Goal: Information Seeking & Learning: Learn about a topic

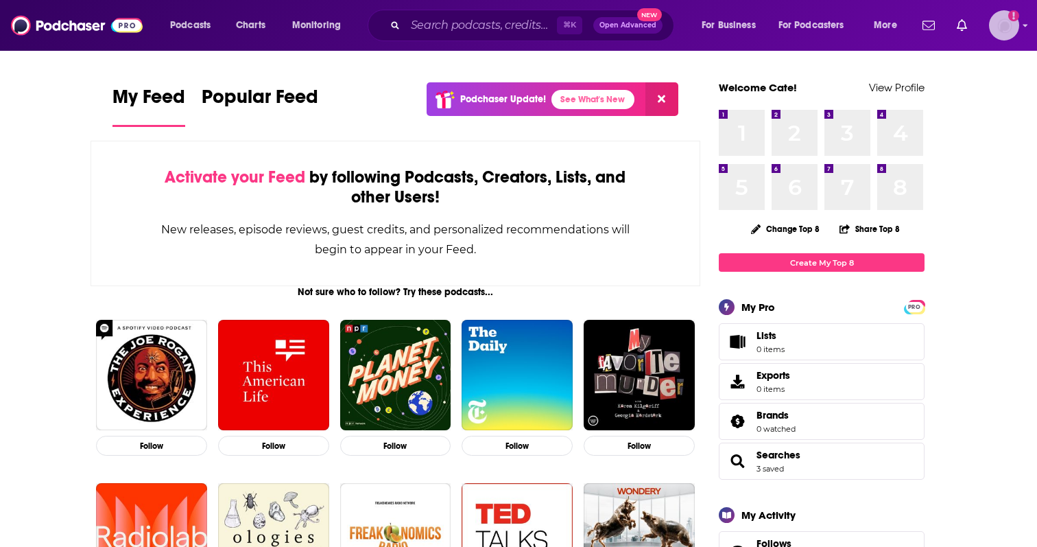
click at [1007, 34] on img "Logged in as catefess" at bounding box center [1004, 25] width 30 height 30
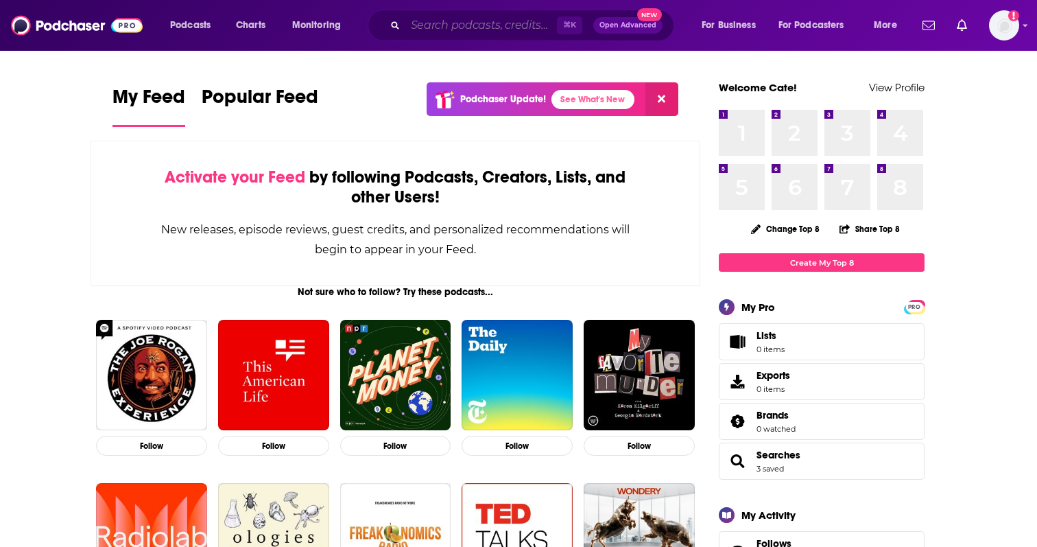
click at [474, 19] on input "Search podcasts, credits, & more..." at bounding box center [482, 25] width 152 height 22
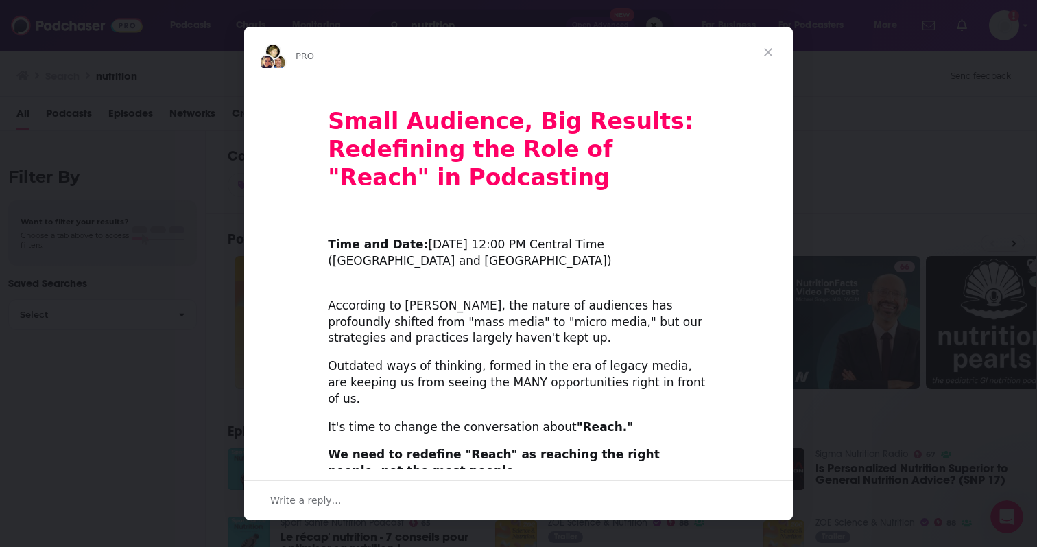
click at [775, 47] on span "Close" at bounding box center [768, 51] width 49 height 49
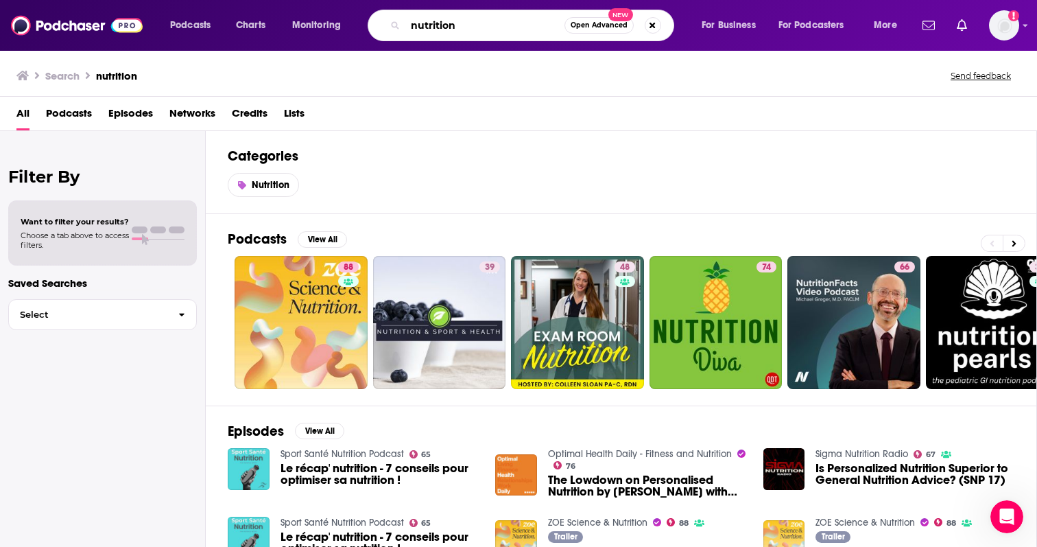
drag, startPoint x: 473, startPoint y: 30, endPoint x: 350, endPoint y: 4, distance: 125.6
click at [350, 4] on div "Podcasts Charts Monitoring nutrition Open Advanced New For Business For Podcast…" at bounding box center [518, 25] width 1037 height 51
type input "your dairy checkoff"
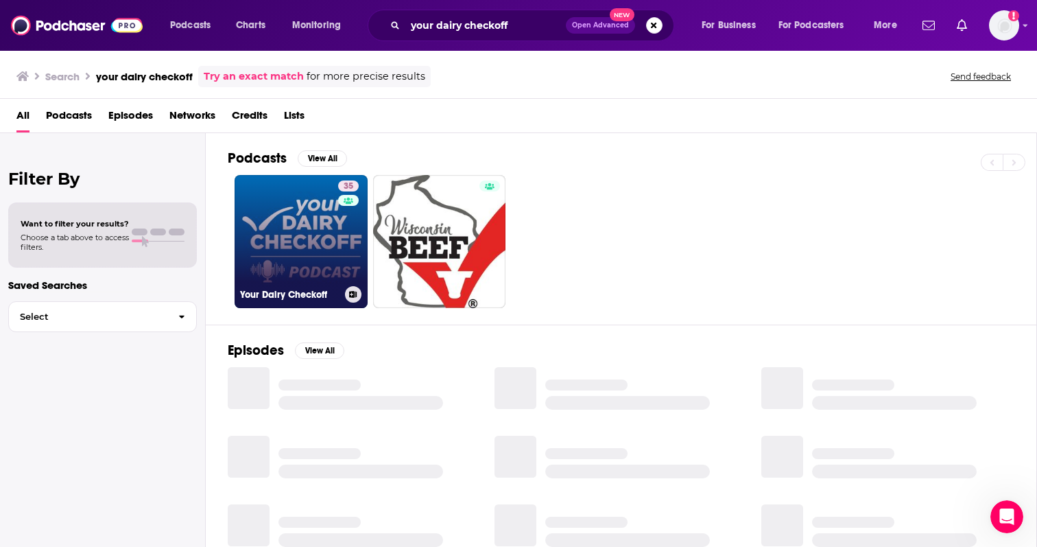
click at [296, 200] on link "35 Your Dairy Checkoff" at bounding box center [301, 241] width 133 height 133
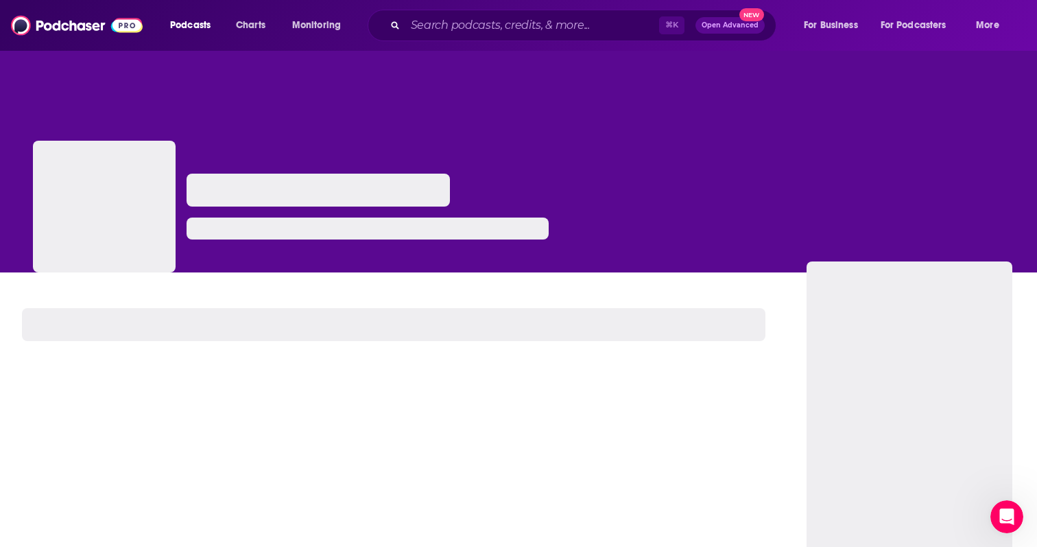
click at [296, 200] on div at bounding box center [318, 190] width 263 height 33
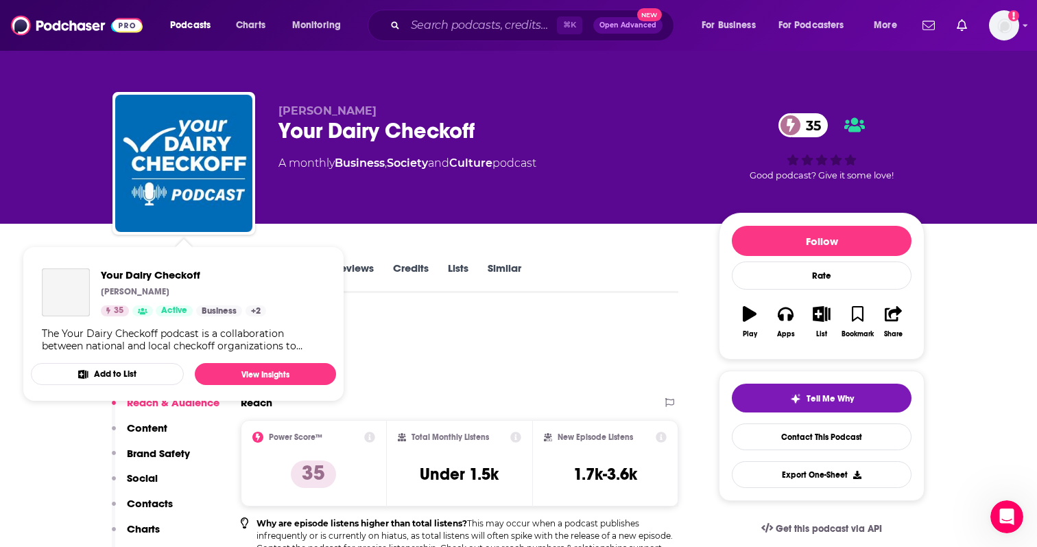
click at [132, 250] on span "Your Dairy Checkoff Don Schindler 35 Active Business + 2 The Your Dairy Checkof…" at bounding box center [183, 323] width 305 height 155
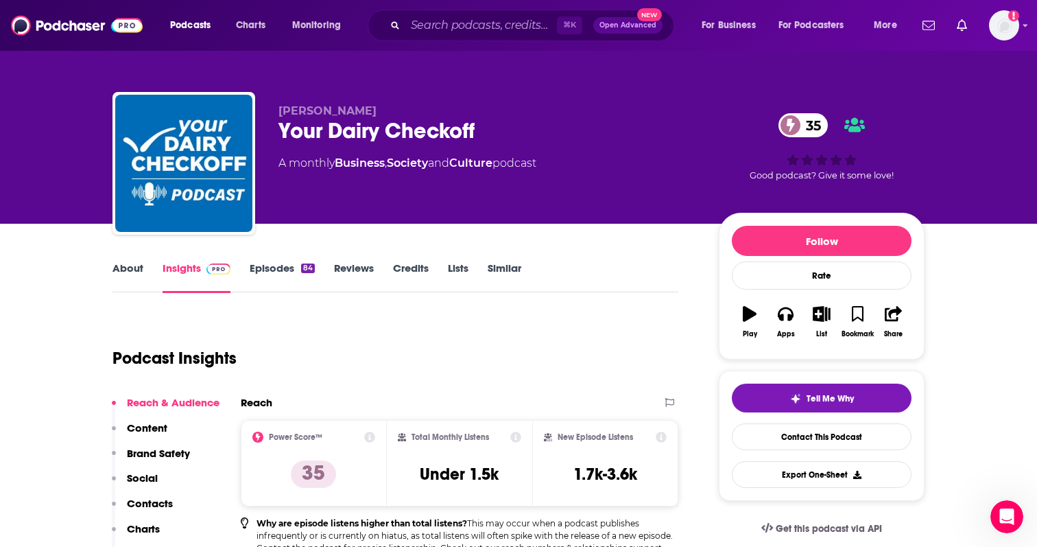
click at [141, 263] on link "About" at bounding box center [128, 277] width 31 height 32
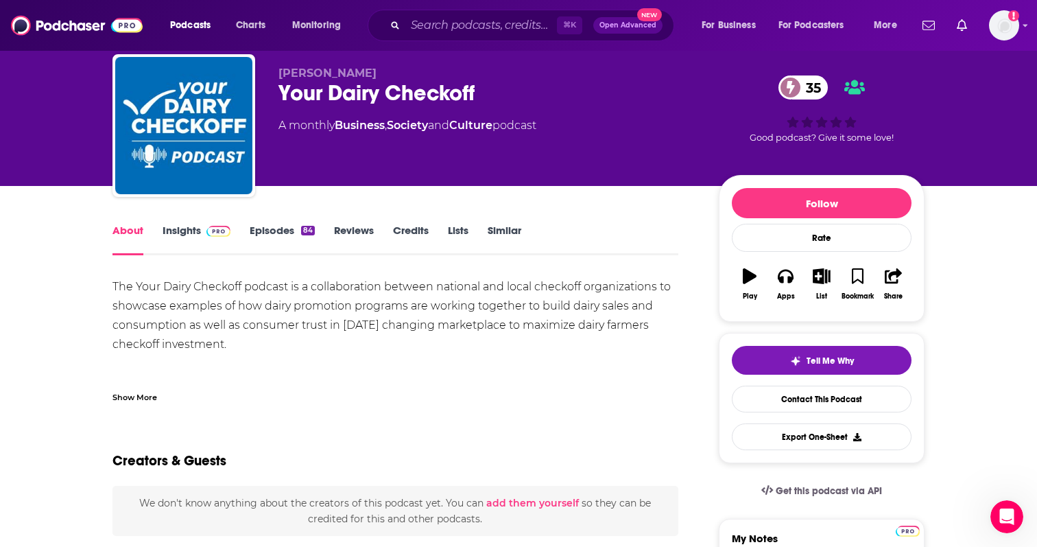
scroll to position [43, 0]
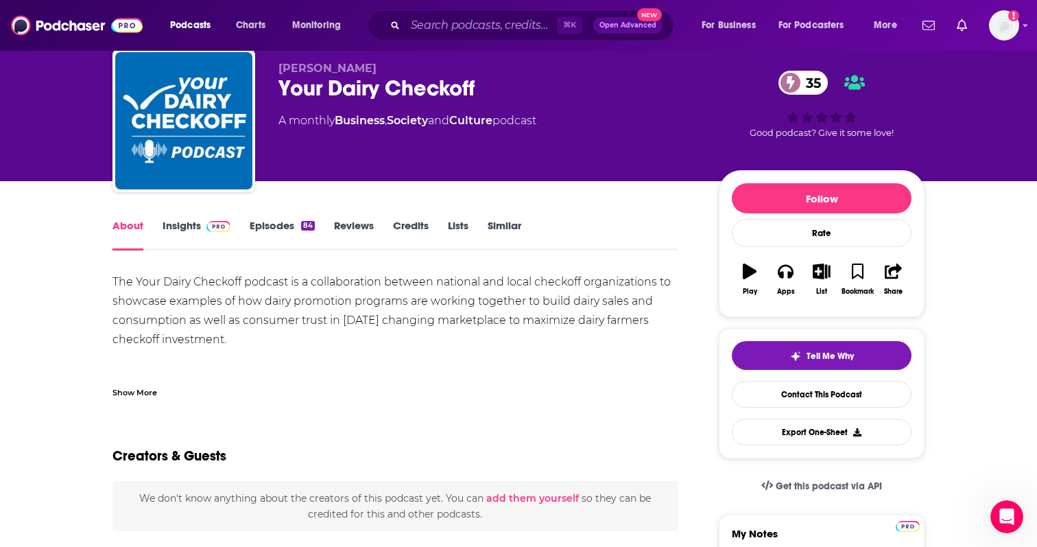
click at [138, 394] on div "Show More" at bounding box center [135, 391] width 45 height 13
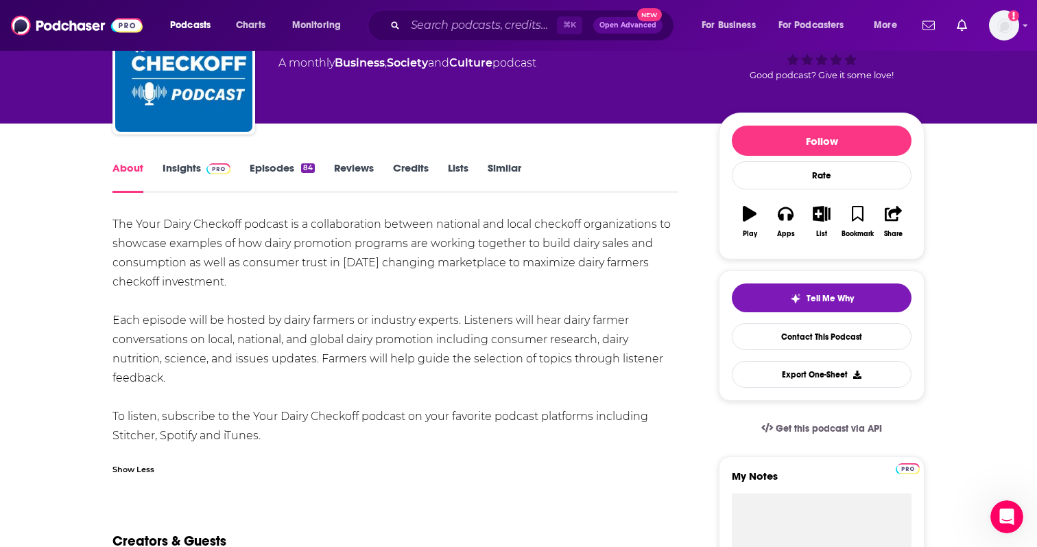
scroll to position [0, 0]
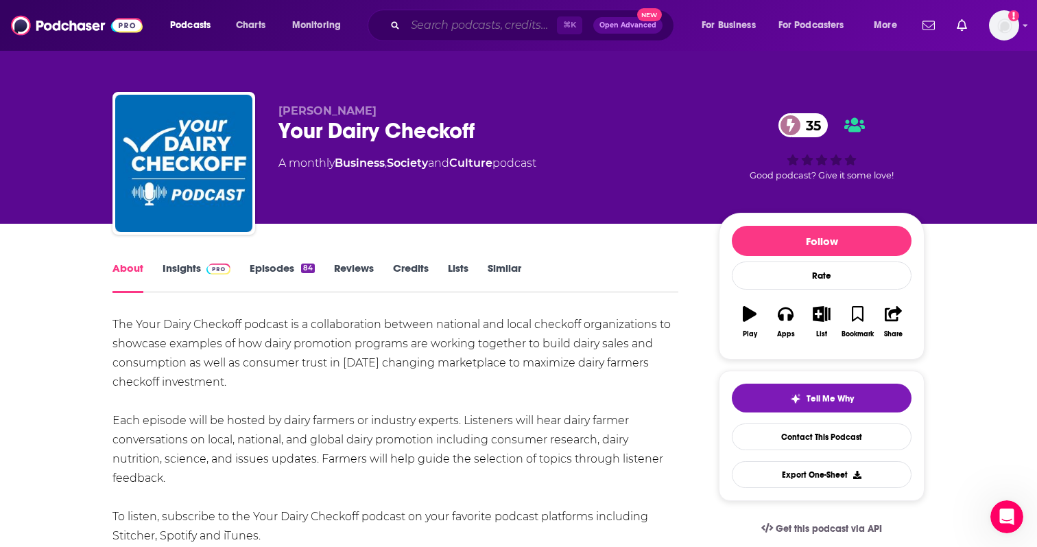
click at [421, 30] on input "Search podcasts, credits, & more..." at bounding box center [482, 25] width 152 height 22
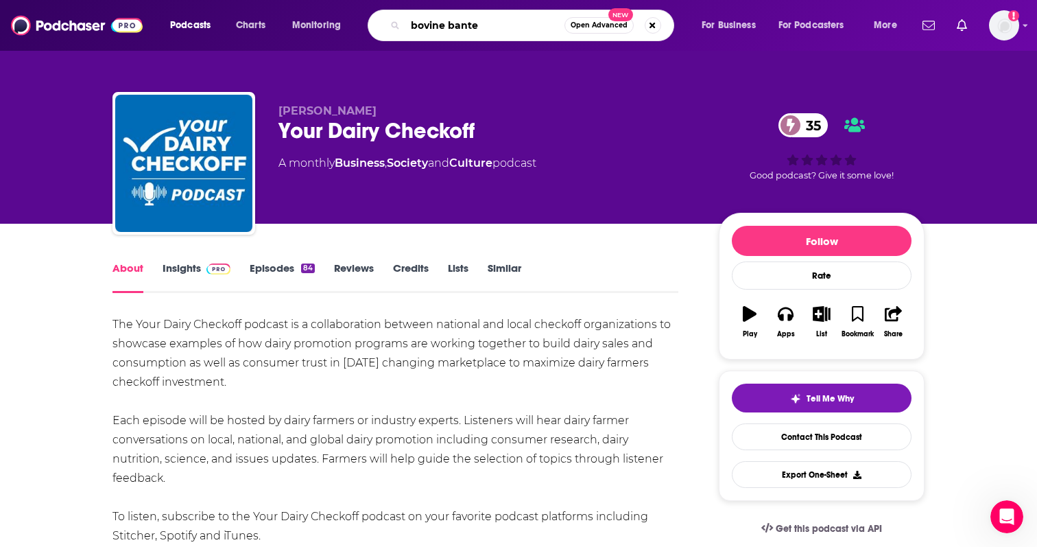
type input "bovine banter"
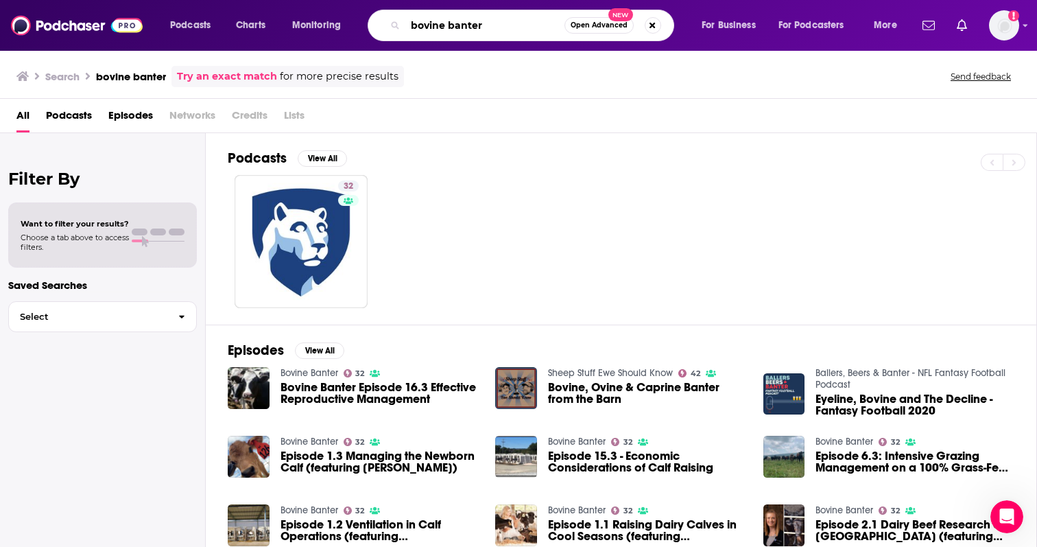
drag, startPoint x: 487, startPoint y: 30, endPoint x: 421, endPoint y: 30, distance: 65.9
click at [421, 30] on input "bovine banter" at bounding box center [485, 25] width 159 height 22
type input "b"
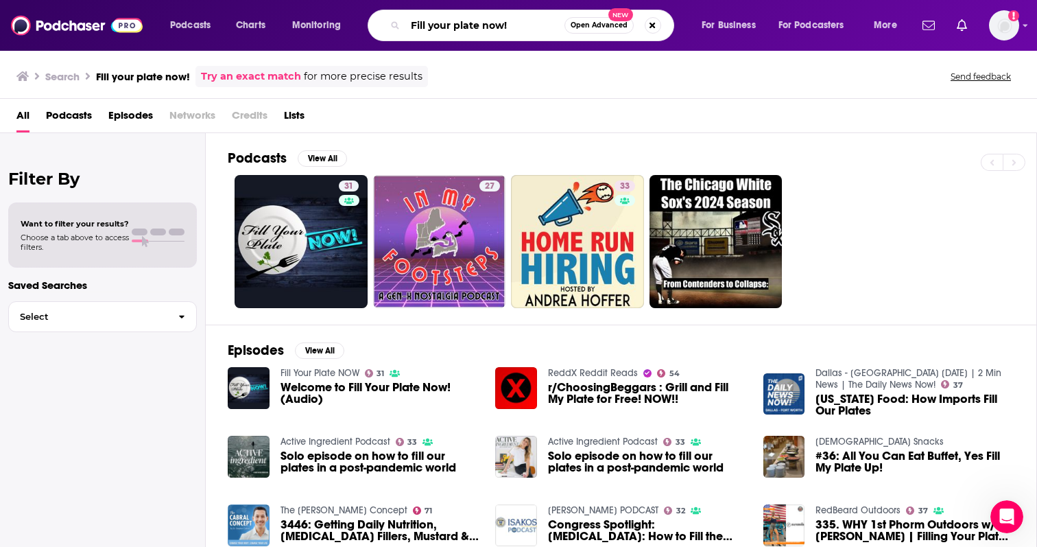
drag, startPoint x: 511, startPoint y: 25, endPoint x: 368, endPoint y: 10, distance: 143.5
click at [368, 10] on div "Podcasts Charts Monitoring Fill your plate now! Open Advanced New For Business …" at bounding box center [536, 26] width 750 height 32
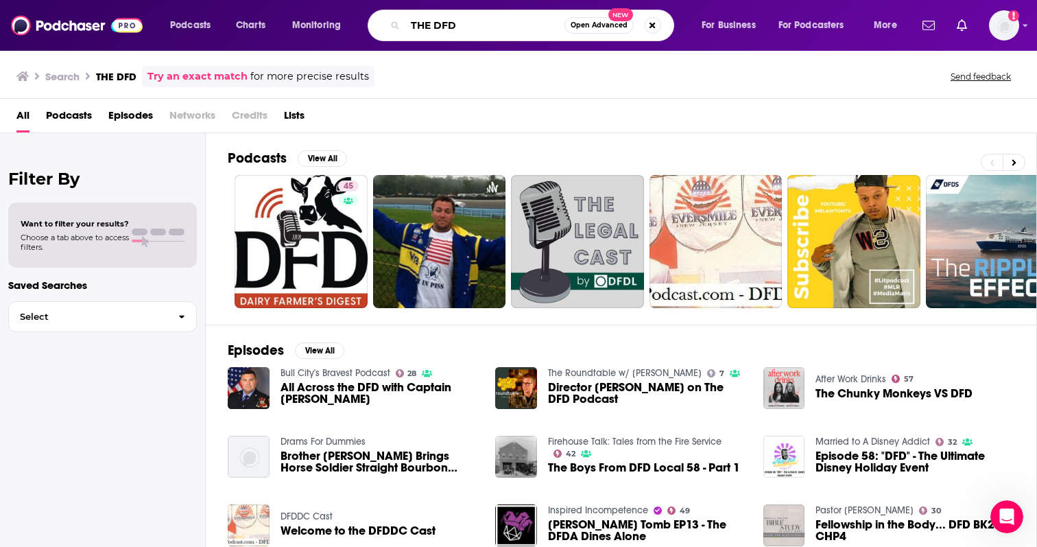
drag, startPoint x: 455, startPoint y: 32, endPoint x: 390, endPoint y: 27, distance: 65.4
click at [390, 27] on div "THE DFD Open Advanced New" at bounding box center [521, 26] width 307 height 32
type input "your dairy check off playlist"
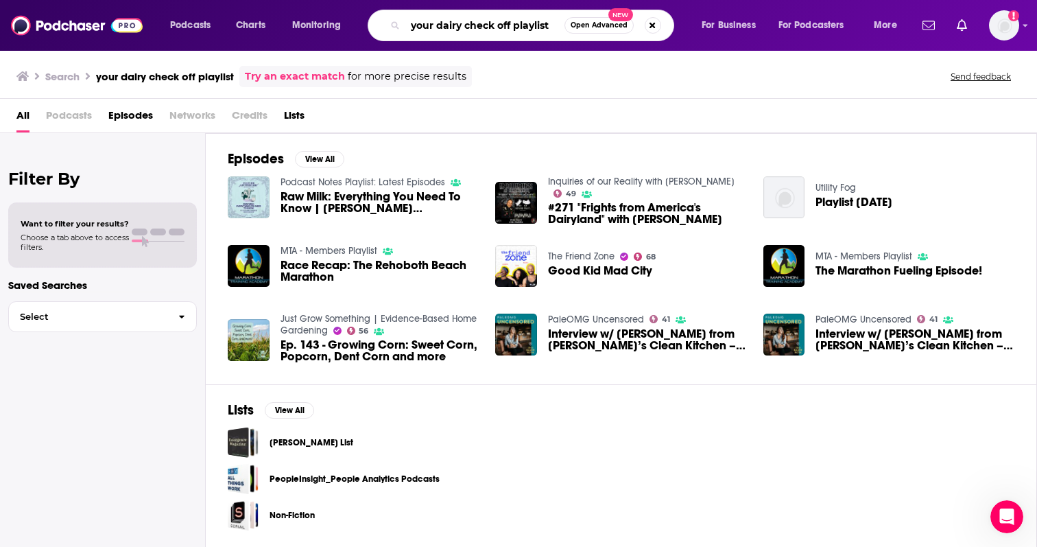
drag, startPoint x: 559, startPoint y: 21, endPoint x: 383, endPoint y: 21, distance: 176.3
click at [383, 21] on div "your dairy check off playlist Open Advanced New" at bounding box center [521, 26] width 307 height 32
type input "cow-side conversations"
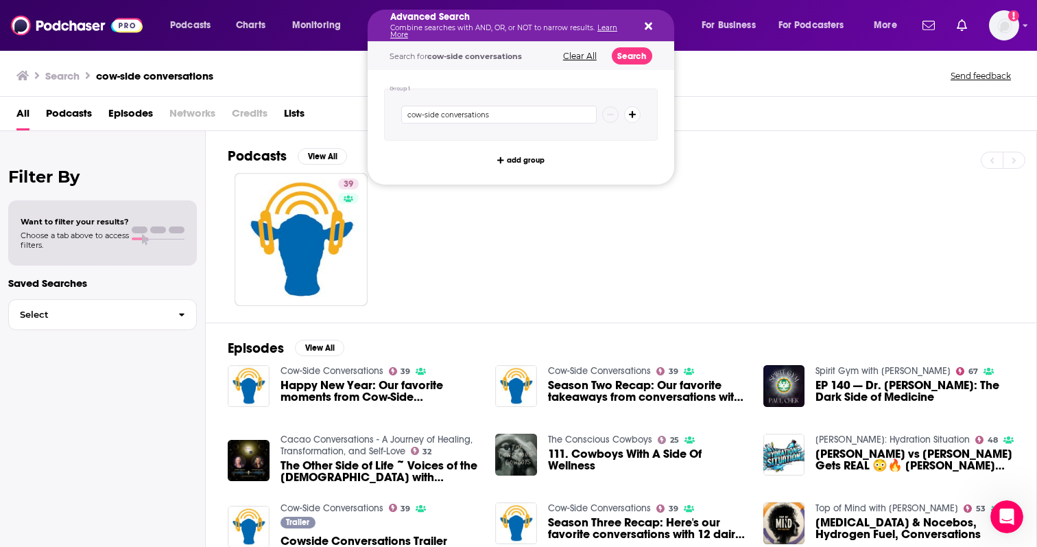
click at [729, 163] on div "Podcasts View All" at bounding box center [632, 160] width 809 height 25
click at [704, 74] on div "Search cow-side conversations Send feedback" at bounding box center [515, 75] width 999 height 19
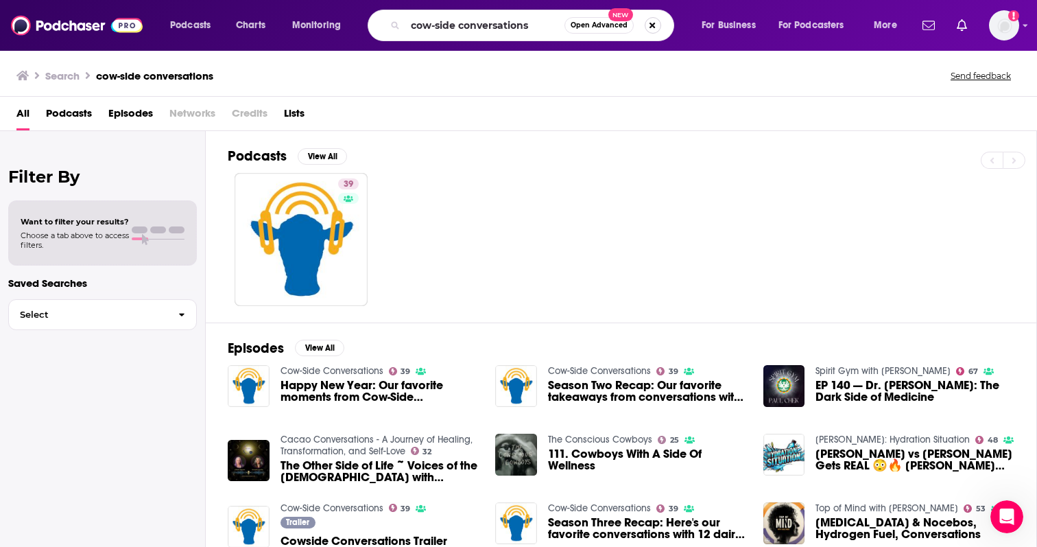
click at [656, 19] on button "Search podcasts, credits, & more..." at bounding box center [653, 25] width 16 height 16
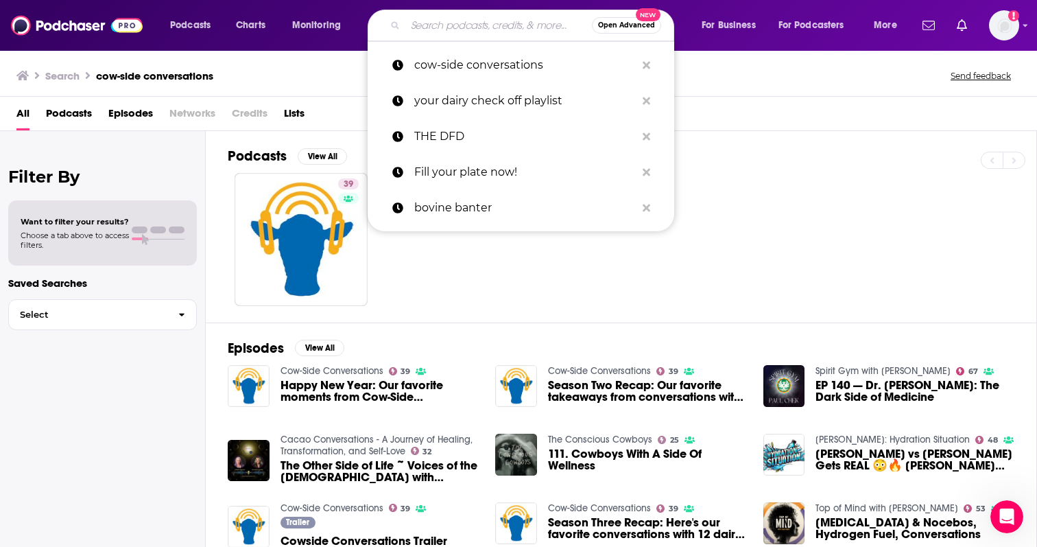
click at [447, 27] on input "Search podcasts, credits, & more..." at bounding box center [499, 25] width 187 height 22
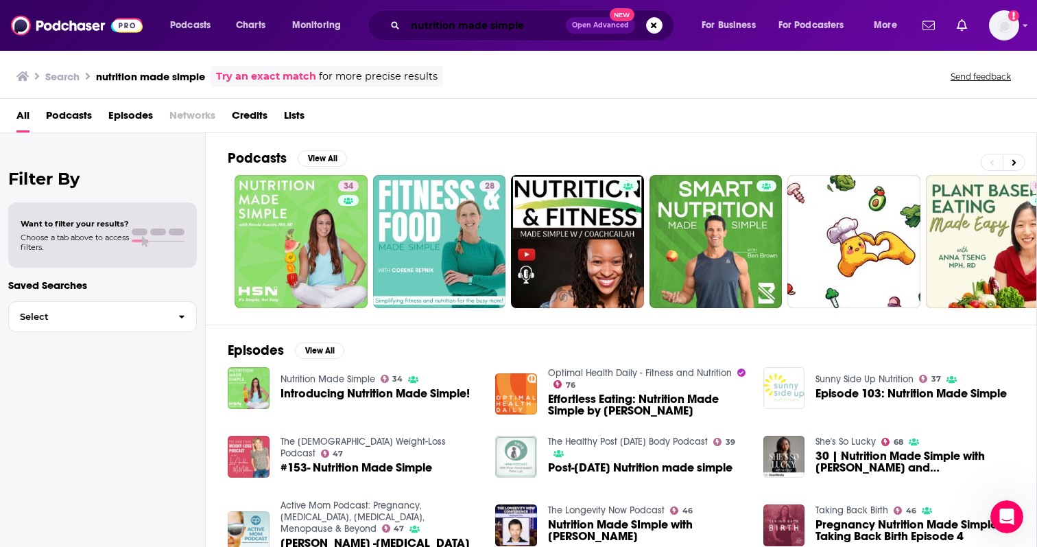
click at [514, 26] on input "nutrition made simple" at bounding box center [486, 25] width 161 height 22
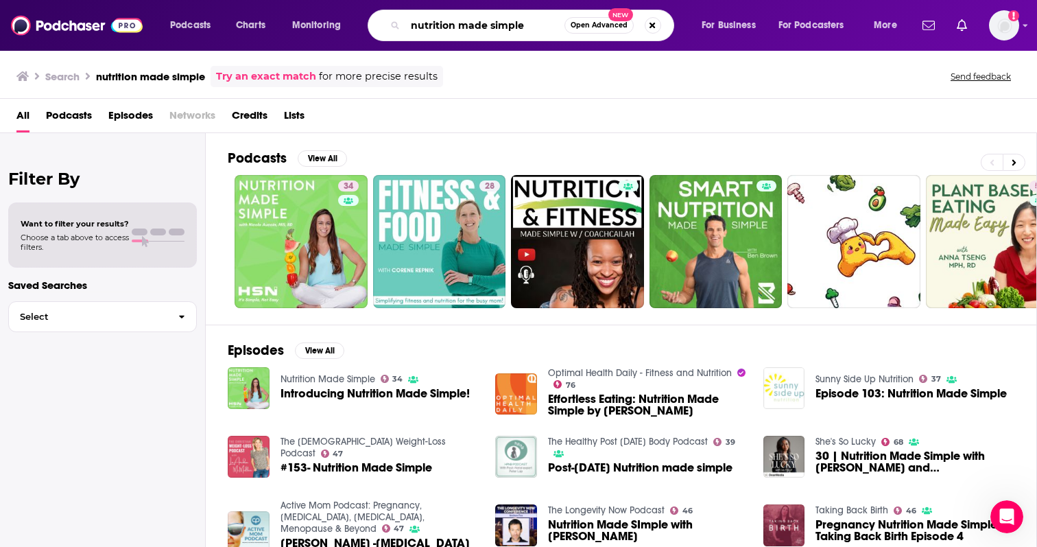
drag, startPoint x: 530, startPoint y: 27, endPoint x: 381, endPoint y: 27, distance: 148.9
click at [381, 27] on div "nutrition made simple Open Advanced New" at bounding box center [521, 26] width 307 height 32
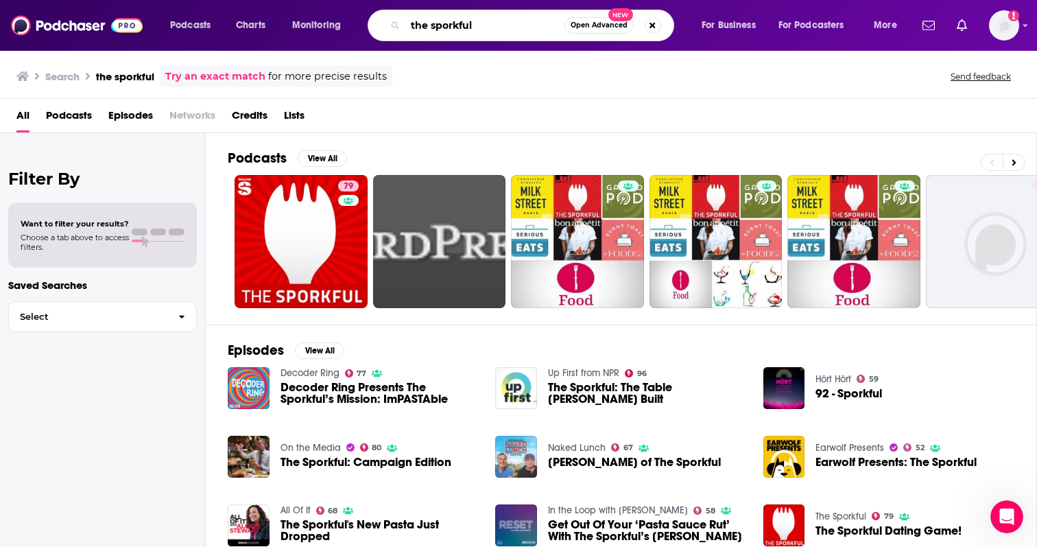
click at [476, 30] on input "the sporkful" at bounding box center [485, 25] width 159 height 22
drag, startPoint x: 476, startPoint y: 30, endPoint x: 359, endPoint y: 30, distance: 117.3
click at [359, 30] on div "Podcasts Charts Monitoring the sporkful Open Advanced New For Business For Podc…" at bounding box center [536, 26] width 750 height 32
type input "farm to table talk"
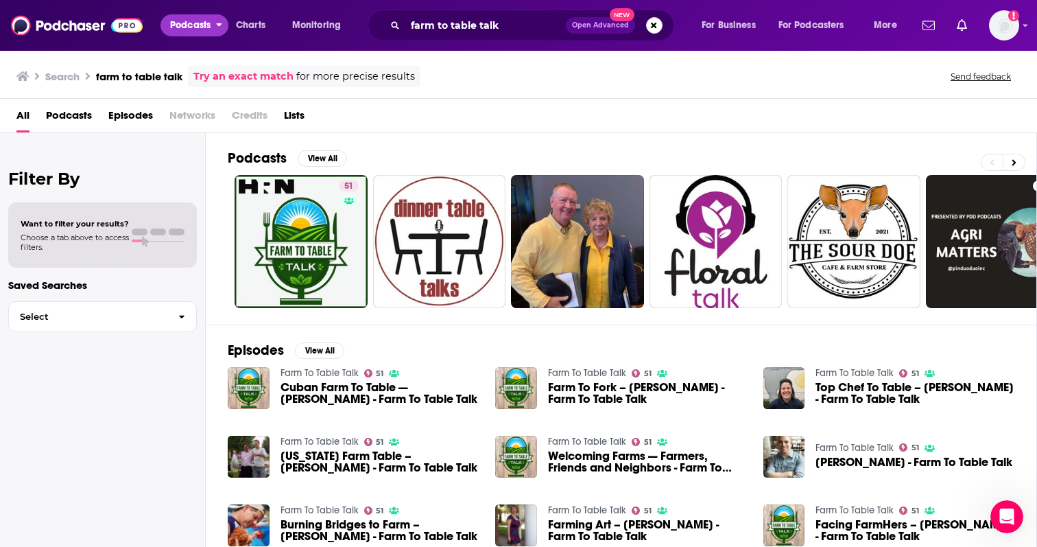
click at [208, 27] on span "Podcasts" at bounding box center [190, 25] width 40 height 19
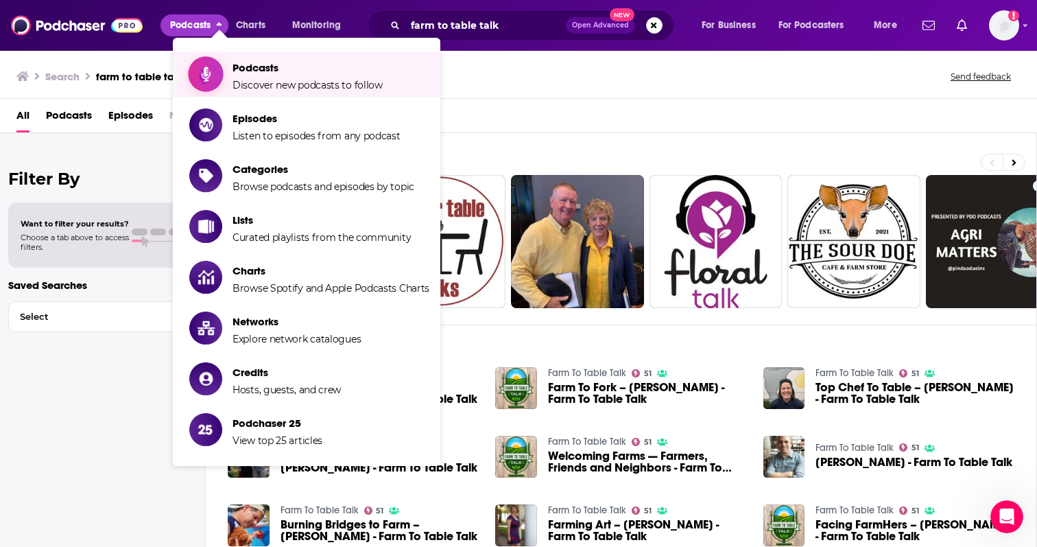
click at [256, 64] on span "Podcasts" at bounding box center [308, 67] width 150 height 13
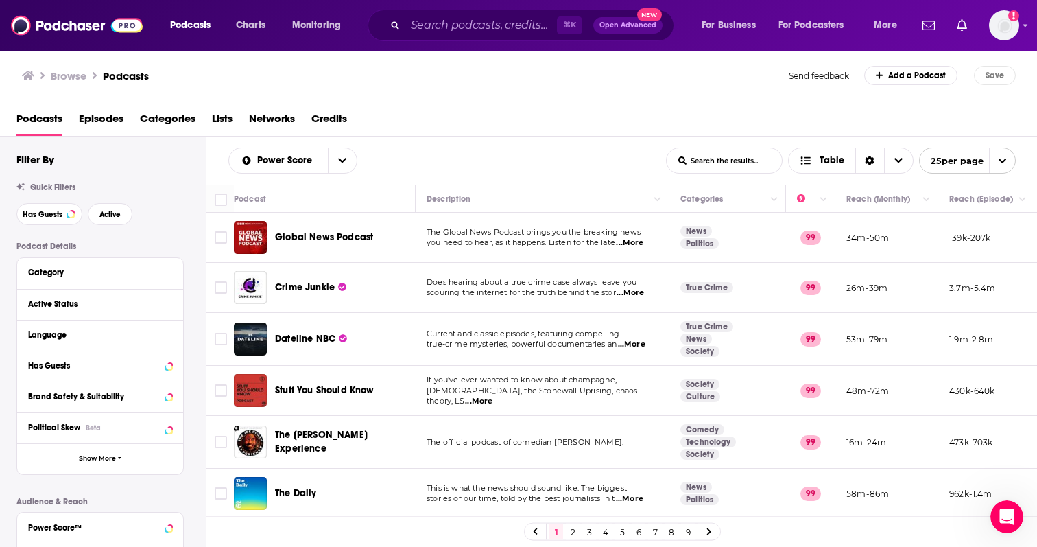
scroll to position [24, 0]
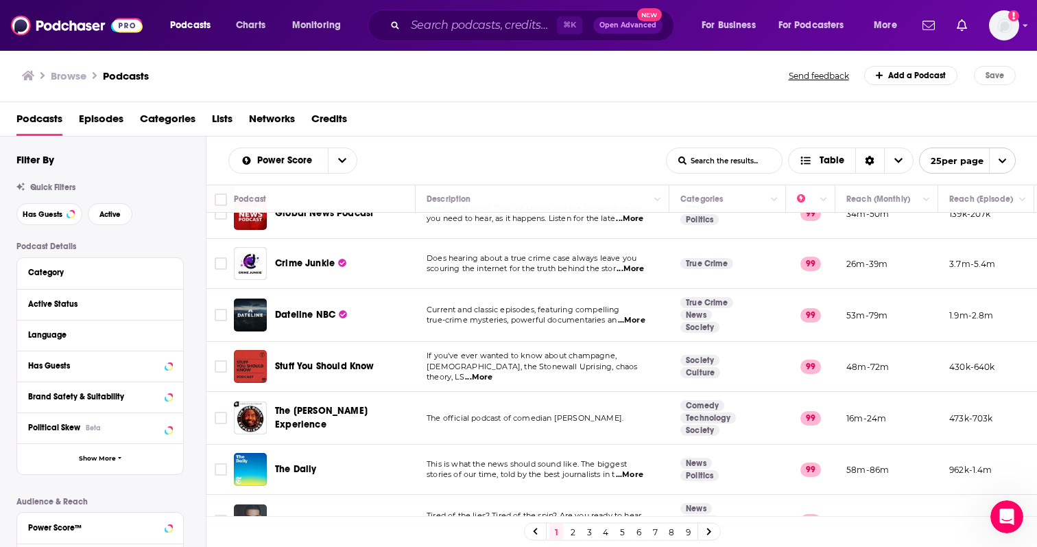
click at [117, 263] on div "Category" at bounding box center [100, 273] width 166 height 31
click at [156, 265] on button "Category" at bounding box center [100, 271] width 144 height 17
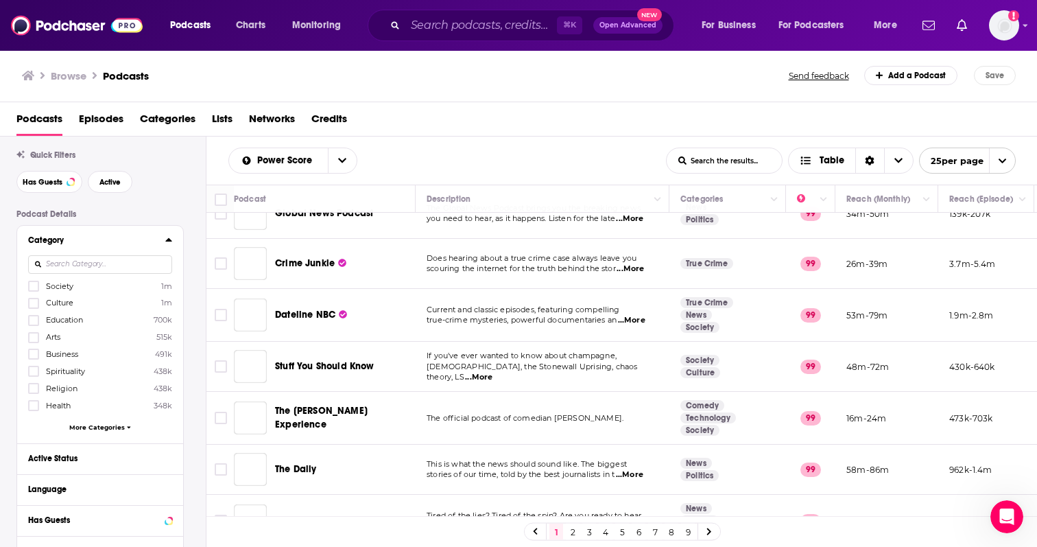
scroll to position [39, 0]
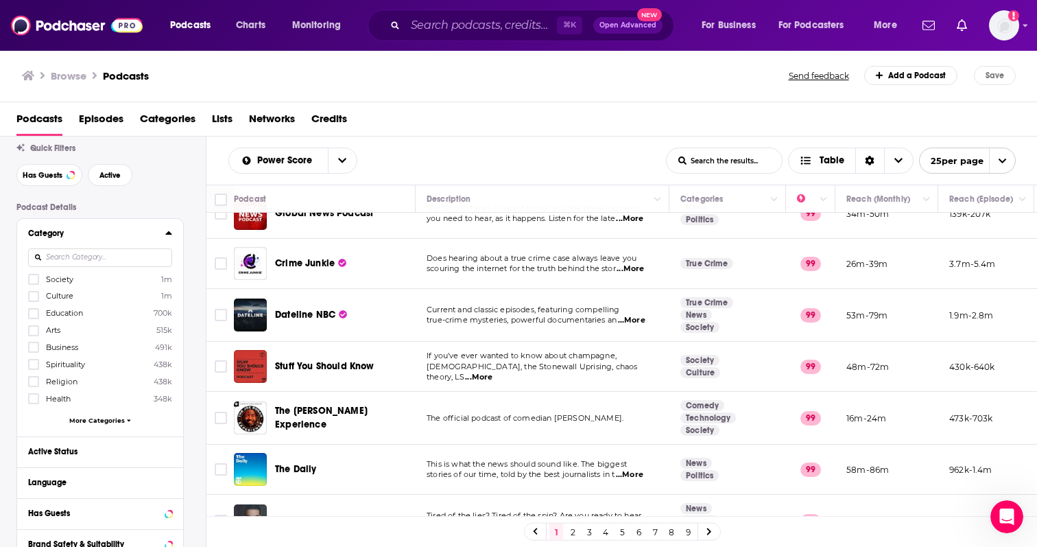
click at [146, 259] on input at bounding box center [100, 257] width 144 height 19
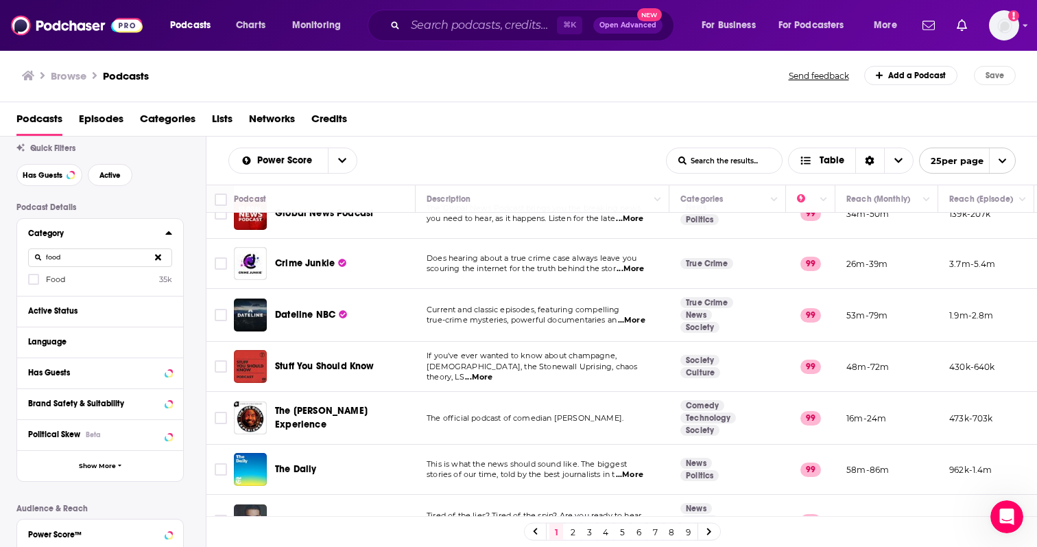
type input "food"
click at [136, 278] on label "Food 35k" at bounding box center [100, 279] width 144 height 12
click at [34, 283] on input "multiSelectOption-food-0" at bounding box center [34, 283] width 0 height 0
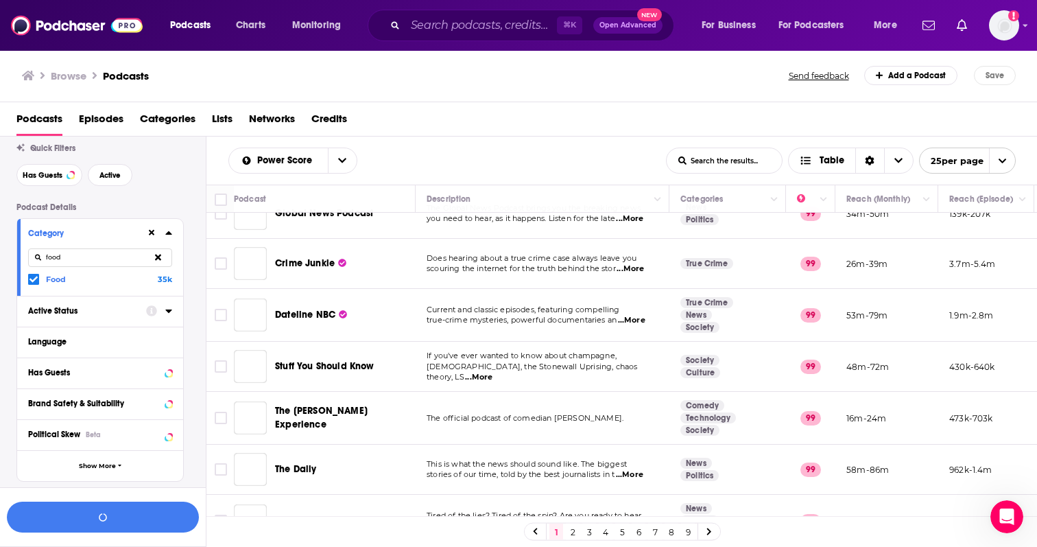
scroll to position [73, 0]
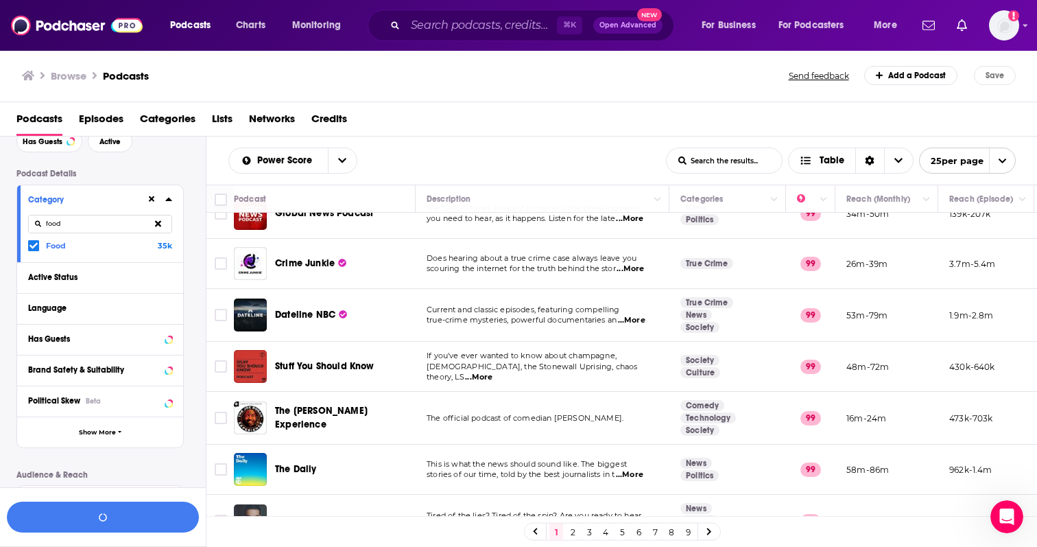
click at [121, 230] on input "food" at bounding box center [100, 224] width 144 height 19
click at [173, 222] on div "Category food Food 35k" at bounding box center [100, 223] width 166 height 77
click at [163, 222] on button at bounding box center [158, 224] width 28 height 32
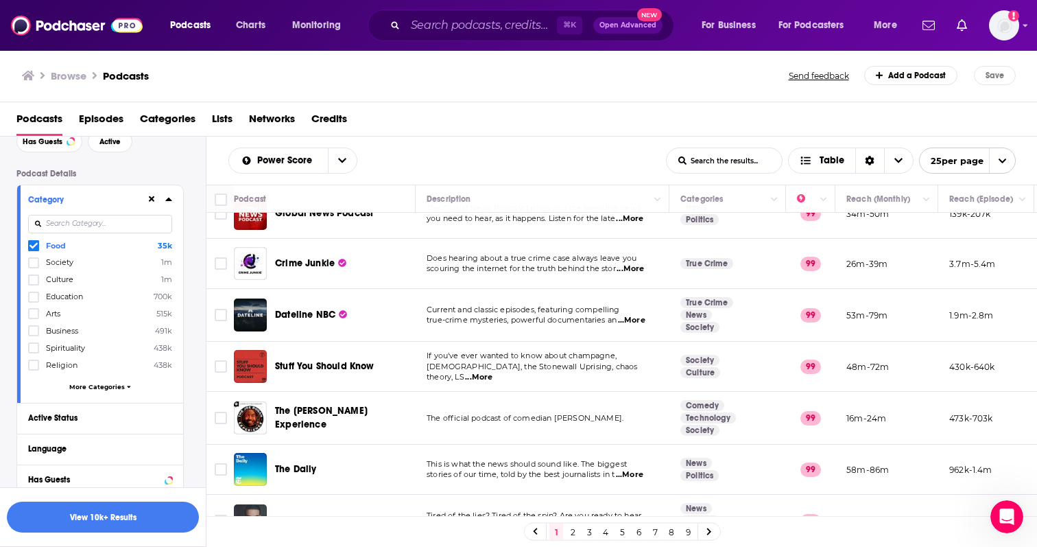
click at [136, 226] on input at bounding box center [100, 224] width 144 height 19
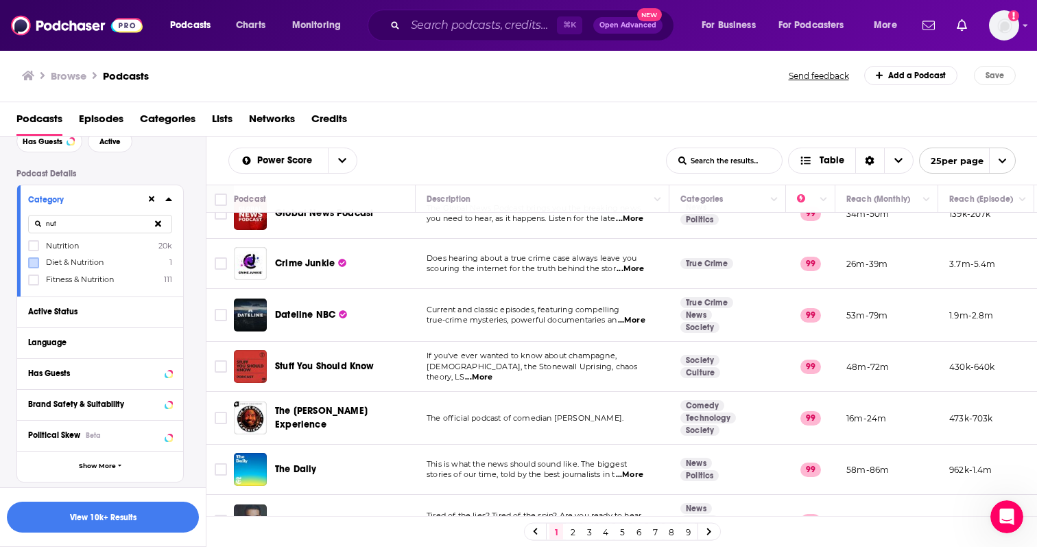
type input "nut"
click at [36, 244] on icon at bounding box center [34, 246] width 8 height 6
click at [35, 260] on icon at bounding box center [34, 263] width 8 height 8
click at [34, 249] on icon at bounding box center [34, 246] width 8 height 8
click at [34, 250] on icon at bounding box center [34, 246] width 8 height 8
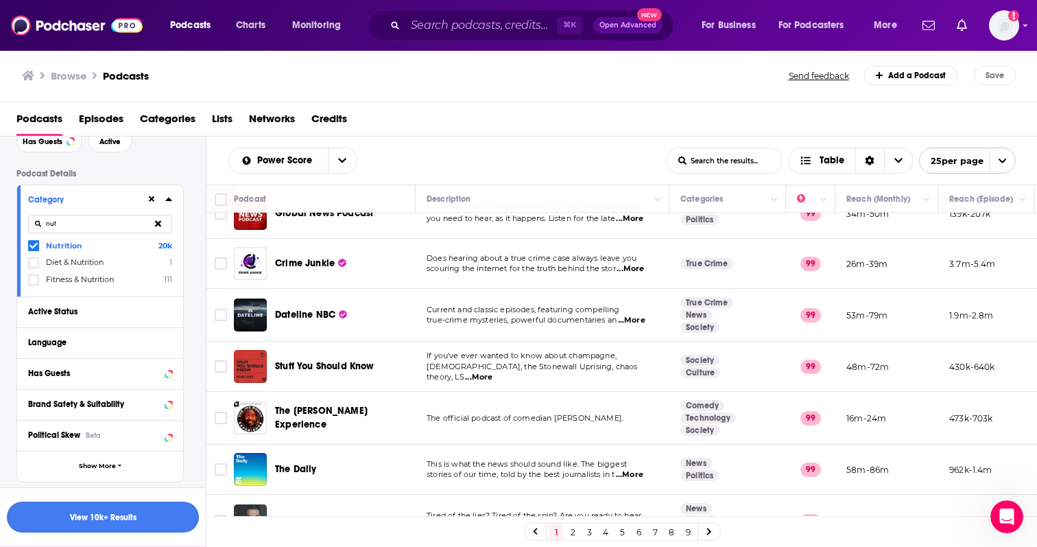
click at [161, 516] on button "View 10k+ Results" at bounding box center [103, 517] width 192 height 31
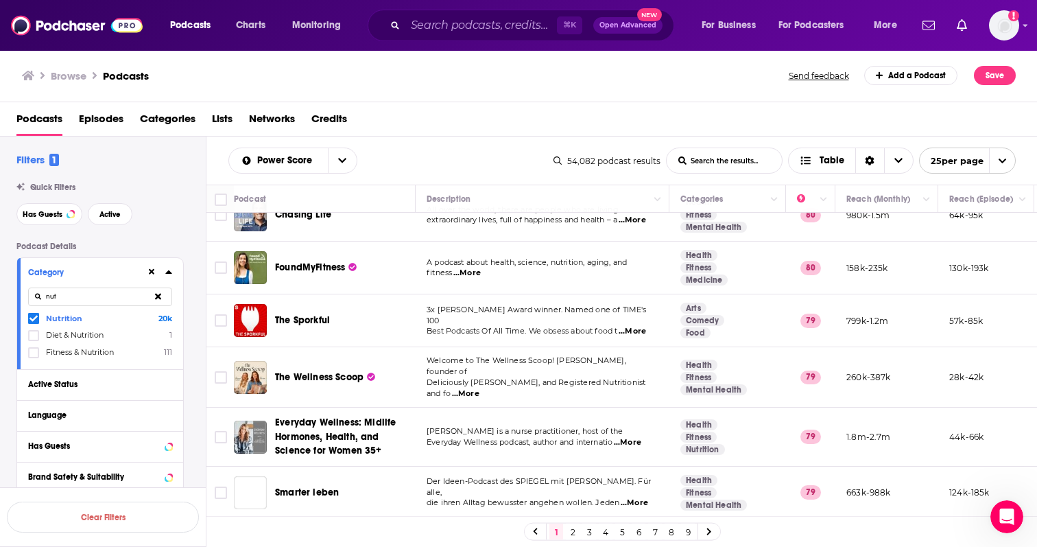
scroll to position [463, 0]
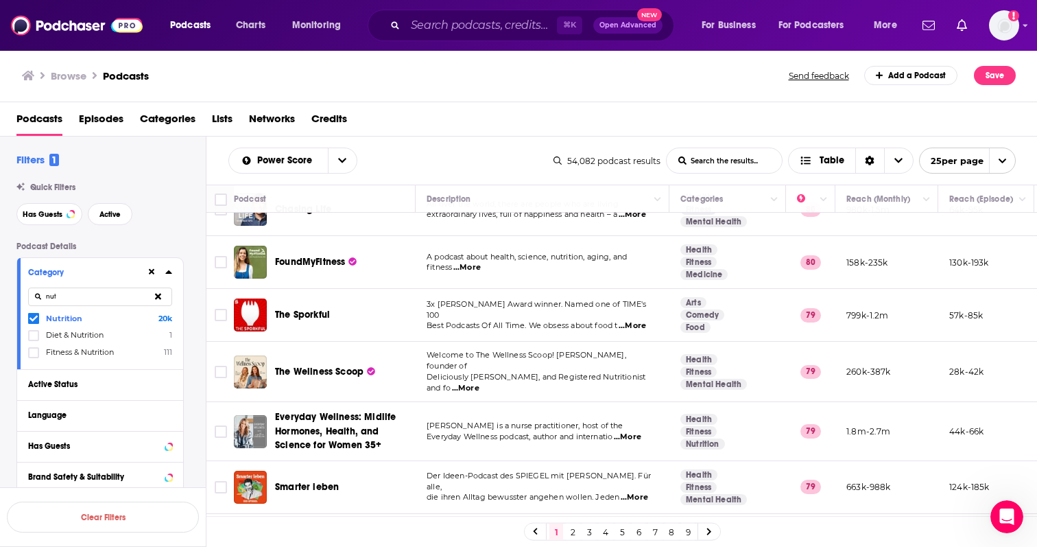
click at [480, 383] on span "...More" at bounding box center [465, 388] width 27 height 11
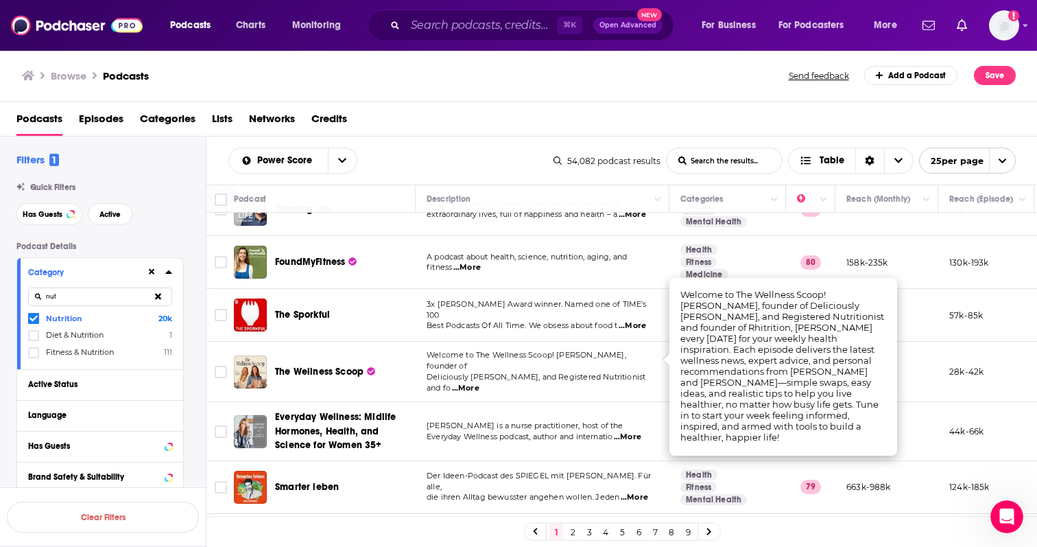
click at [480, 380] on td "Welcome to The Wellness Scoop! Join Ella Mills, founder of Deliciously Ella, an…" at bounding box center [543, 372] width 254 height 60
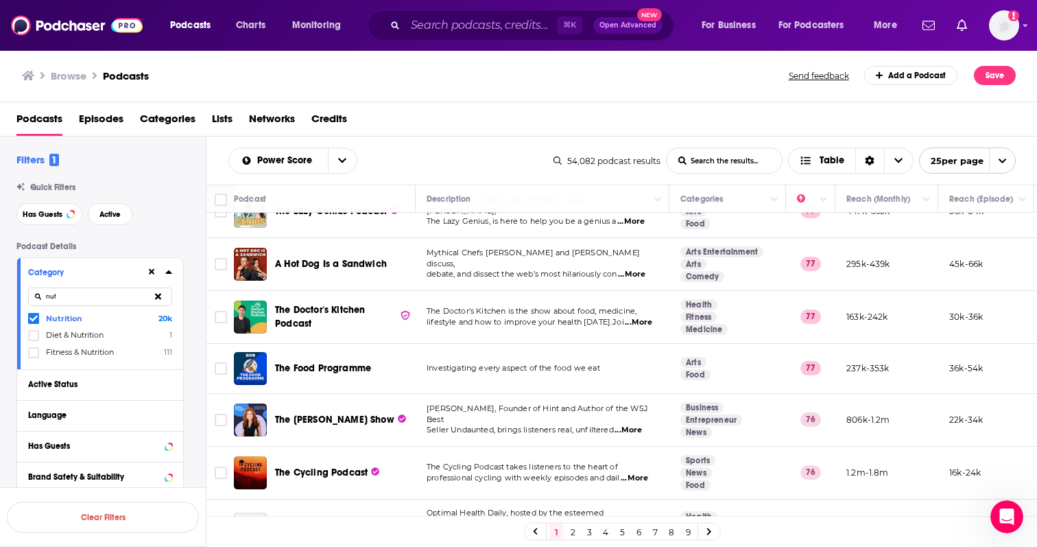
scroll to position [1012, 0]
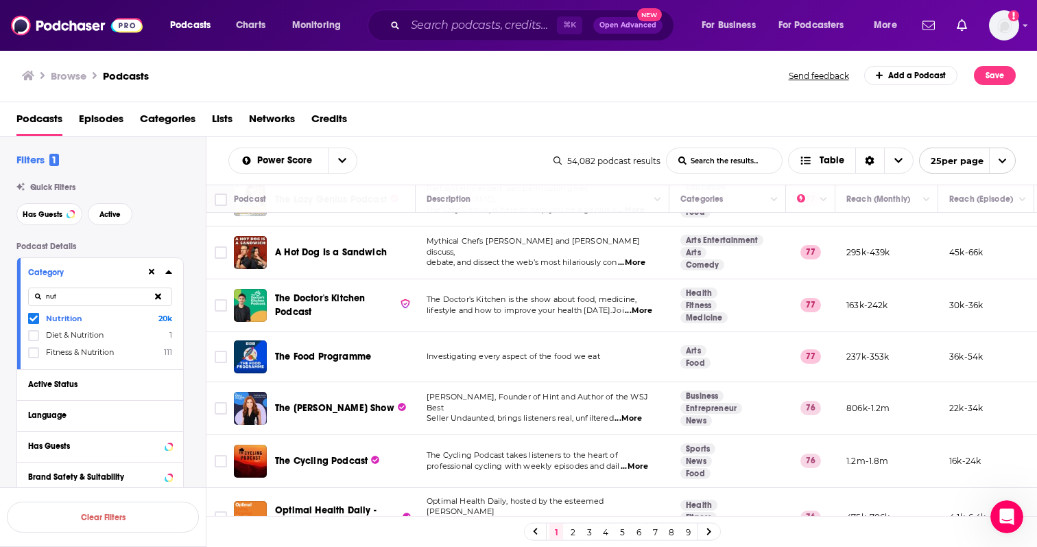
click at [633, 413] on span "...More" at bounding box center [628, 418] width 27 height 11
click at [650, 382] on td "Kara Goldin, Founder of Hint and Author of the WSJ Best Seller Undaunted, bring…" at bounding box center [543, 408] width 254 height 53
click at [468, 528] on span "...More" at bounding box center [454, 533] width 27 height 11
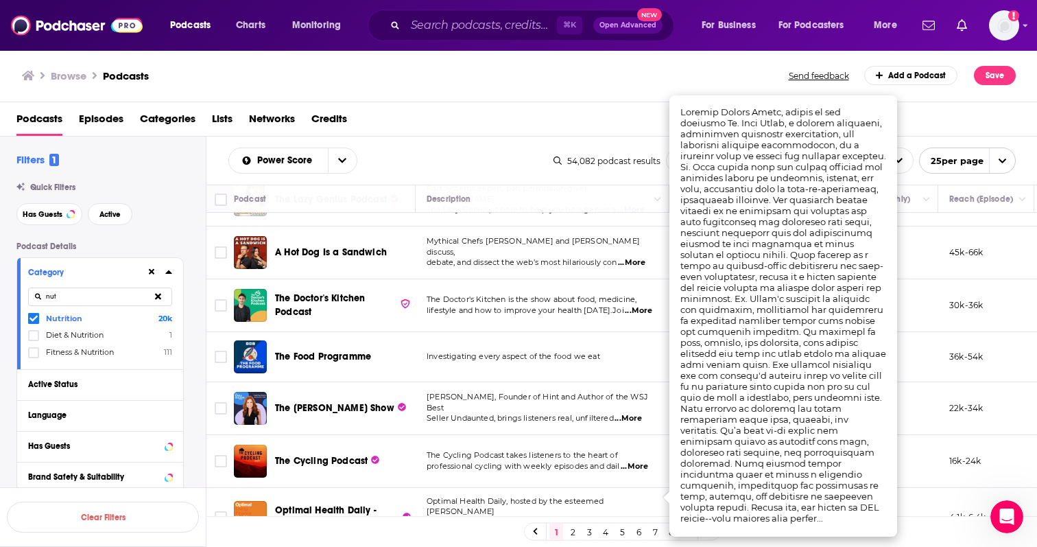
click at [571, 529] on link "2" at bounding box center [573, 532] width 14 height 16
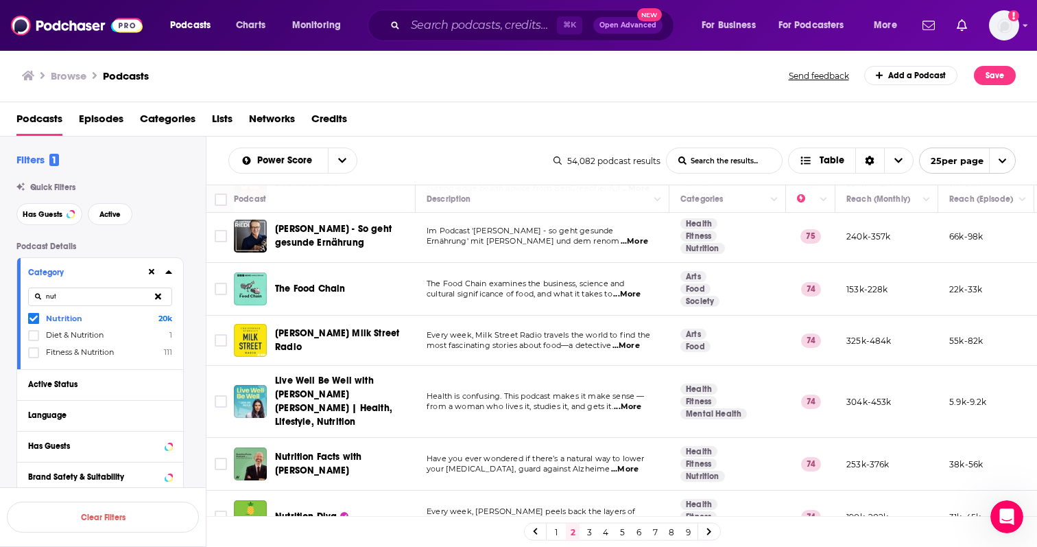
scroll to position [106, 0]
click at [634, 299] on td "The Food Chain examines the business, science and cultural significance of food…" at bounding box center [543, 288] width 254 height 53
click at [634, 292] on span "...More" at bounding box center [626, 293] width 27 height 11
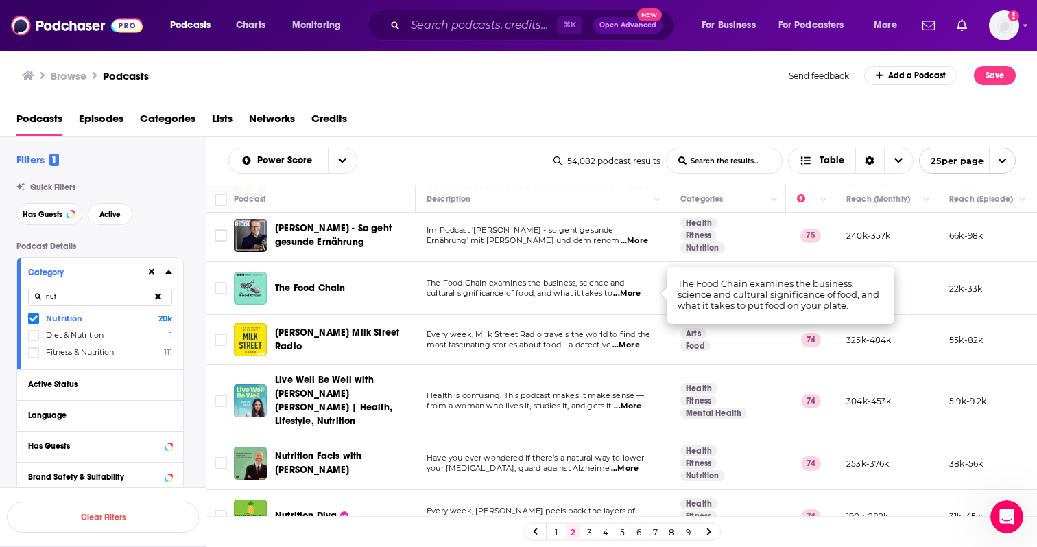
click at [636, 305] on td "The Food Chain examines the business, science and cultural significance of food…" at bounding box center [543, 288] width 254 height 53
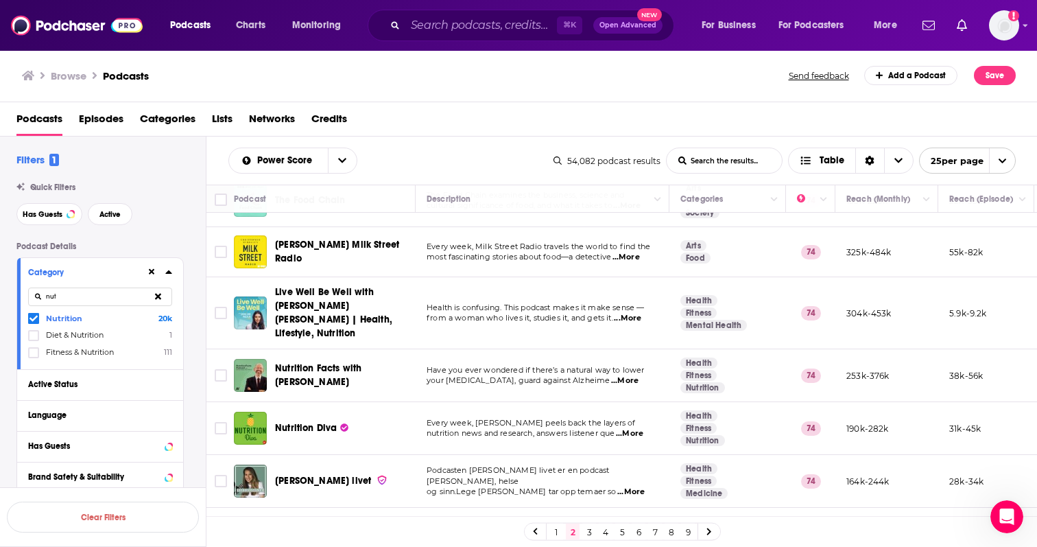
scroll to position [196, 0]
click at [637, 261] on td "Every week, Milk Street Radio travels the world to find the most fascinating st…" at bounding box center [543, 251] width 254 height 50
click at [630, 260] on span "...More" at bounding box center [626, 255] width 27 height 11
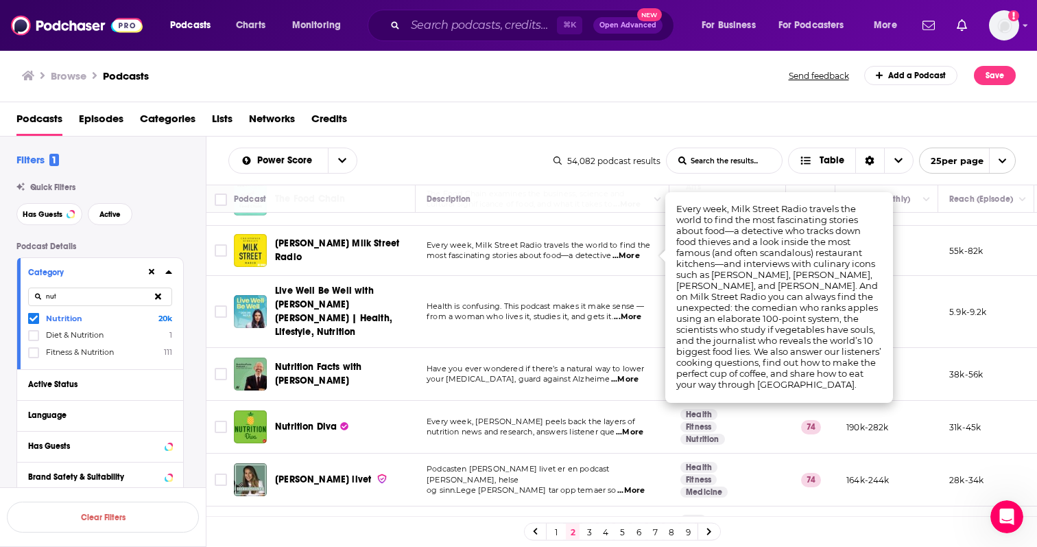
click at [602, 274] on td "Every week, Milk Street Radio travels the world to find the most fascinating st…" at bounding box center [543, 251] width 254 height 50
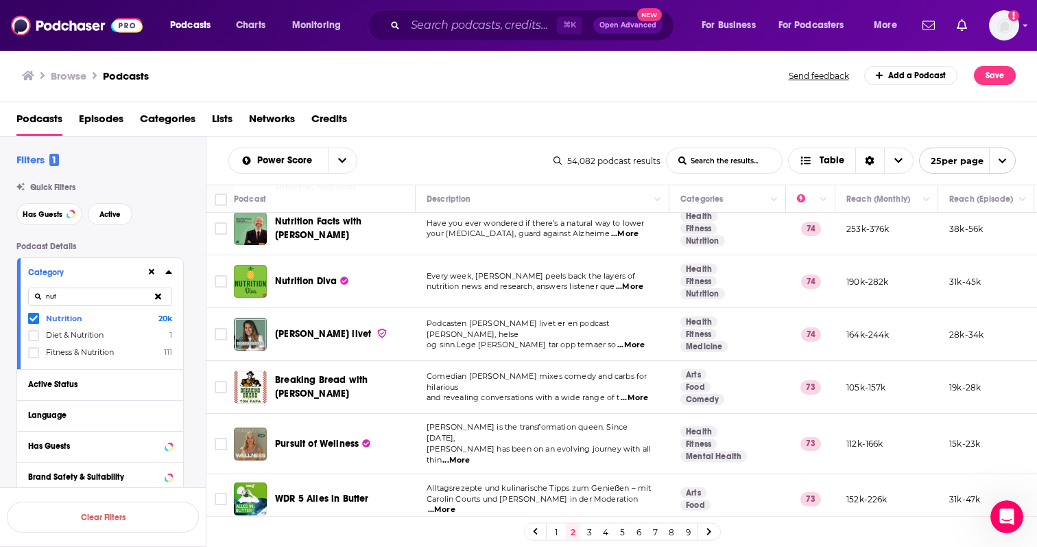
scroll to position [342, 0]
click at [637, 280] on span "...More" at bounding box center [629, 285] width 27 height 11
click at [628, 279] on td "Every week, Monica Reinagel peels back the layers of nutrition news and researc…" at bounding box center [543, 280] width 254 height 53
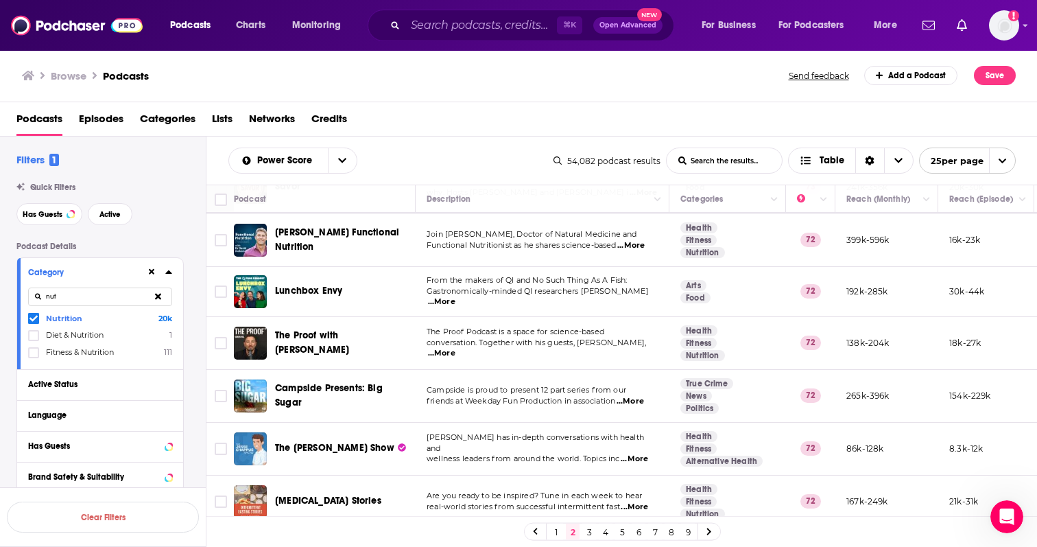
scroll to position [871, 0]
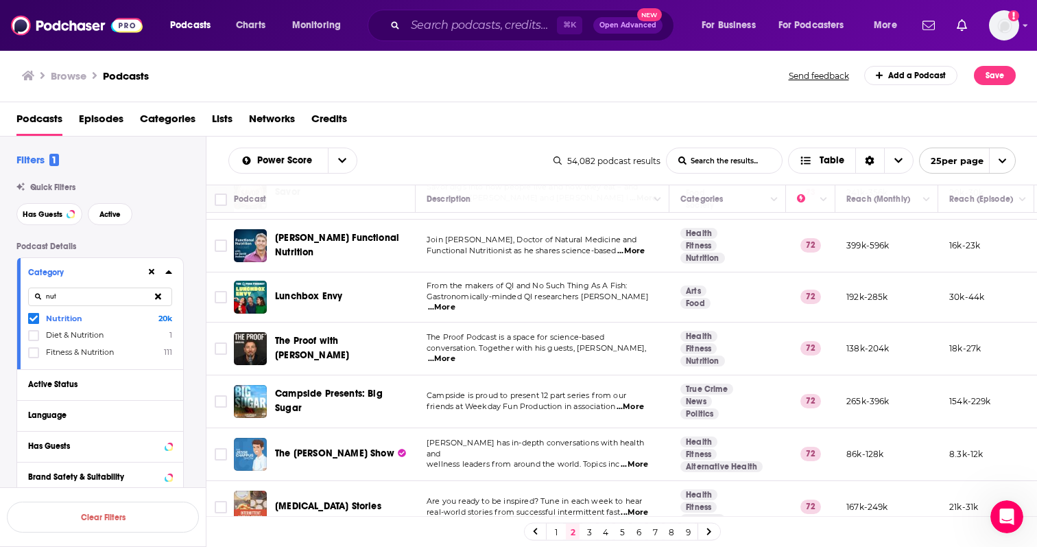
click at [456, 302] on span "...More" at bounding box center [441, 307] width 27 height 11
click at [618, 280] on td "From the makers of QI and No Such Thing As A Fish: Gastronomically-minded QI re…" at bounding box center [543, 297] width 254 height 50
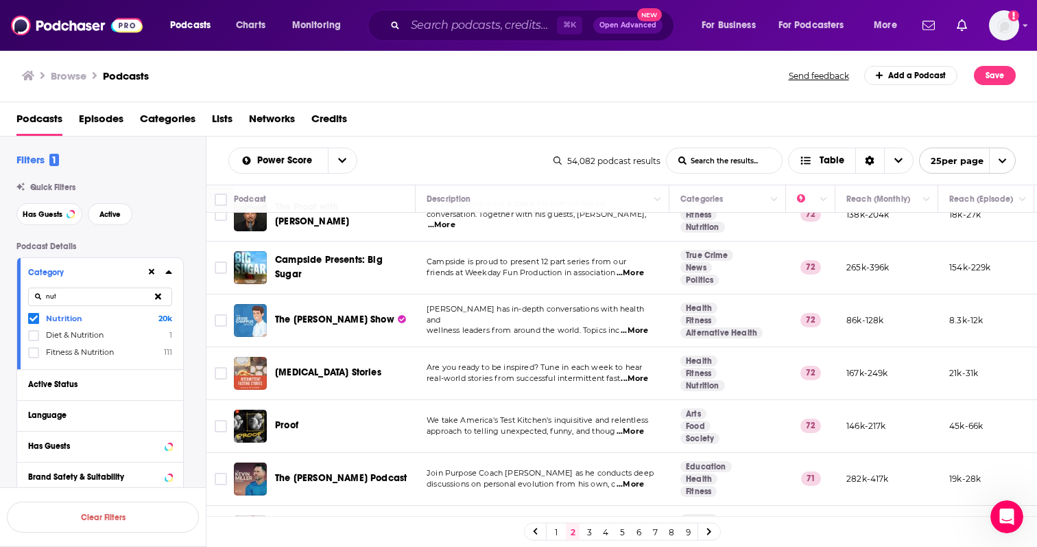
scroll to position [1015, 0]
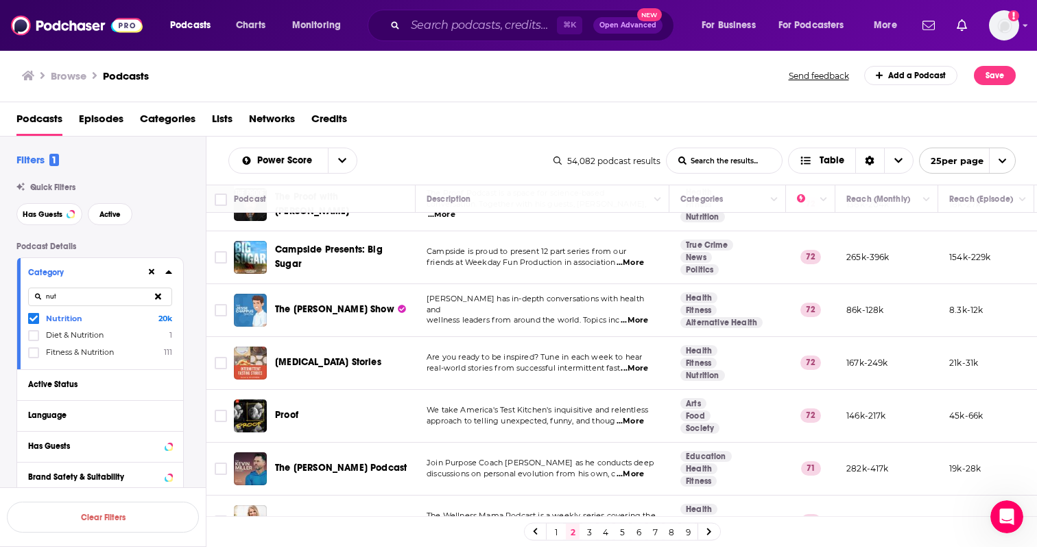
click at [585, 534] on link "3" at bounding box center [590, 532] width 14 height 16
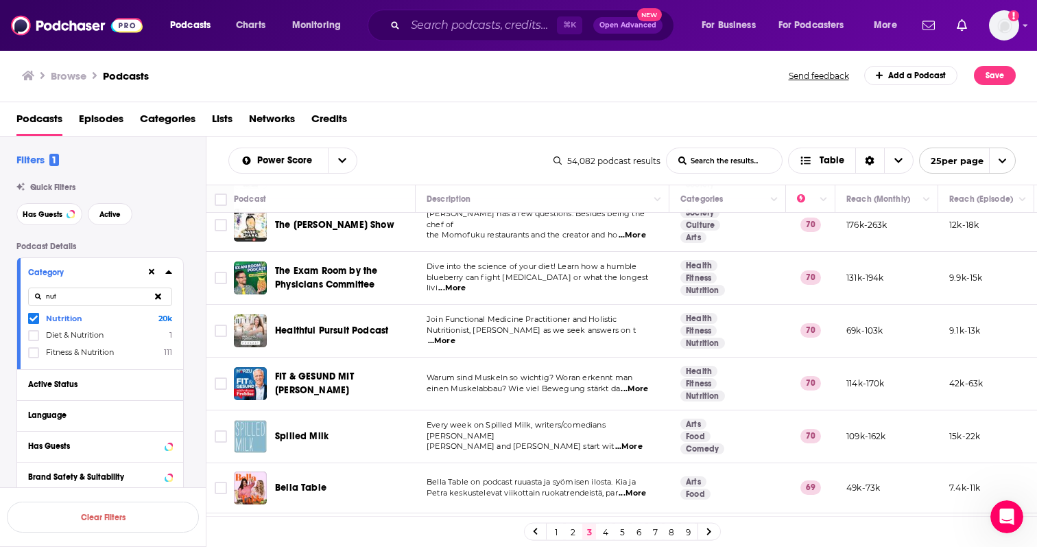
scroll to position [493, 0]
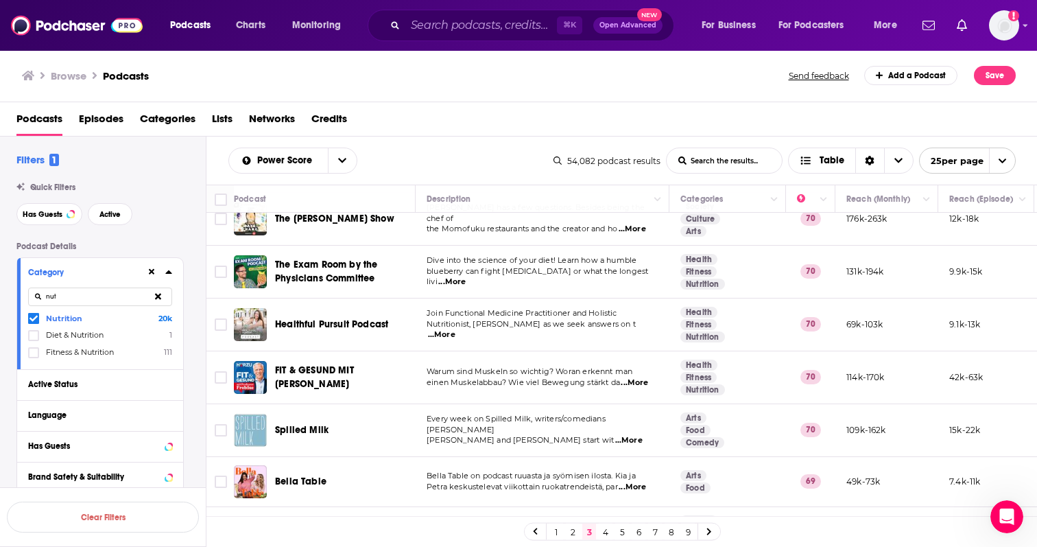
click at [631, 309] on p "Join Functional Medicine Practitioner and Holistic" at bounding box center [542, 313] width 231 height 11
click at [456, 329] on span "...More" at bounding box center [441, 334] width 27 height 11
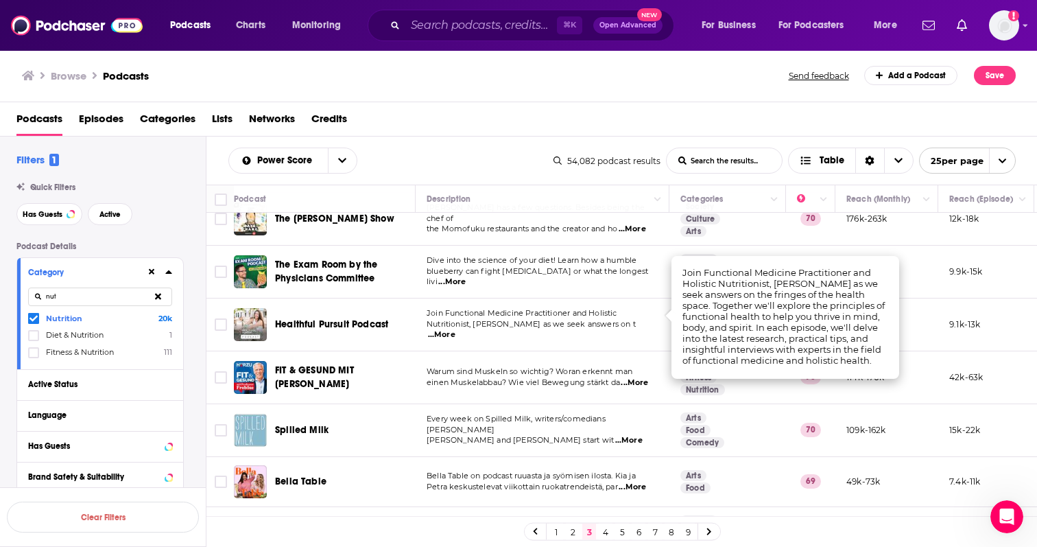
click at [613, 308] on span "Join Functional Medicine Practitioner and Holistic" at bounding box center [522, 313] width 191 height 10
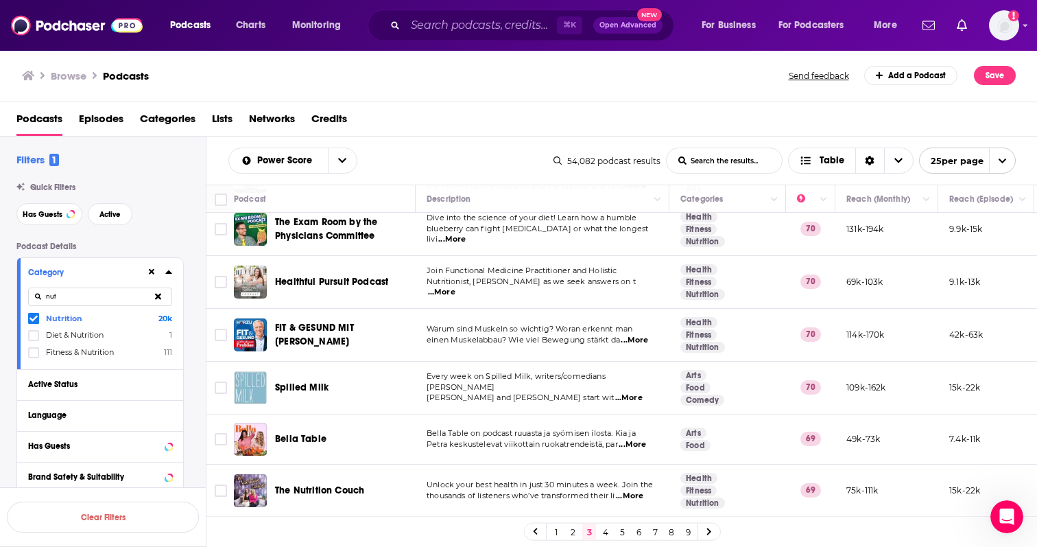
scroll to position [539, 0]
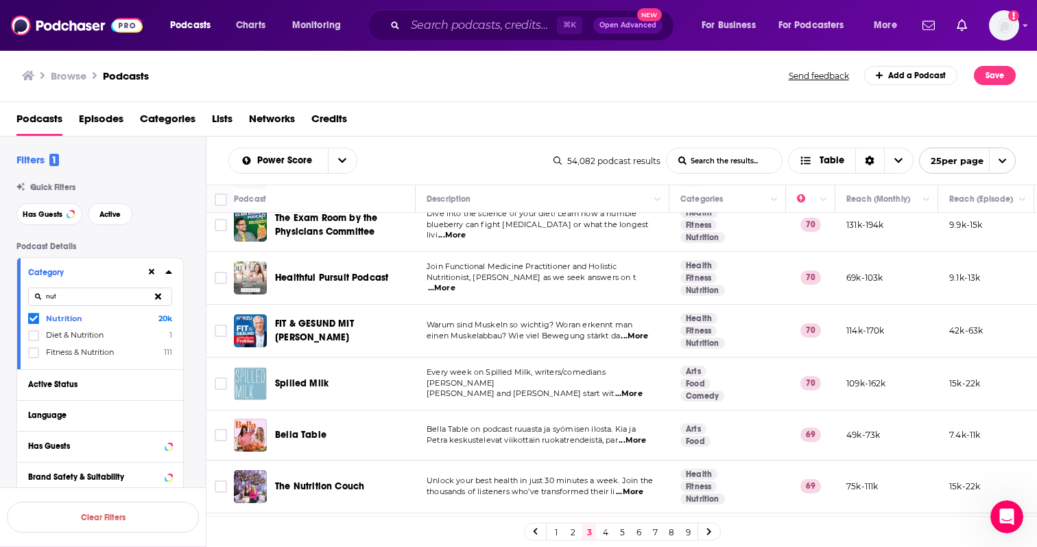
click at [634, 388] on span "...More" at bounding box center [628, 393] width 27 height 11
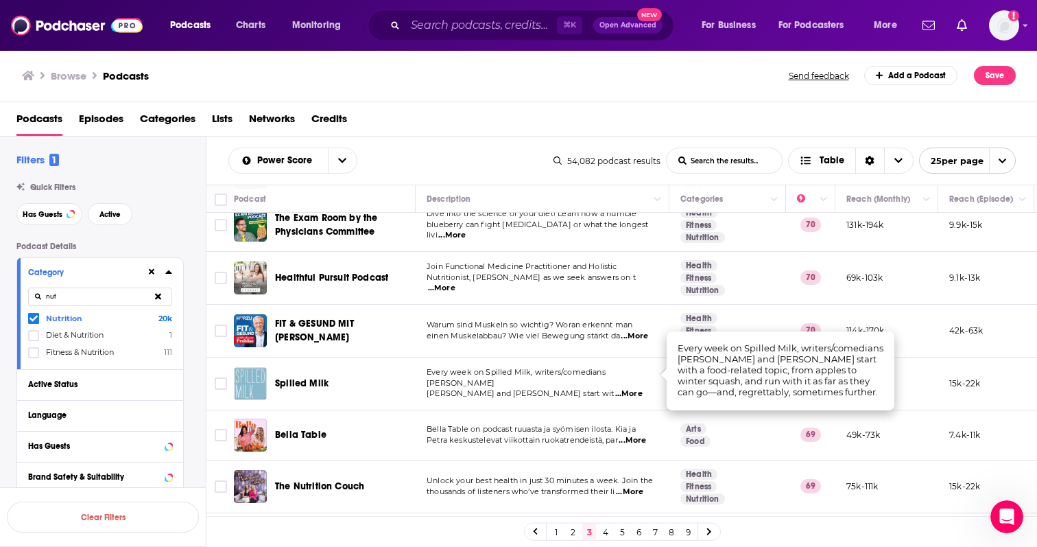
click at [606, 367] on span "Every week on Spilled Milk, writers/comedians Molly" at bounding box center [516, 377] width 179 height 21
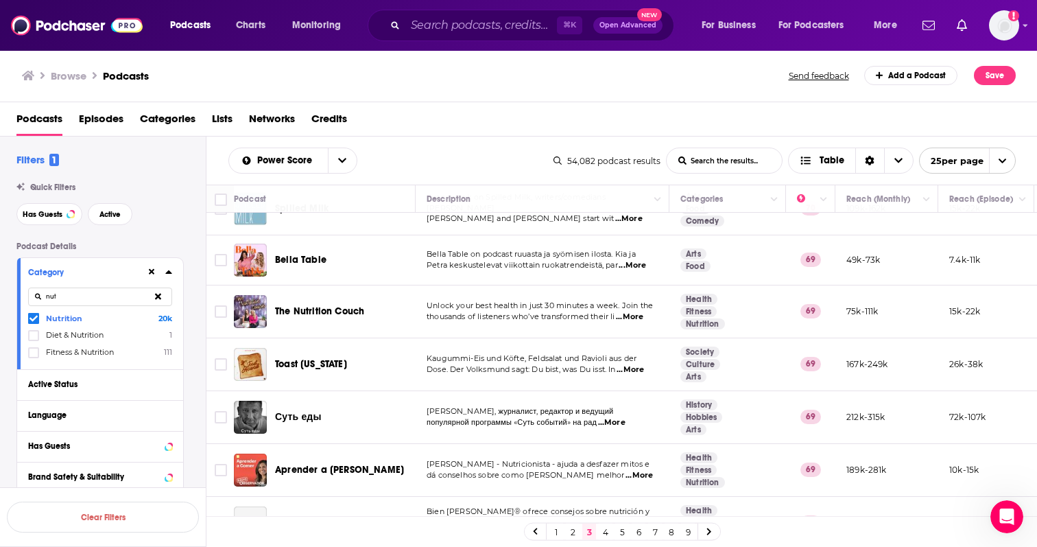
scroll to position [726, 0]
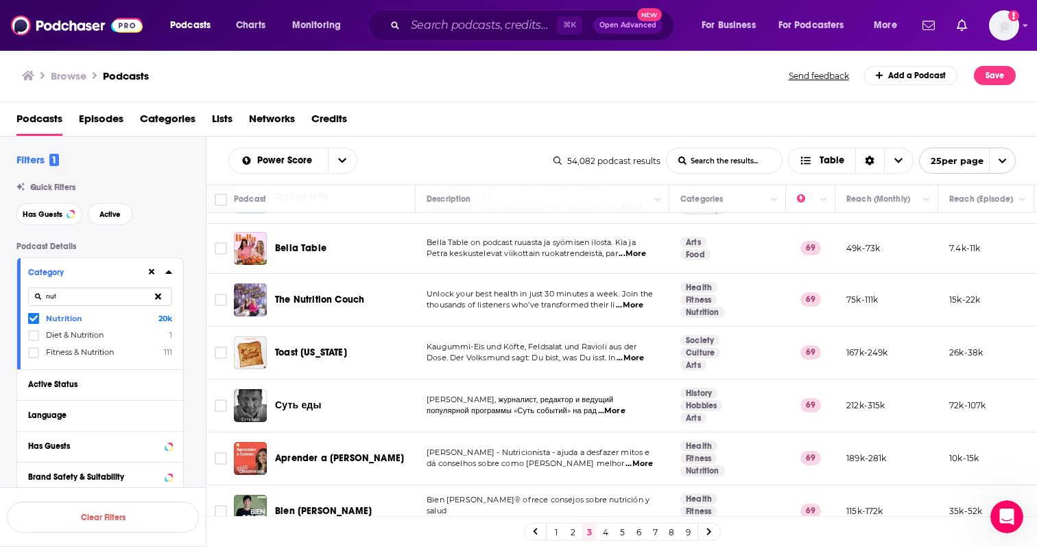
click at [635, 298] on td "Unlock your best health in just 30 minutes a week. Join the thousands of listen…" at bounding box center [543, 300] width 254 height 53
click at [635, 300] on span "...More" at bounding box center [629, 305] width 27 height 11
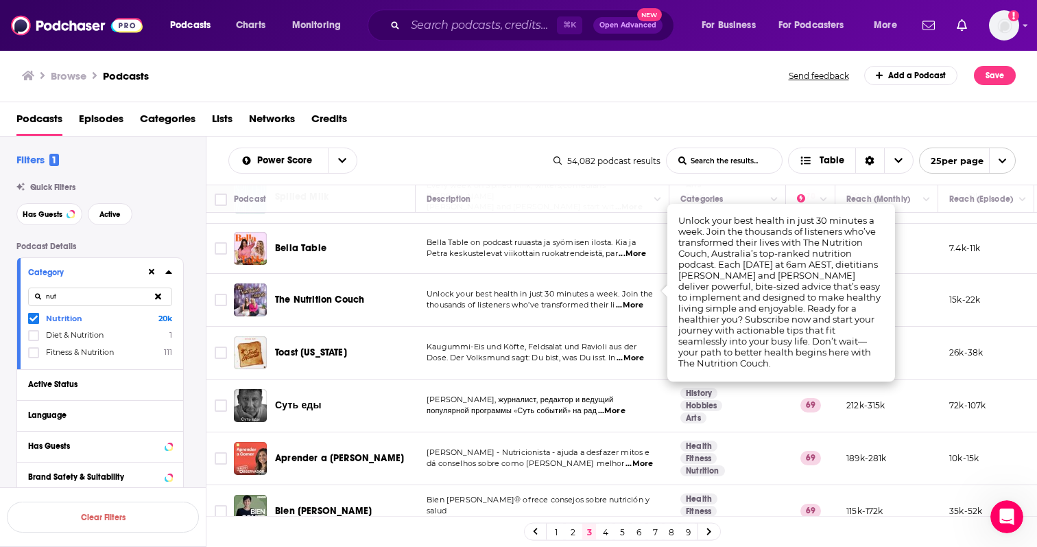
click at [606, 300] on span "thousands of listeners who’ve transformed their li" at bounding box center [521, 305] width 189 height 10
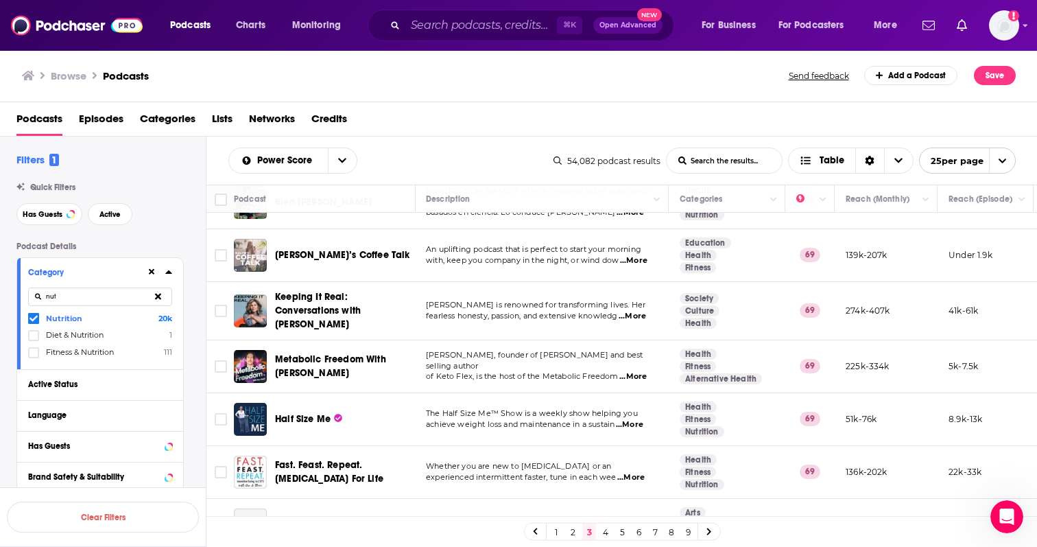
scroll to position [1053, 1]
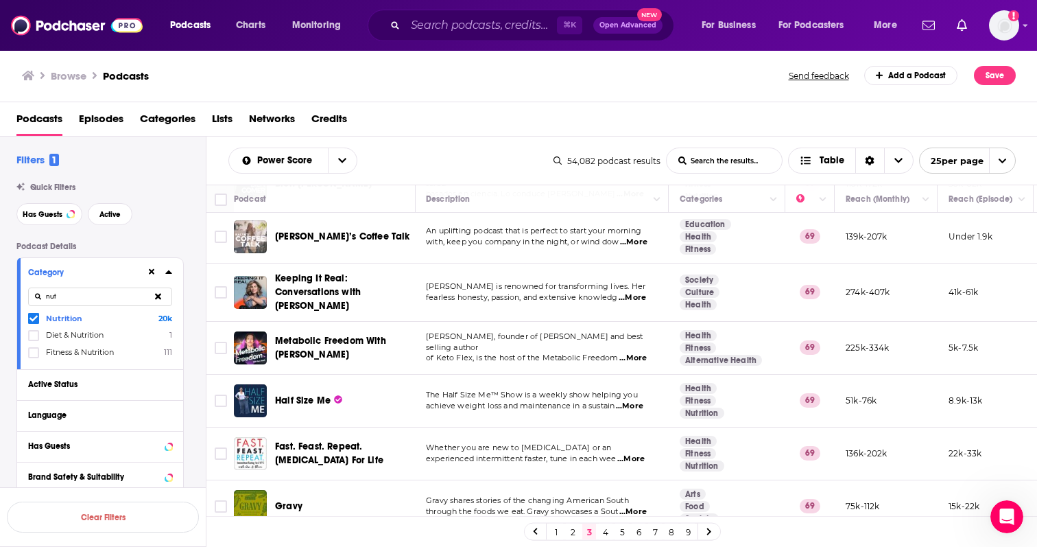
click at [607, 535] on link "4" at bounding box center [606, 532] width 14 height 16
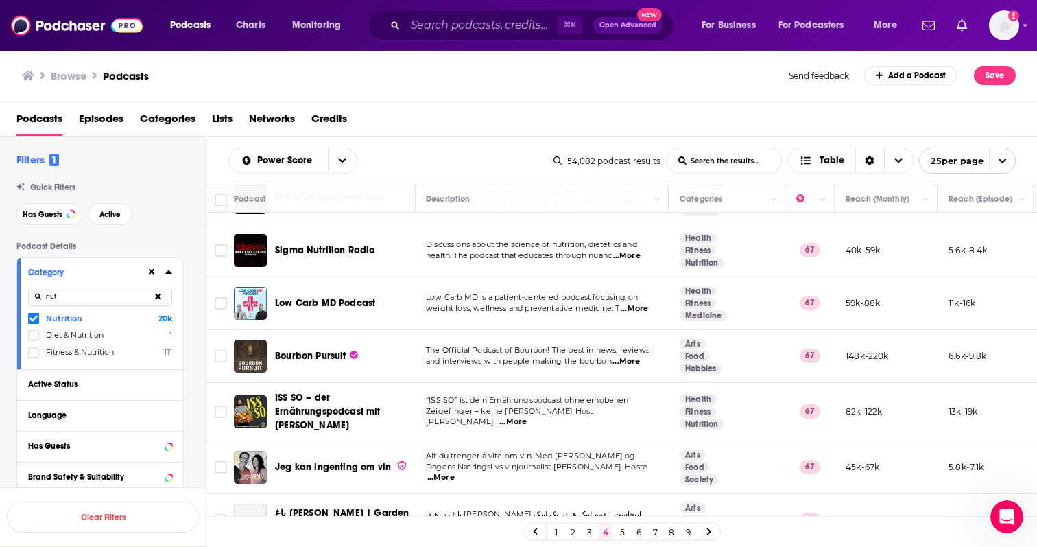
scroll to position [1026, 1]
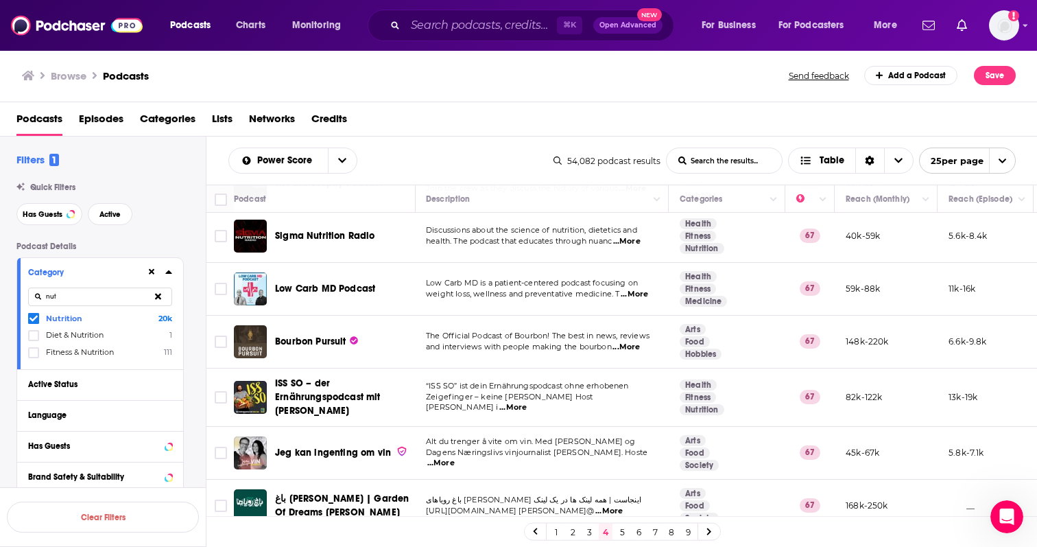
click at [620, 531] on link "5" at bounding box center [622, 532] width 14 height 16
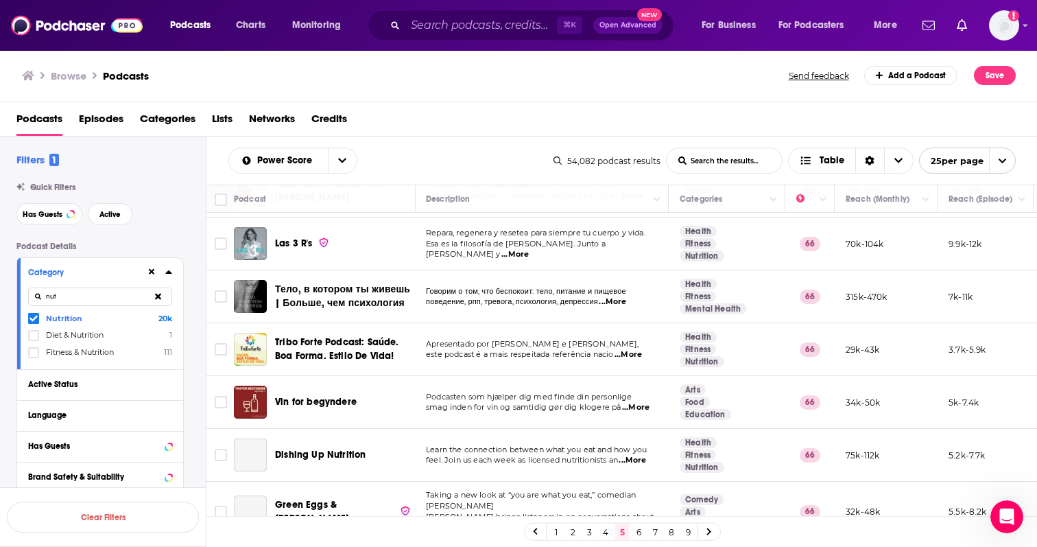
scroll to position [419, 1]
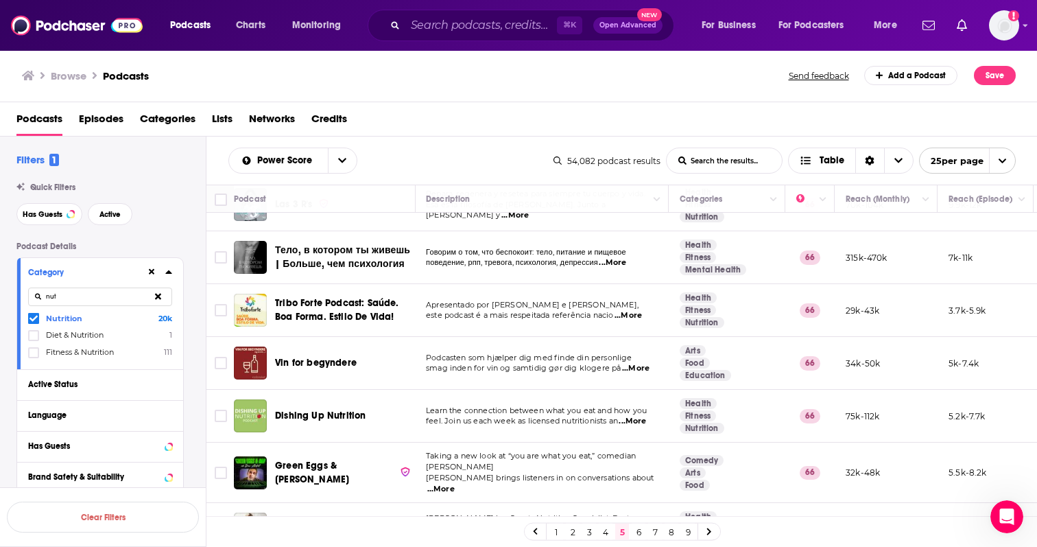
drag, startPoint x: 75, startPoint y: 300, endPoint x: 13, endPoint y: 298, distance: 62.5
click at [21, 300] on div "Category nut Nutrition 20k Diet & Nutrition 1 Fitness & Nutrition 111" at bounding box center [100, 313] width 166 height 111
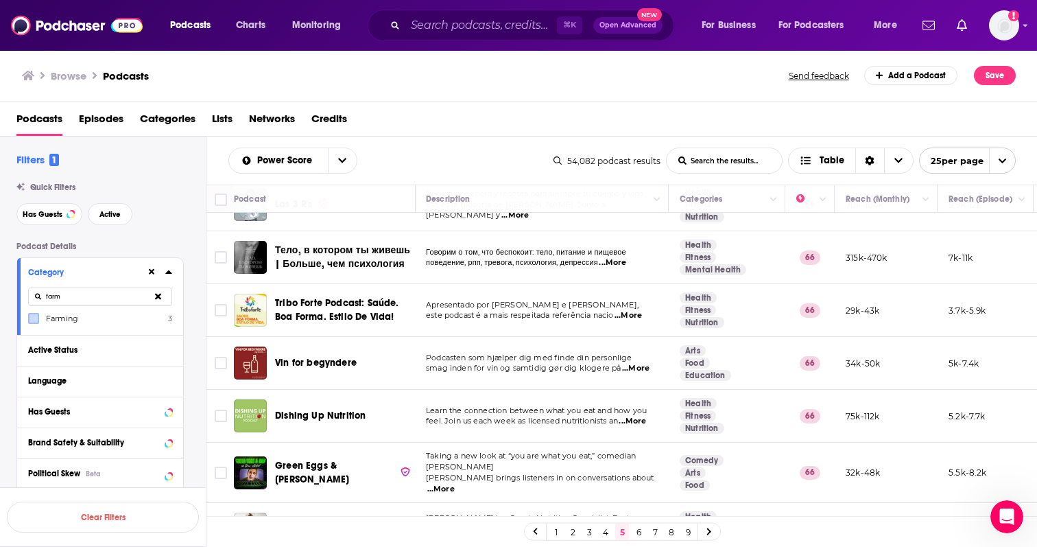
type input "farm"
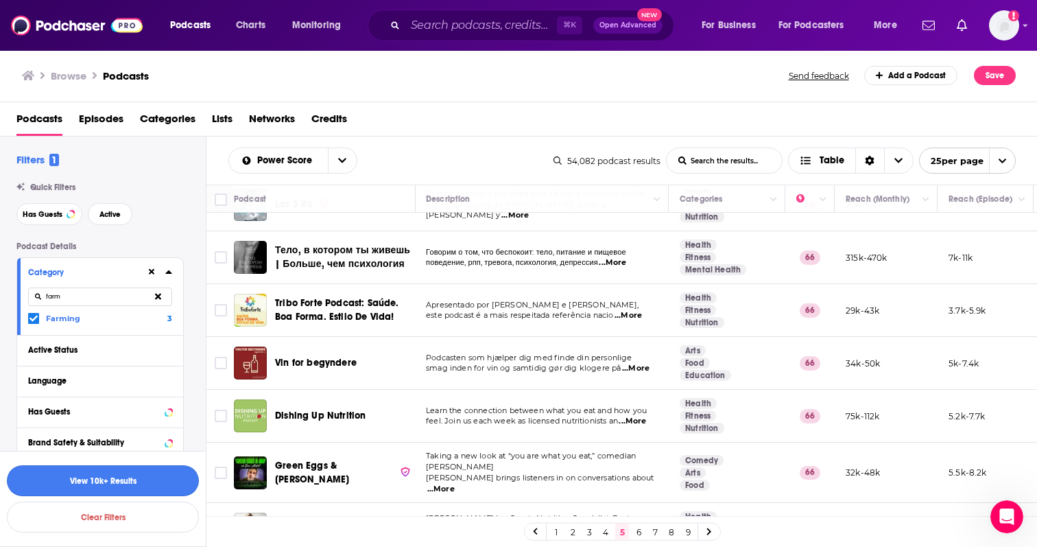
click at [115, 478] on button "View 10k+ Results" at bounding box center [103, 480] width 192 height 31
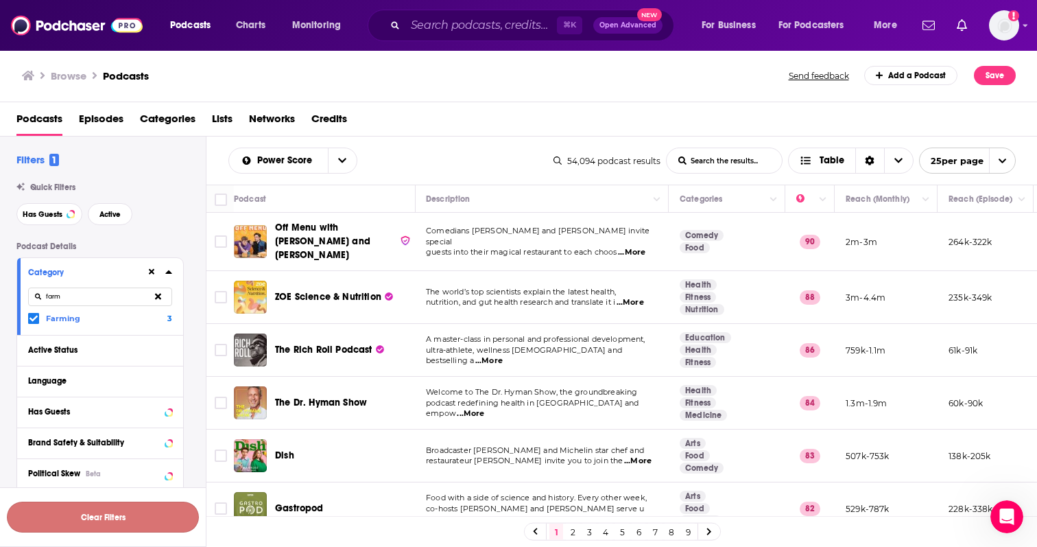
click at [119, 512] on button "Clear Filters" at bounding box center [103, 517] width 192 height 31
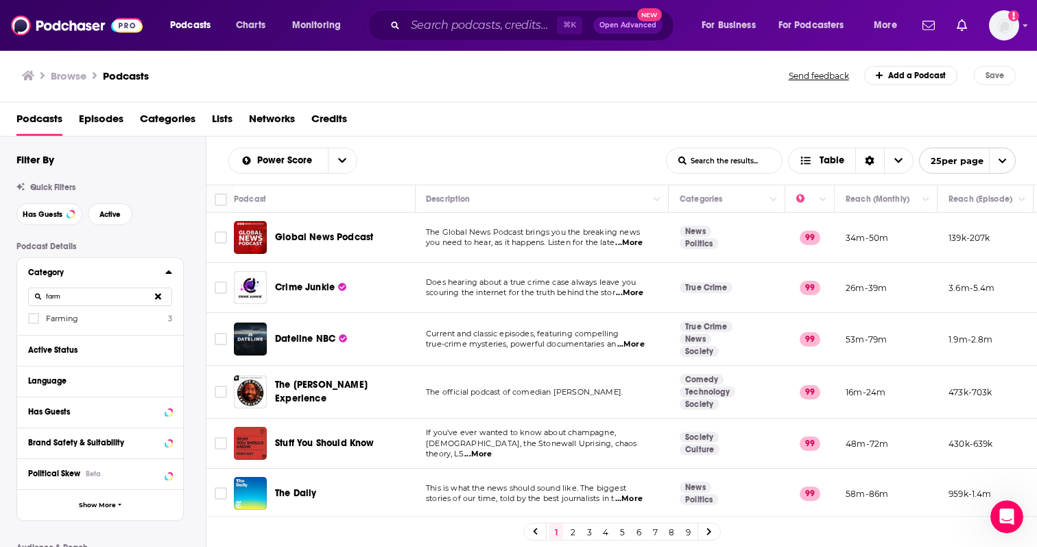
click at [89, 292] on input "farm" at bounding box center [100, 297] width 144 height 19
click at [89, 323] on label "Farming 3" at bounding box center [100, 318] width 144 height 12
click at [34, 322] on input "multiSelectOption-farming-0" at bounding box center [34, 322] width 0 height 0
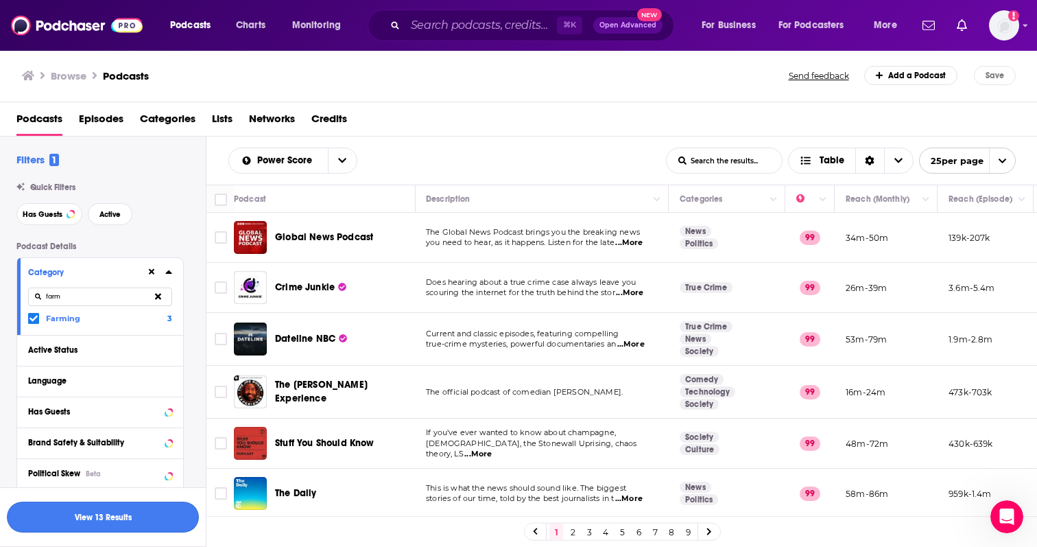
click at [115, 523] on button "View 13 Results" at bounding box center [103, 517] width 192 height 31
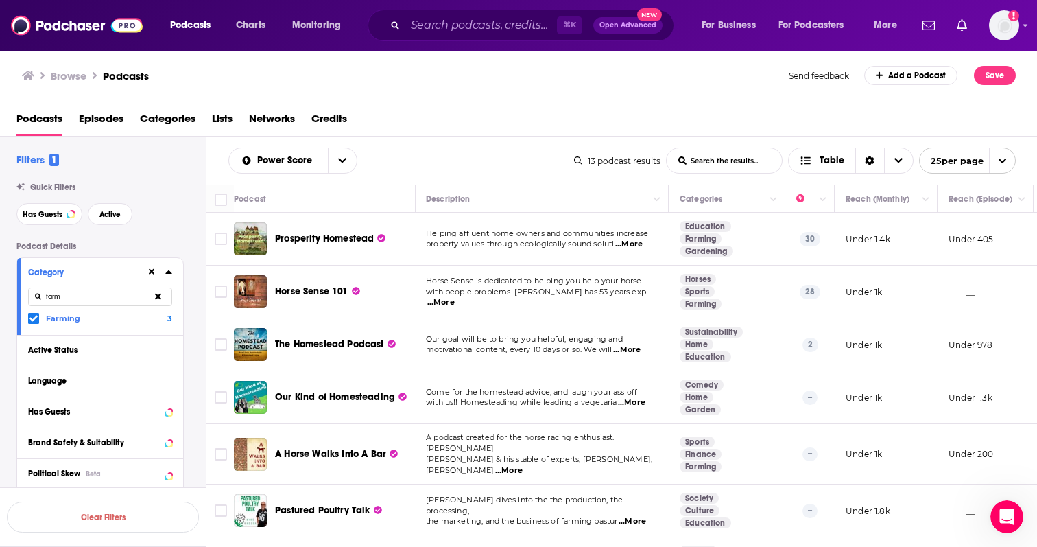
click at [631, 244] on span "...More" at bounding box center [628, 244] width 27 height 11
click at [605, 202] on button "Move" at bounding box center [540, 199] width 231 height 16
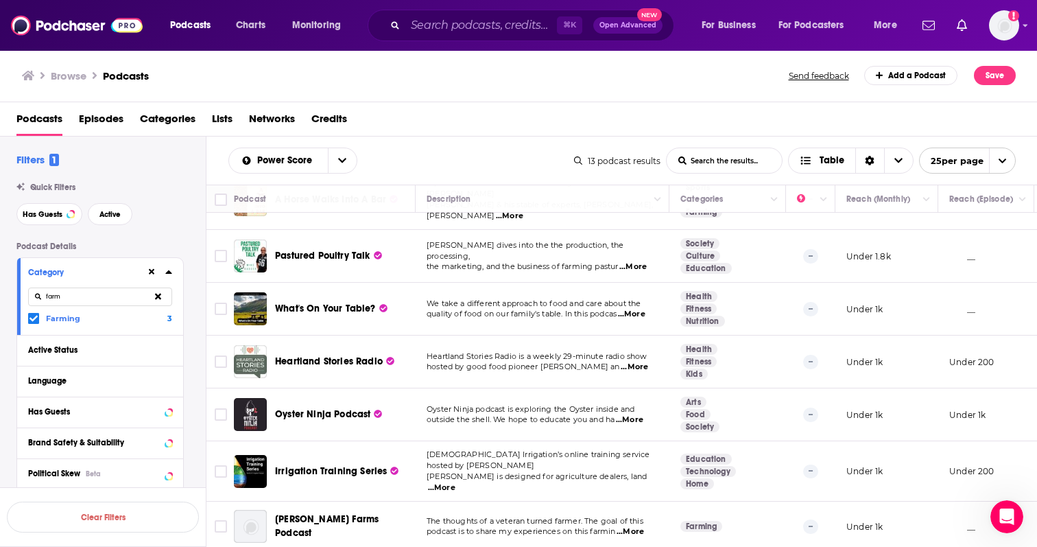
scroll to position [264, 0]
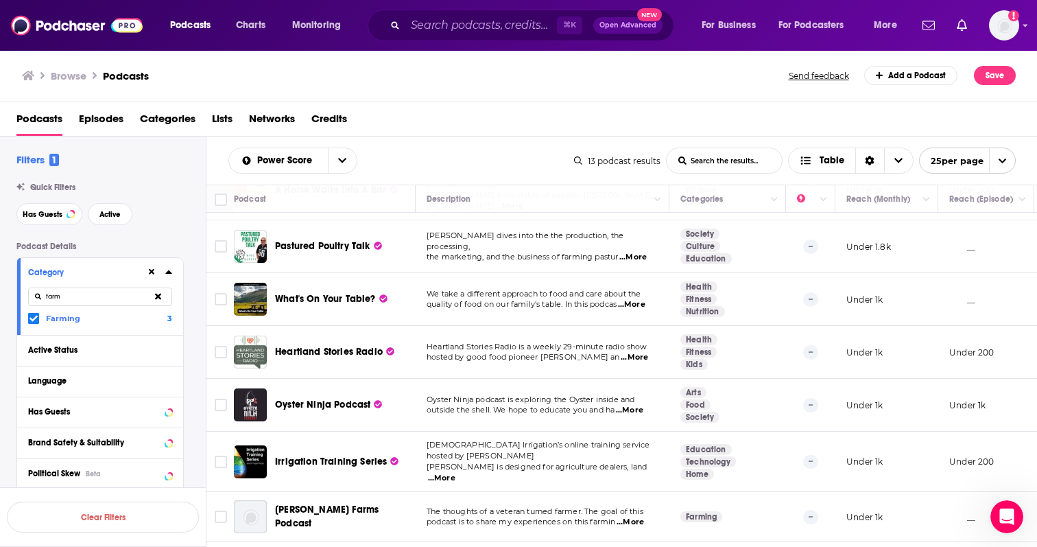
click at [633, 299] on span "...More" at bounding box center [631, 304] width 27 height 11
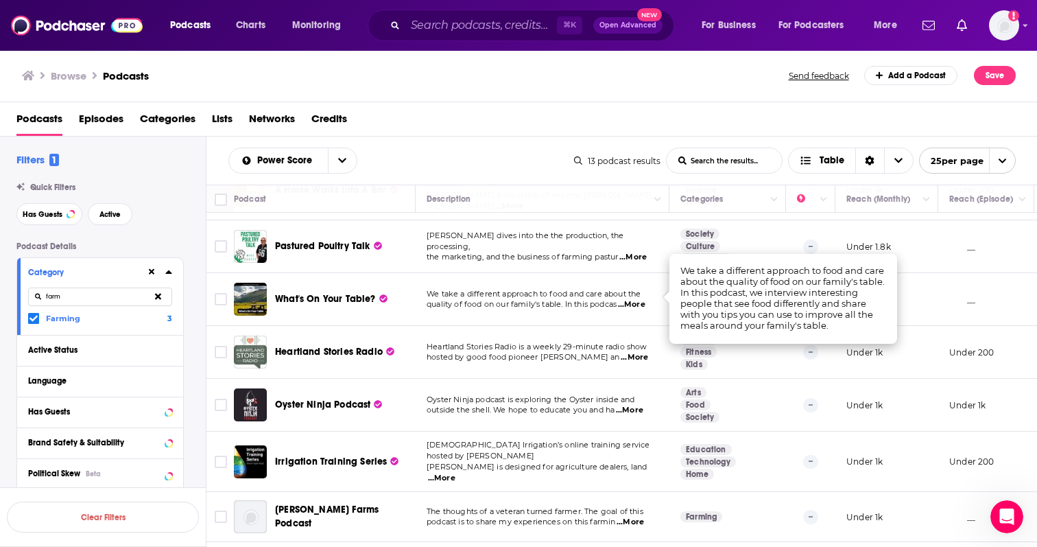
click at [608, 301] on span "quality of food on our family's table. In this podcas" at bounding box center [522, 304] width 190 height 10
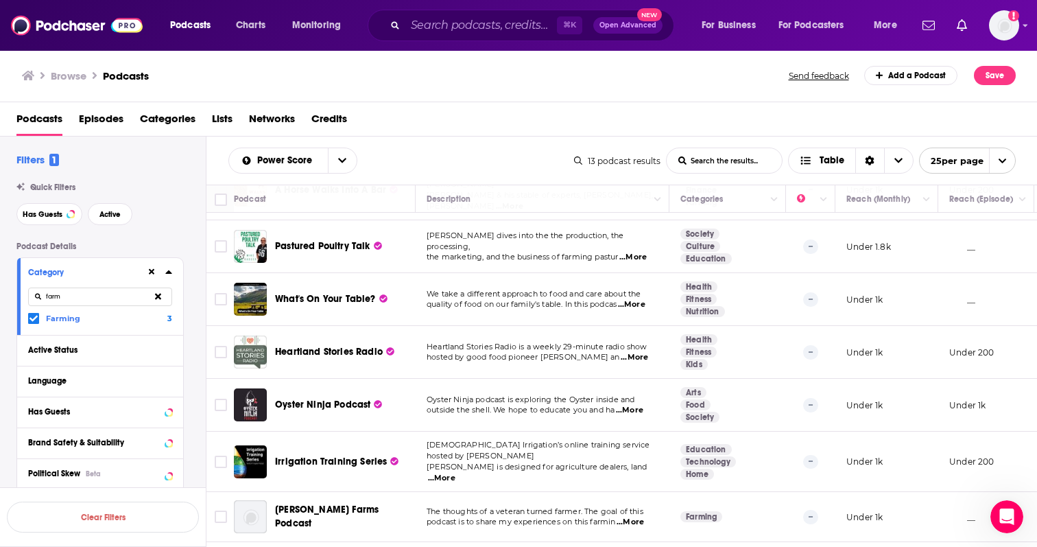
click at [644, 299] on span "...More" at bounding box center [631, 304] width 27 height 11
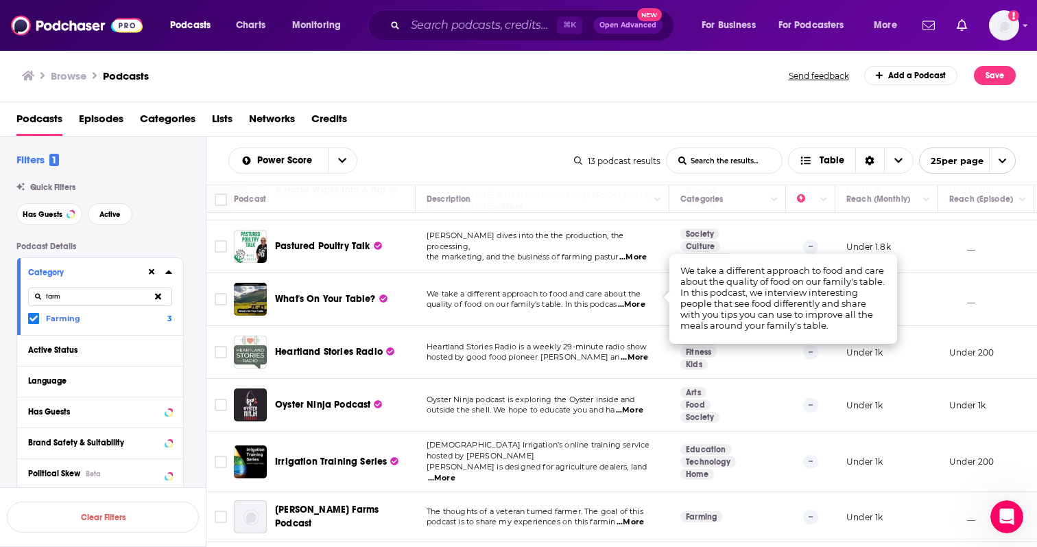
click at [512, 299] on span "quality of food on our family's table. In this podcas" at bounding box center [522, 304] width 190 height 10
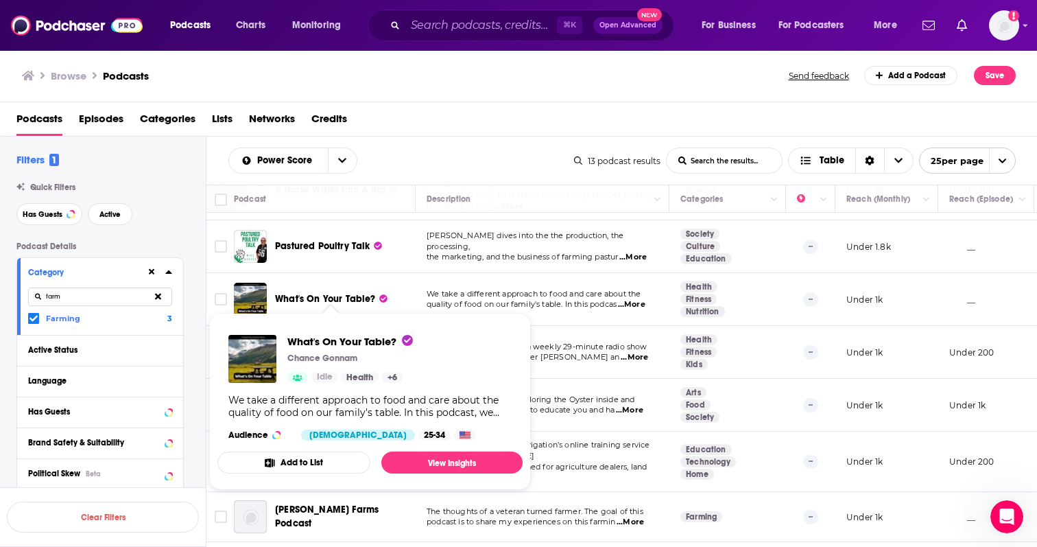
click at [480, 299] on span "quality of food on our family's table. In this podcas" at bounding box center [522, 304] width 190 height 10
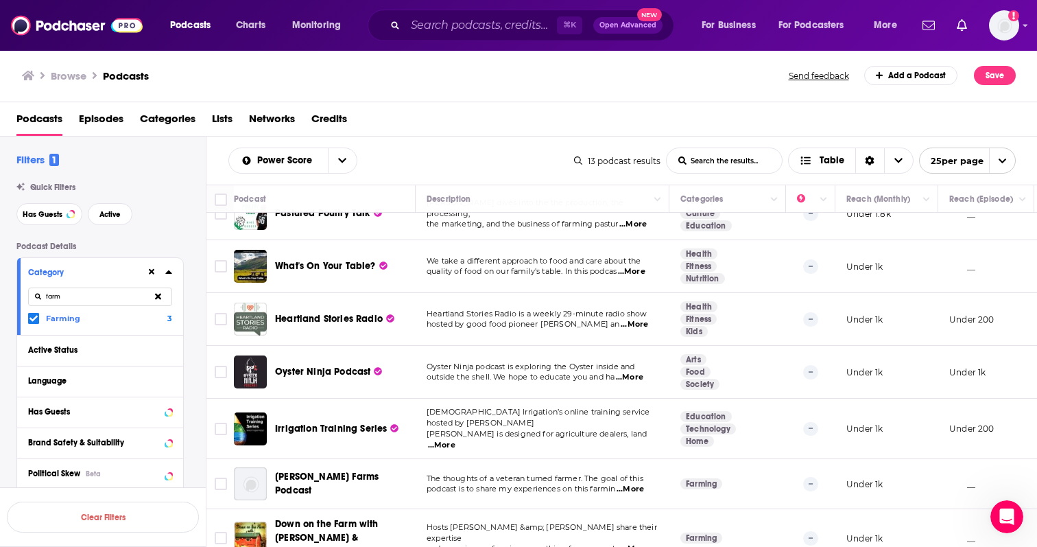
scroll to position [0, 0]
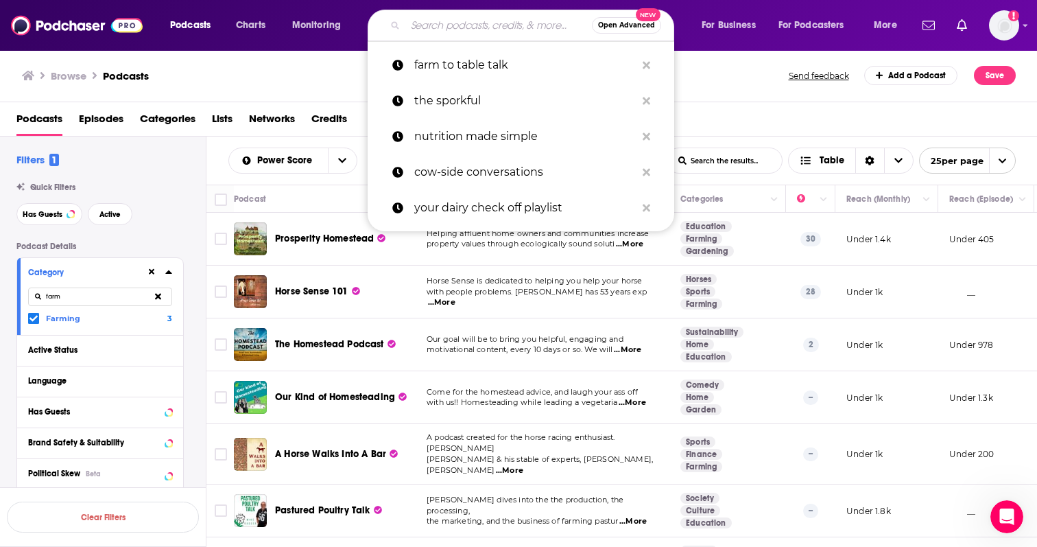
click at [489, 32] on input "Search podcasts, credits, & more..." at bounding box center [499, 25] width 187 height 22
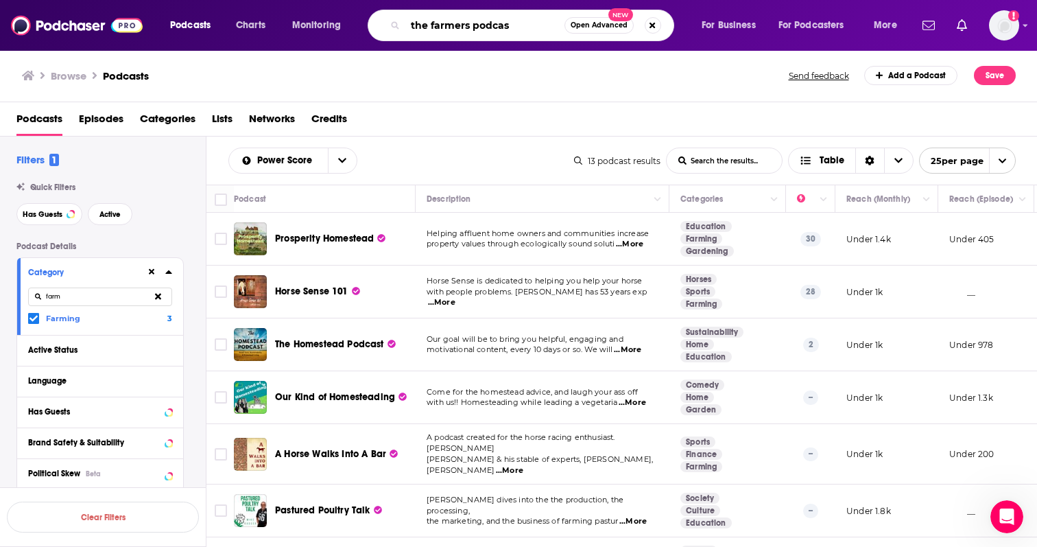
type input "the farmers podcast"
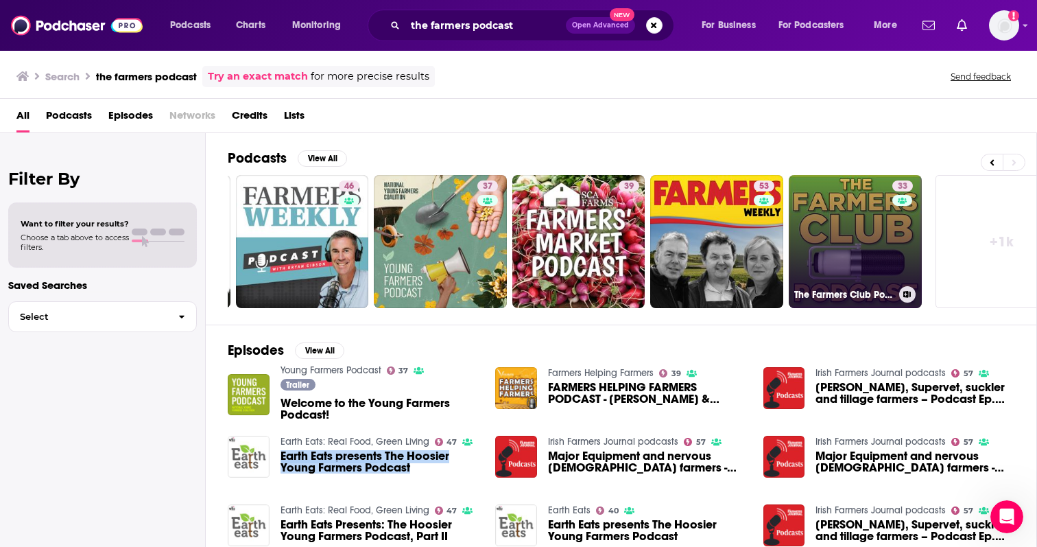
scroll to position [0, 451]
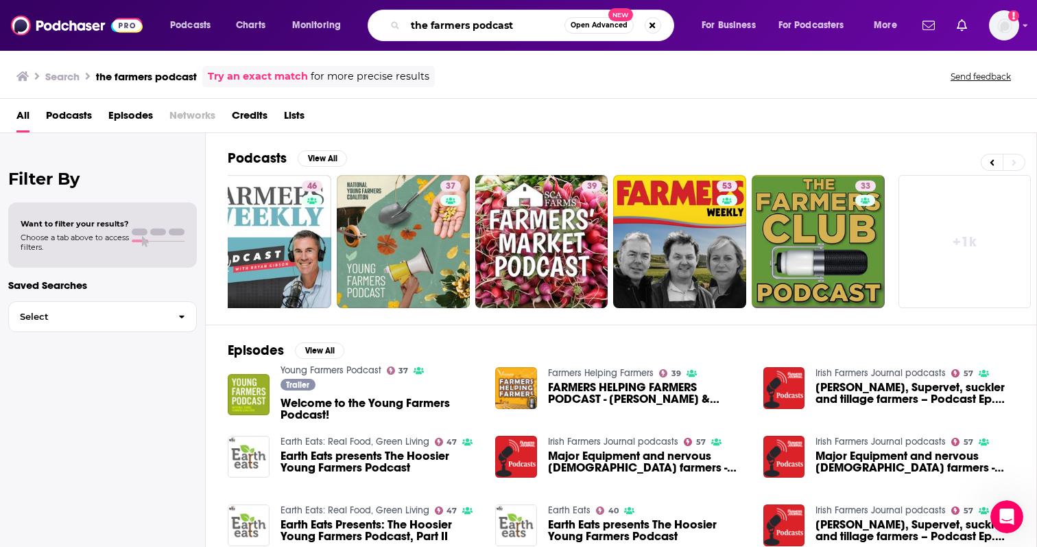
drag, startPoint x: 517, startPoint y: 27, endPoint x: 312, endPoint y: 20, distance: 205.3
click at [312, 20] on div "Podcasts Charts Monitoring the farmers podcast Open Advanced New For Business F…" at bounding box center [536, 26] width 750 height 32
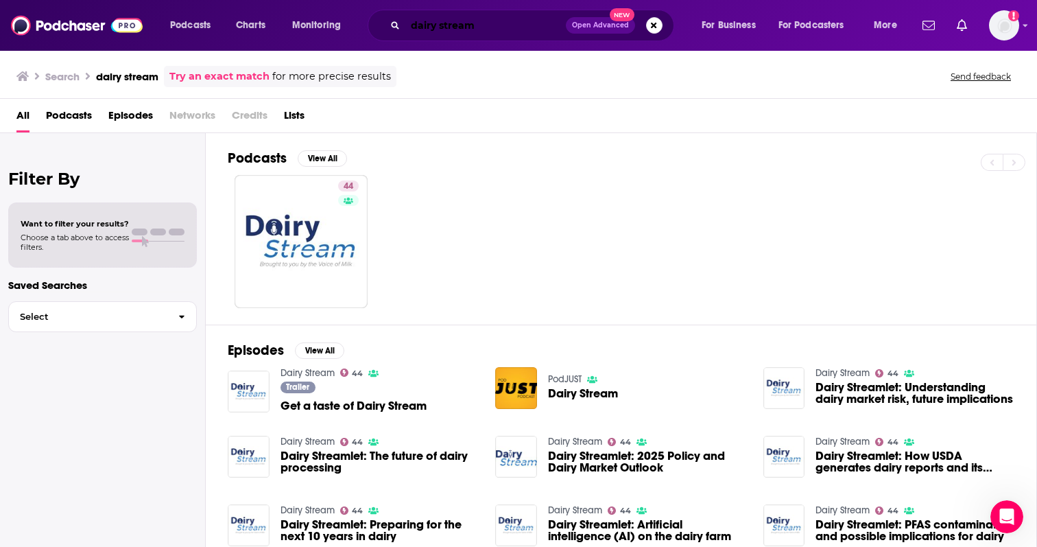
drag, startPoint x: 487, startPoint y: 32, endPoint x: 389, endPoint y: 27, distance: 98.2
click at [389, 27] on div "dairy stream Open Advanced New" at bounding box center [521, 26] width 307 height 32
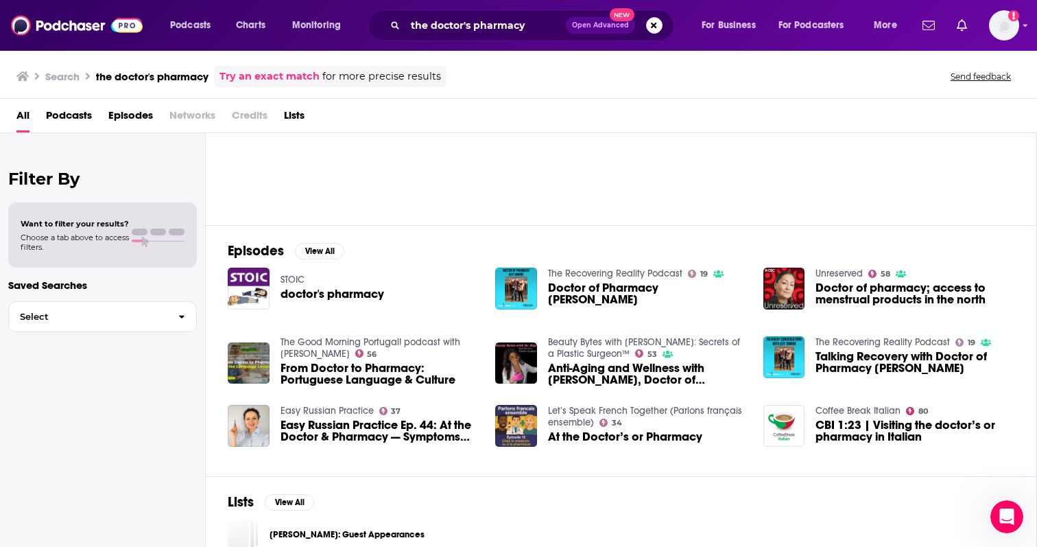
scroll to position [108, 0]
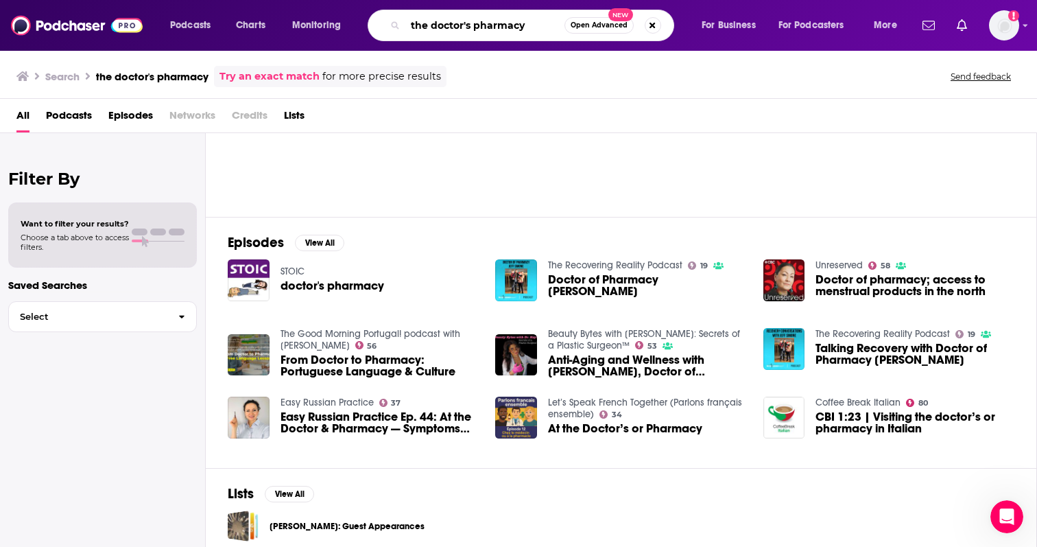
drag, startPoint x: 538, startPoint y: 28, endPoint x: 391, endPoint y: 25, distance: 146.9
click at [391, 25] on div "the doctor's pharmacy Open Advanced New" at bounding box center [521, 26] width 307 height 32
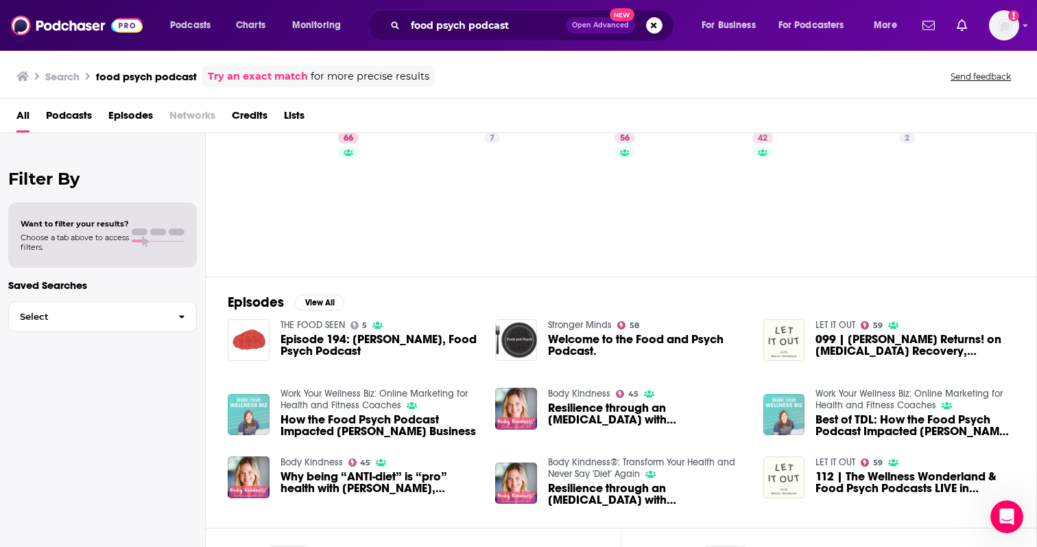
scroll to position [37, 0]
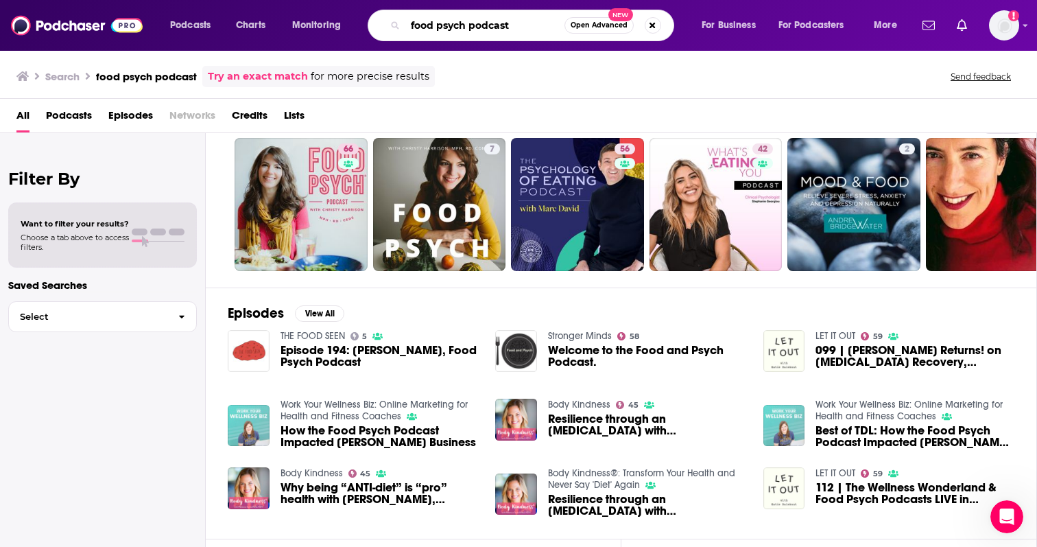
drag, startPoint x: 511, startPoint y: 32, endPoint x: 400, endPoint y: 32, distance: 111.2
click at [400, 32] on div "food psych podcast Open Advanced New" at bounding box center [521, 26] width 307 height 32
drag, startPoint x: 522, startPoint y: 25, endPoint x: 361, endPoint y: 25, distance: 161.2
click at [361, 25] on div "Podcasts Charts Monitoring food psych podcast Open Advanced New For Business Fo…" at bounding box center [536, 26] width 750 height 32
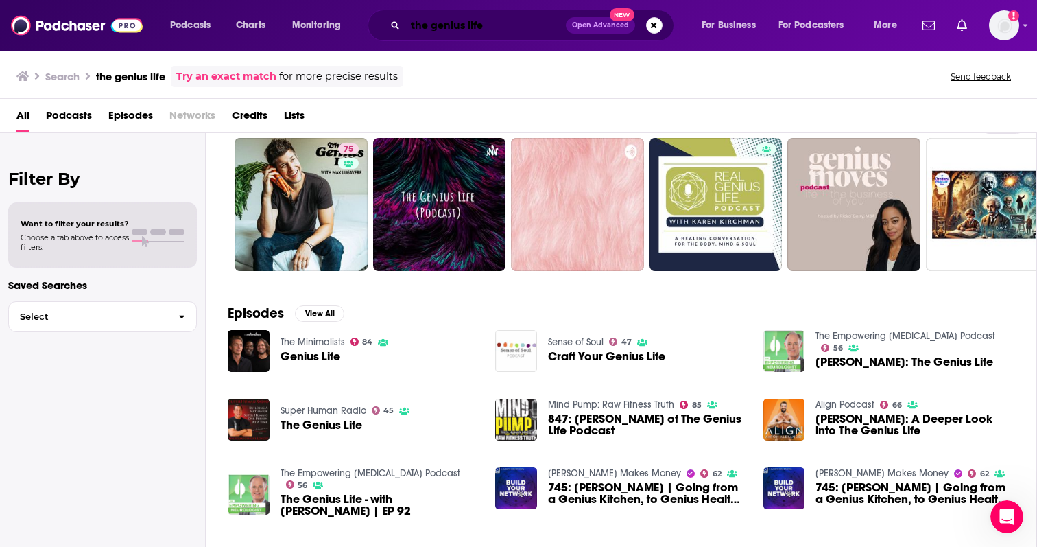
drag, startPoint x: 500, startPoint y: 30, endPoint x: 393, endPoint y: 30, distance: 107.0
click at [393, 30] on div "the genius life Open Advanced New" at bounding box center [521, 26] width 307 height 32
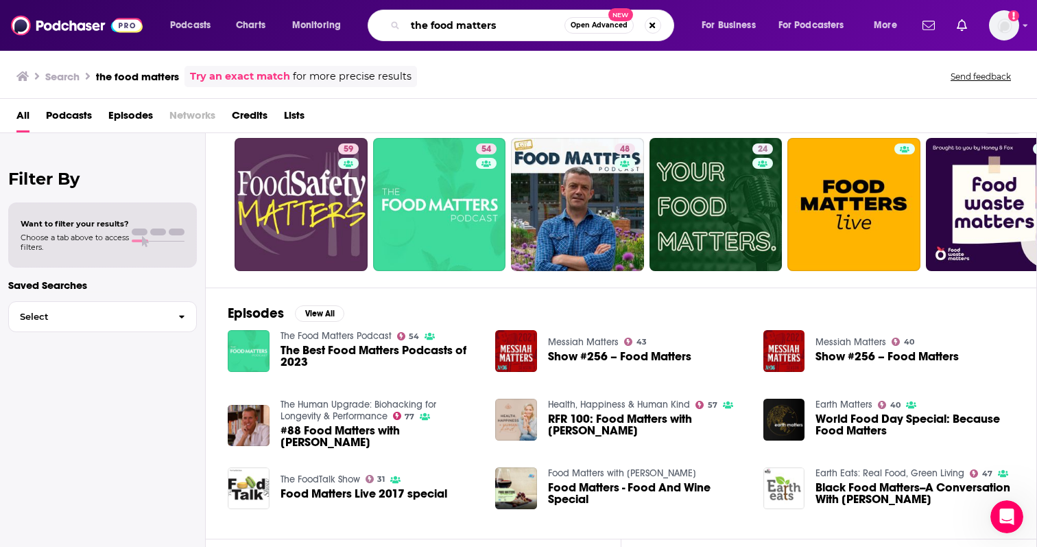
drag, startPoint x: 510, startPoint y: 23, endPoint x: 371, endPoint y: 22, distance: 138.6
click at [371, 22] on div "the food matters Open Advanced New" at bounding box center [521, 26] width 307 height 32
type input "nutrition made simple"
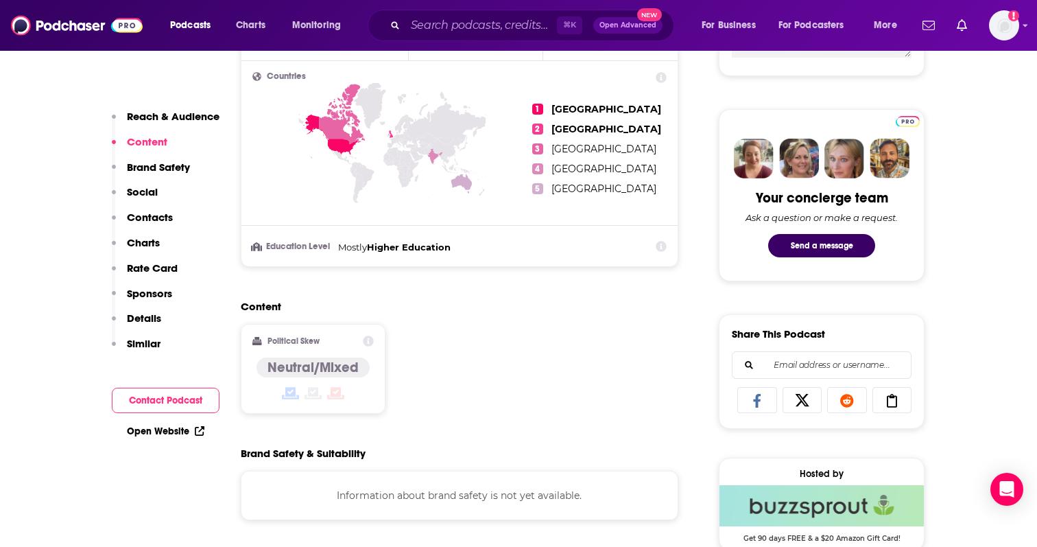
scroll to position [60, 0]
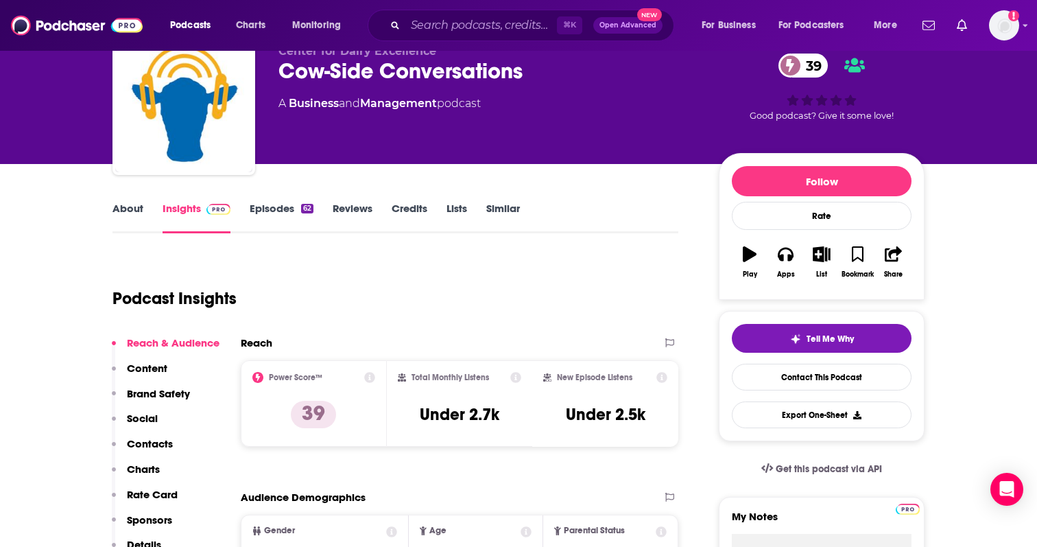
click at [271, 210] on link "Episodes 62" at bounding box center [282, 218] width 64 height 32
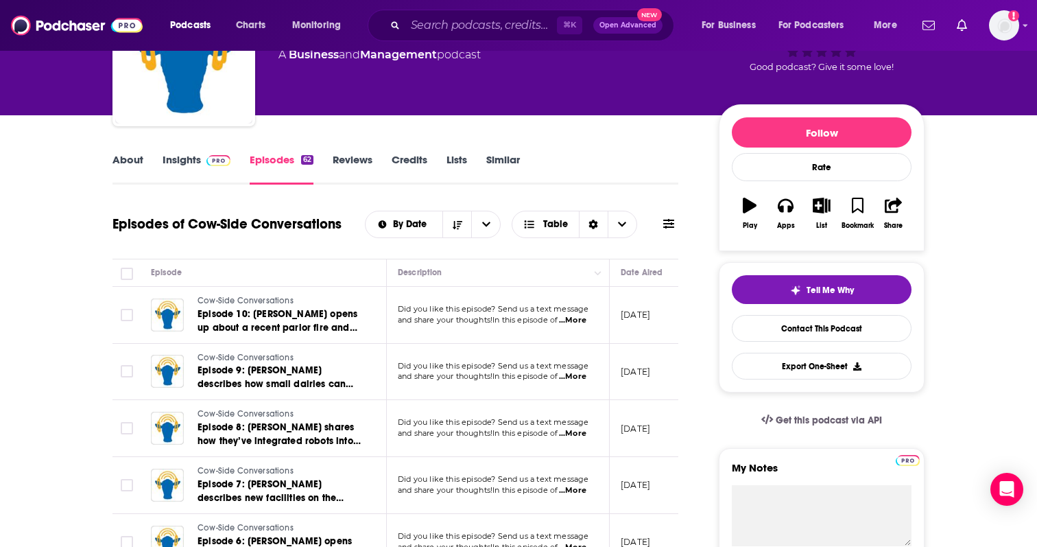
scroll to position [110, 0]
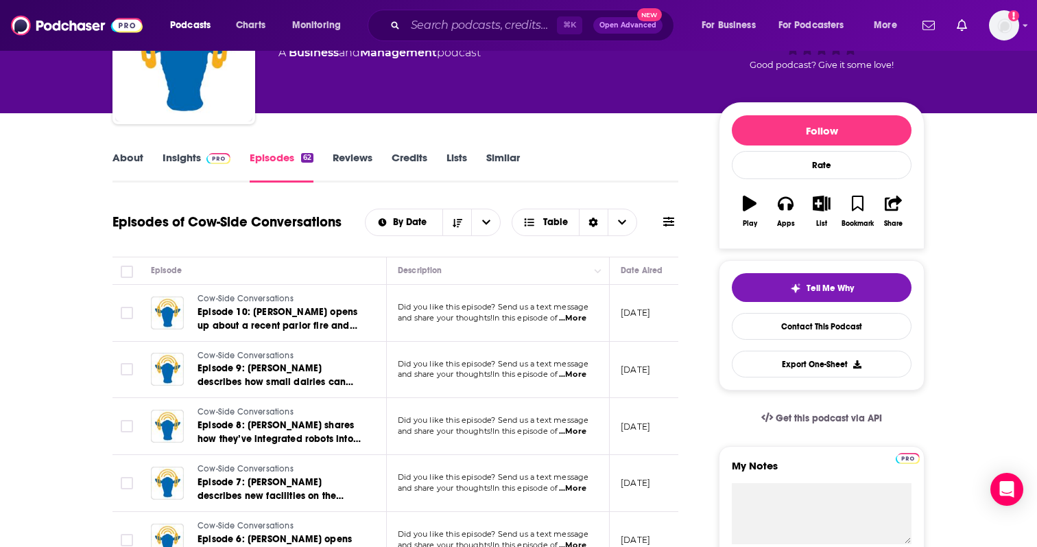
click at [580, 316] on span "...More" at bounding box center [572, 318] width 27 height 11
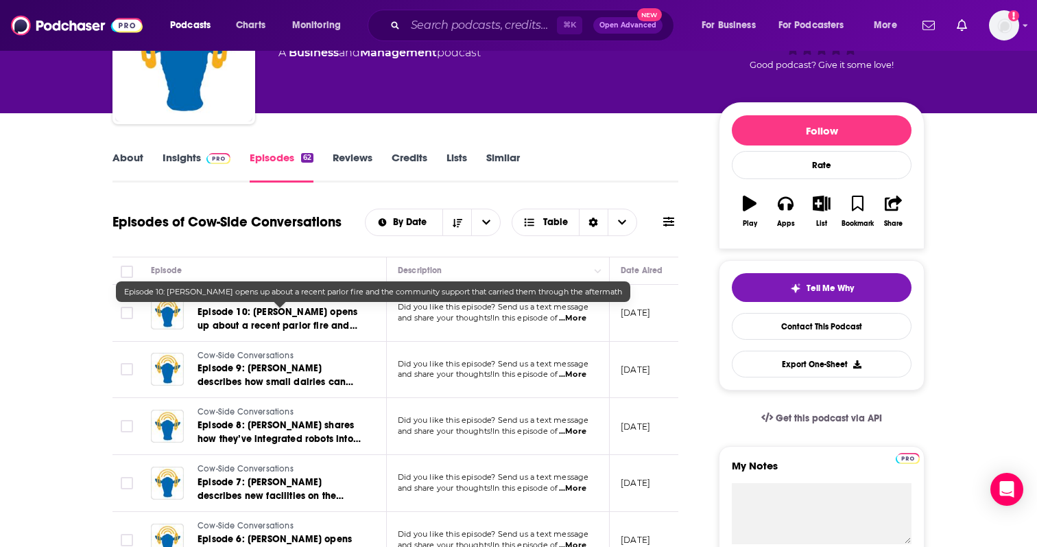
click at [340, 343] on td "Cow-Side Conversations Episode 9: Zach Kreger describes how small dairies can c…" at bounding box center [263, 370] width 247 height 57
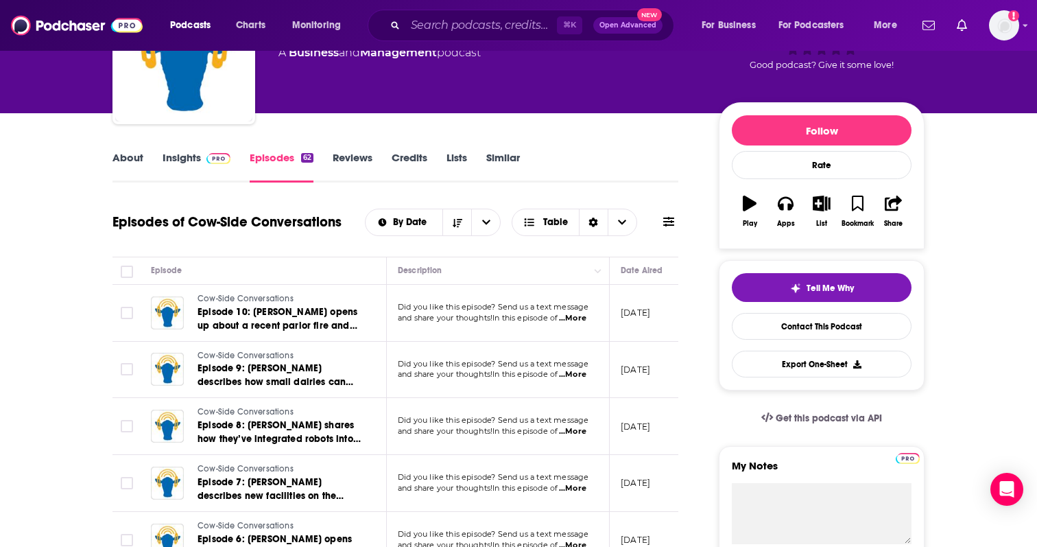
click at [584, 375] on span "...More" at bounding box center [572, 374] width 27 height 11
click at [621, 376] on td "July 29, 2025" at bounding box center [654, 370] width 89 height 57
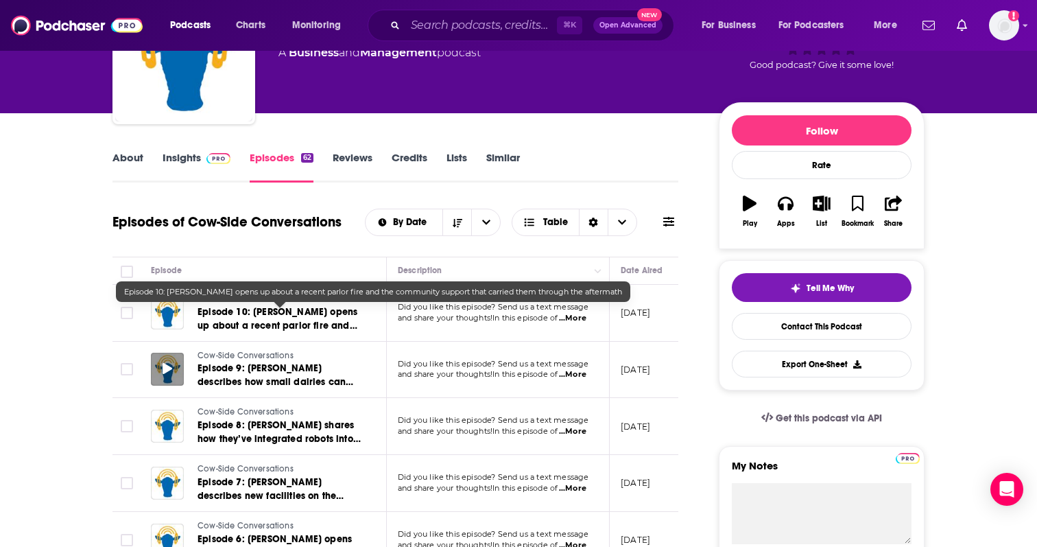
click at [176, 366] on div at bounding box center [167, 369] width 33 height 33
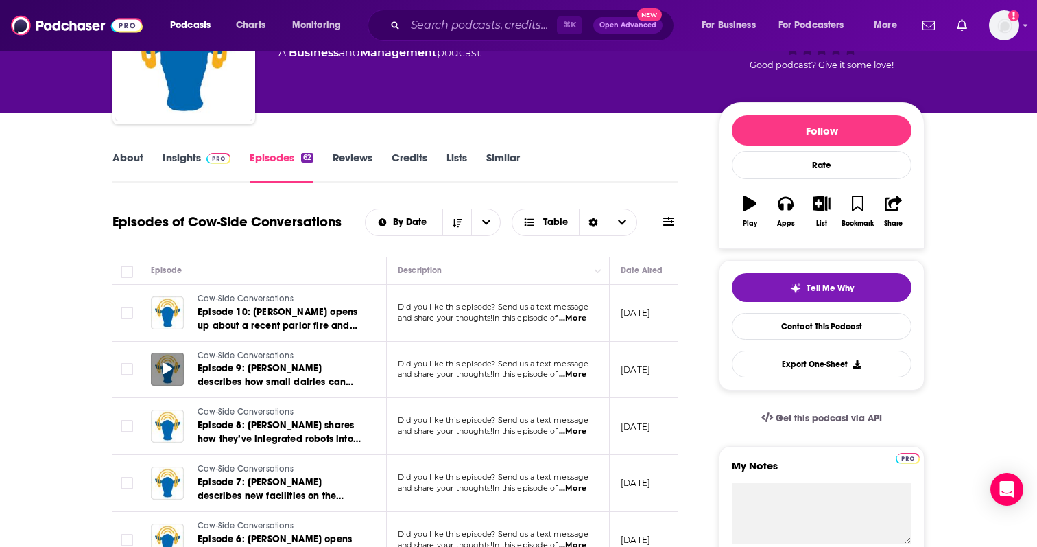
click at [169, 366] on icon at bounding box center [168, 368] width 10 height 11
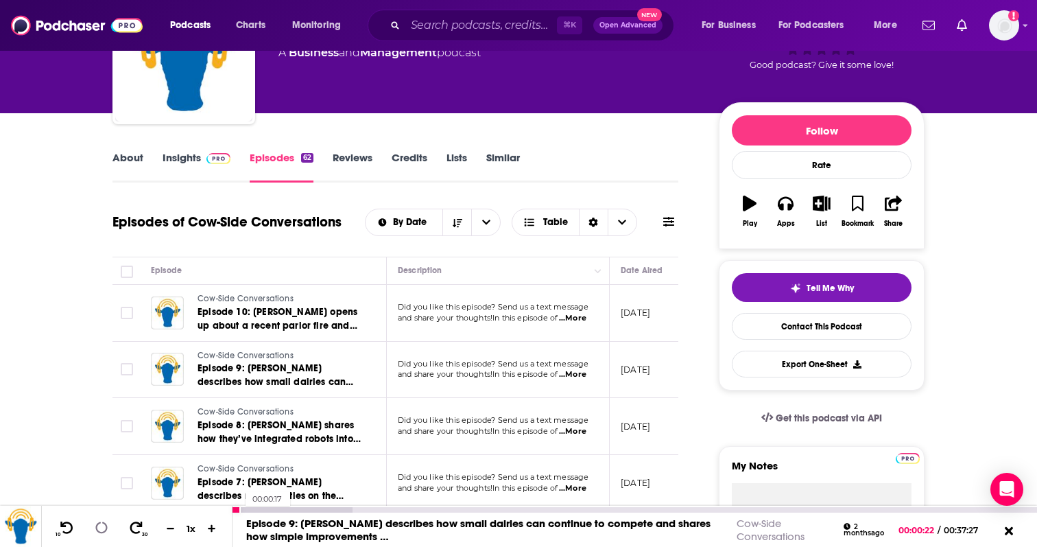
drag, startPoint x: 238, startPoint y: 509, endPoint x: 204, endPoint y: 510, distance: 33.6
click at [206, 509] on div "10 30 1 x 00:00:17 Episode 9: Zach Kreger describes how small dairies can conti…" at bounding box center [518, 526] width 1037 height 41
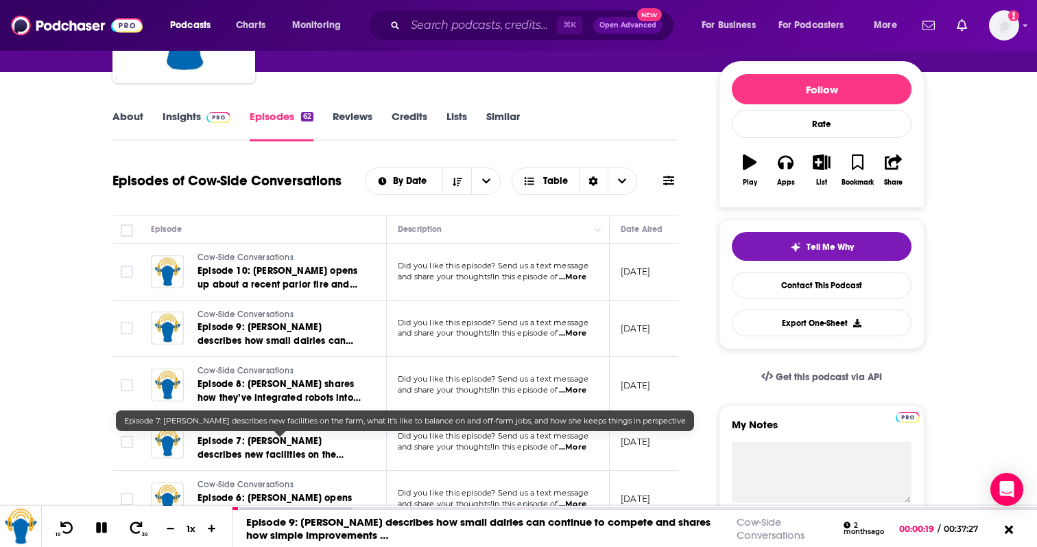
scroll to position [154, 0]
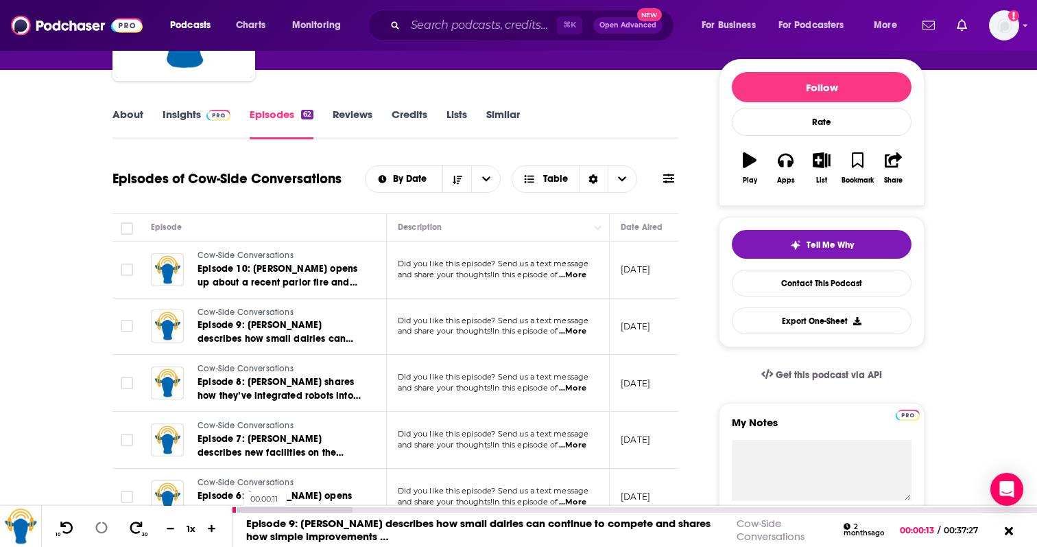
drag, startPoint x: 237, startPoint y: 511, endPoint x: 202, endPoint y: 511, distance: 35.0
click at [202, 511] on div "10 30 1 x 00:00:11 Episode 9: Zach Kreger describes how small dairies can conti…" at bounding box center [518, 526] width 1037 height 41
click at [58, 534] on span "10" at bounding box center [57, 535] width 5 height 6
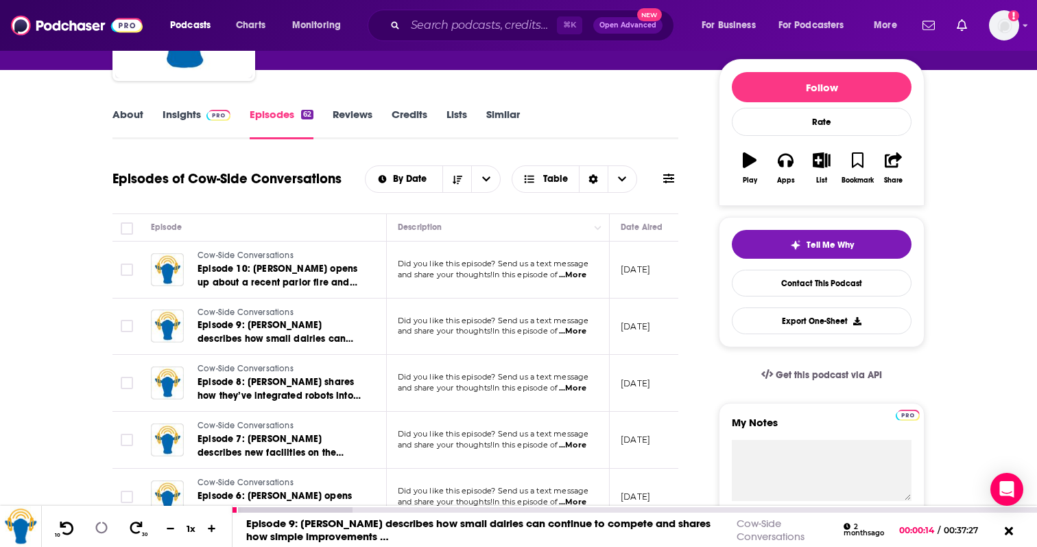
click at [58, 534] on span "10" at bounding box center [57, 535] width 5 height 6
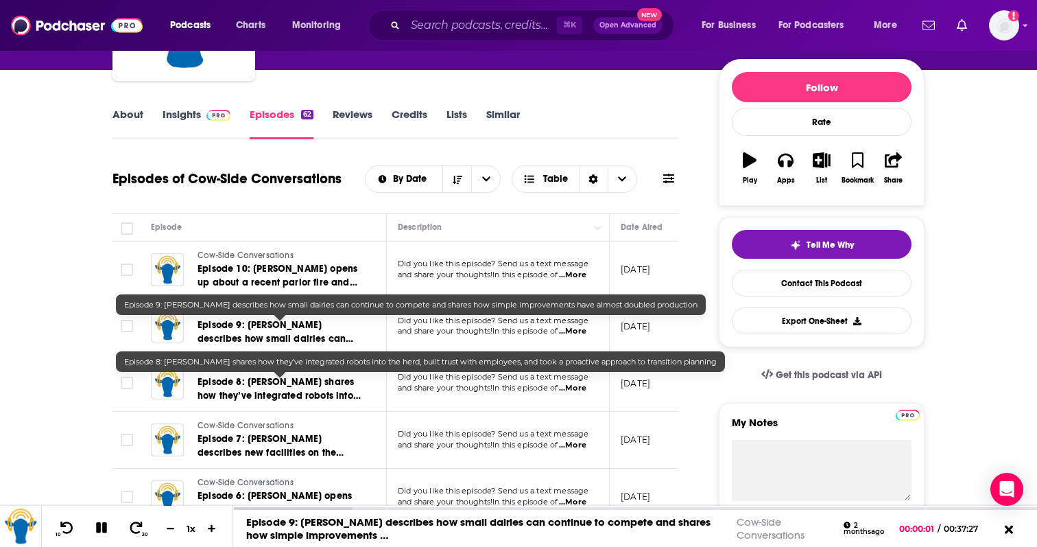
click at [305, 382] on span "Episode 8: Greg Hemsarth shares how they’ve integrated robots into the herd, bu…" at bounding box center [279, 409] width 163 height 67
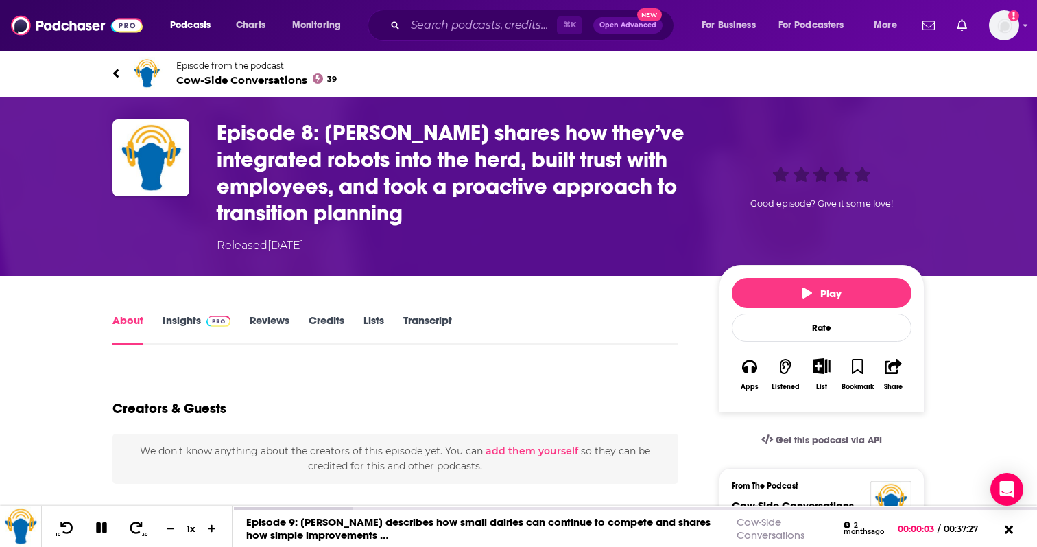
scroll to position [12, 0]
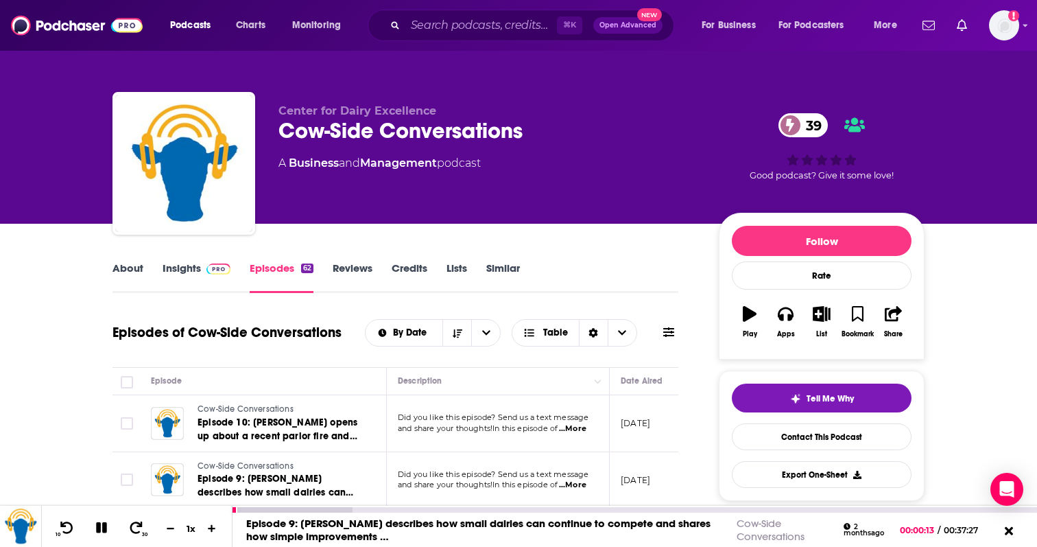
click at [102, 528] on icon at bounding box center [101, 527] width 16 height 13
click at [167, 483] on icon at bounding box center [168, 478] width 10 height 11
click at [339, 511] on div at bounding box center [293, 509] width 120 height 5
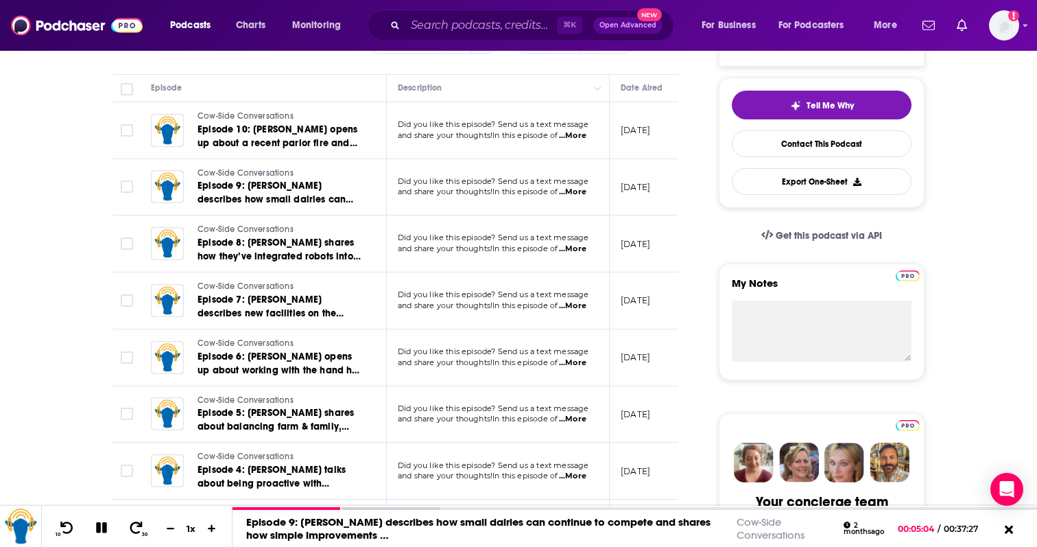
scroll to position [312, 0]
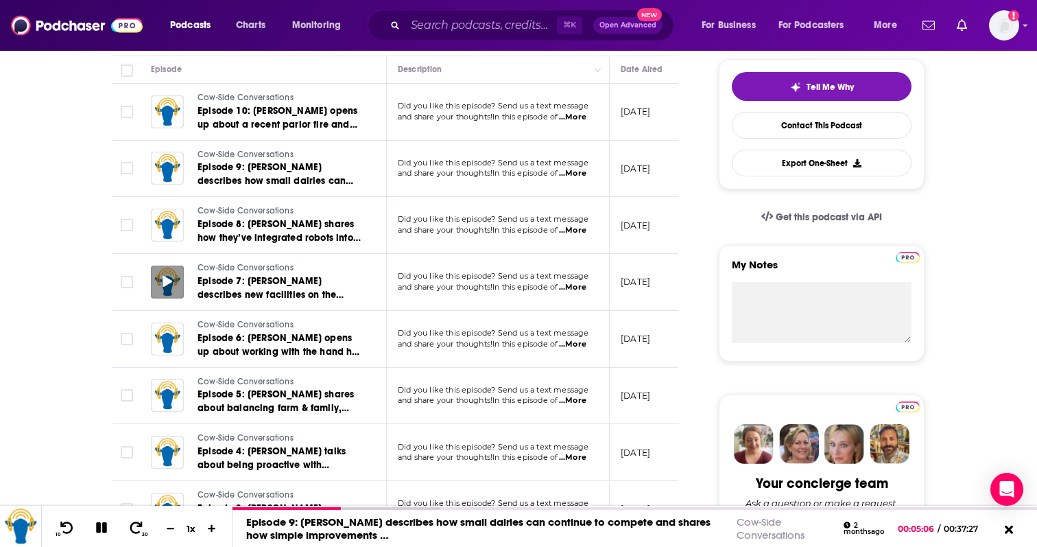
click at [161, 292] on div at bounding box center [167, 282] width 33 height 33
click at [168, 279] on icon at bounding box center [168, 281] width 10 height 11
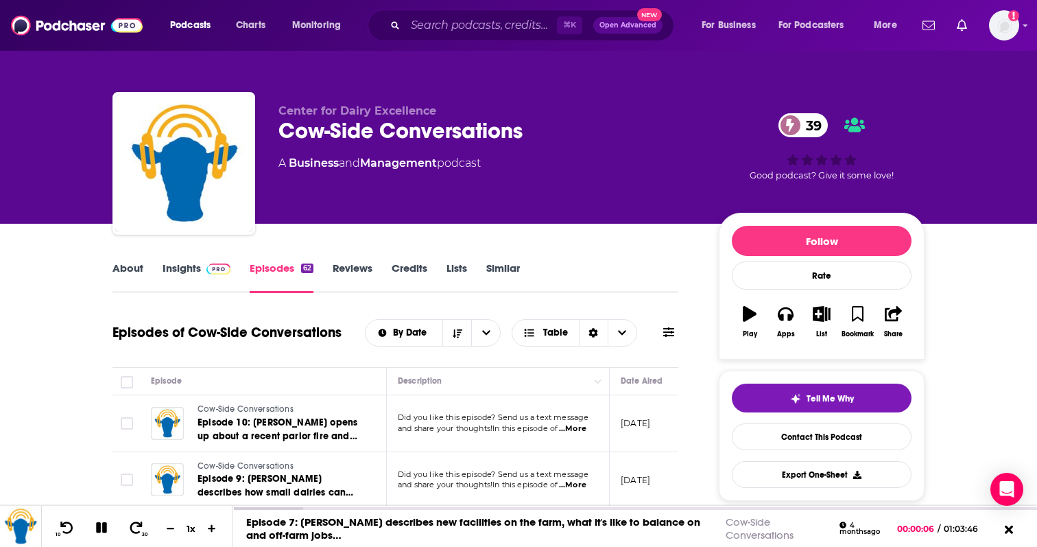
click at [183, 275] on link "Insights" at bounding box center [197, 277] width 68 height 32
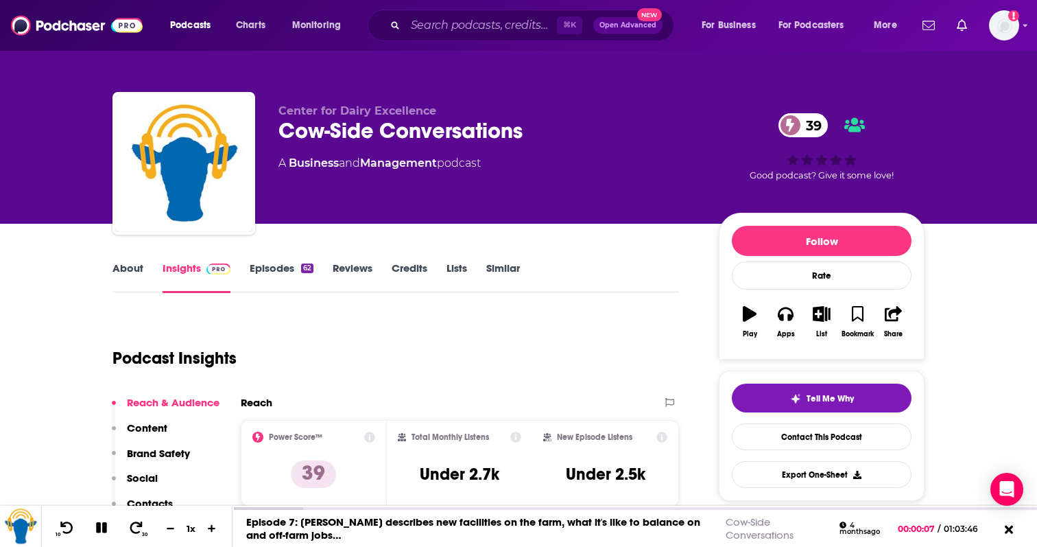
click at [128, 266] on link "About" at bounding box center [128, 277] width 31 height 32
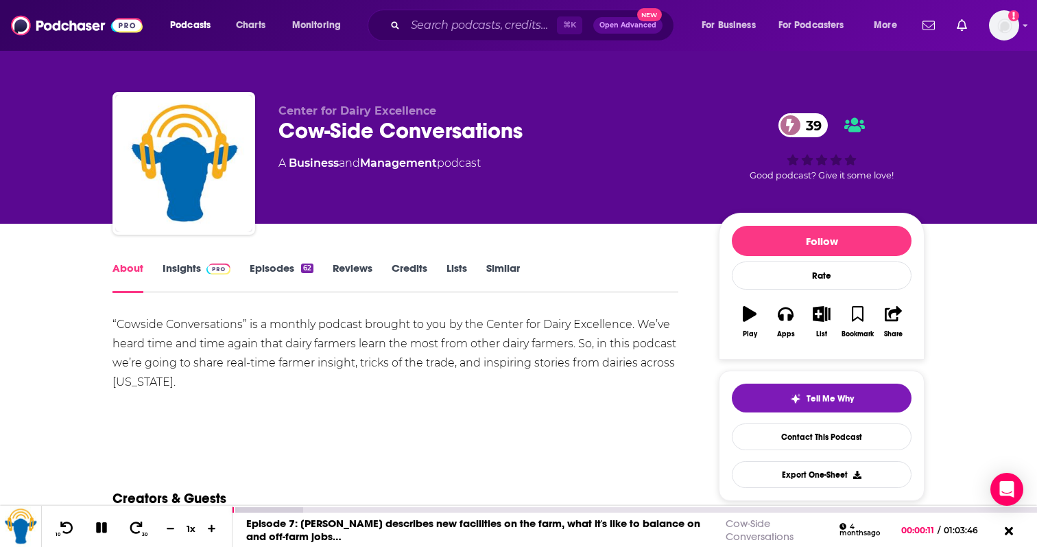
click at [95, 528] on icon at bounding box center [102, 527] width 16 height 12
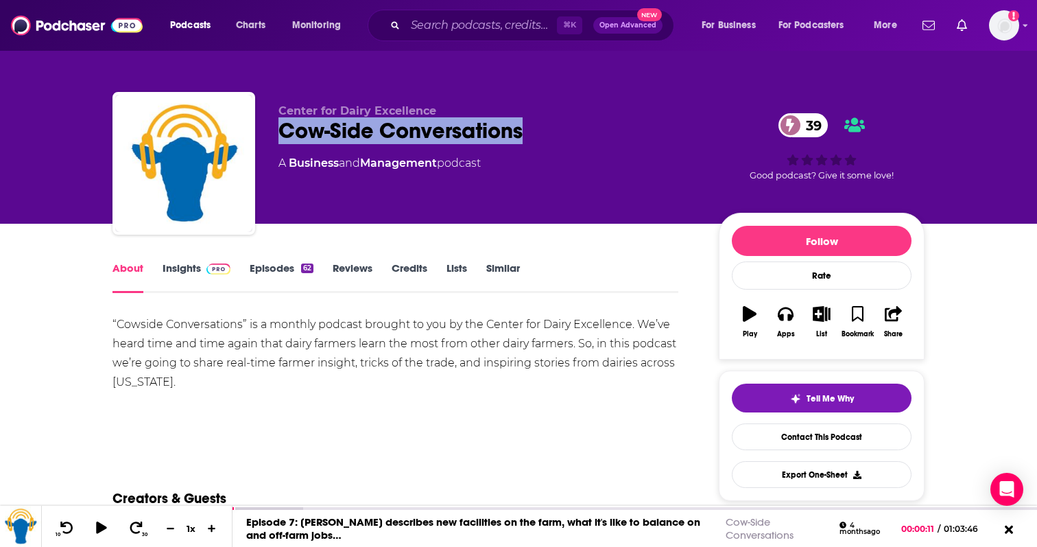
drag, startPoint x: 528, startPoint y: 136, endPoint x: 283, endPoint y: 133, distance: 244.3
click at [283, 133] on div "Cow-Side Conversations 39" at bounding box center [488, 130] width 419 height 27
copy h1 "Cow-Side Conversations"
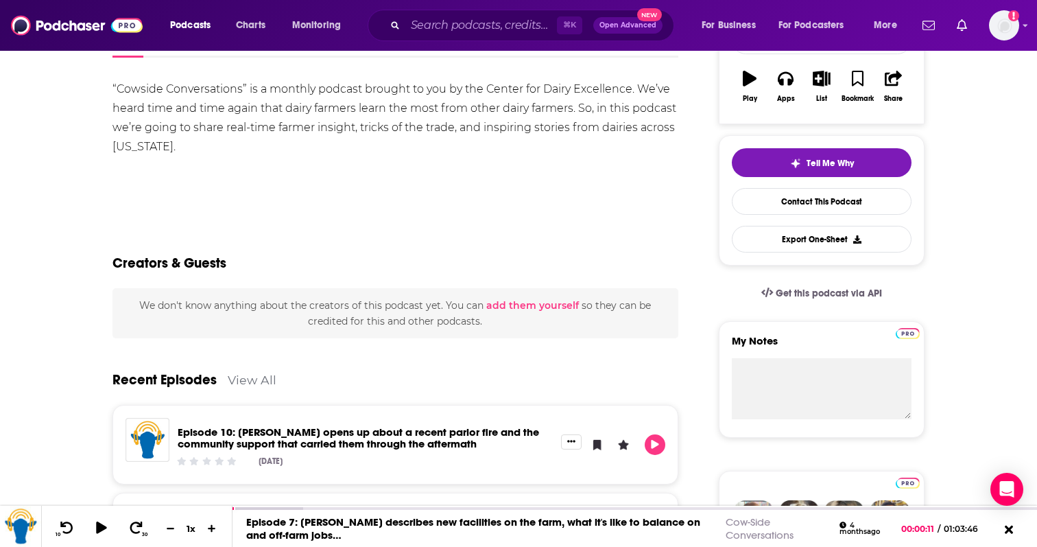
scroll to position [15, 0]
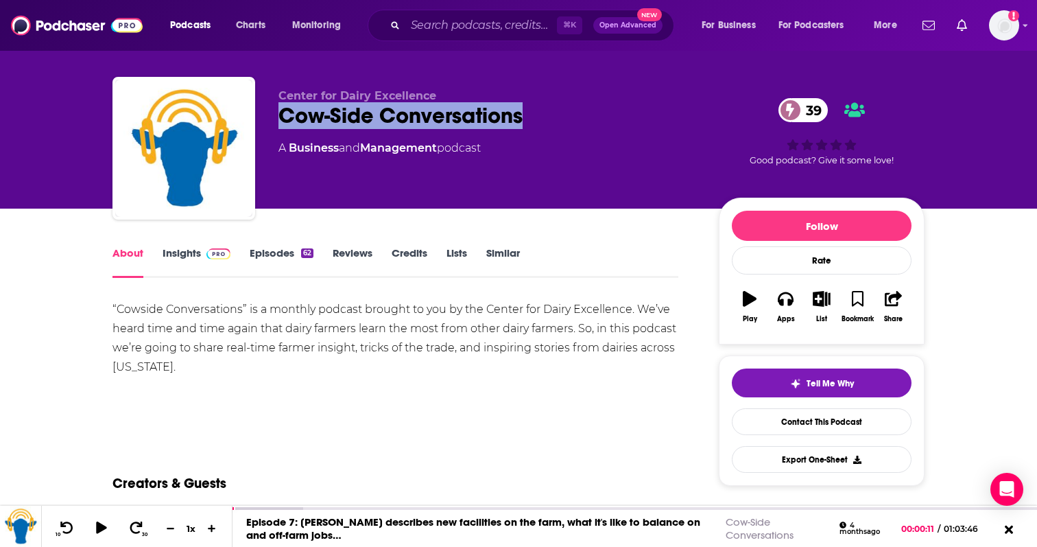
click at [196, 253] on link "Insights" at bounding box center [197, 262] width 68 height 32
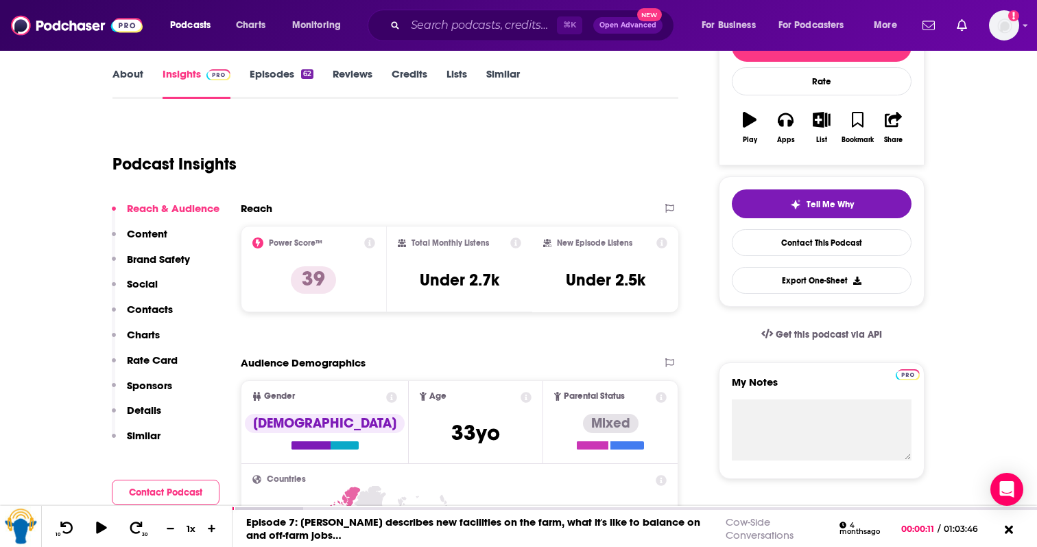
scroll to position [195, 0]
click at [128, 89] on link "About" at bounding box center [128, 83] width 31 height 32
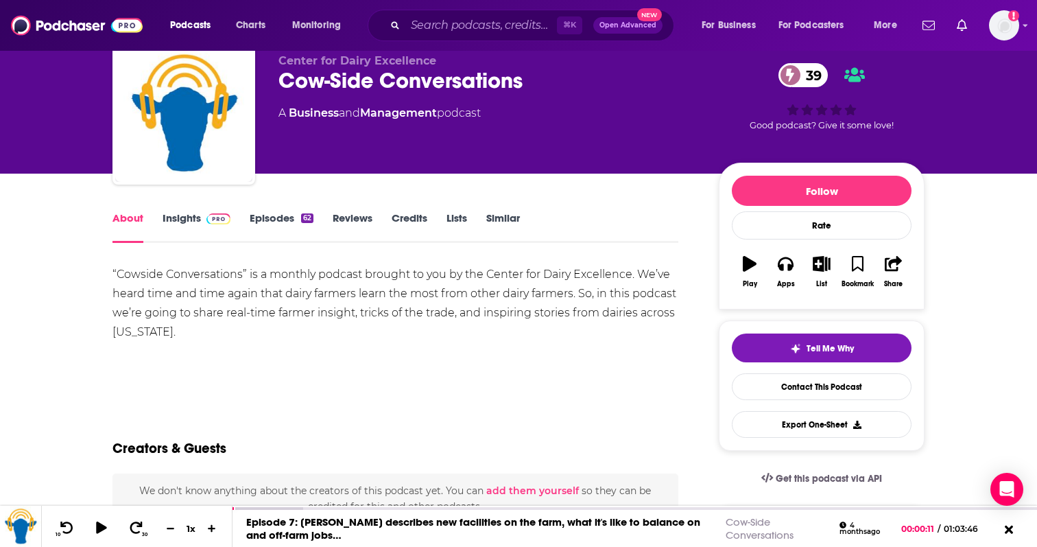
scroll to position [75, 0]
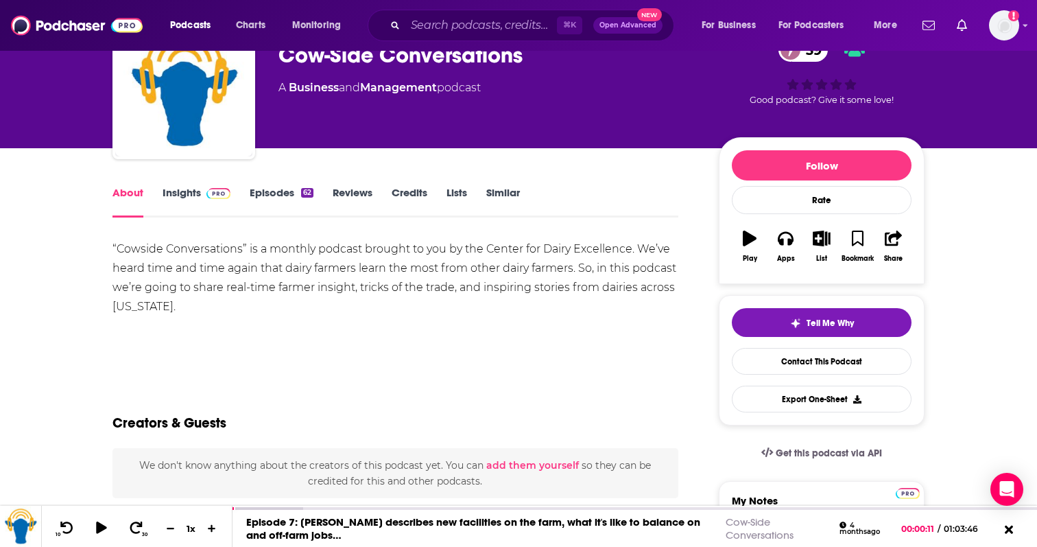
drag, startPoint x: 276, startPoint y: 305, endPoint x: 87, endPoint y: 242, distance: 199.0
copy div "“Cowside Conversations” is a monthly podcast brought to you by the Center for D…"
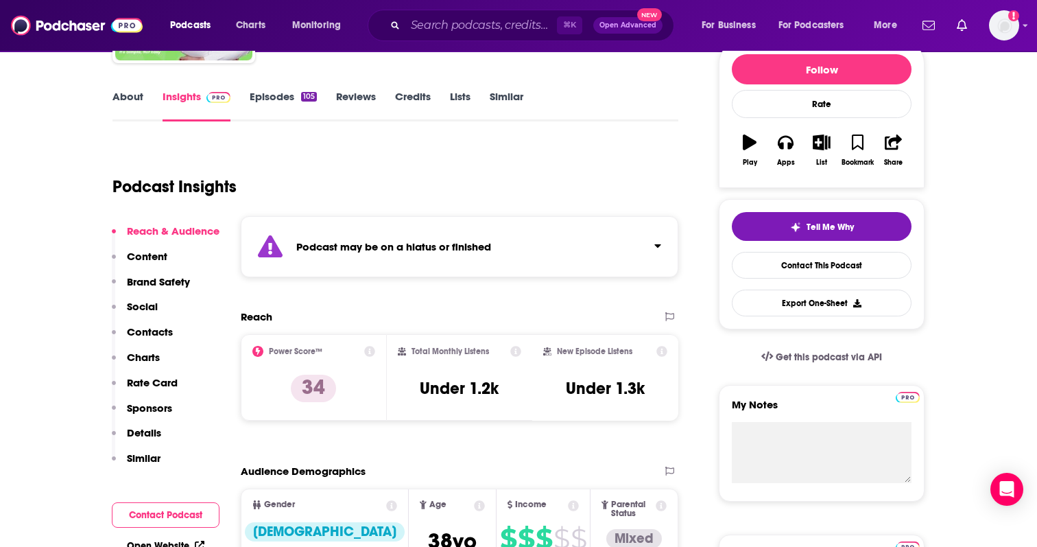
scroll to position [174, 0]
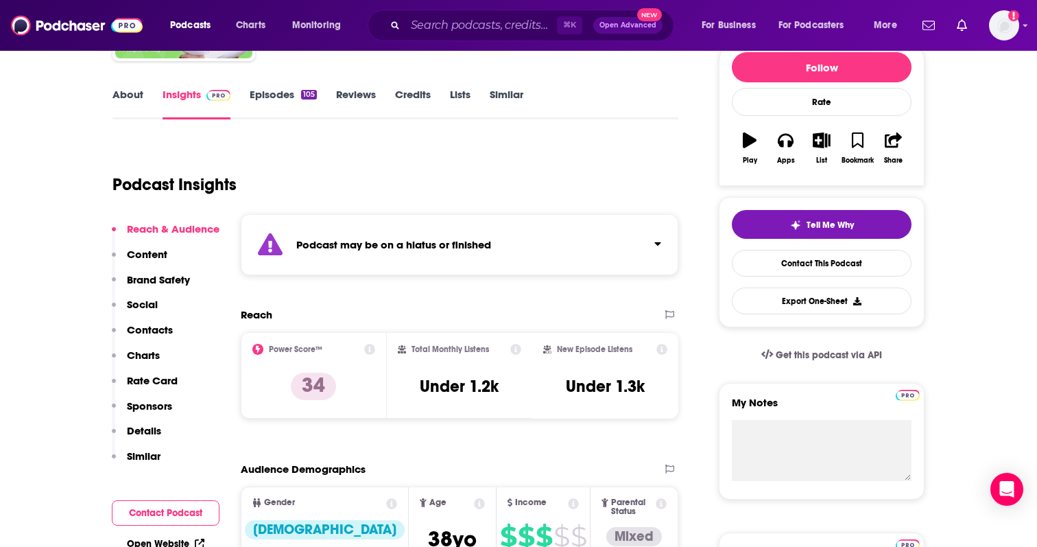
click at [285, 114] on link "Episodes 105" at bounding box center [283, 104] width 67 height 32
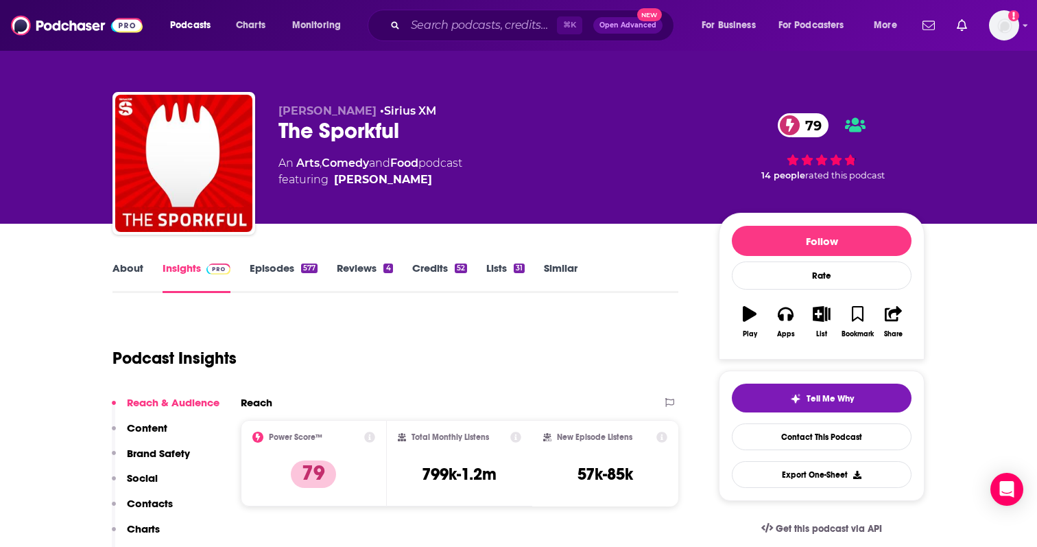
scroll to position [41, 0]
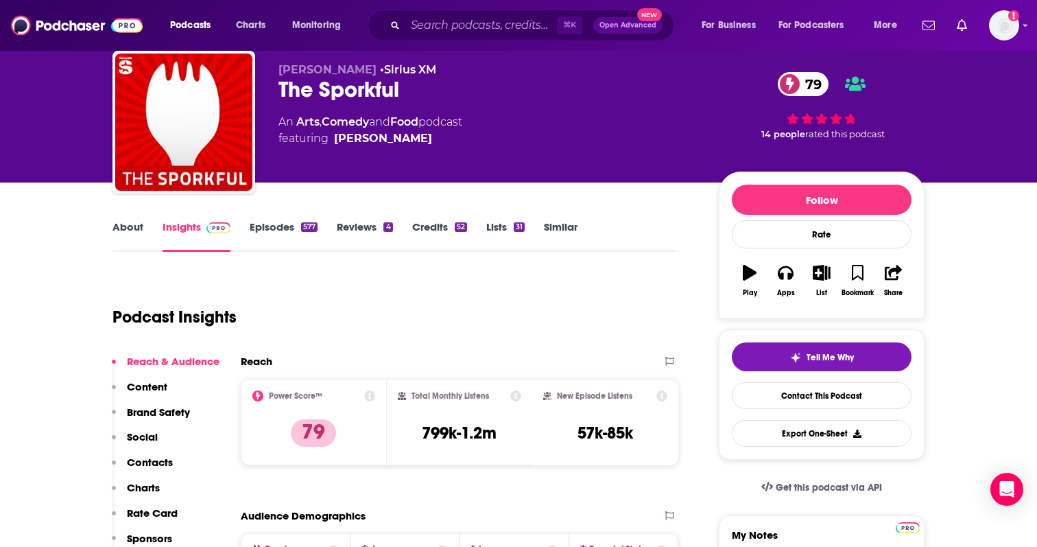
click at [134, 234] on link "About" at bounding box center [128, 236] width 31 height 32
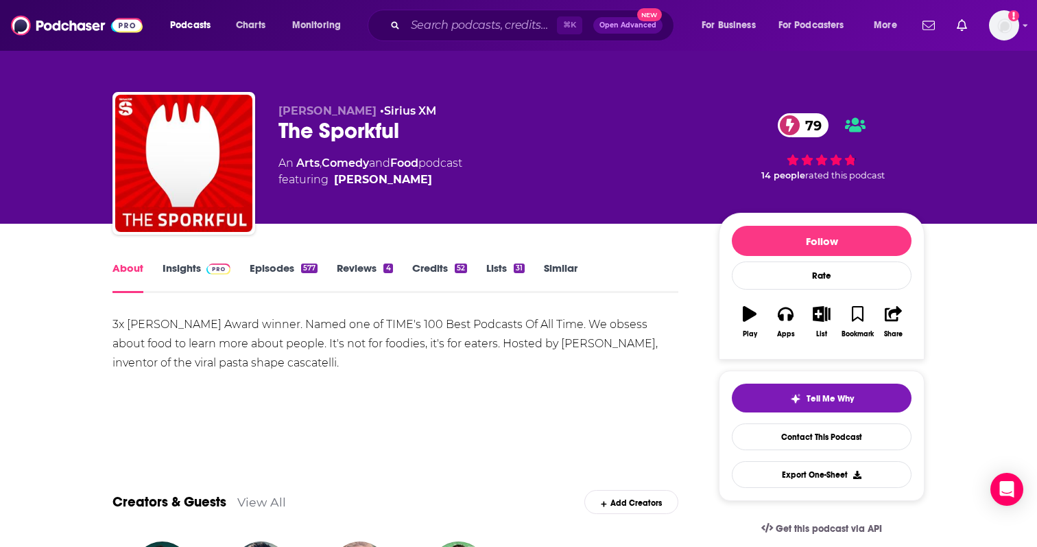
click at [274, 263] on link "Episodes 577" at bounding box center [284, 277] width 68 height 32
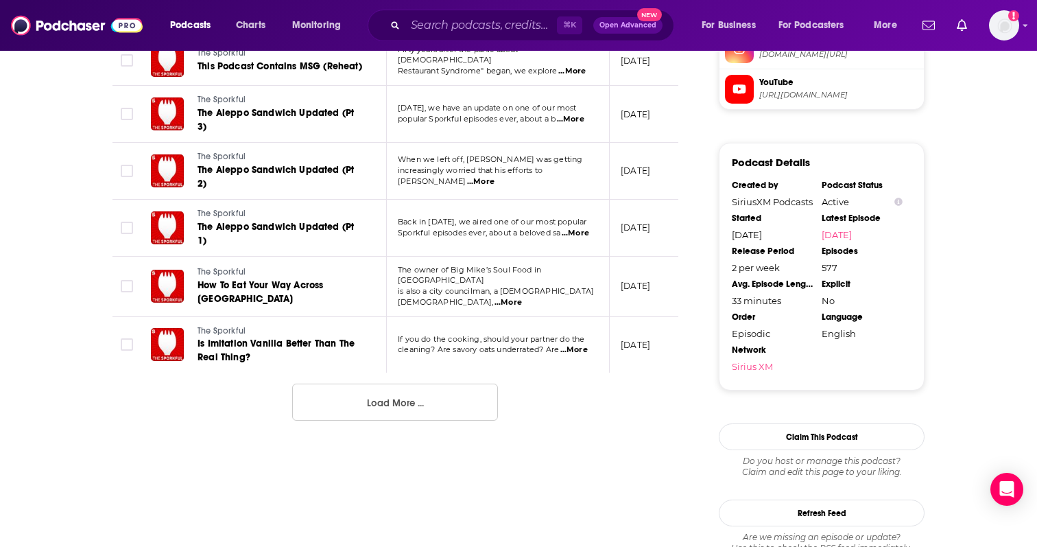
scroll to position [1530, 0]
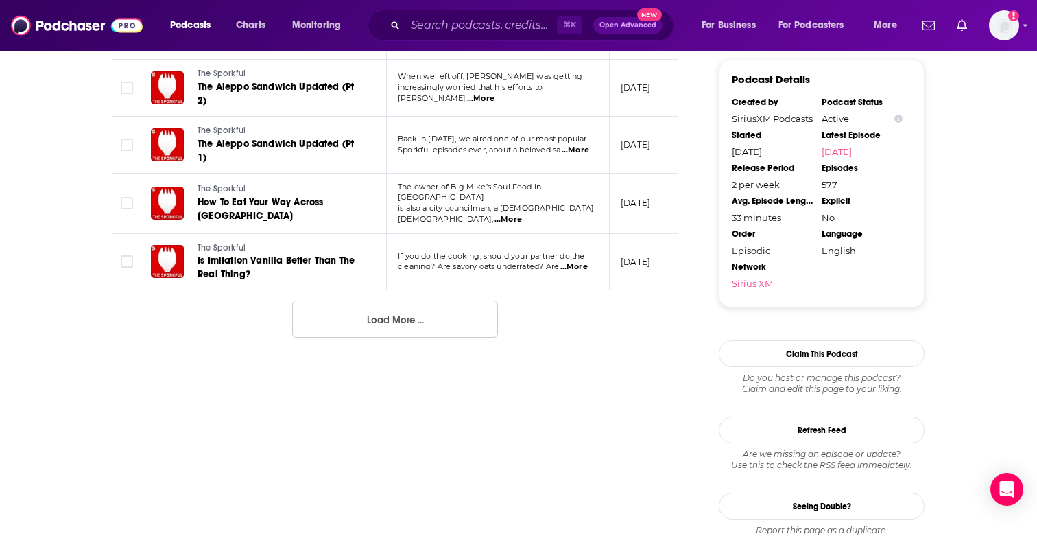
click at [580, 261] on span "...More" at bounding box center [574, 266] width 27 height 11
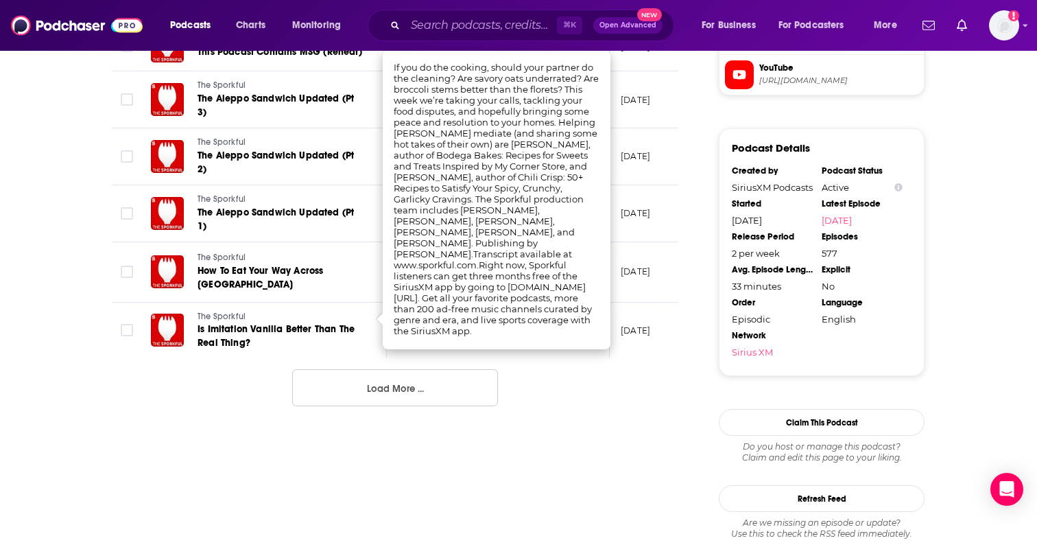
scroll to position [1440, 0]
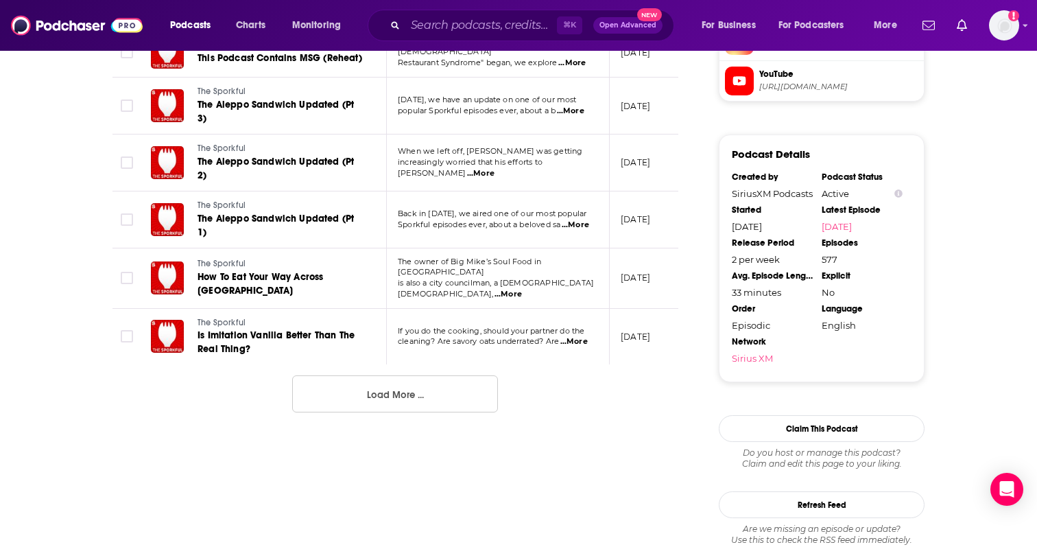
click at [522, 289] on span "...More" at bounding box center [508, 294] width 27 height 11
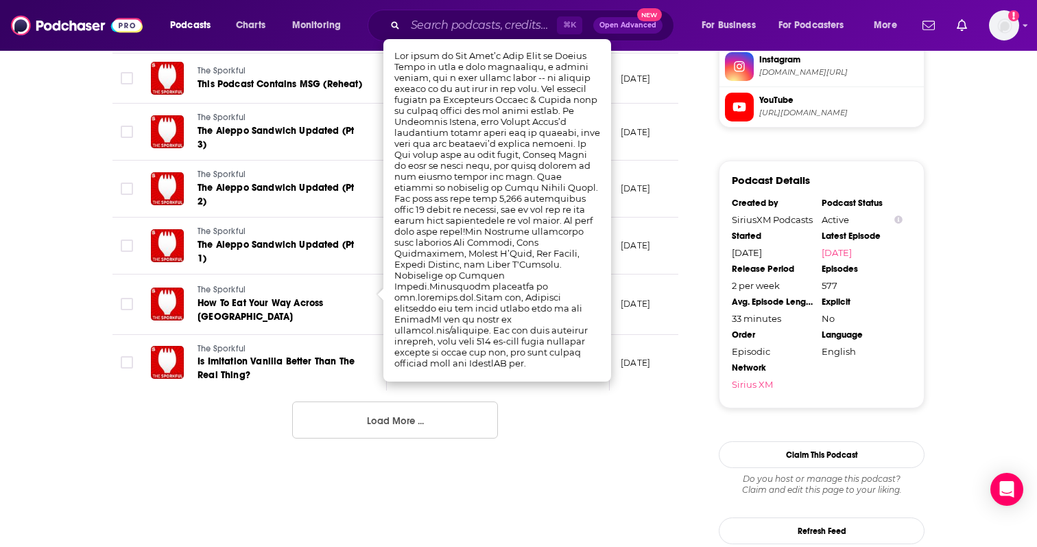
scroll to position [1409, 0]
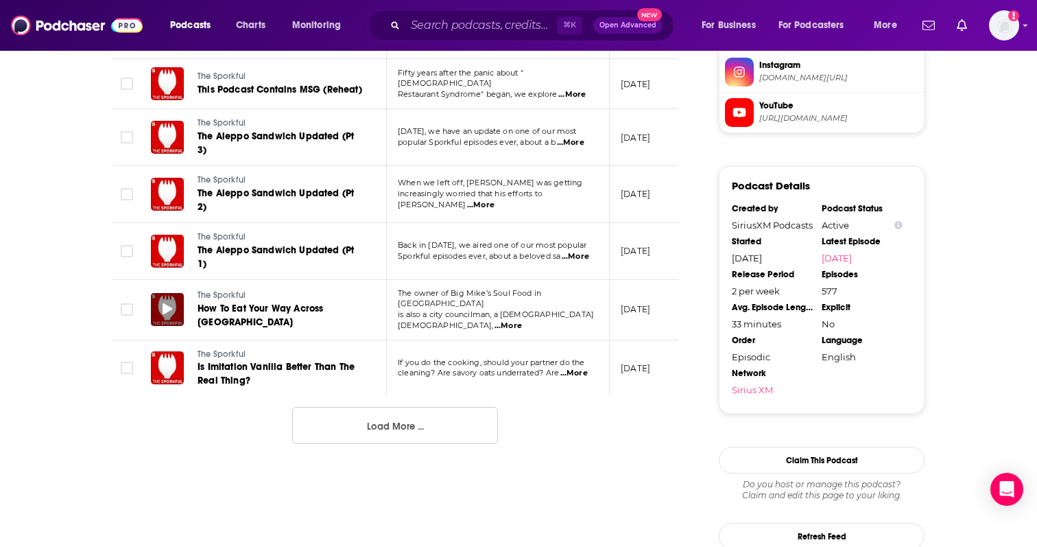
click at [170, 303] on icon at bounding box center [168, 308] width 10 height 11
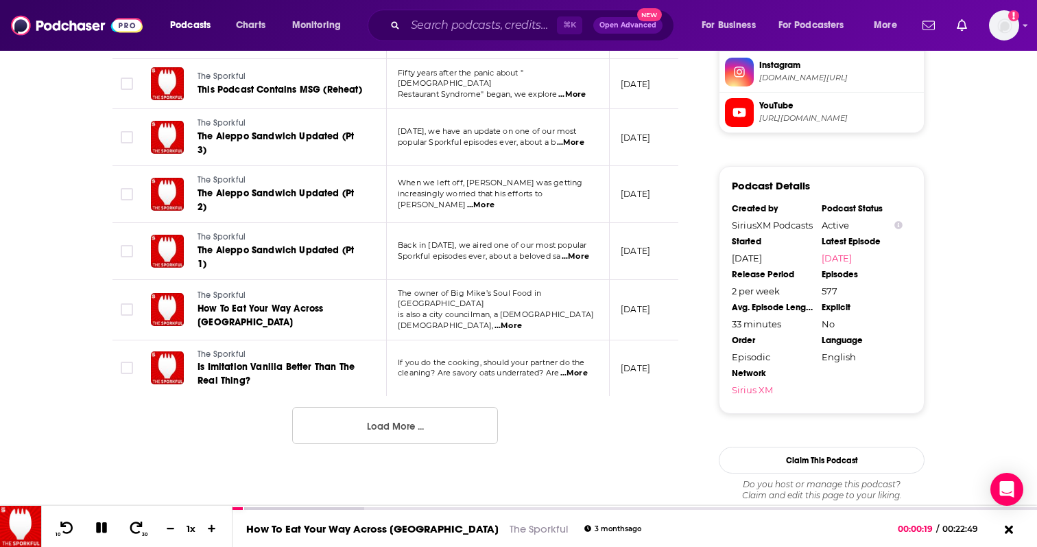
click at [412, 412] on button "Load More ..." at bounding box center [395, 425] width 206 height 37
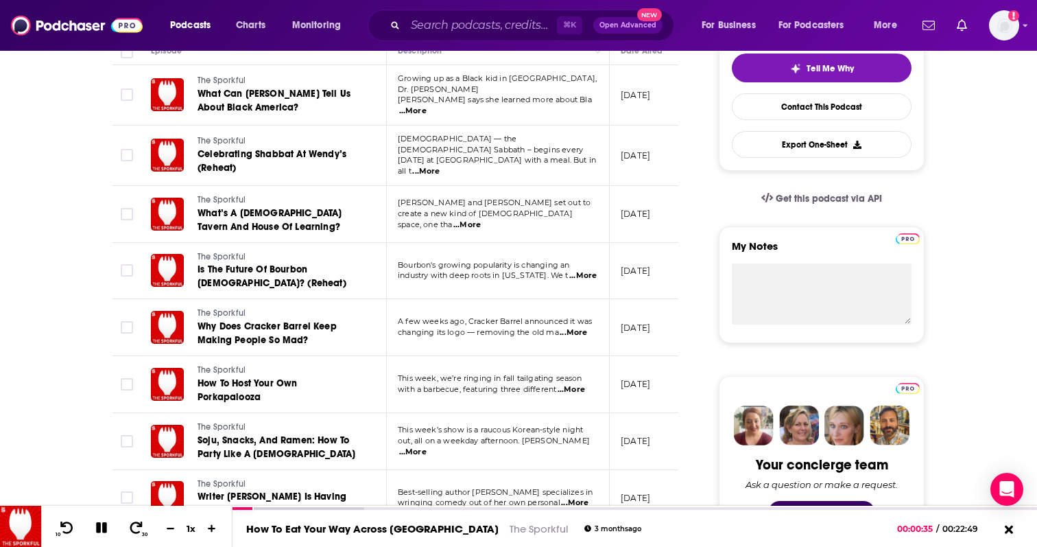
scroll to position [0, 0]
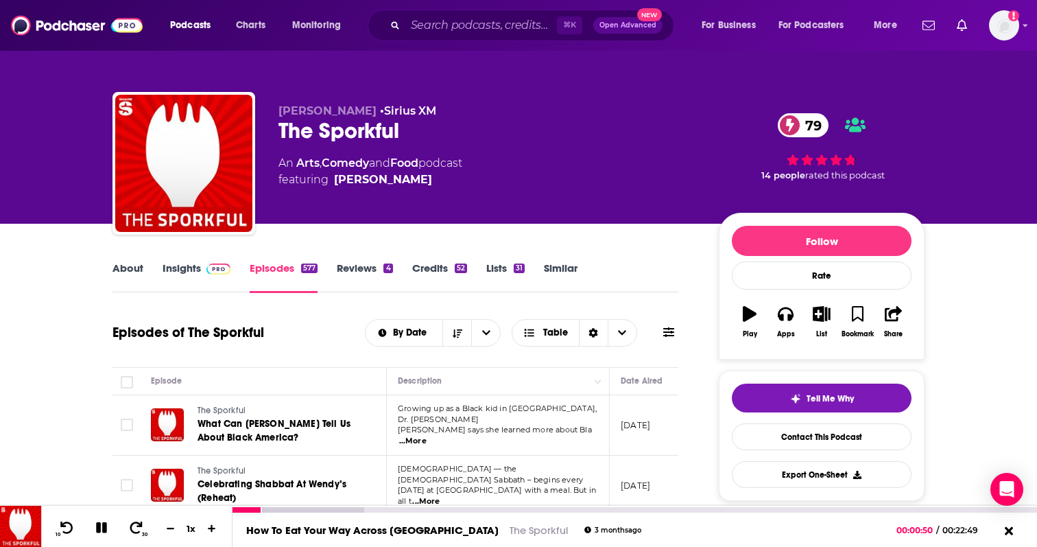
click at [102, 530] on icon at bounding box center [101, 527] width 11 height 11
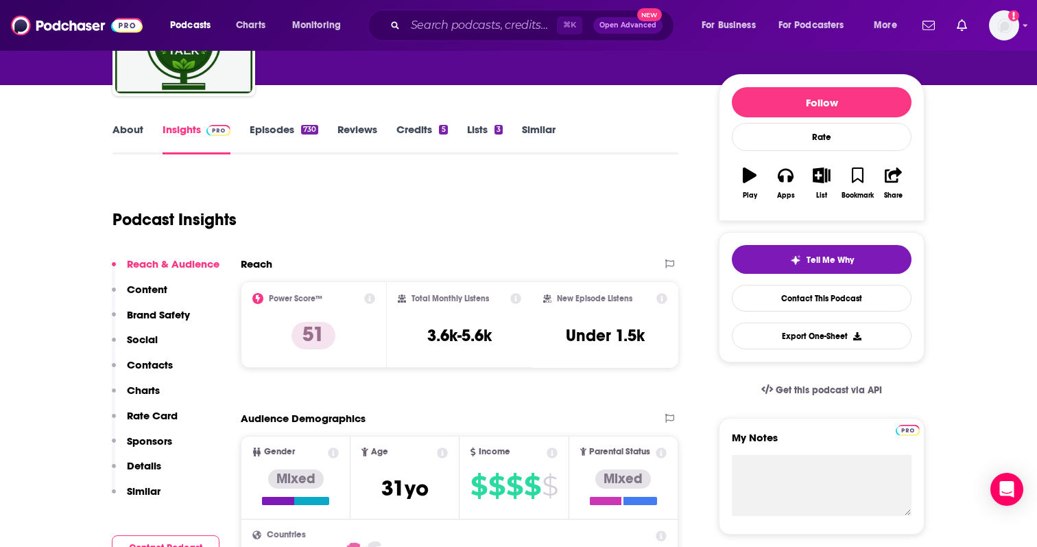
scroll to position [105, 0]
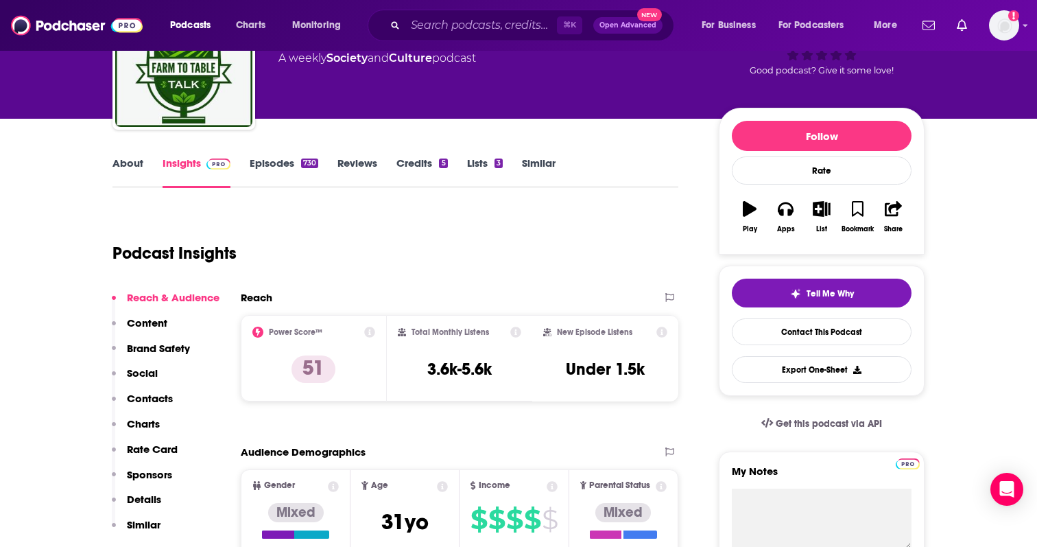
click at [136, 159] on link "About" at bounding box center [128, 172] width 31 height 32
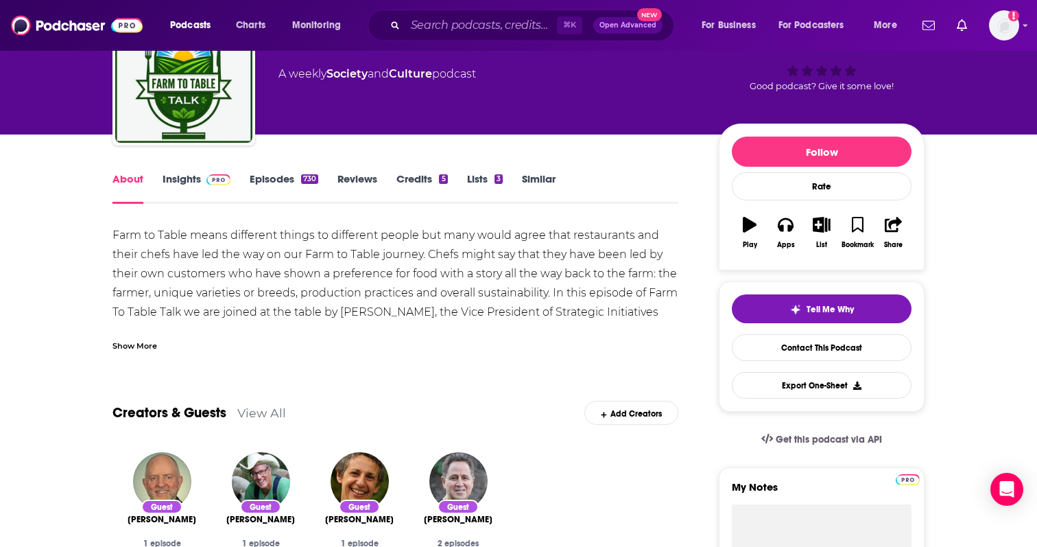
scroll to position [91, 0]
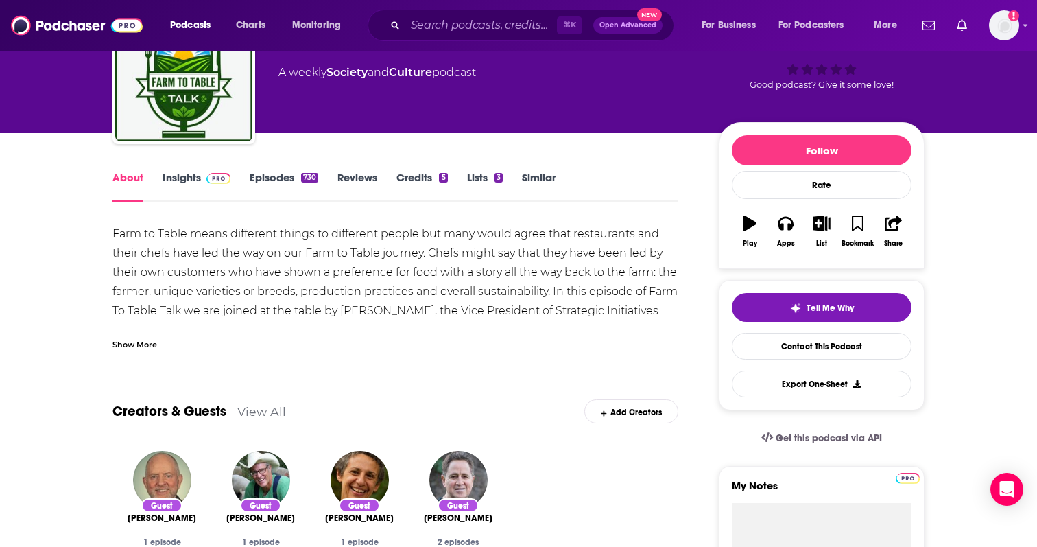
click at [155, 344] on div "Show More" at bounding box center [135, 343] width 45 height 13
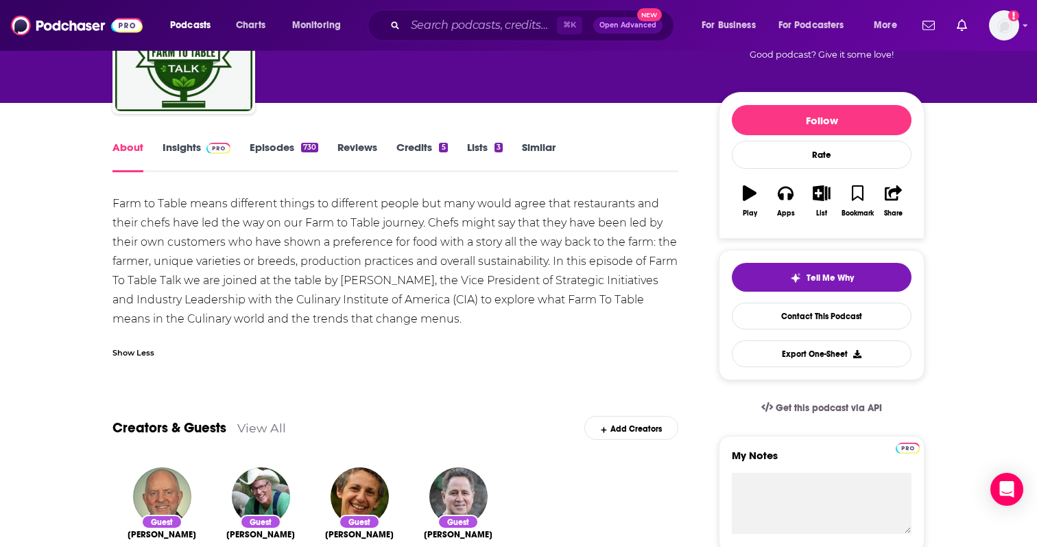
scroll to position [143, 0]
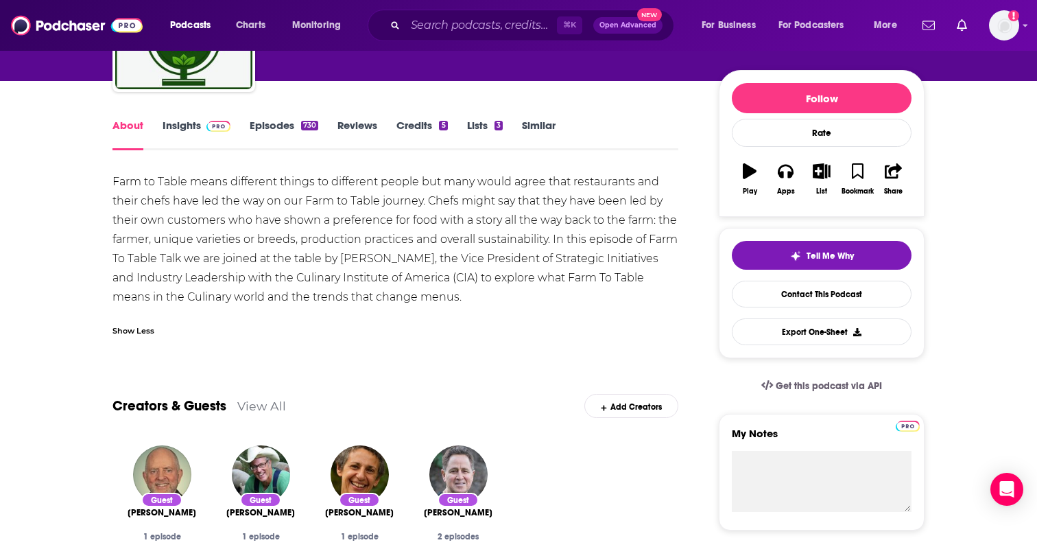
click at [252, 121] on link "Episodes 730" at bounding box center [284, 135] width 69 height 32
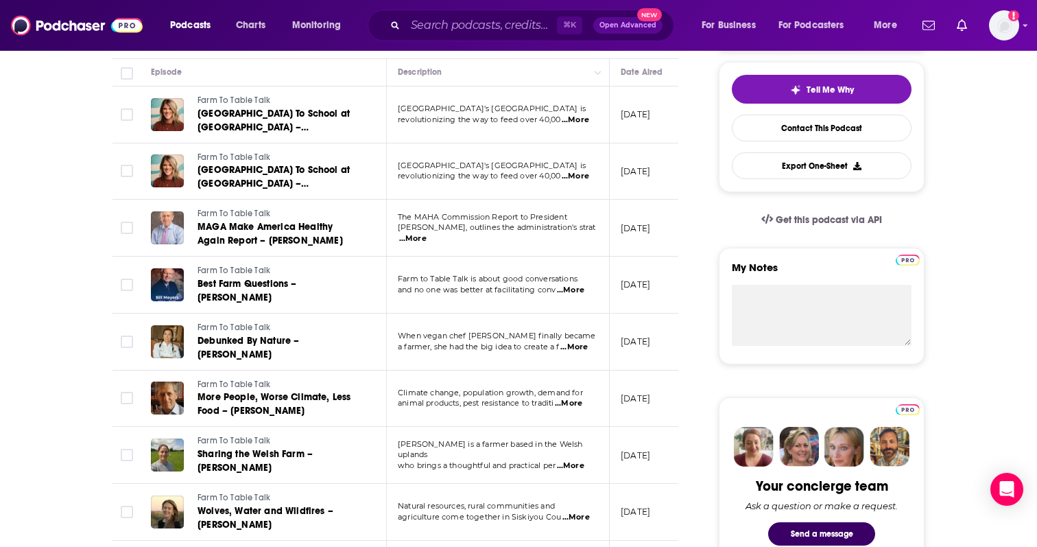
scroll to position [314, 0]
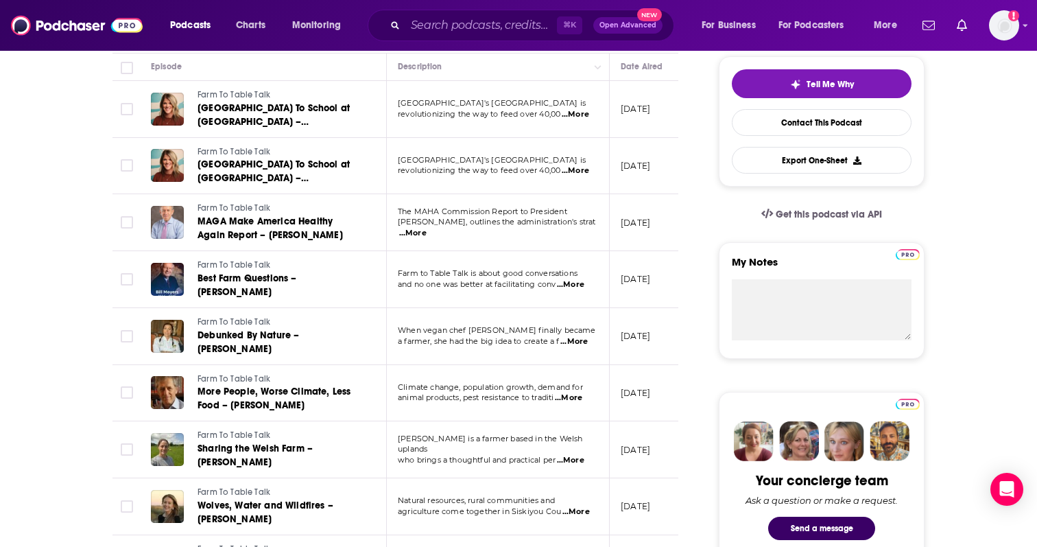
click at [574, 279] on span "...More" at bounding box center [570, 284] width 27 height 11
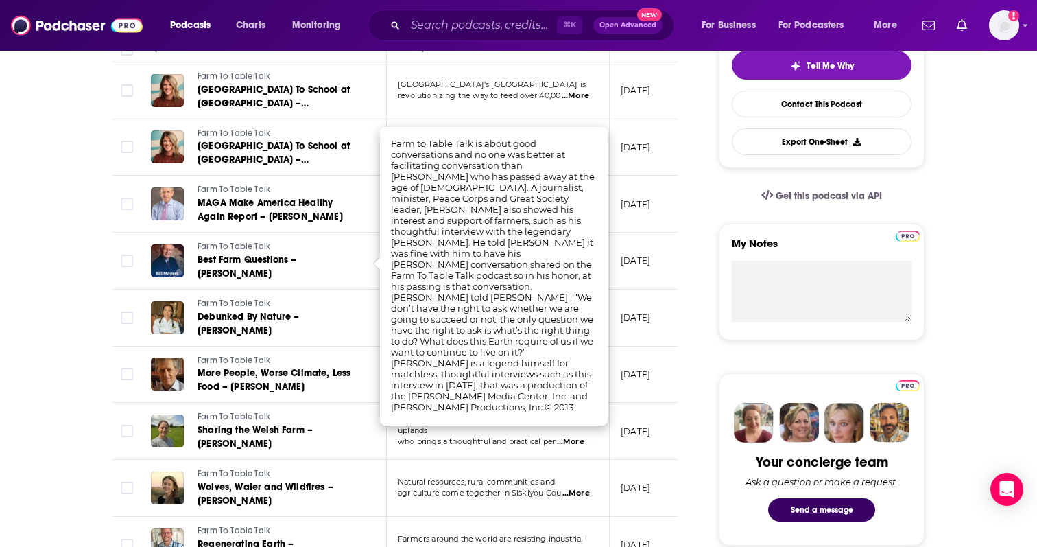
scroll to position [334, 0]
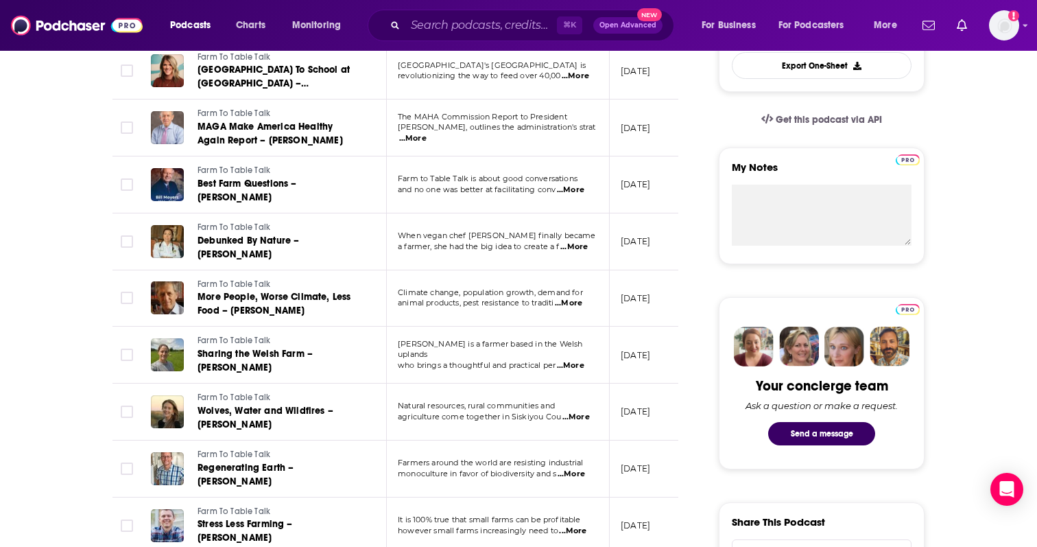
scroll to position [417, 0]
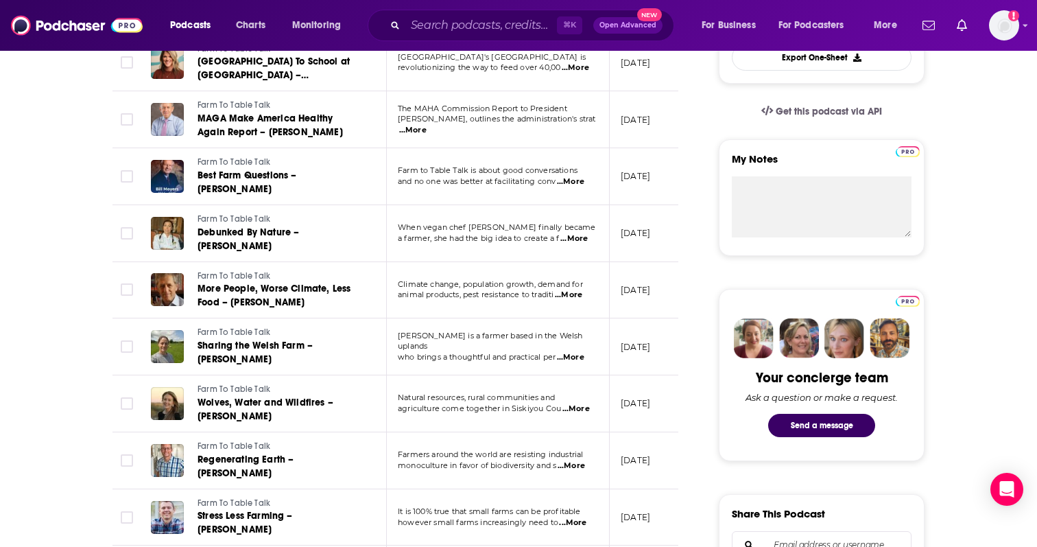
click at [578, 234] on span "...More" at bounding box center [574, 238] width 27 height 11
click at [665, 270] on td "[DATE]" at bounding box center [654, 290] width 89 height 57
click at [577, 352] on span "...More" at bounding box center [570, 357] width 27 height 11
click at [675, 328] on td "[DATE]" at bounding box center [654, 346] width 89 height 57
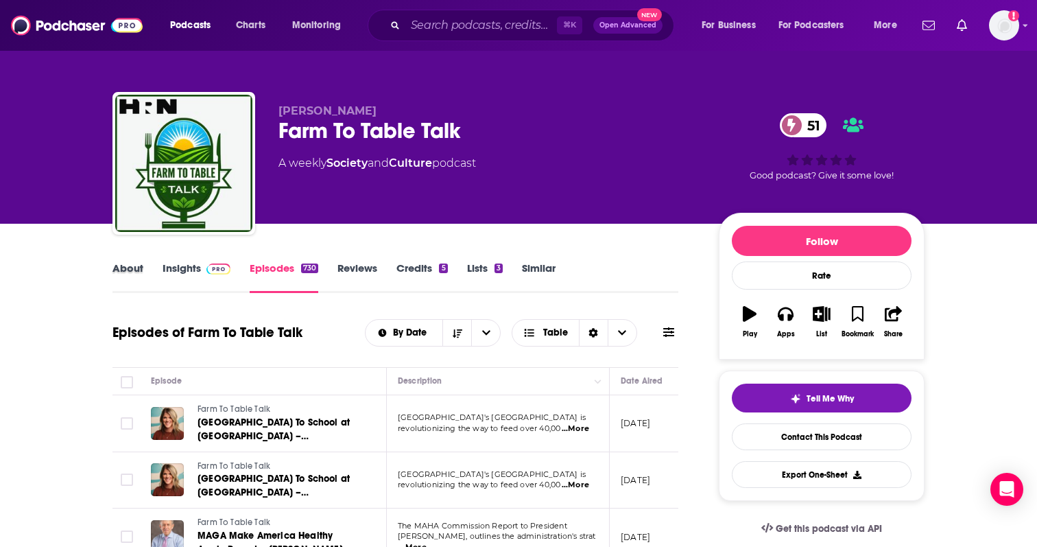
click at [143, 275] on div "About" at bounding box center [138, 277] width 50 height 32
click at [124, 267] on link "About" at bounding box center [128, 277] width 31 height 32
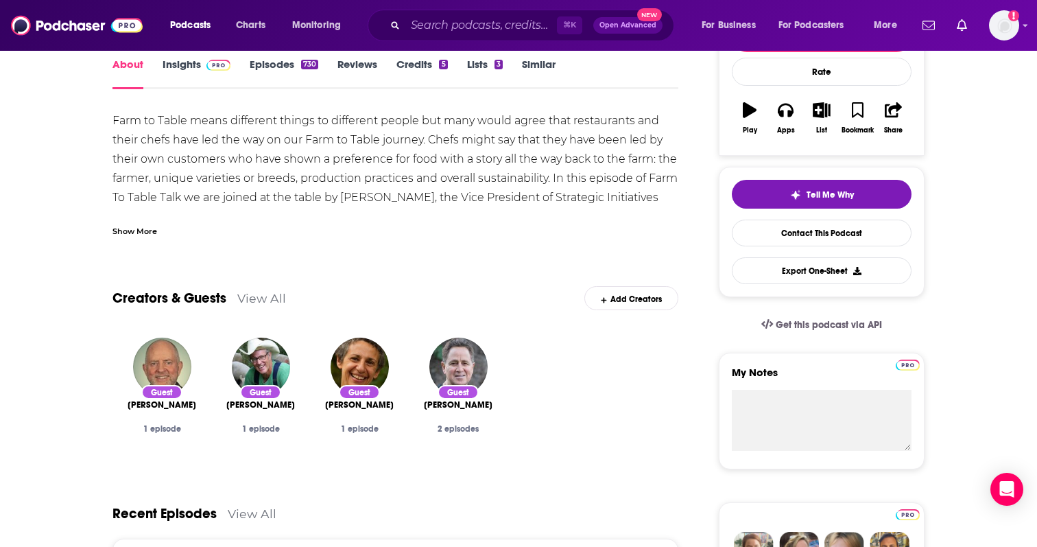
scroll to position [205, 0]
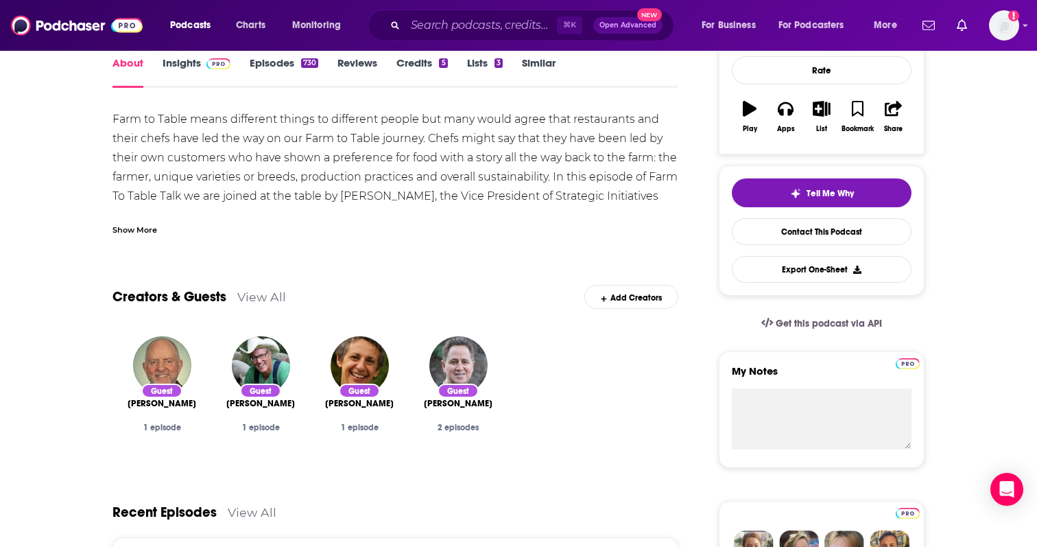
click at [273, 296] on link "View All" at bounding box center [261, 297] width 49 height 14
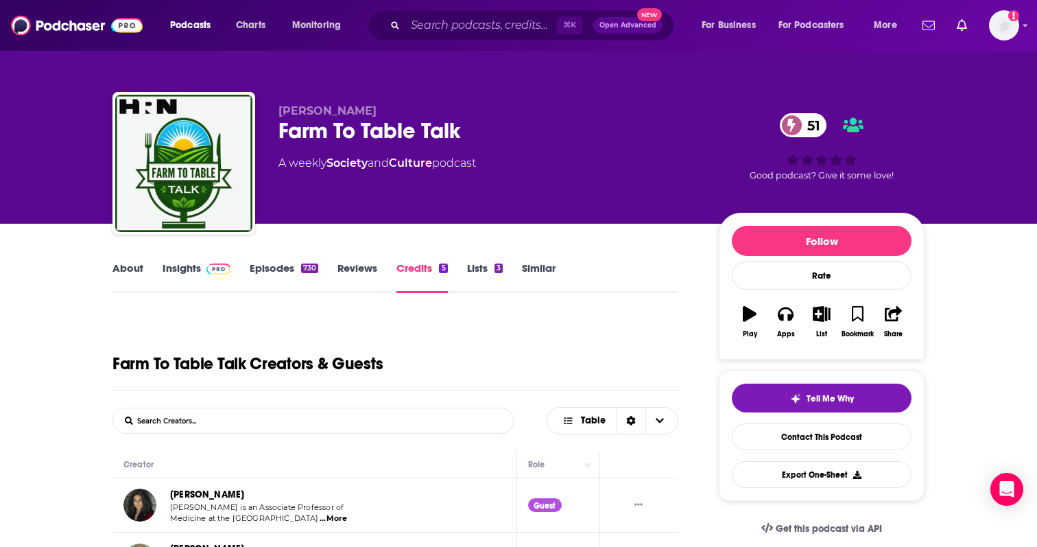
click at [140, 267] on link "About" at bounding box center [128, 277] width 31 height 32
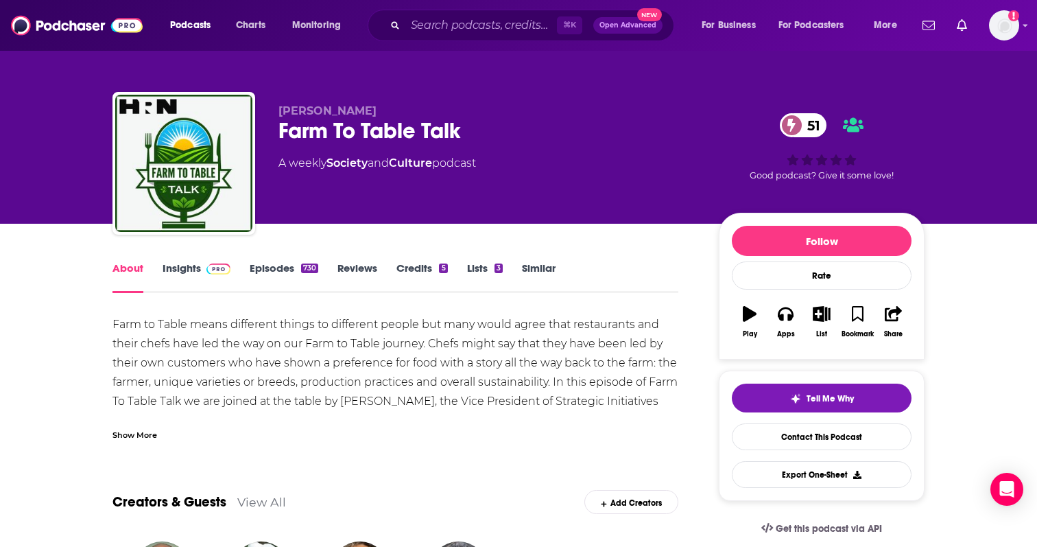
click at [161, 432] on div "Show More" at bounding box center [396, 429] width 566 height 23
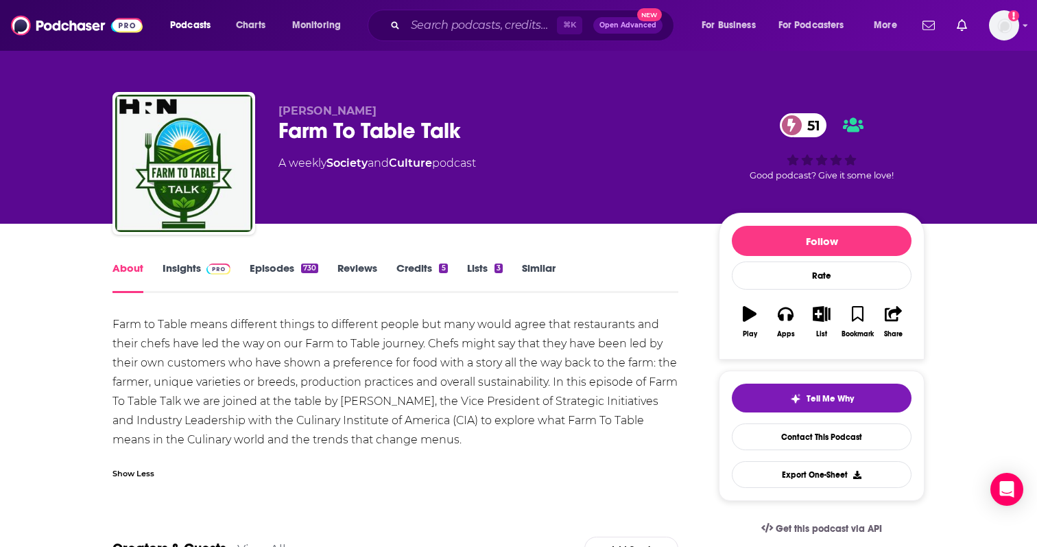
click at [211, 272] on img at bounding box center [219, 268] width 24 height 11
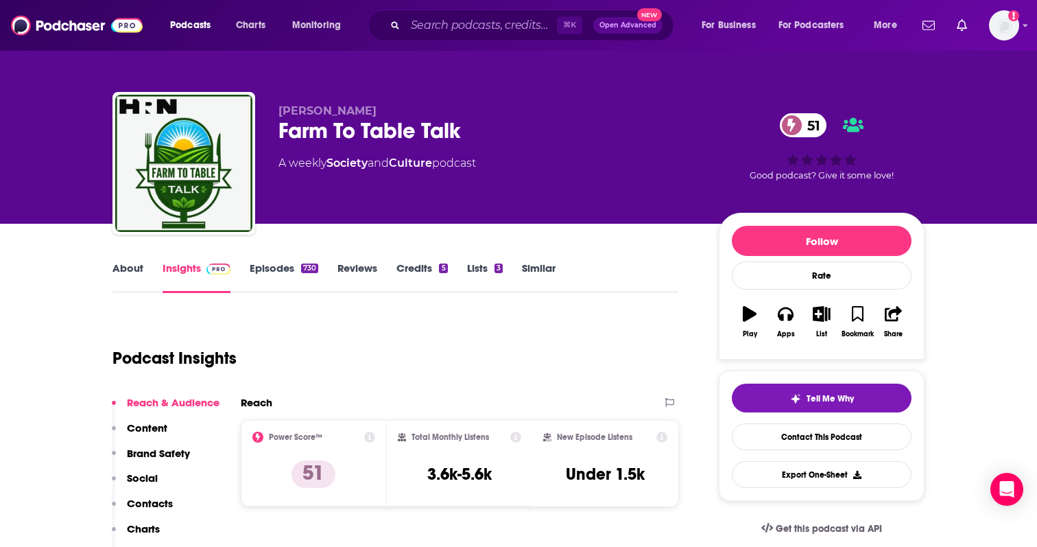
click at [278, 262] on link "Episodes 730" at bounding box center [284, 277] width 69 height 32
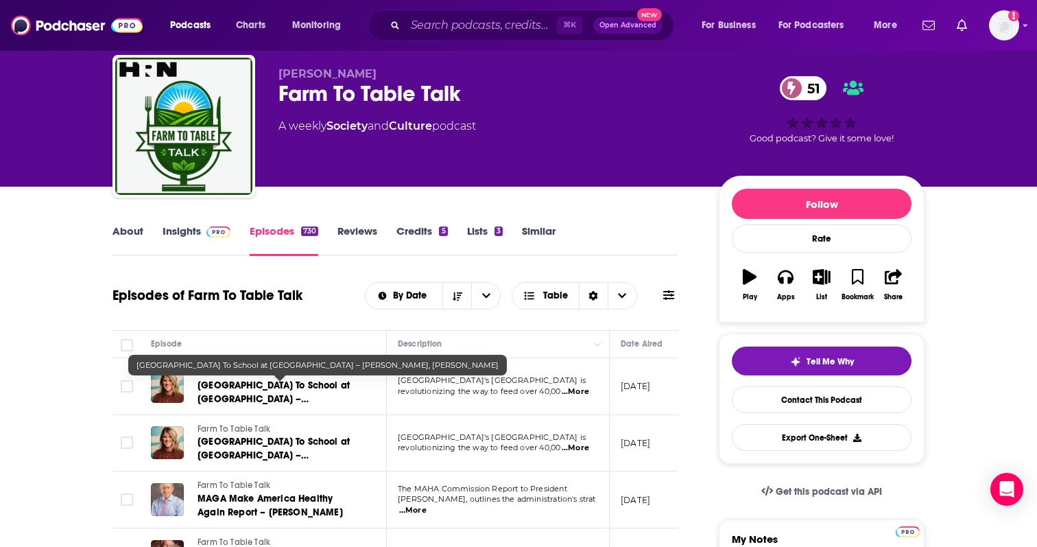
scroll to position [129, 0]
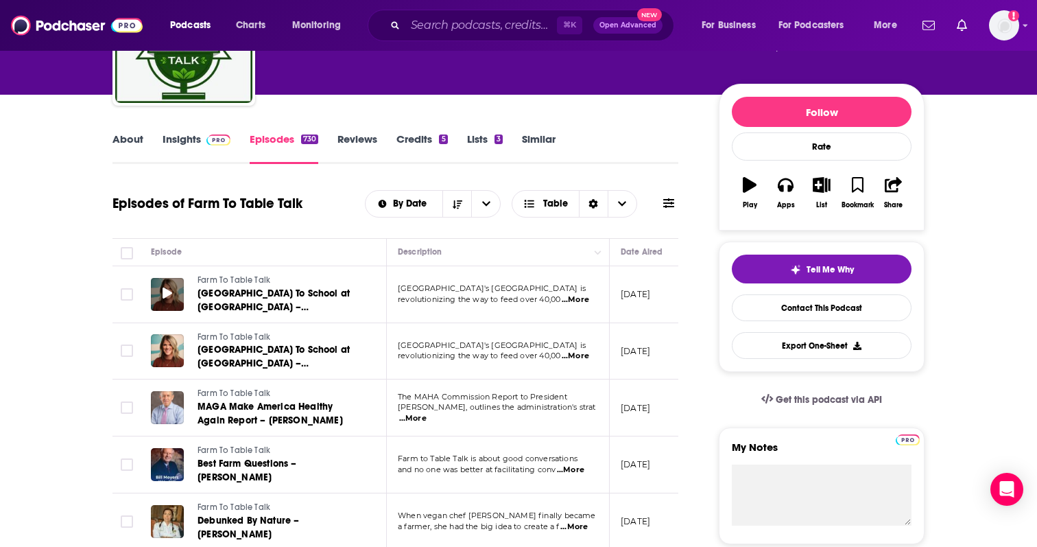
click at [174, 296] on div at bounding box center [167, 294] width 33 height 33
click at [578, 301] on span "...More" at bounding box center [575, 299] width 27 height 11
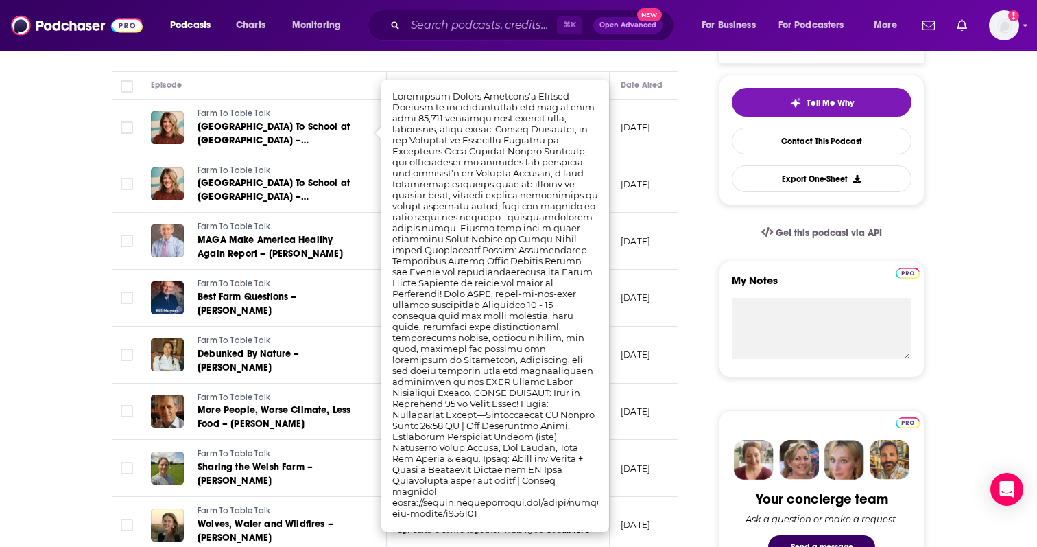
scroll to position [301, 0]
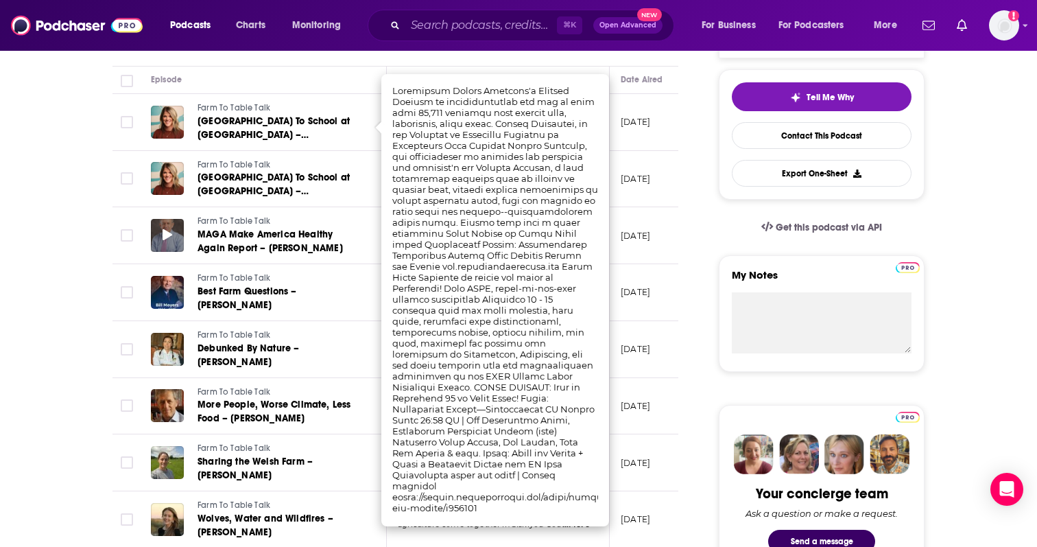
click at [172, 230] on span at bounding box center [168, 236] width 10 height 16
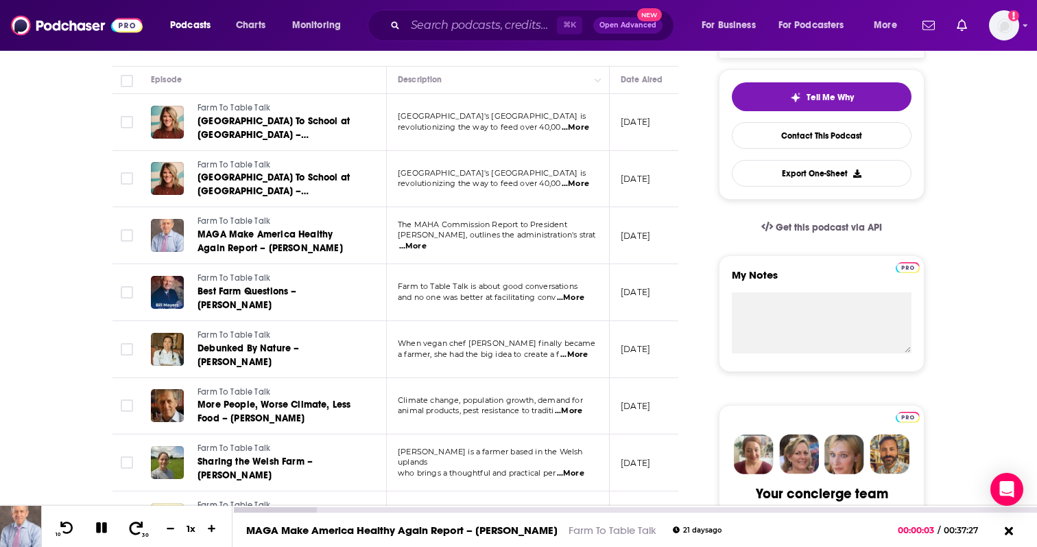
click at [134, 532] on icon at bounding box center [136, 528] width 17 height 14
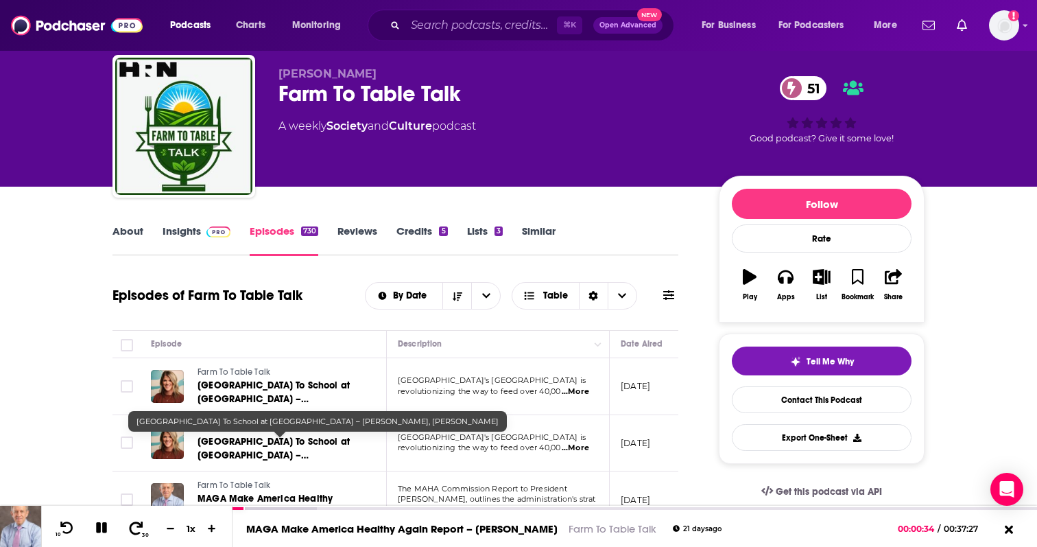
scroll to position [22, 0]
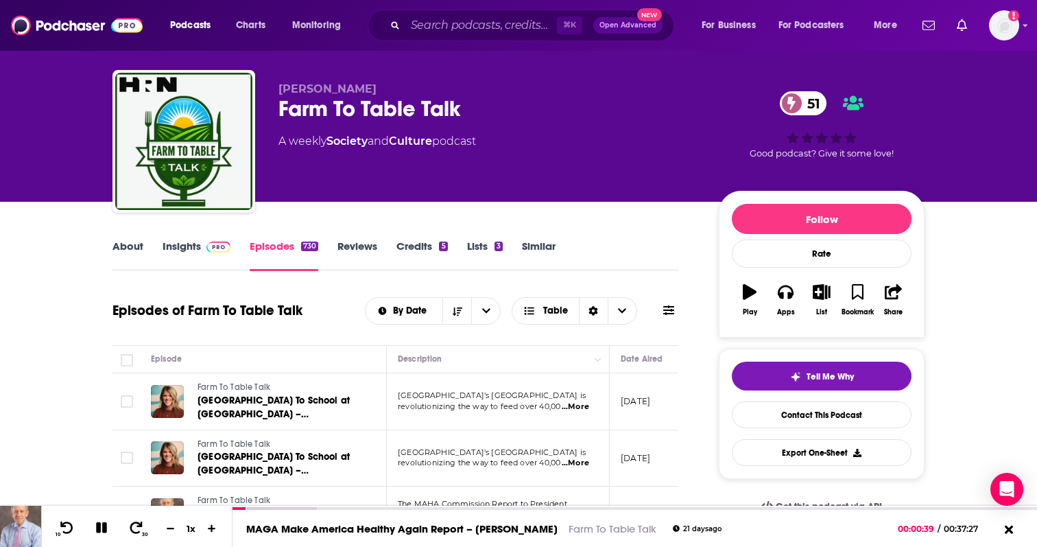
click at [124, 245] on link "About" at bounding box center [128, 255] width 31 height 32
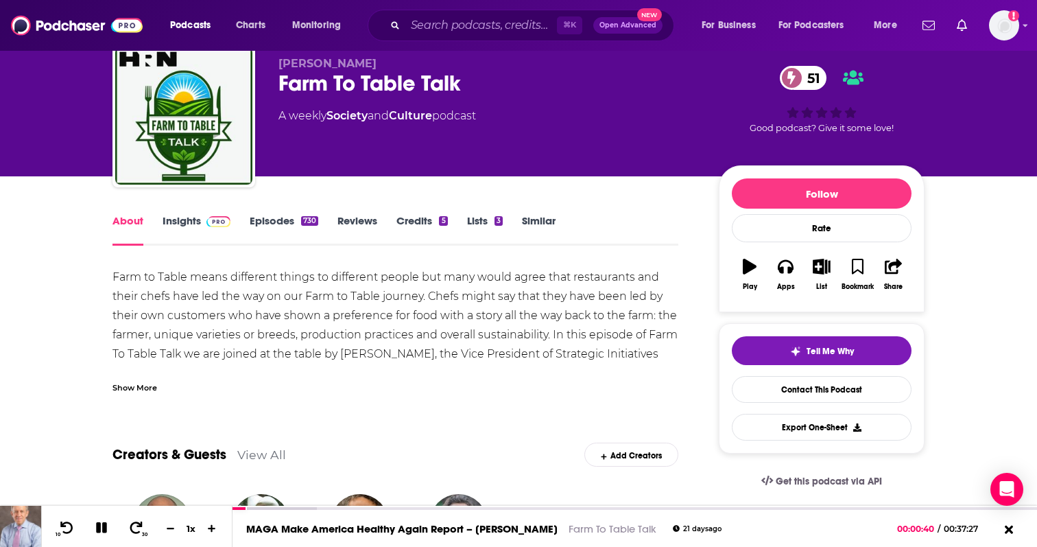
scroll to position [67, 0]
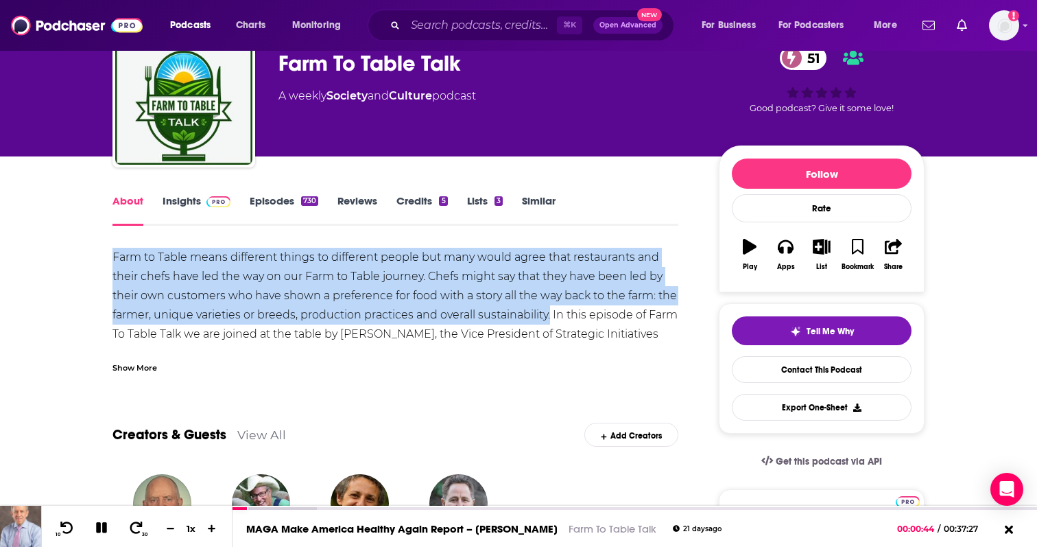
drag, startPoint x: 112, startPoint y: 255, endPoint x: 551, endPoint y: 314, distance: 443.1
copy div "Farm to Table means different things to different people but many would agree t…"
click at [108, 533] on icon at bounding box center [102, 527] width 16 height 12
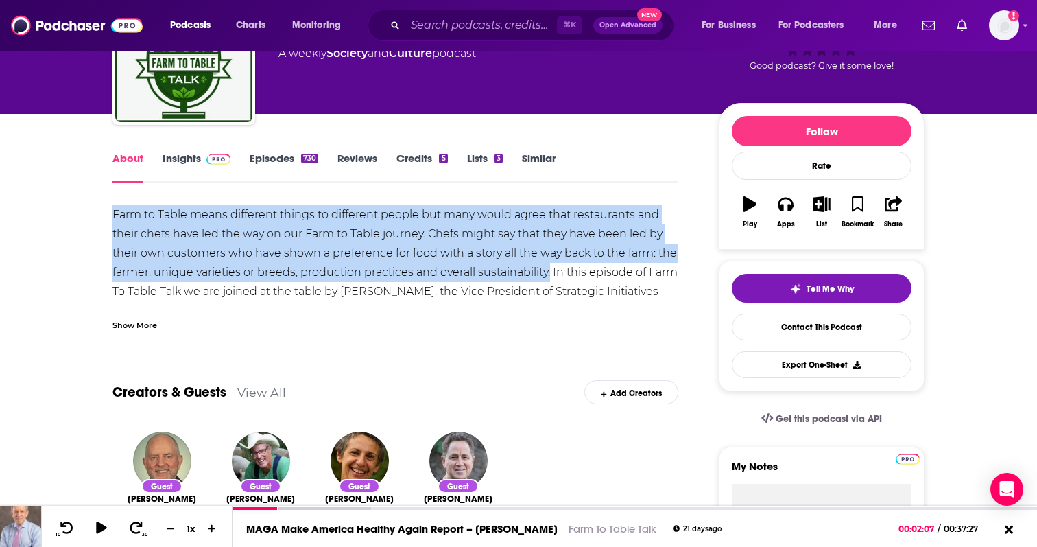
scroll to position [111, 0]
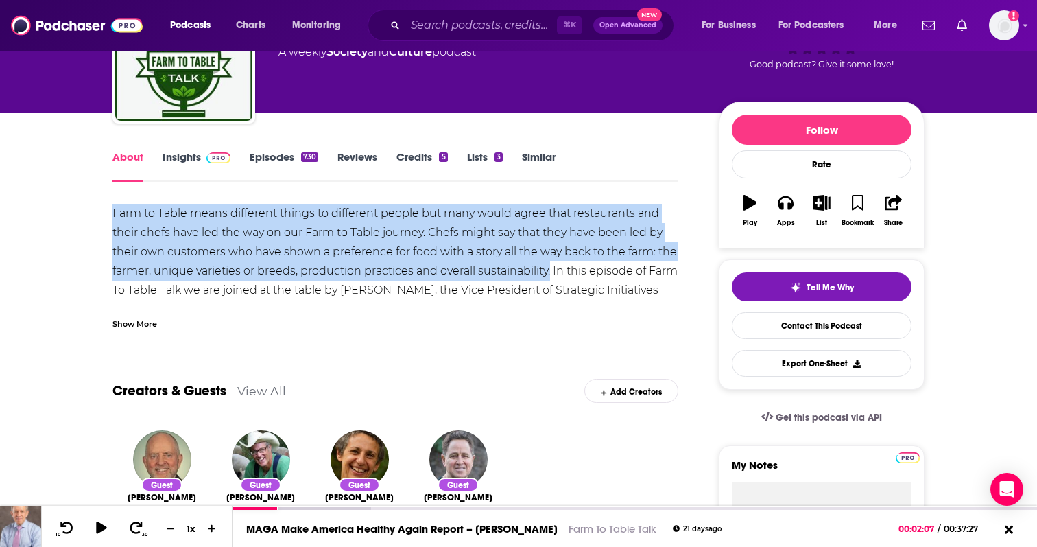
click at [281, 159] on link "Episodes 730" at bounding box center [284, 166] width 69 height 32
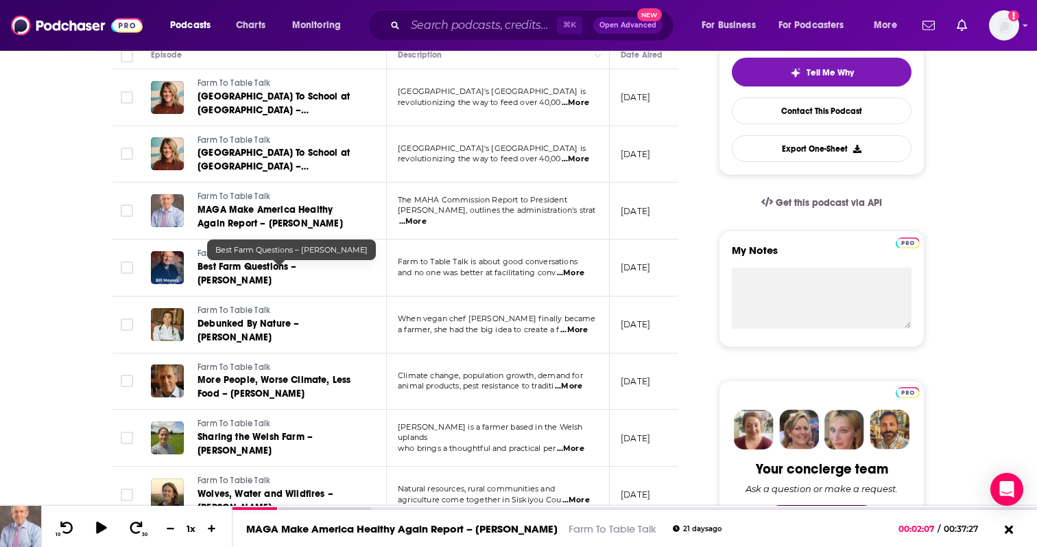
scroll to position [325, 0]
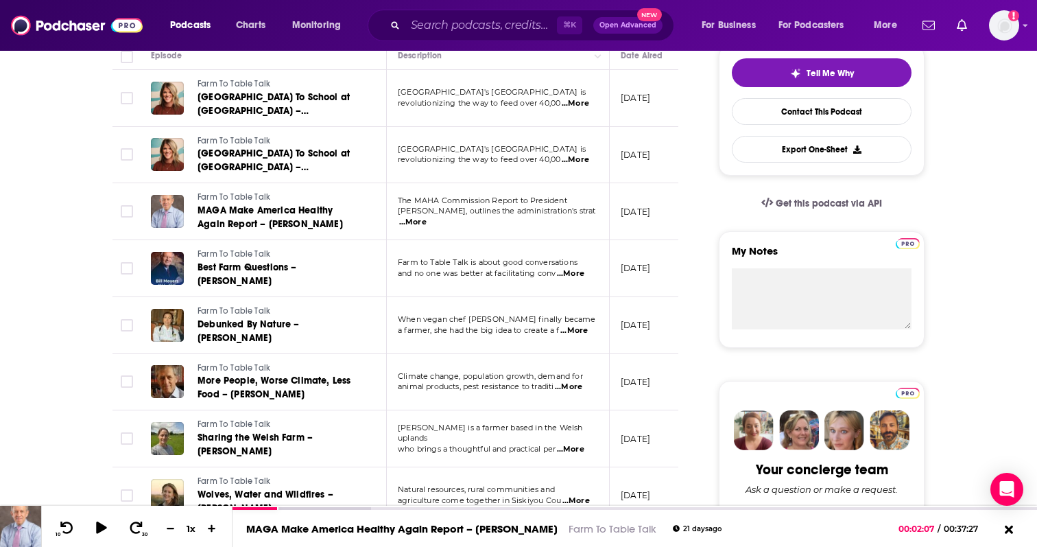
click at [581, 444] on span "...More" at bounding box center [570, 449] width 27 height 11
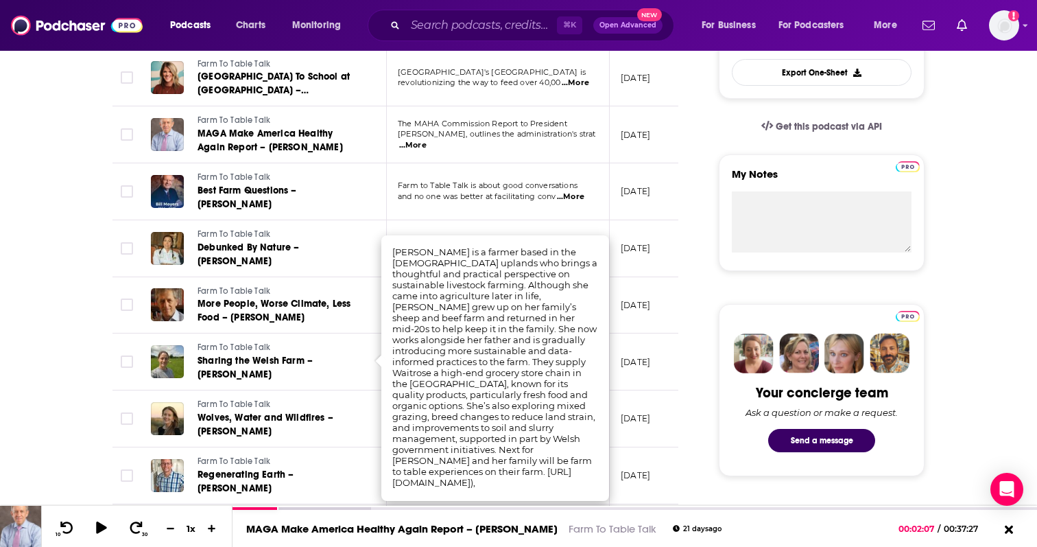
scroll to position [414, 0]
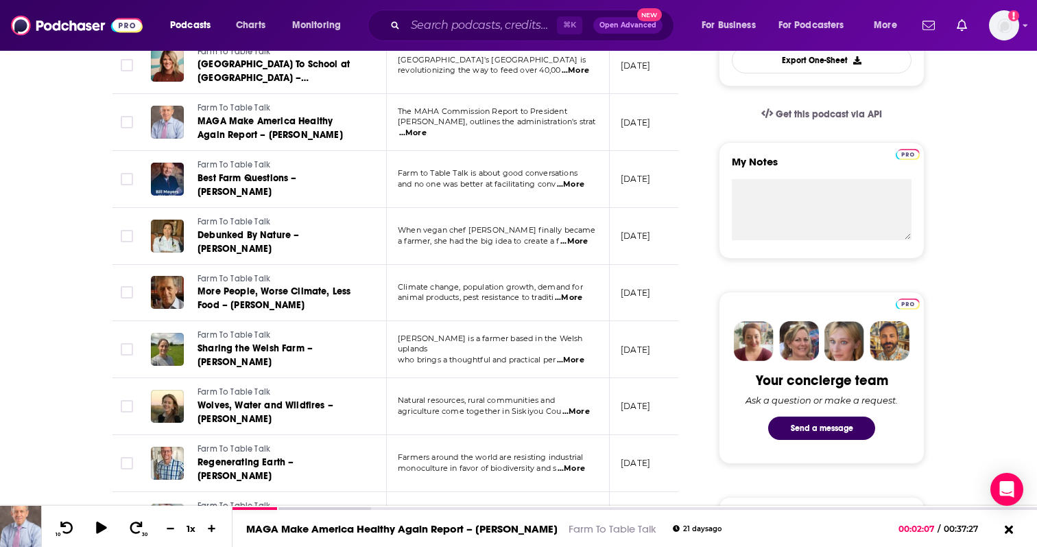
click at [614, 390] on td "August 1, 2025" at bounding box center [654, 406] width 89 height 57
click at [275, 333] on link "Farm To Table Talk" at bounding box center [280, 335] width 165 height 12
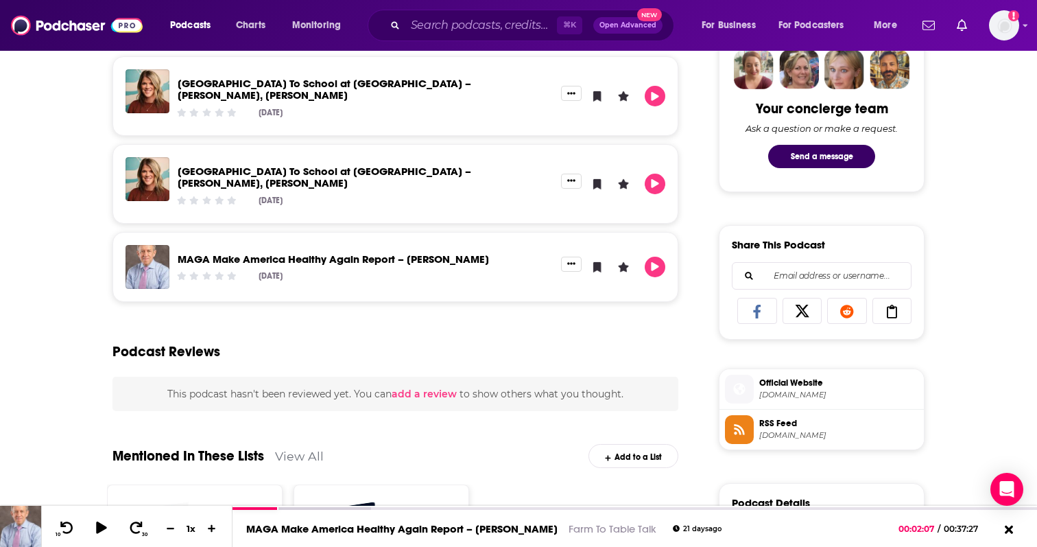
scroll to position [579, 0]
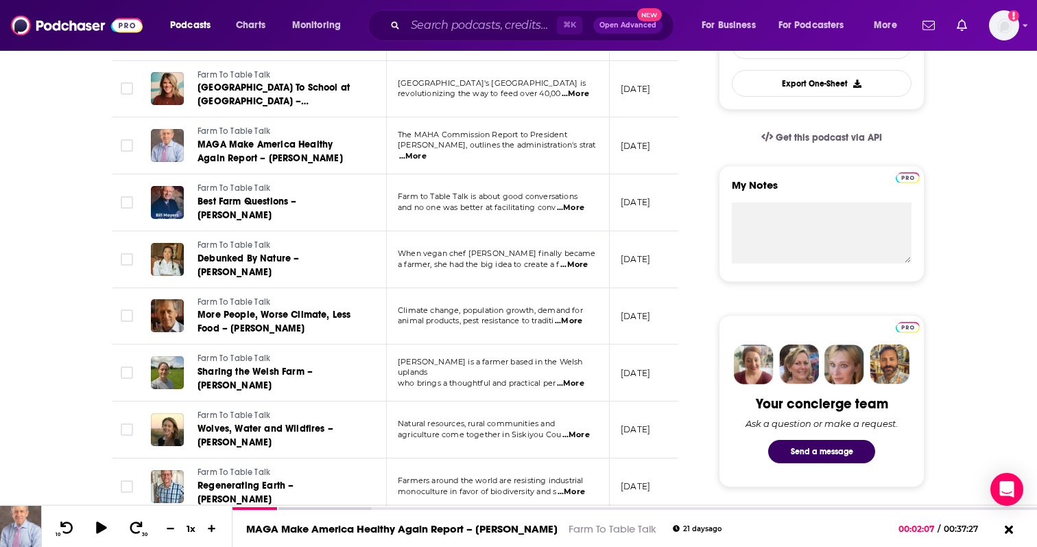
scroll to position [410, 0]
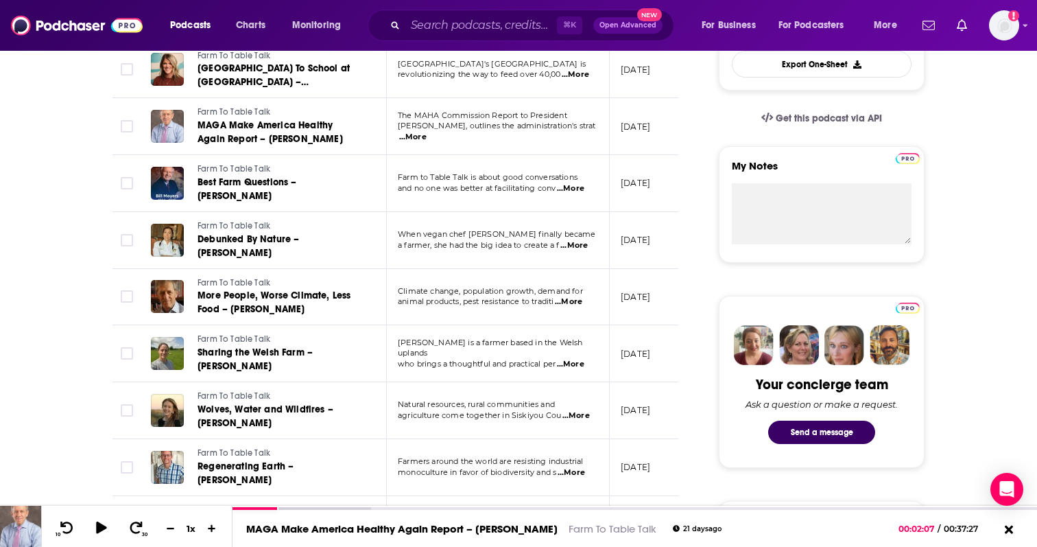
click at [570, 359] on span "...More" at bounding box center [570, 364] width 27 height 11
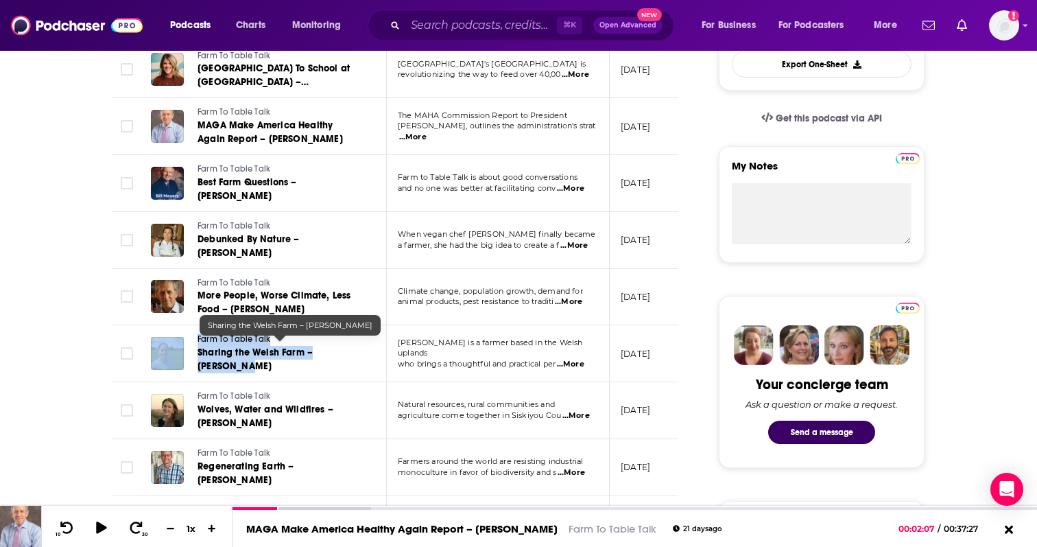
drag, startPoint x: 189, startPoint y: 342, endPoint x: 245, endPoint y: 357, distance: 58.3
click at [245, 357] on div "Farm To Table Talk Sharing the Welsh Farm – Anna Jones" at bounding box center [256, 353] width 211 height 40
click at [244, 360] on link "Sharing the Welsh Farm – Anna Jones" at bounding box center [280, 359] width 165 height 27
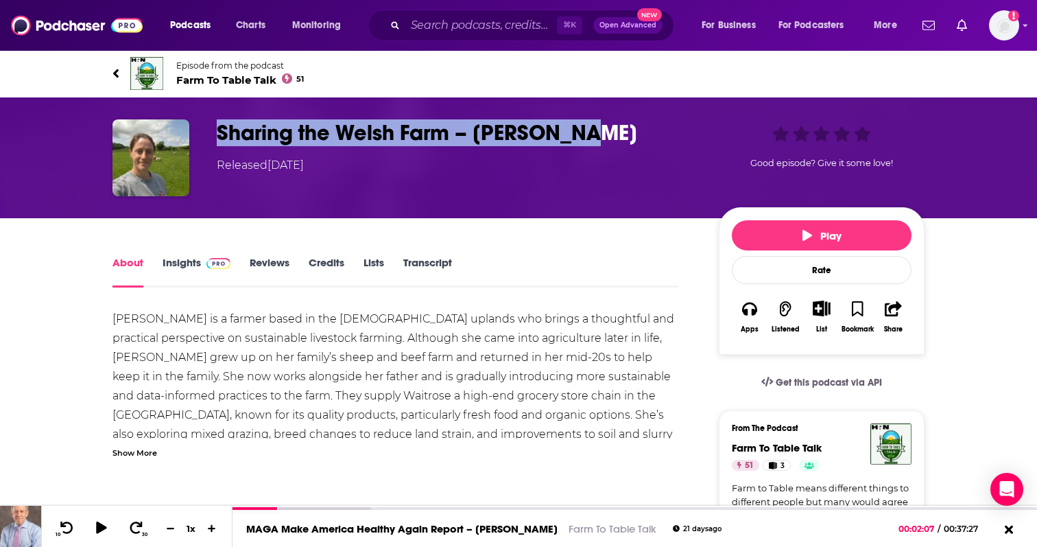
drag, startPoint x: 207, startPoint y: 122, endPoint x: 652, endPoint y: 125, distance: 445.3
click at [652, 125] on div "Sharing the Welsh Farm – Anna Jones Released Friday, 8th August 2025 Good episo…" at bounding box center [519, 157] width 812 height 77
copy h1 "Sharing the Welsh Farm – Anna Jones"
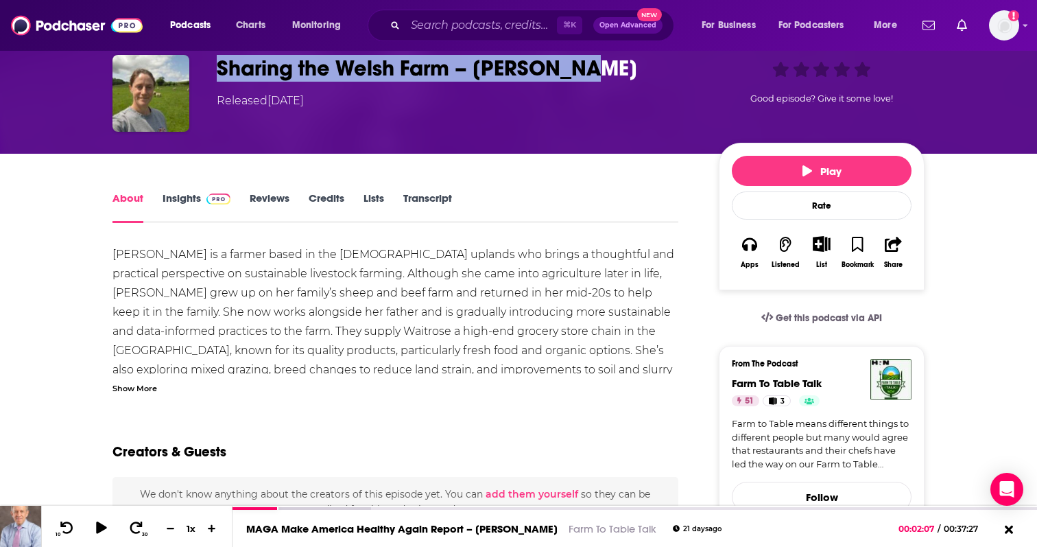
scroll to position [80, 0]
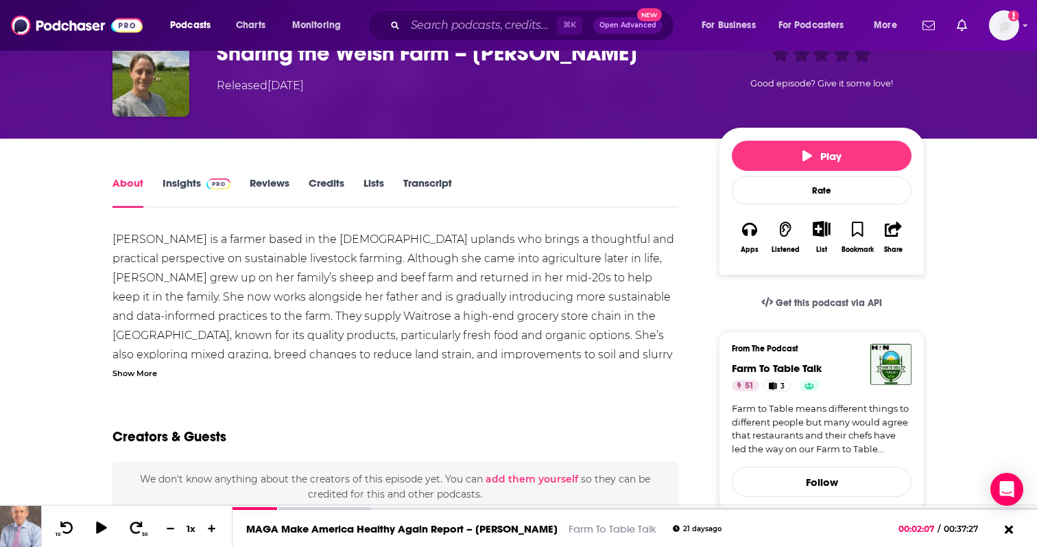
click at [138, 371] on div "Show More" at bounding box center [135, 372] width 45 height 13
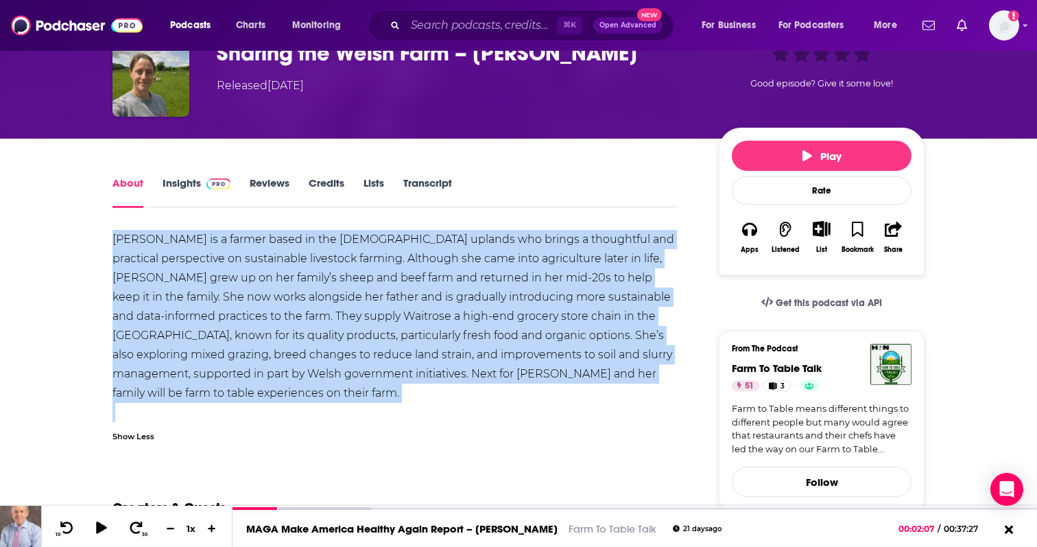
drag, startPoint x: 107, startPoint y: 237, endPoint x: 558, endPoint y: 407, distance: 481.6
copy div "Anna Jones is a farmer based in the Welsh uplands who brings a thoughtful and p…"
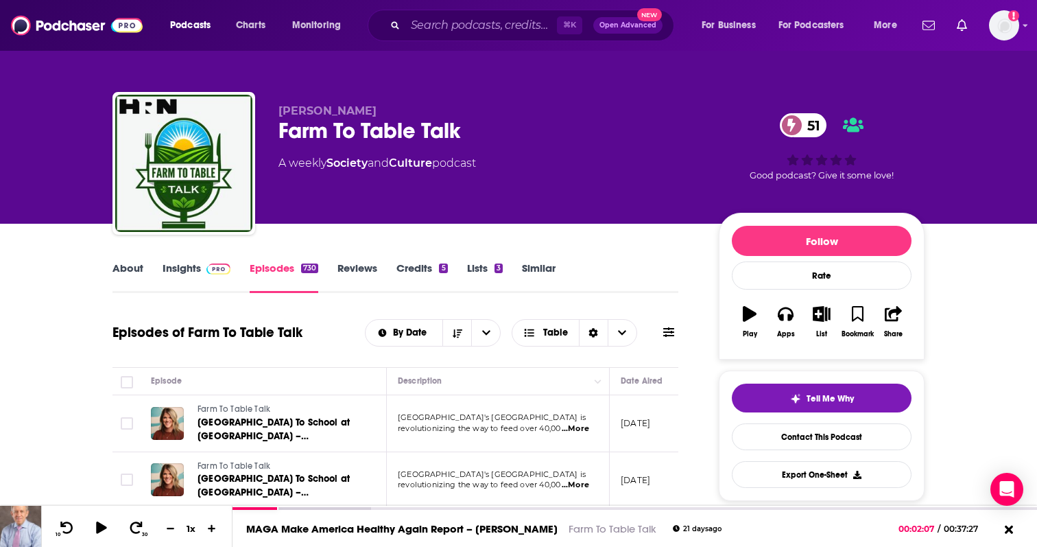
click at [196, 277] on link "Insights" at bounding box center [197, 277] width 68 height 32
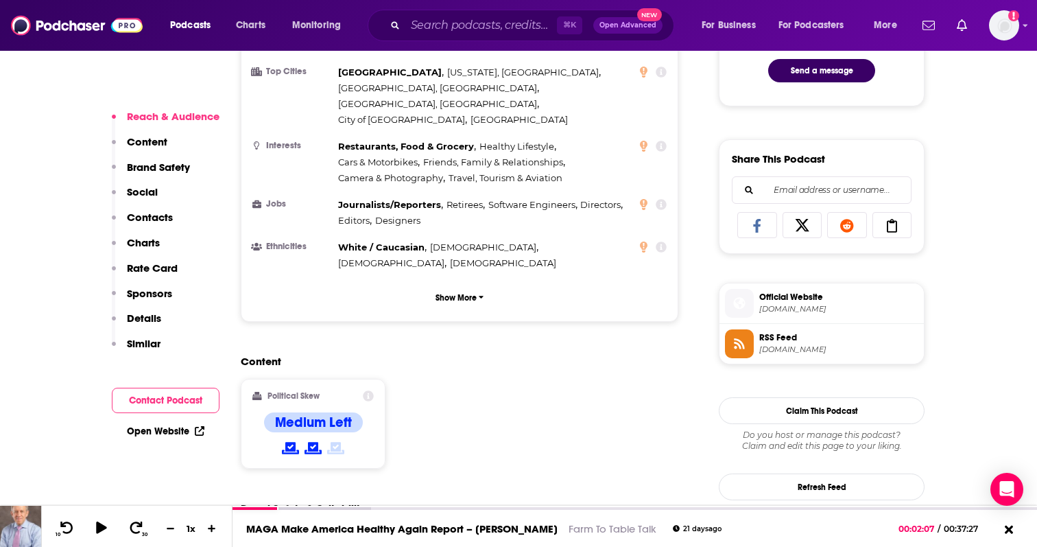
scroll to position [771, 0]
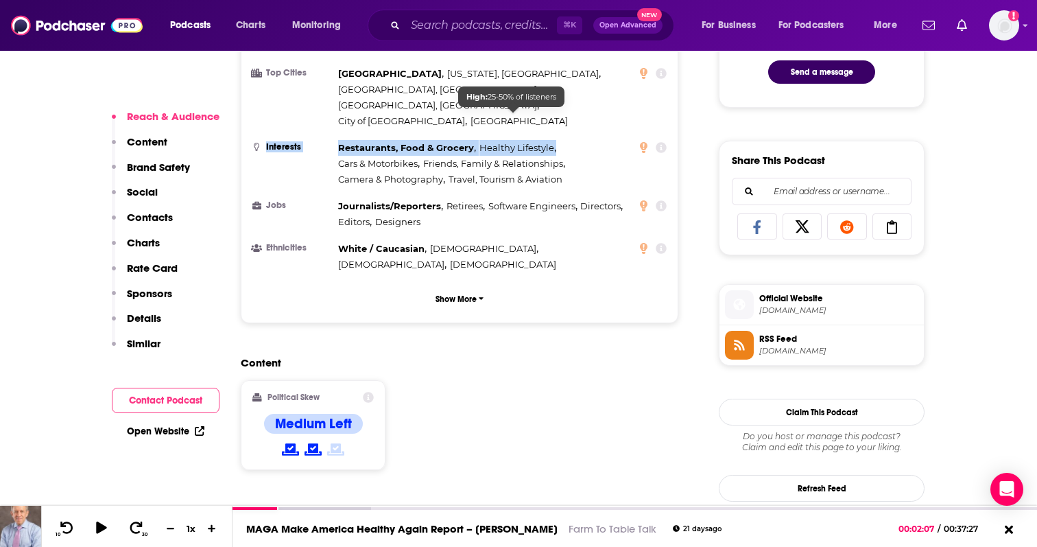
drag, startPoint x: 332, startPoint y: 117, endPoint x: 556, endPoint y: 119, distance: 223.7
click at [556, 140] on li "Interests Restaurants, Food & Grocery , Healthy Lifestyle , Cars & Motorbikes ,…" at bounding box center [460, 163] width 414 height 47
copy li "Interests Restaurants, Food & Grocery , Healthy Lifestyle ,"
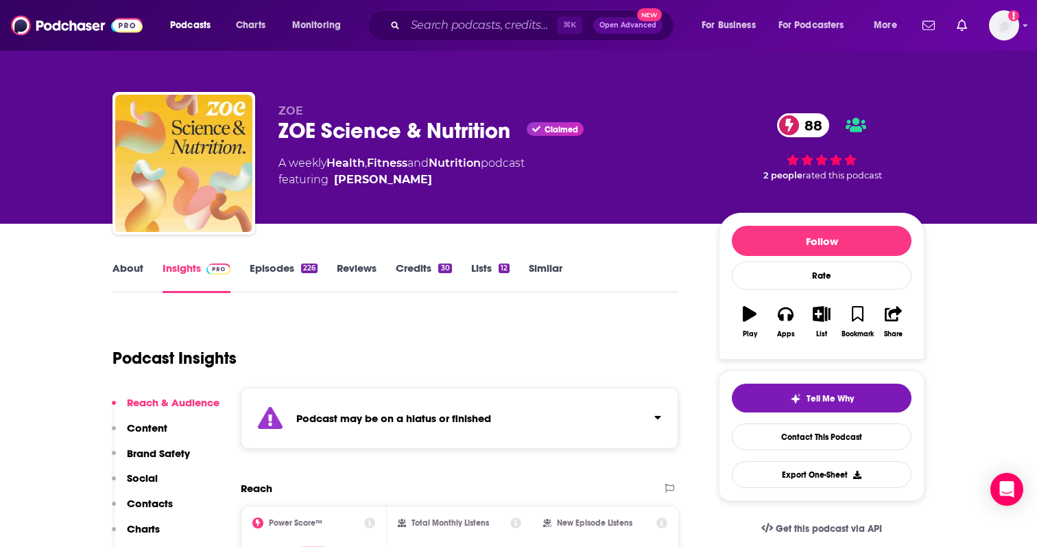
click at [126, 274] on link "About" at bounding box center [128, 277] width 31 height 32
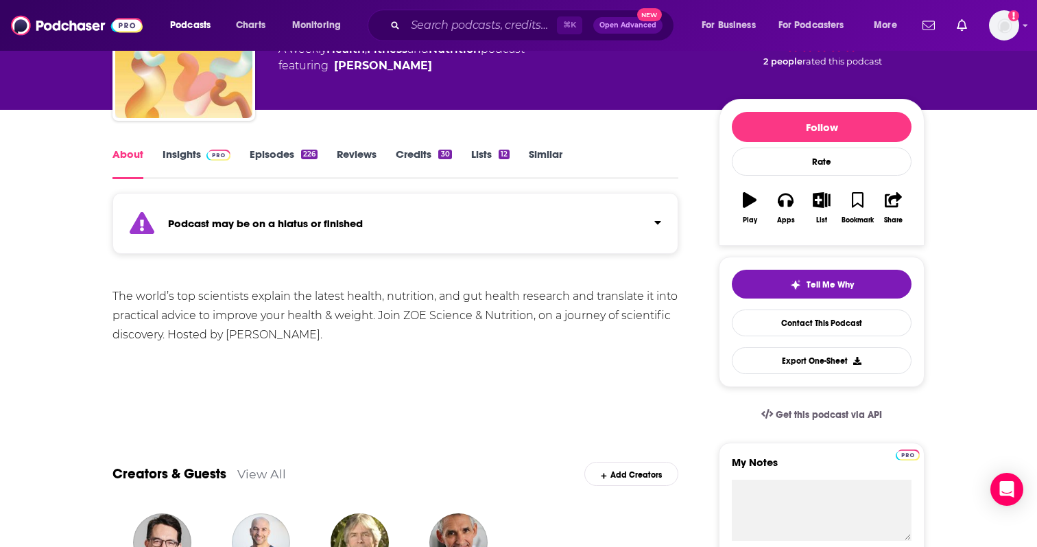
scroll to position [115, 0]
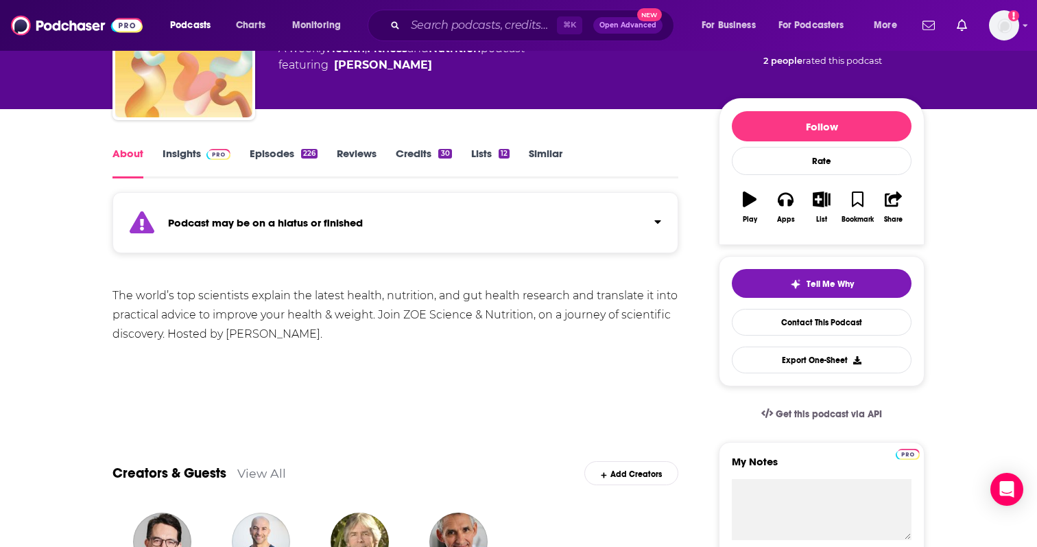
click at [283, 166] on link "Episodes 226" at bounding box center [284, 163] width 68 height 32
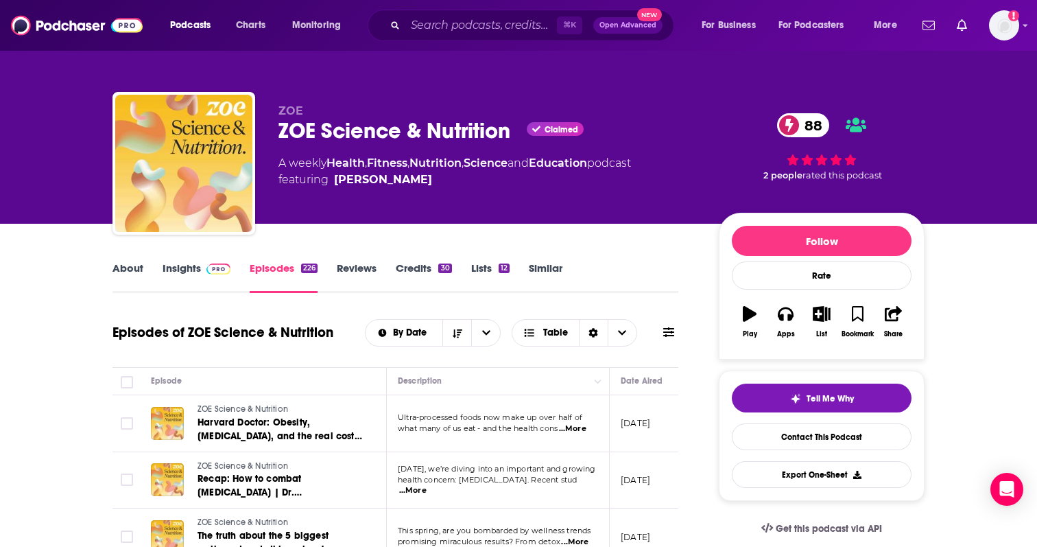
click at [351, 279] on link "Reviews" at bounding box center [357, 277] width 40 height 32
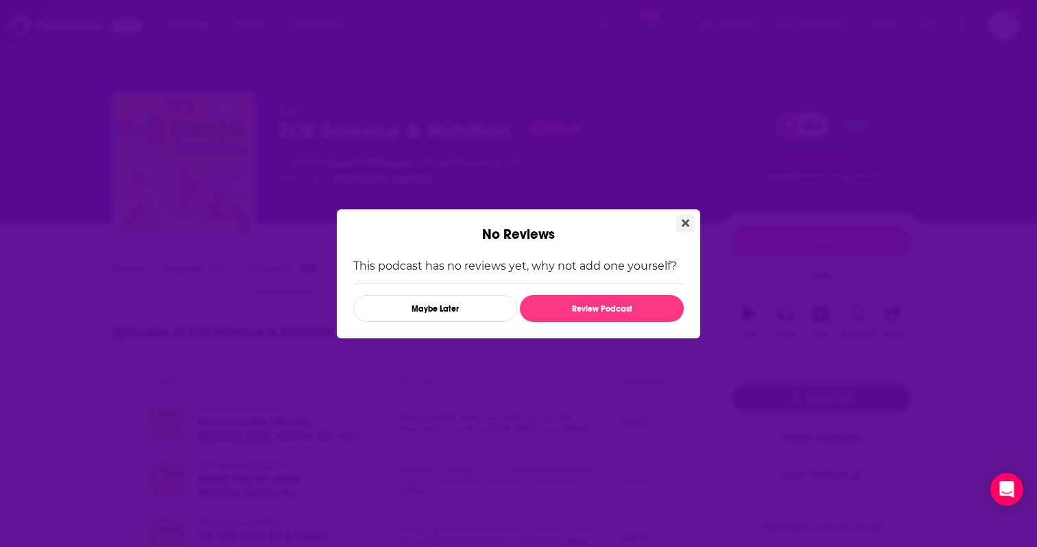
click at [689, 226] on button "Close" at bounding box center [686, 223] width 19 height 17
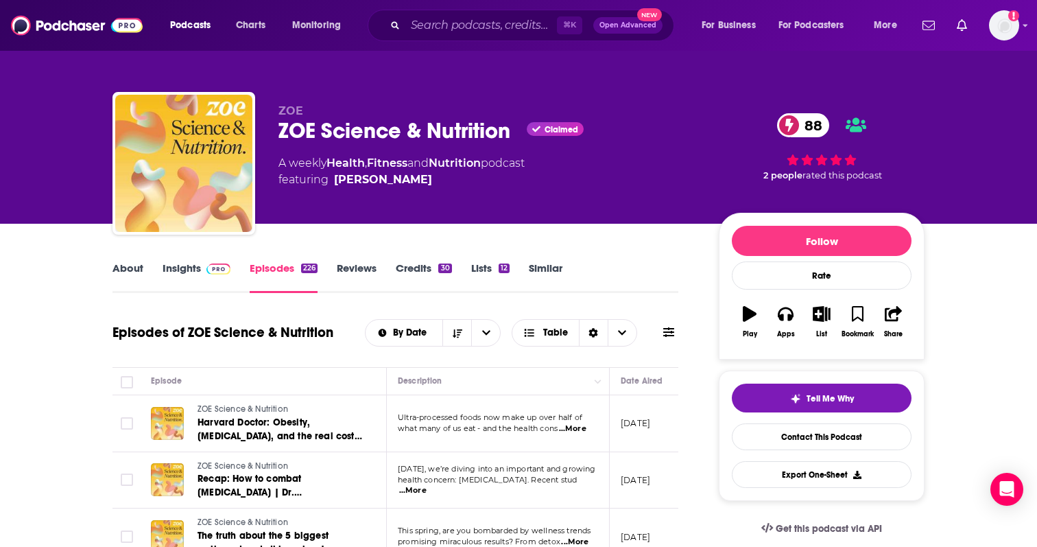
click at [216, 270] on img at bounding box center [219, 268] width 24 height 11
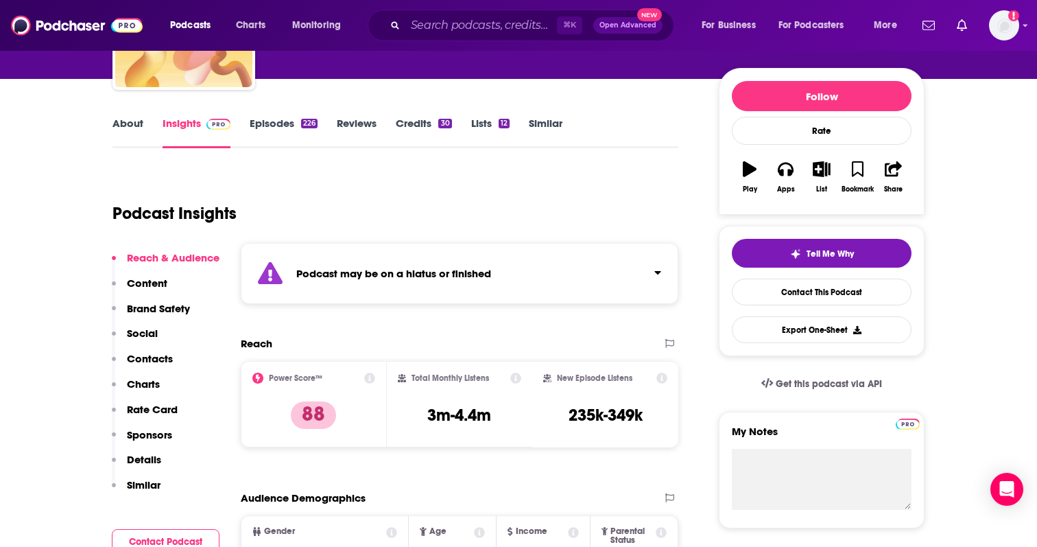
scroll to position [141, 0]
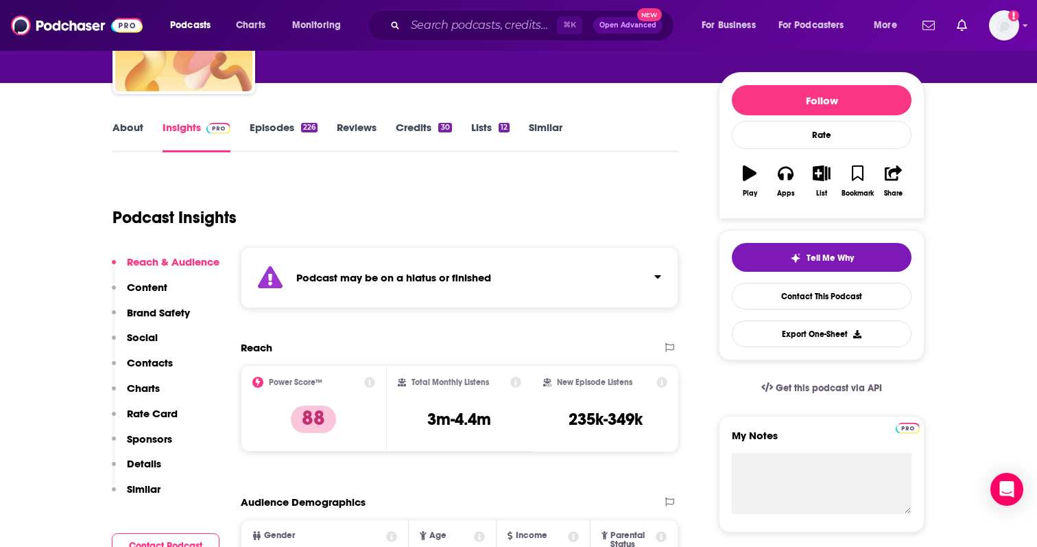
click at [289, 121] on link "Episodes 226" at bounding box center [284, 137] width 68 height 32
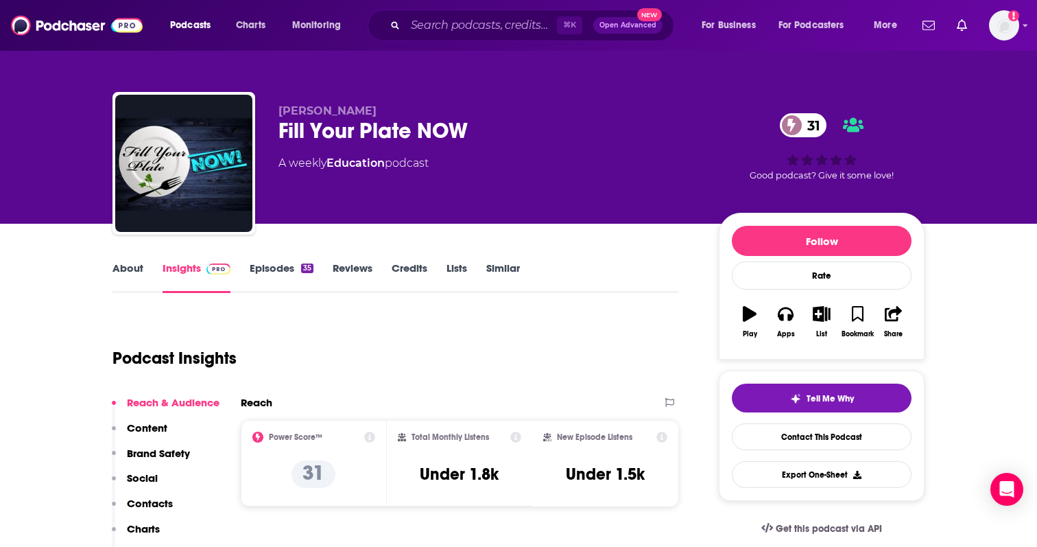
click at [132, 274] on link "About" at bounding box center [128, 277] width 31 height 32
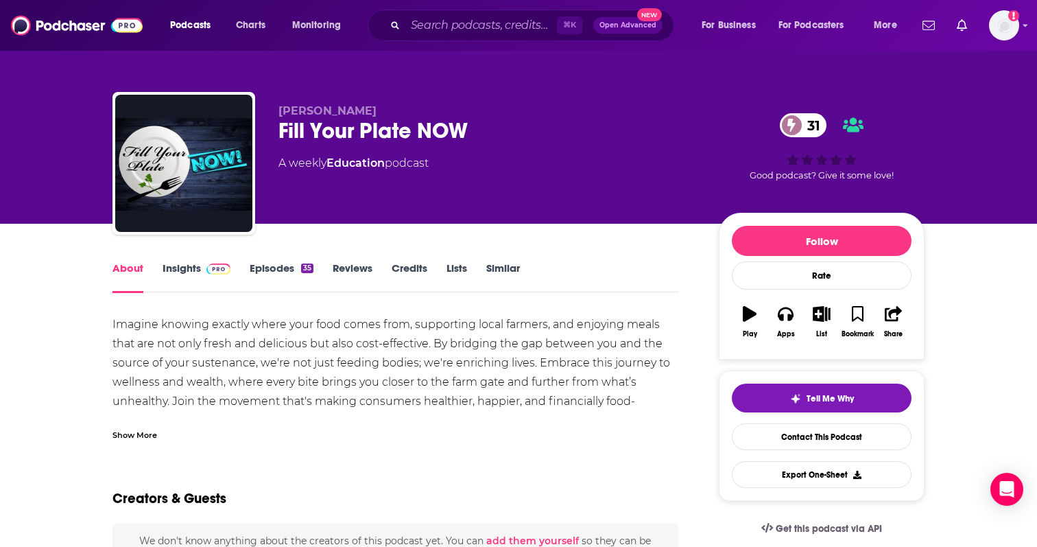
click at [150, 434] on div "Show More" at bounding box center [135, 433] width 45 height 13
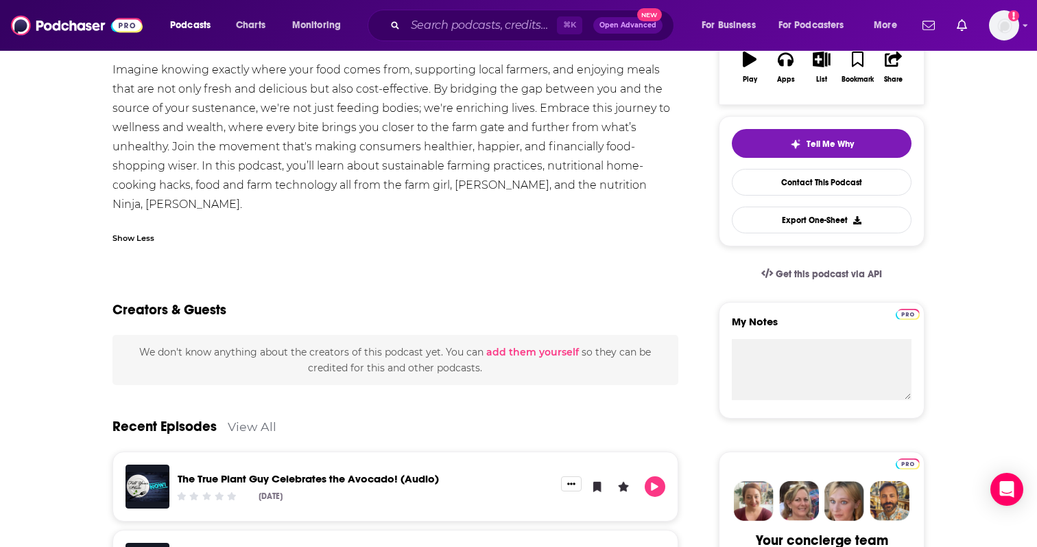
scroll to position [253, 0]
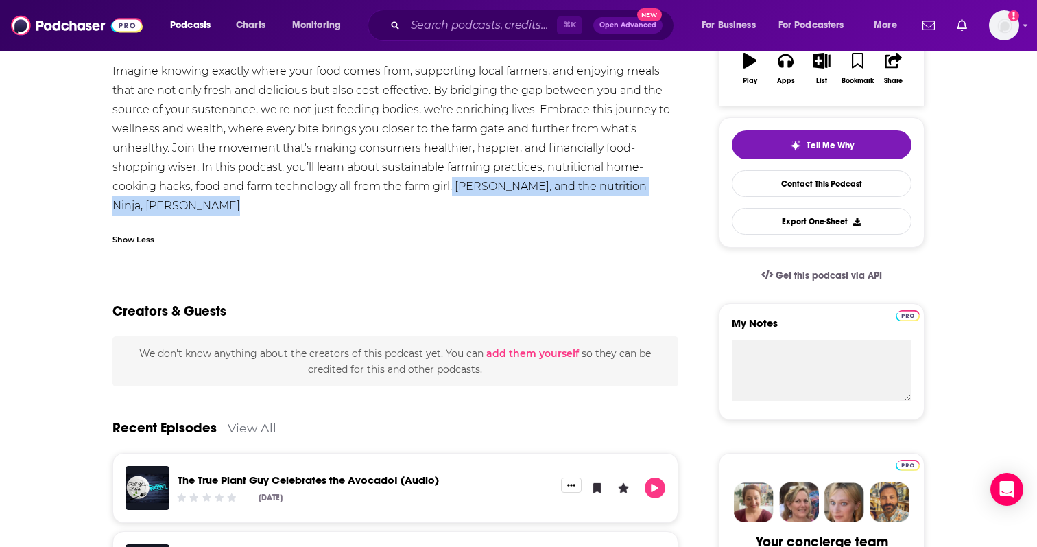
drag, startPoint x: 454, startPoint y: 189, endPoint x: 470, endPoint y: 201, distance: 19.6
click at [470, 201] on div "Imagine knowing exactly where your food comes from, supporting local farmers, a…" at bounding box center [396, 139] width 566 height 154
copy div "Julie Murphree, and the nutrition Ninja, Tammy Baker."
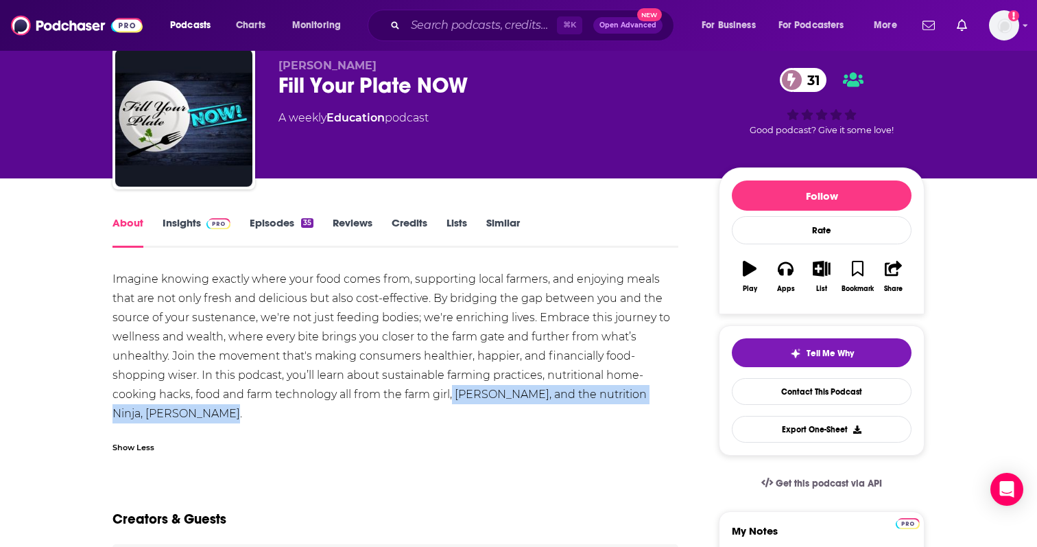
scroll to position [0, 0]
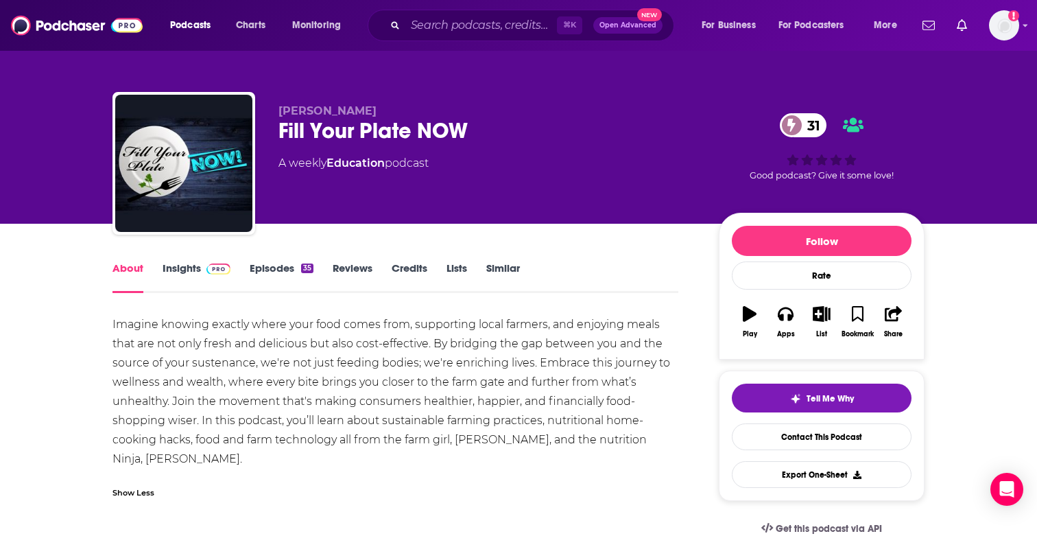
click at [283, 484] on div "Show Less" at bounding box center [396, 487] width 566 height 23
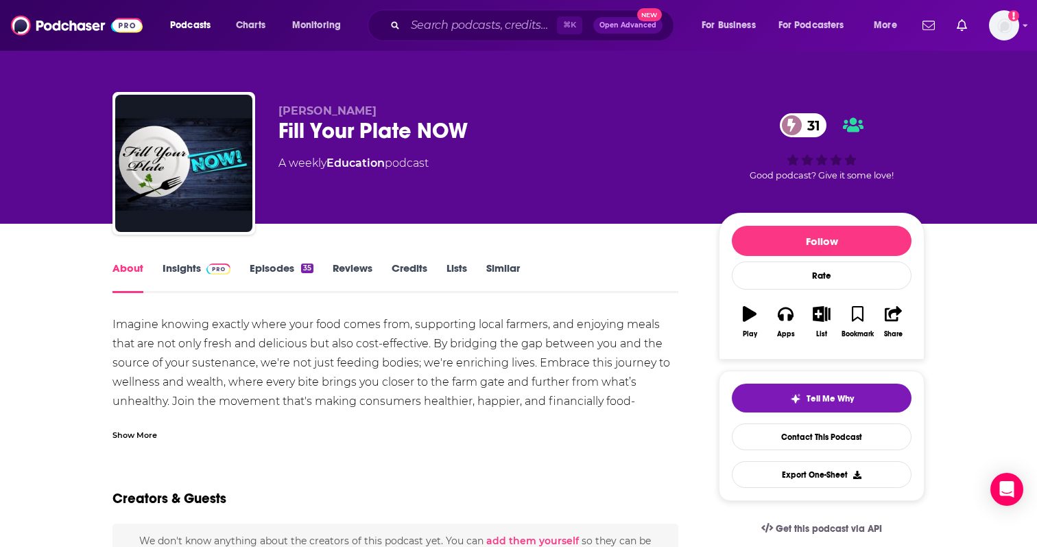
click at [190, 264] on link "Insights" at bounding box center [197, 277] width 68 height 32
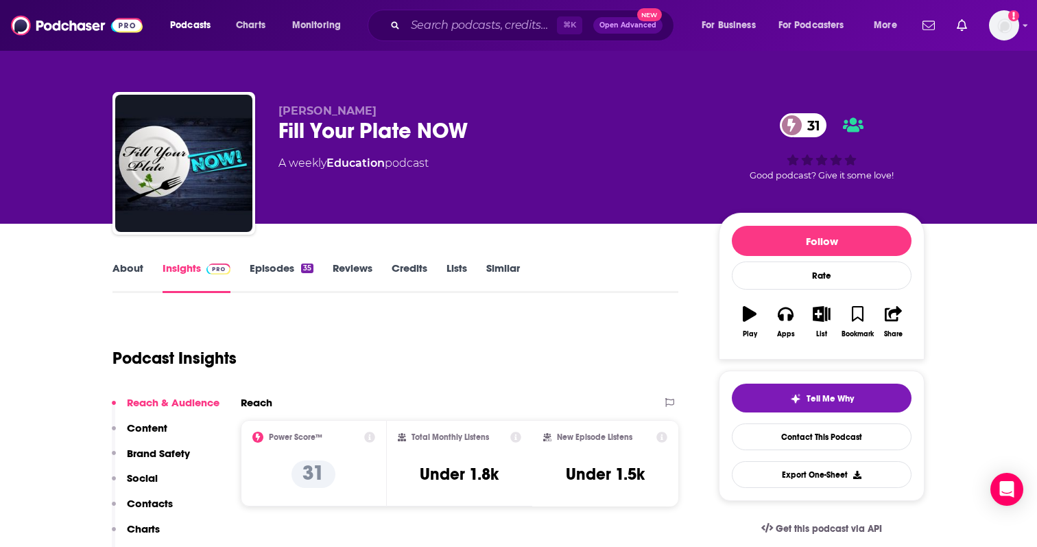
click at [279, 278] on link "Episodes 35" at bounding box center [282, 277] width 64 height 32
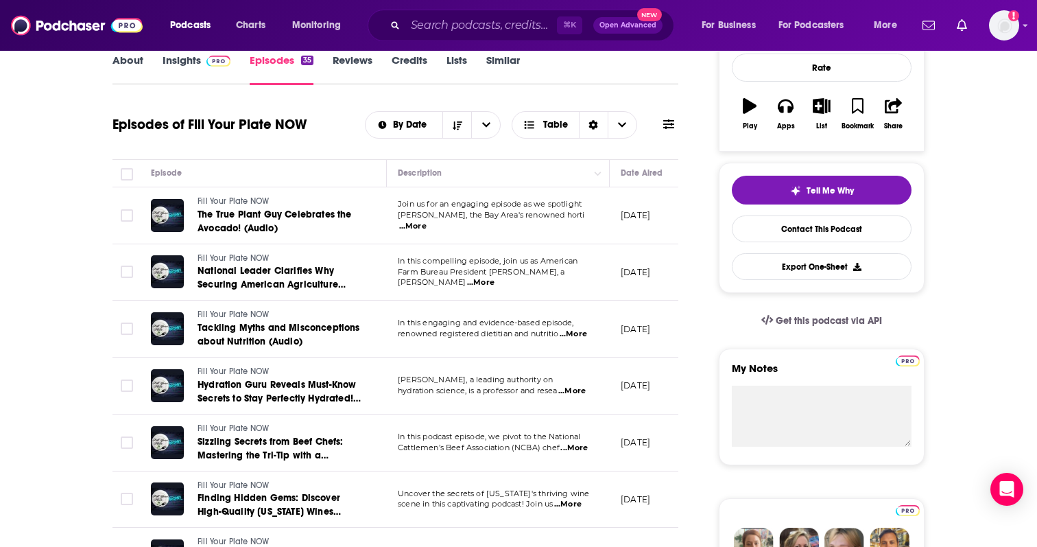
scroll to position [215, 0]
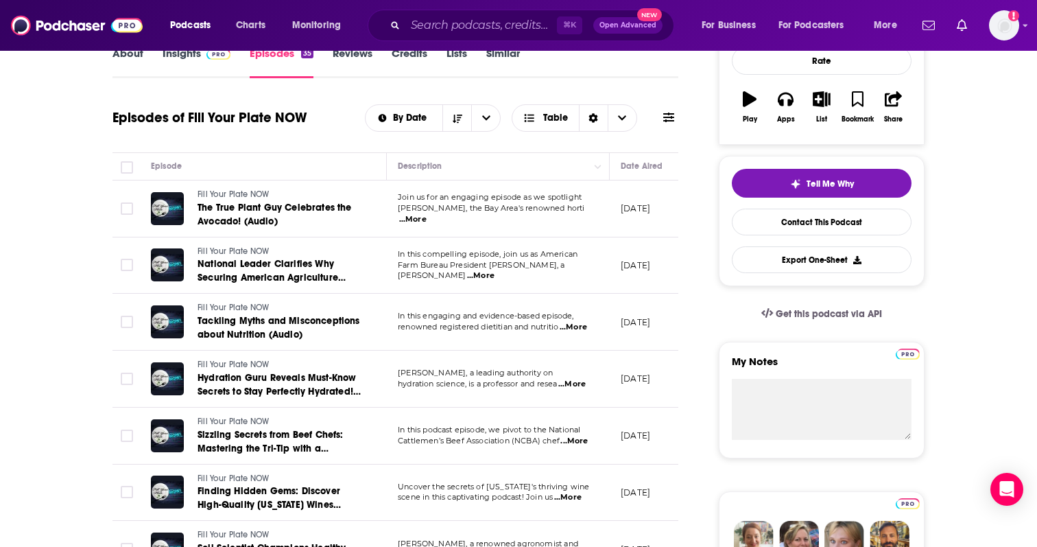
click at [495, 272] on span "...More" at bounding box center [480, 275] width 27 height 11
click at [628, 269] on p "September 18, 2025" at bounding box center [636, 265] width 30 height 12
click at [572, 325] on span "...More" at bounding box center [573, 327] width 27 height 11
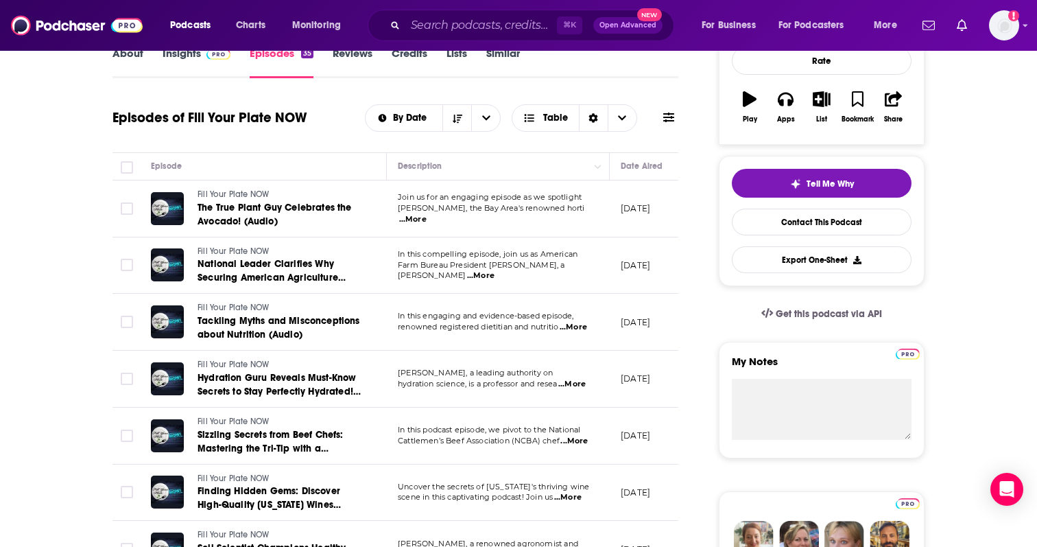
scroll to position [0, 0]
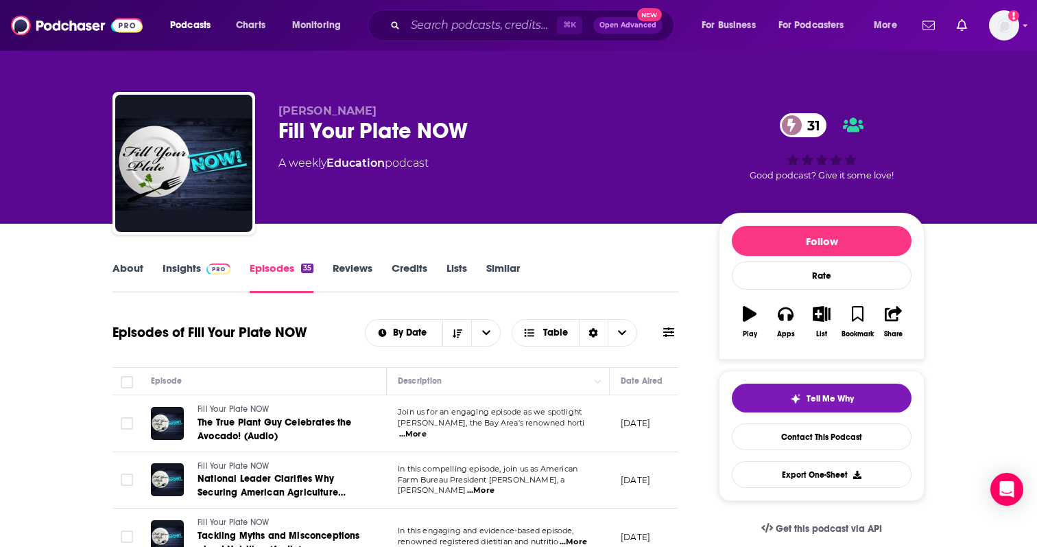
click at [215, 278] on link "Insights" at bounding box center [197, 277] width 68 height 32
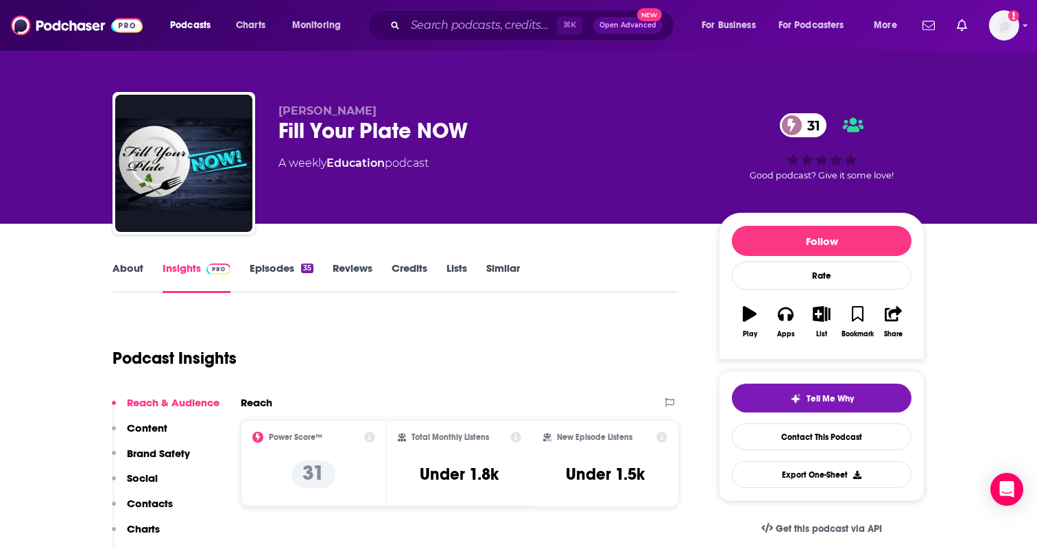
click at [338, 269] on link "Reviews" at bounding box center [353, 277] width 40 height 32
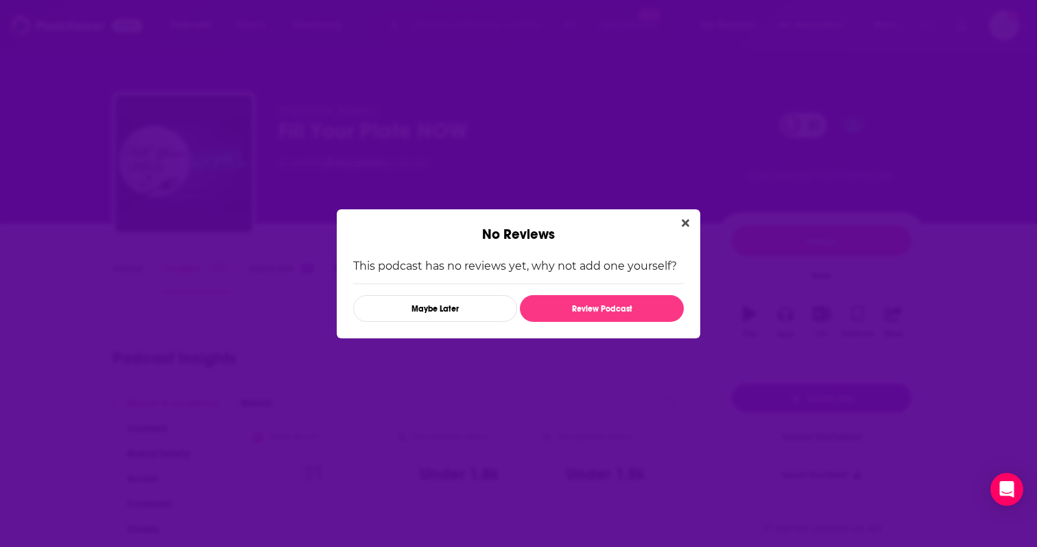
drag, startPoint x: 338, startPoint y: 269, endPoint x: 292, endPoint y: 274, distance: 46.9
click at [292, 274] on div "No Reviews This podcast has no reviews yet, why not add one yourself? Maybe Lat…" at bounding box center [518, 273] width 1037 height 547
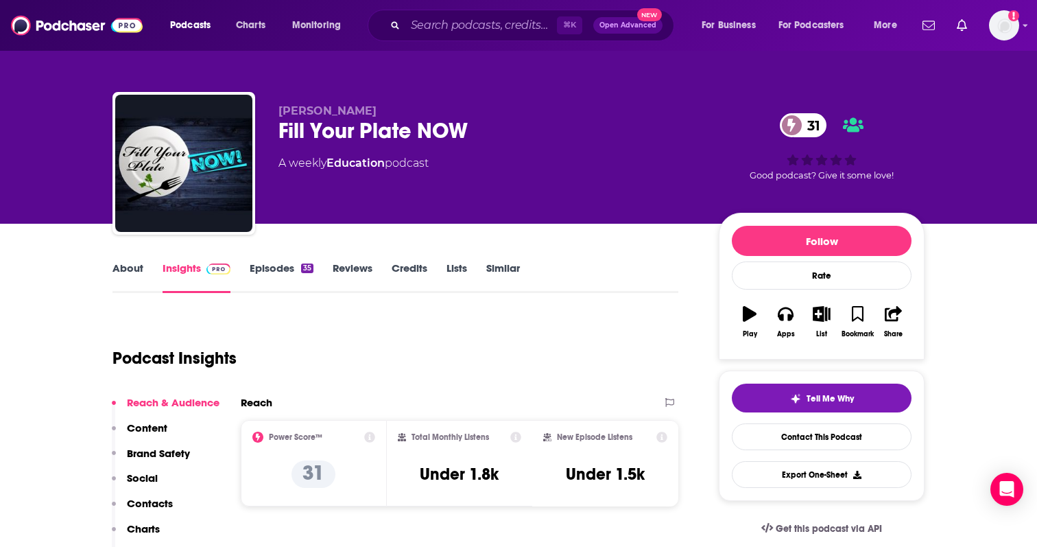
click at [292, 273] on link "Episodes 35" at bounding box center [282, 277] width 64 height 32
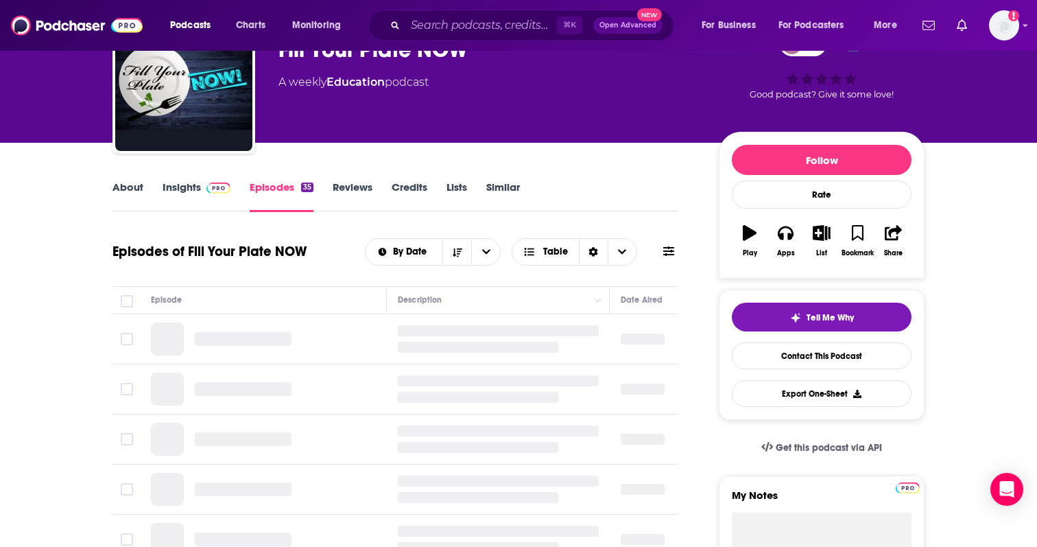
scroll to position [212, 0]
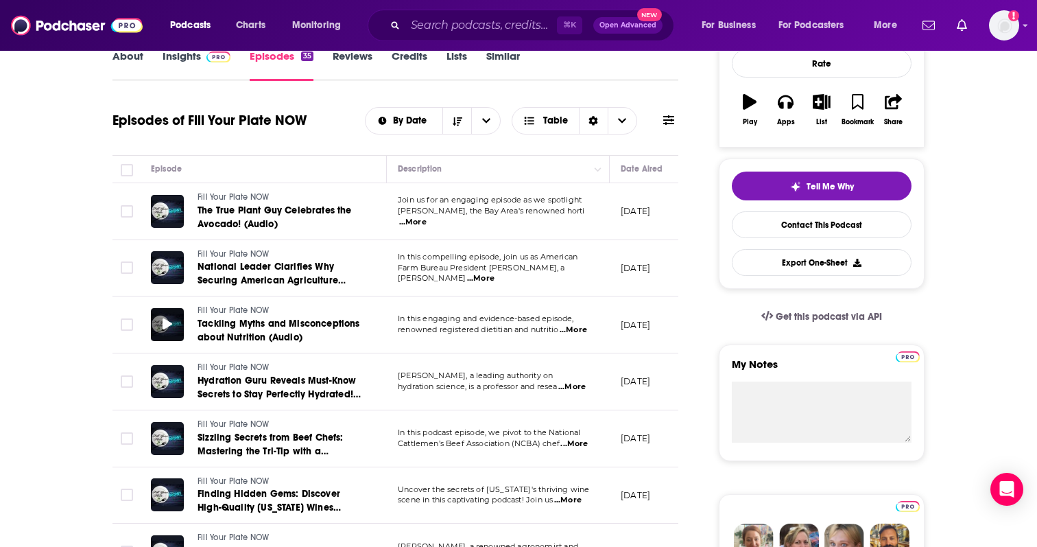
click at [175, 329] on div at bounding box center [167, 324] width 33 height 33
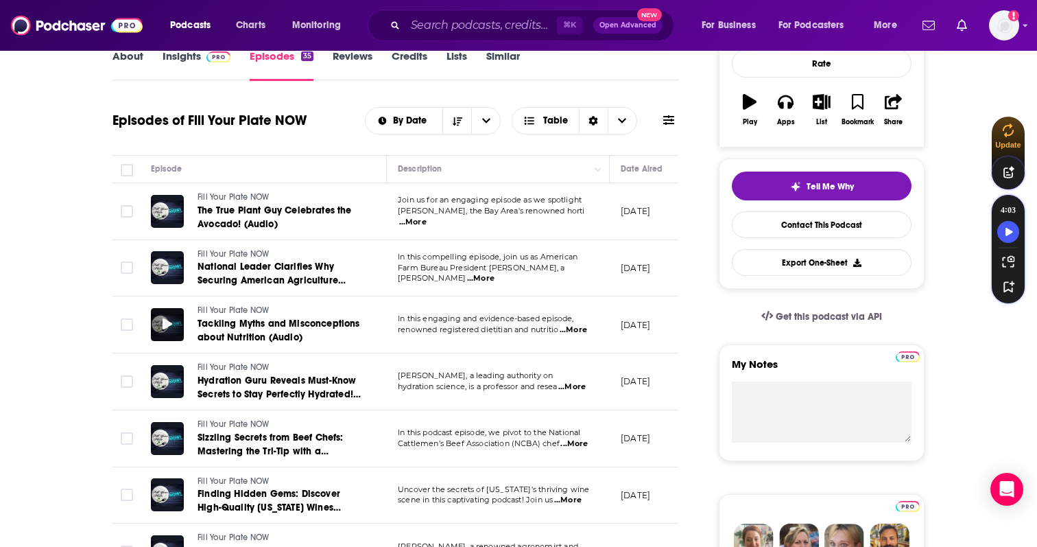
click at [165, 331] on span at bounding box center [168, 325] width 10 height 16
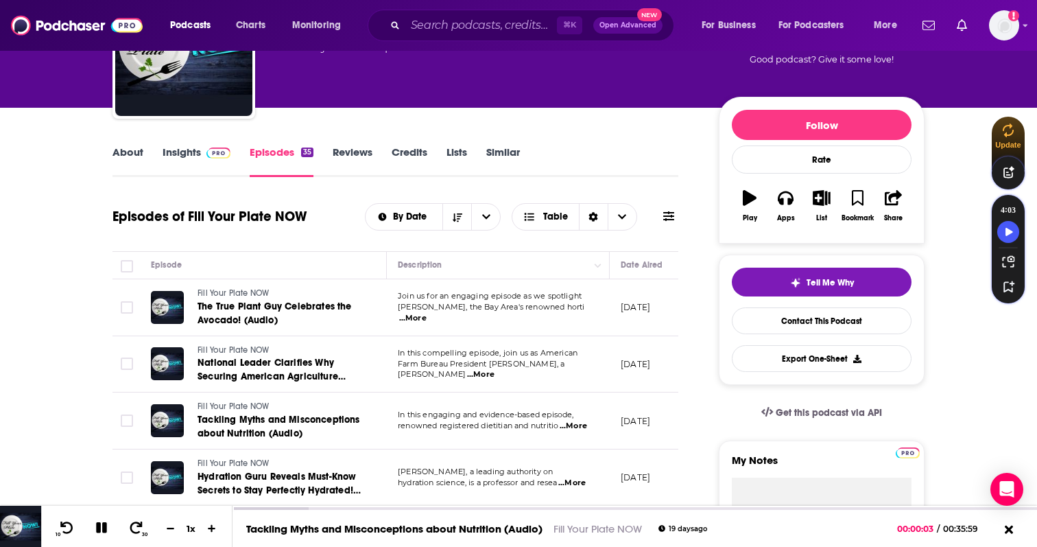
scroll to position [0, 0]
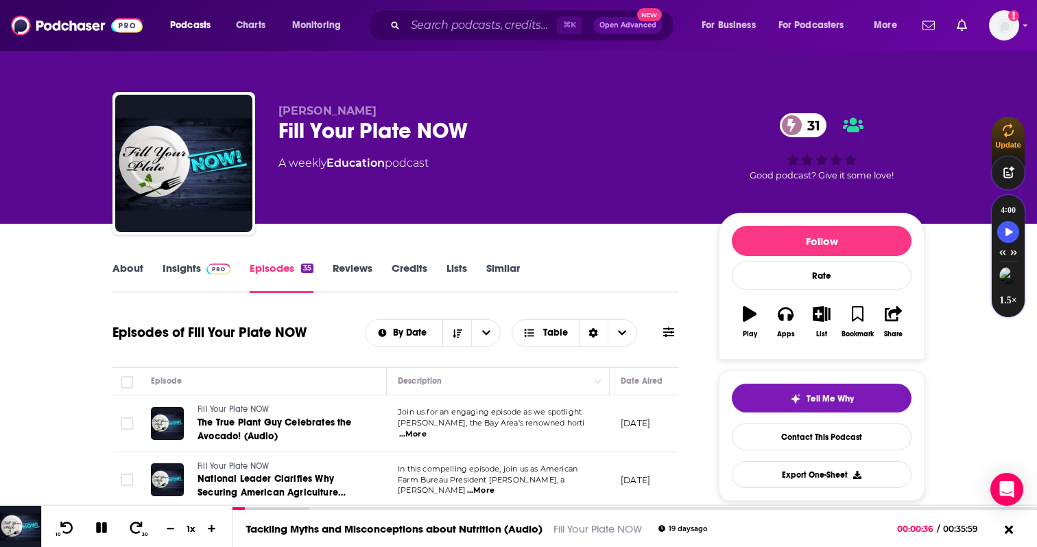
click at [190, 263] on link "Insights" at bounding box center [197, 277] width 68 height 32
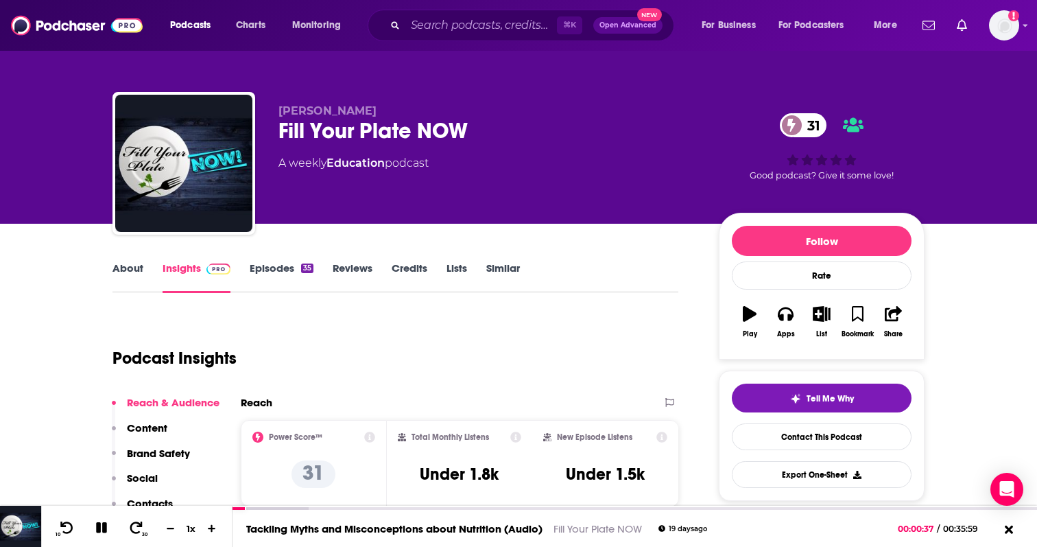
click at [139, 267] on link "About" at bounding box center [128, 277] width 31 height 32
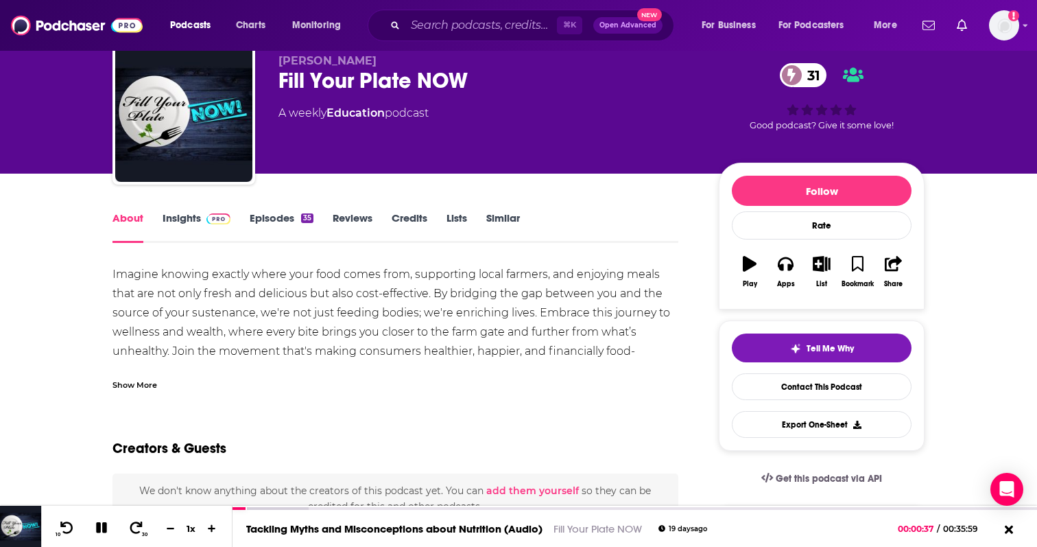
scroll to position [52, 0]
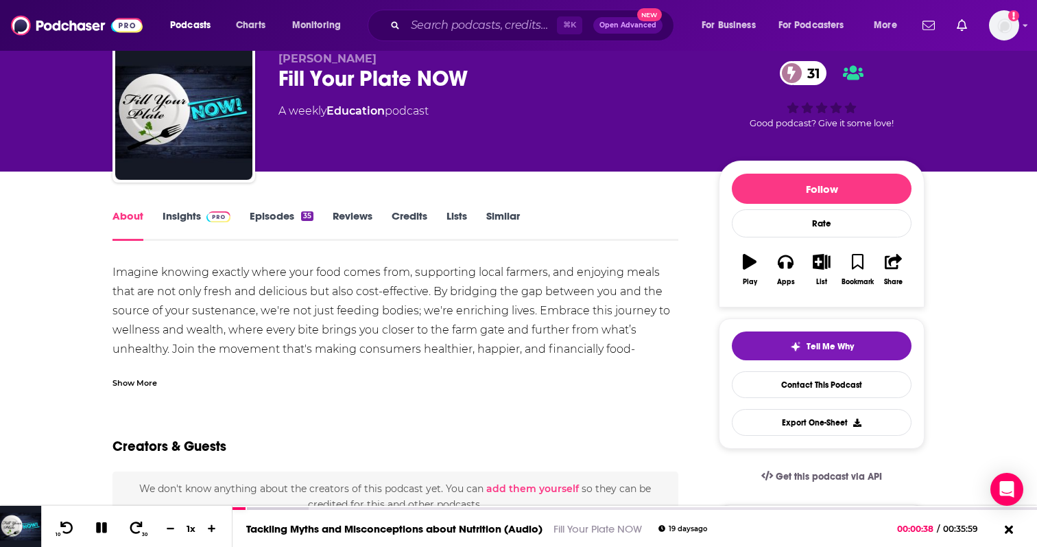
click at [147, 383] on div "Show More" at bounding box center [135, 381] width 45 height 13
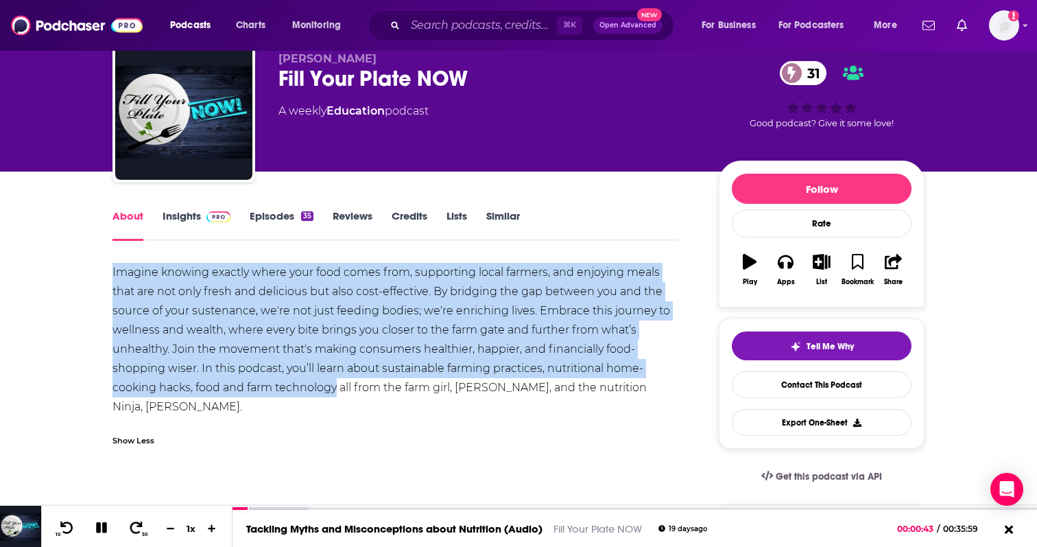
drag, startPoint x: 113, startPoint y: 270, endPoint x: 336, endPoint y: 386, distance: 252.0
click at [336, 386] on div "Imagine knowing exactly where your food comes from, supporting local farmers, a…" at bounding box center [396, 340] width 566 height 154
copy div "Imagine knowing exactly where your food comes from, supporting local farmers, a…"
click at [187, 219] on link "Insights" at bounding box center [197, 225] width 68 height 32
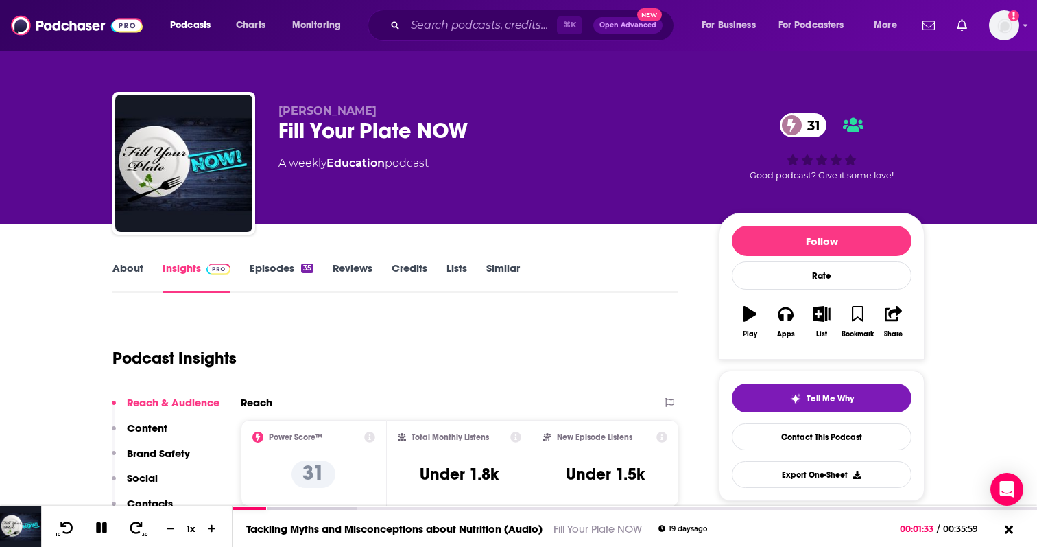
click at [139, 277] on link "About" at bounding box center [128, 277] width 31 height 32
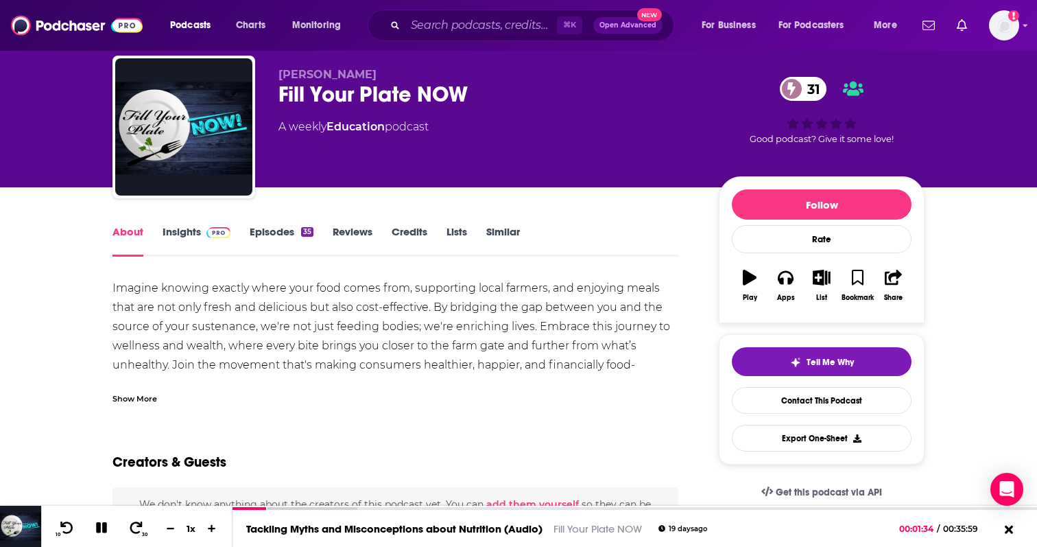
scroll to position [38, 0]
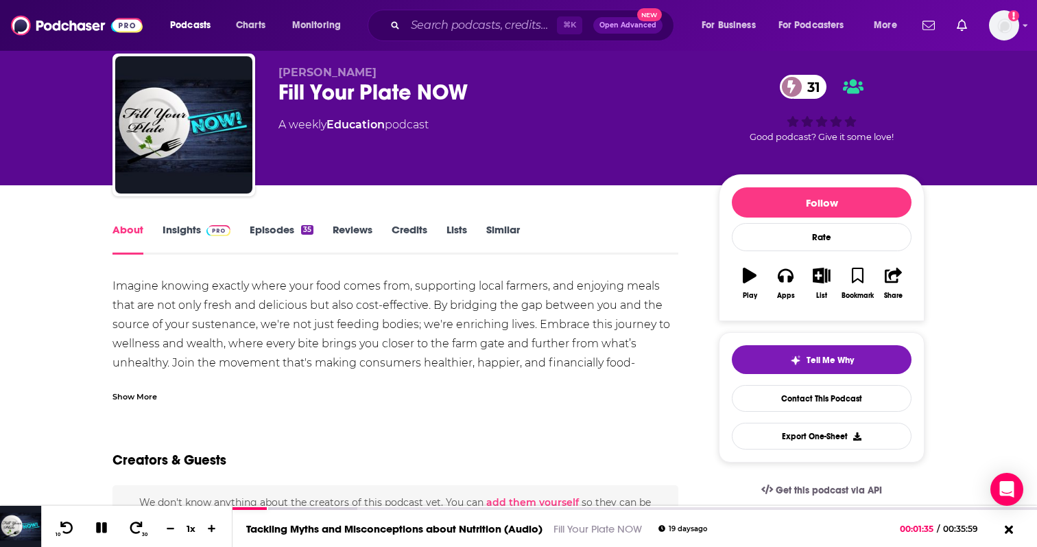
click at [162, 392] on div "Show More" at bounding box center [396, 390] width 566 height 23
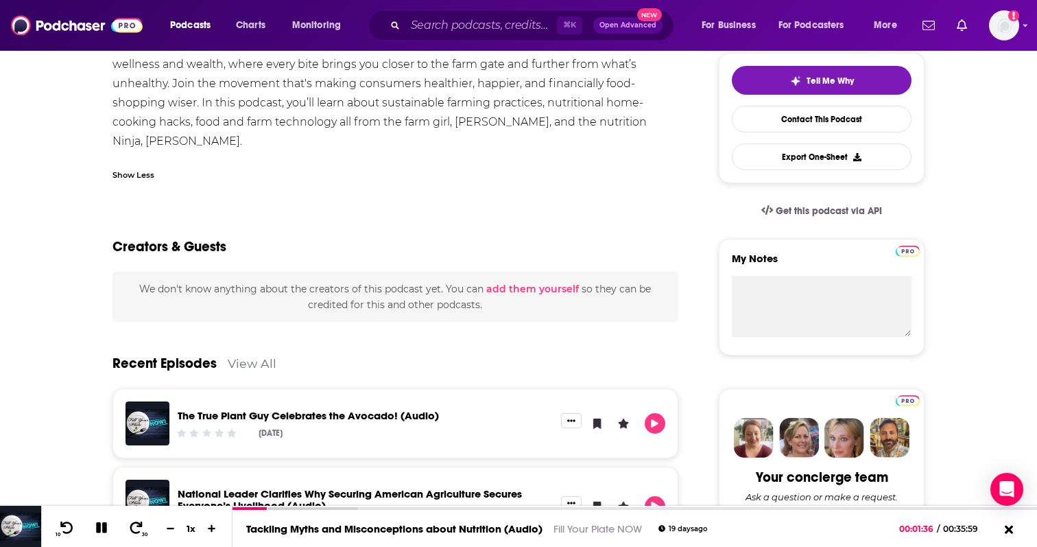
scroll to position [81, 0]
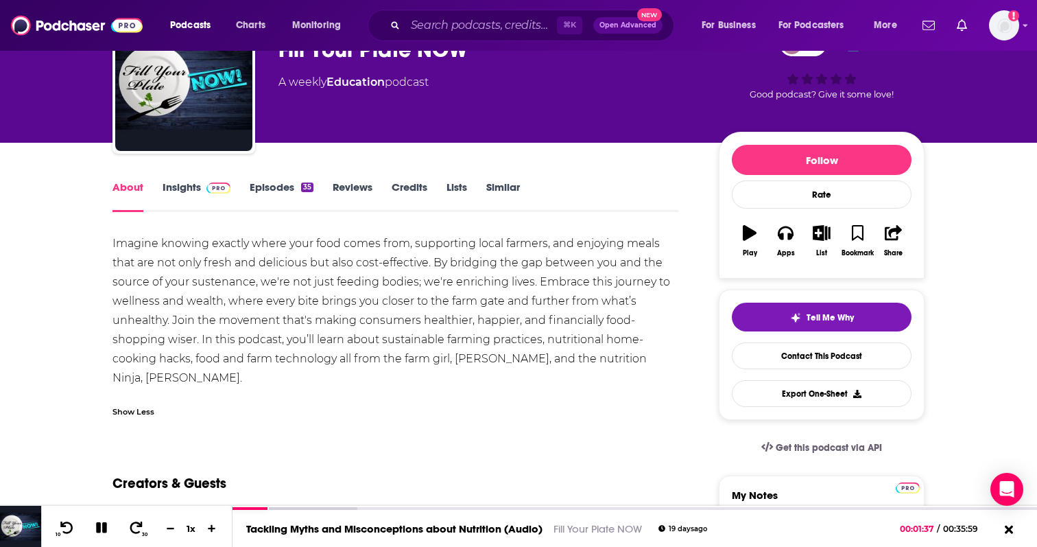
click at [192, 192] on link "Insights" at bounding box center [197, 196] width 68 height 32
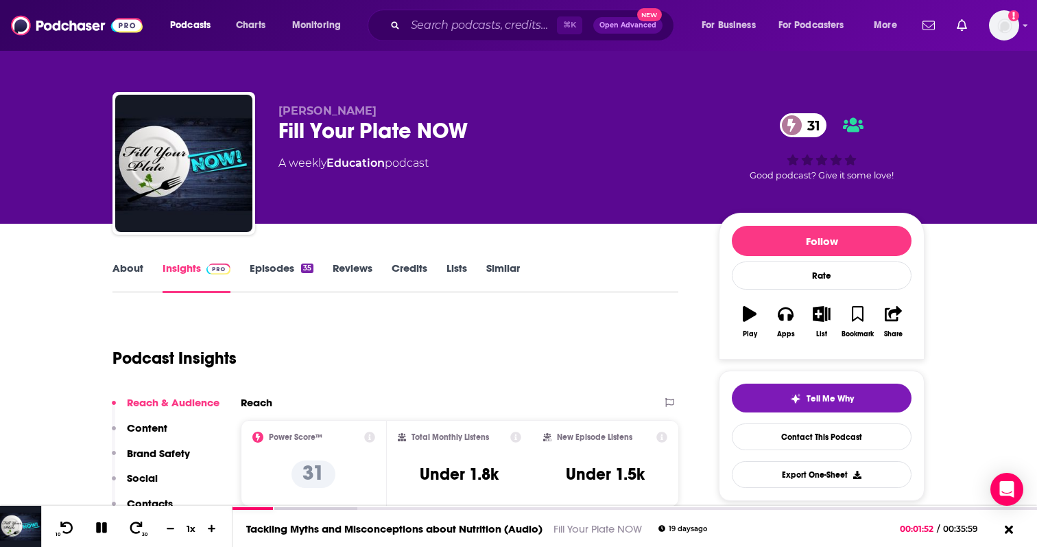
click at [277, 275] on link "Episodes 35" at bounding box center [282, 277] width 64 height 32
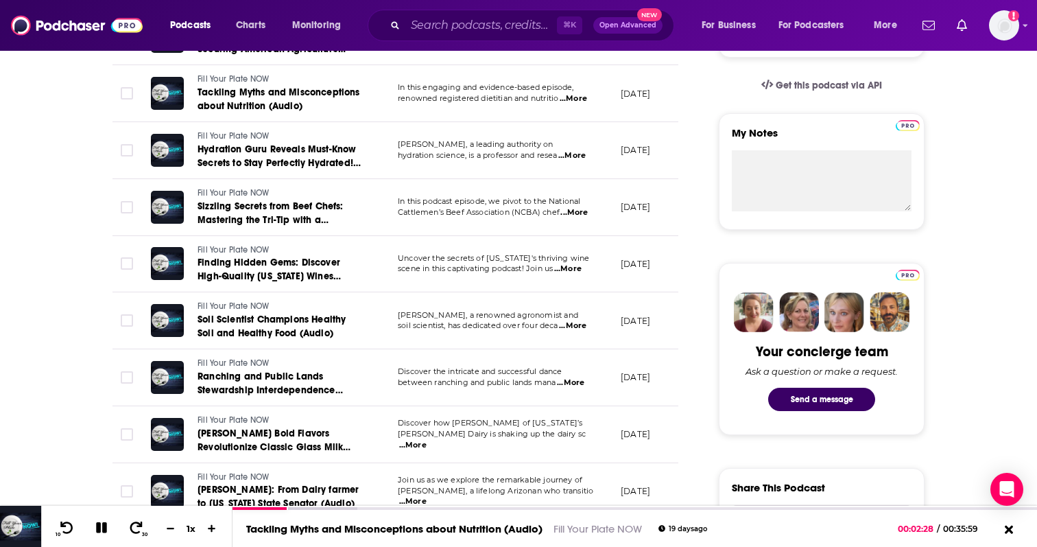
scroll to position [396, 0]
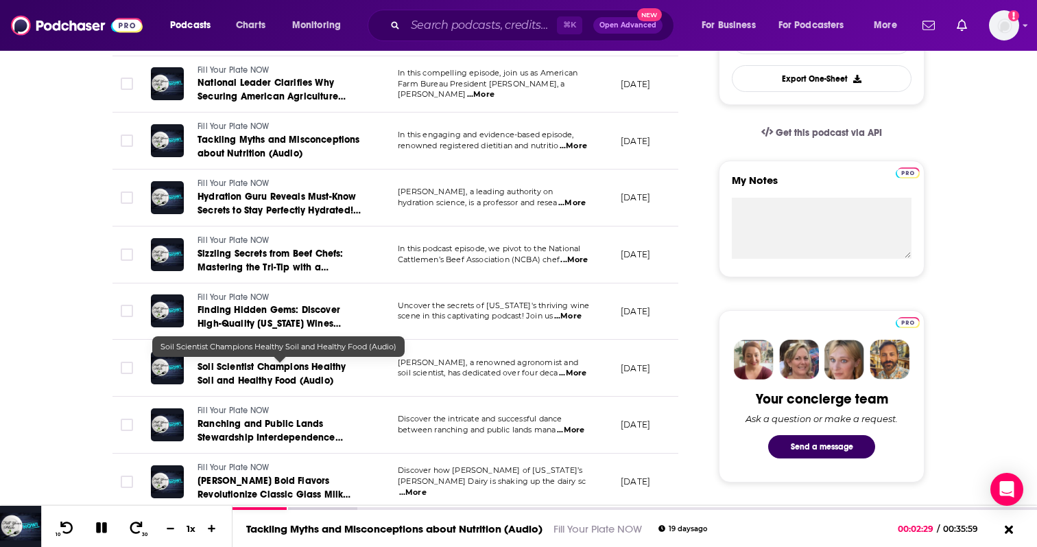
click at [320, 369] on span "Soil Scientist Champions Healthy Soil and Healthy Food (Audio)" at bounding box center [272, 373] width 148 height 25
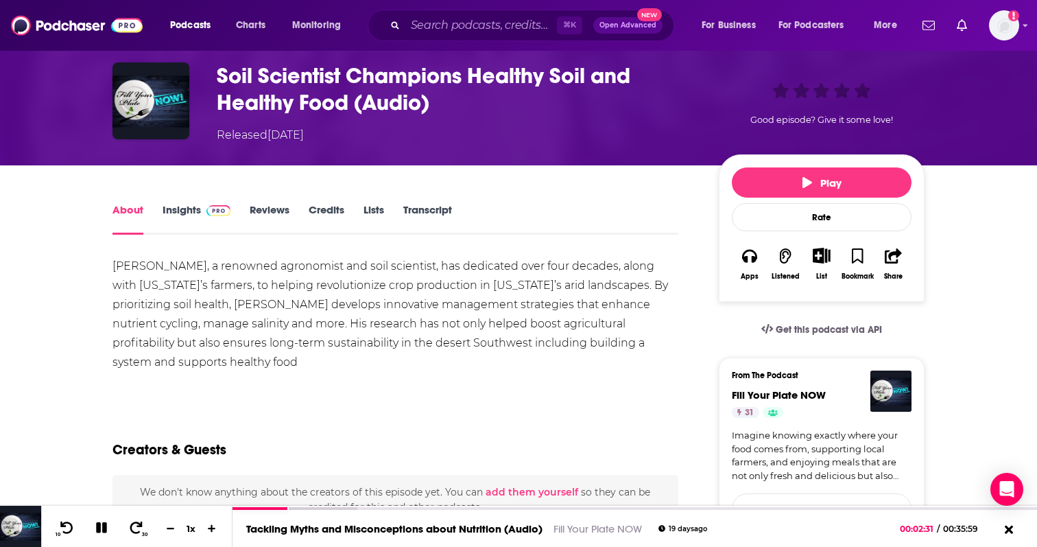
scroll to position [71, 0]
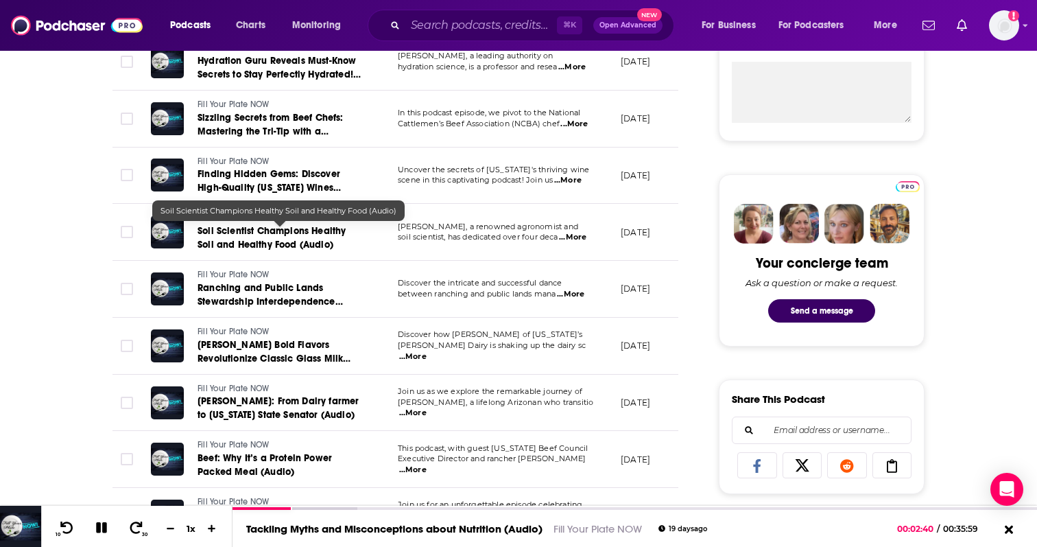
scroll to position [544, 0]
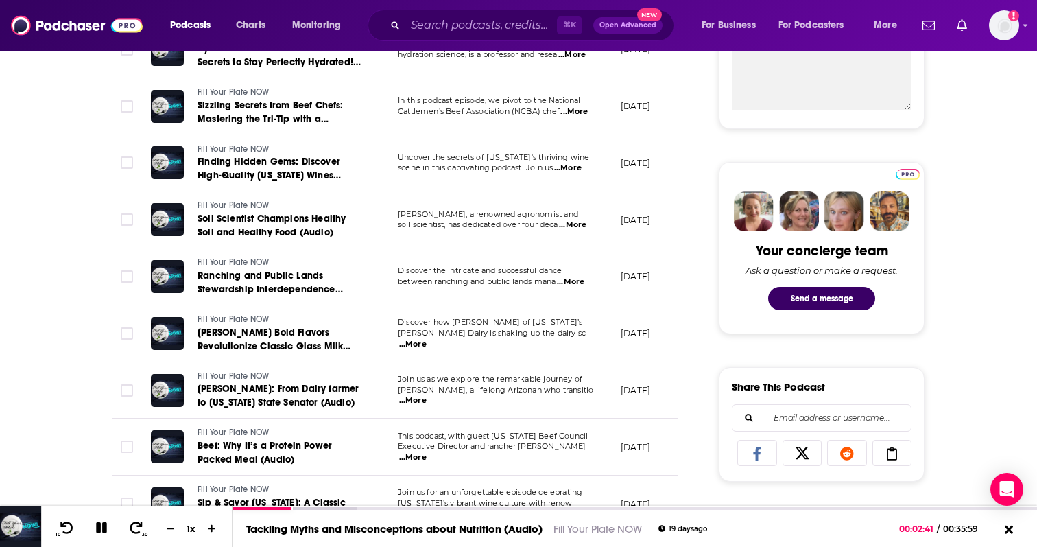
click at [579, 283] on span "...More" at bounding box center [570, 282] width 27 height 11
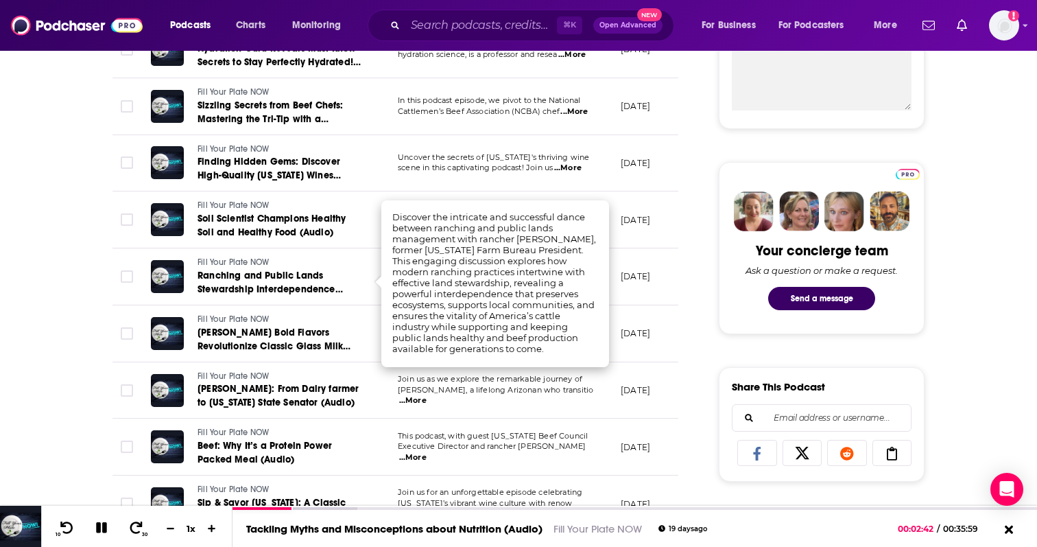
scroll to position [553, 0]
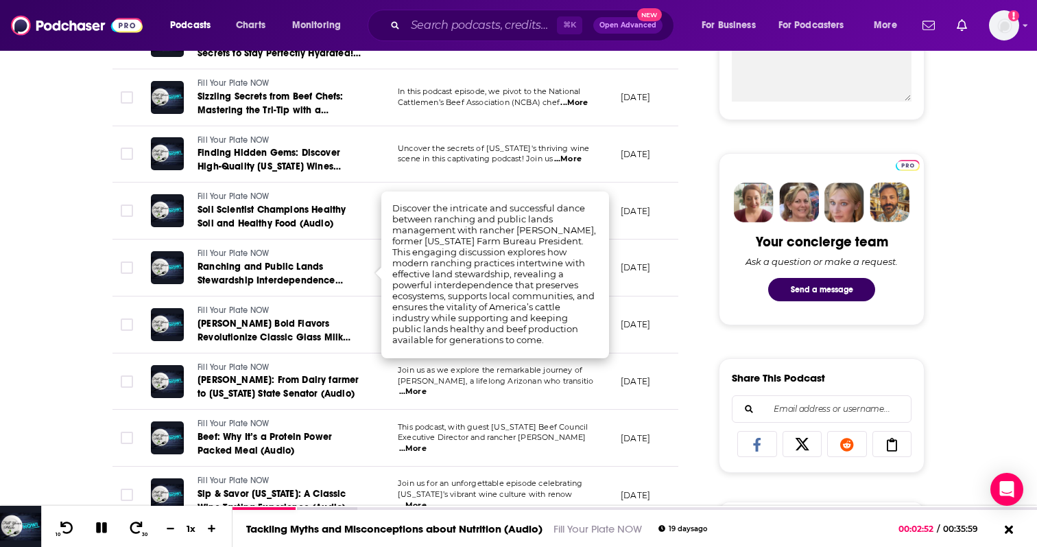
click at [548, 362] on td "Join us as we explore the remarkable journey of Sine Kerr, a lifelong Arizonan …" at bounding box center [498, 381] width 223 height 57
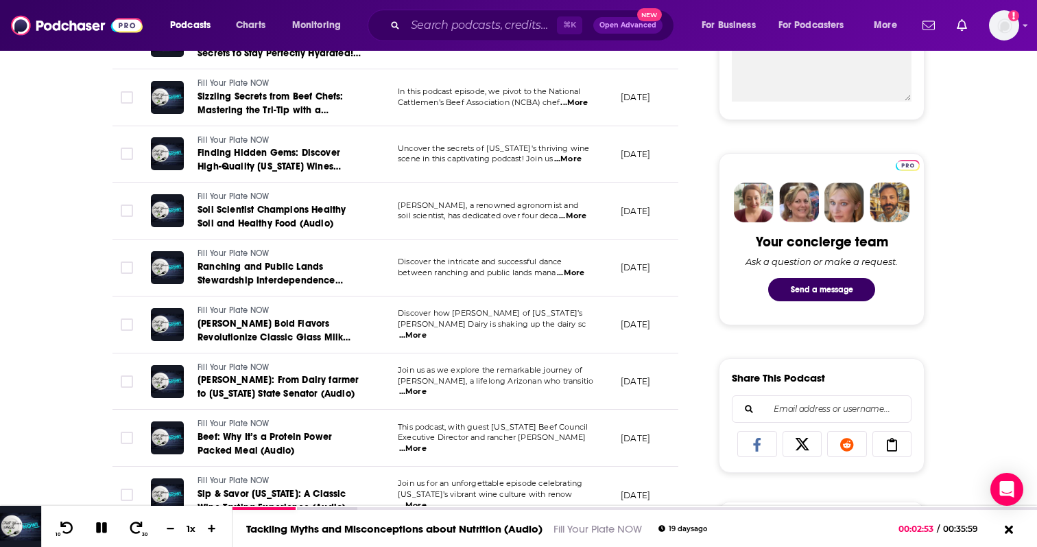
click at [427, 386] on span "...More" at bounding box center [412, 391] width 27 height 11
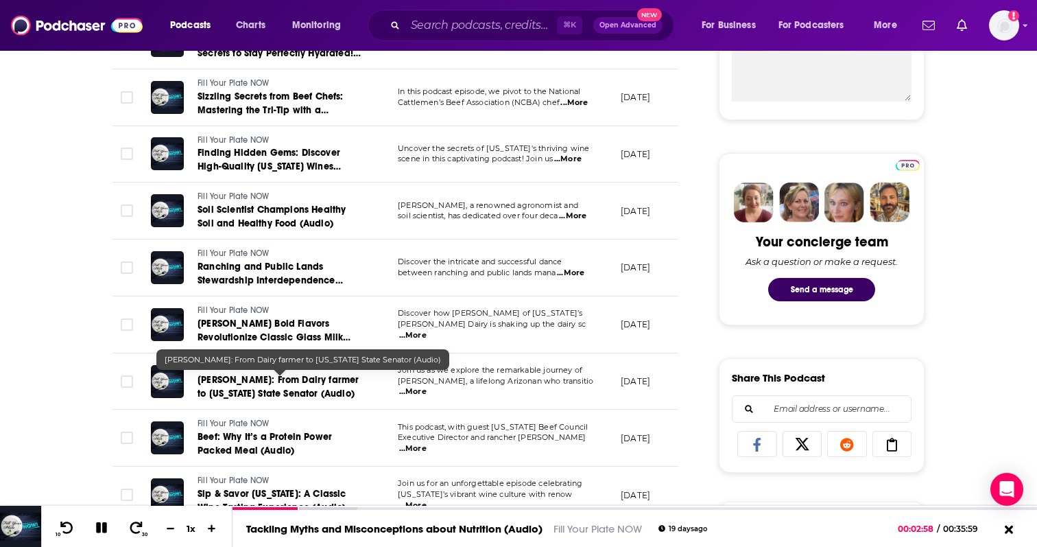
click at [277, 392] on span "Sine Kerr: From Dairy farmer to Arizona State Senator (Audio)" at bounding box center [278, 386] width 161 height 25
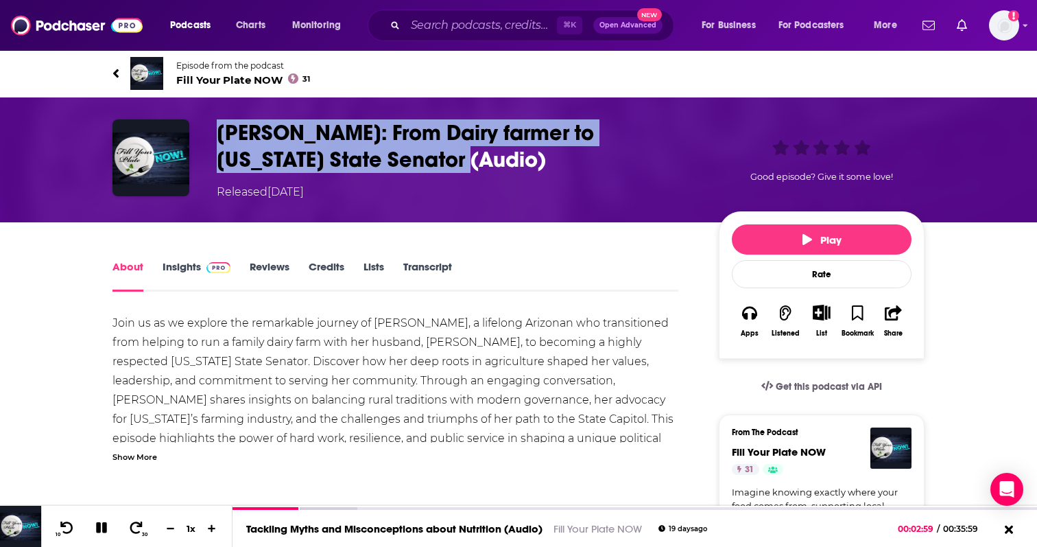
drag, startPoint x: 396, startPoint y: 159, endPoint x: 211, endPoint y: 137, distance: 185.9
click at [211, 137] on div "Sine Kerr: From Dairy farmer to Arizona State Senator (Audio) Released Thursday…" at bounding box center [519, 159] width 812 height 81
copy h1 "Sine Kerr: From Dairy farmer to Arizona State Senator (Audio)"
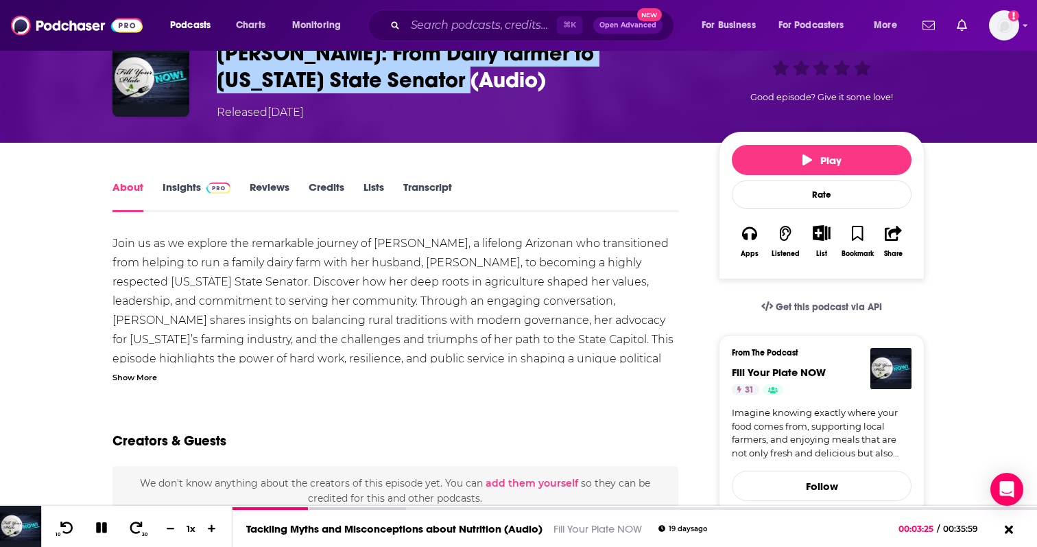
scroll to position [128, 0]
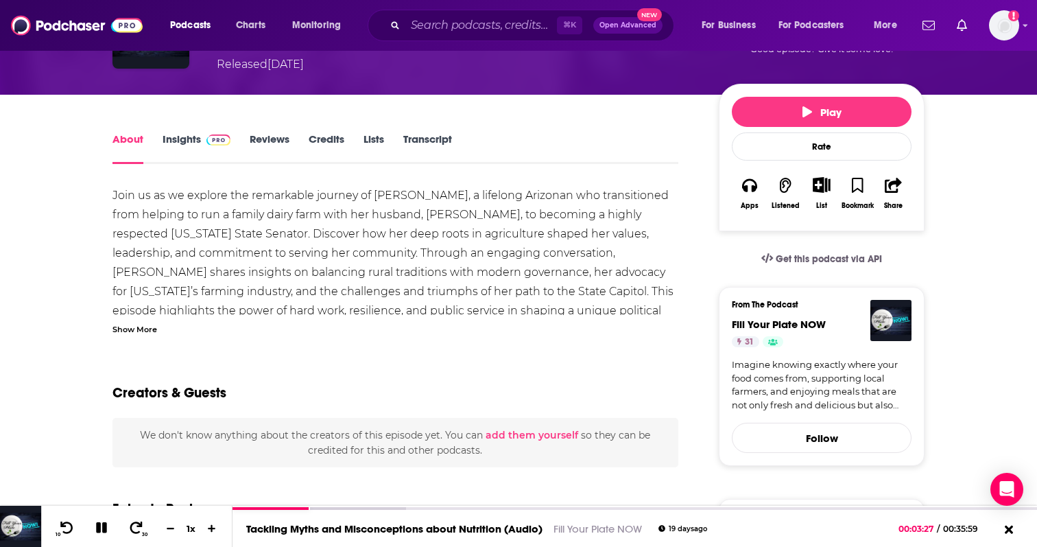
click at [137, 329] on div "Show More" at bounding box center [135, 328] width 45 height 13
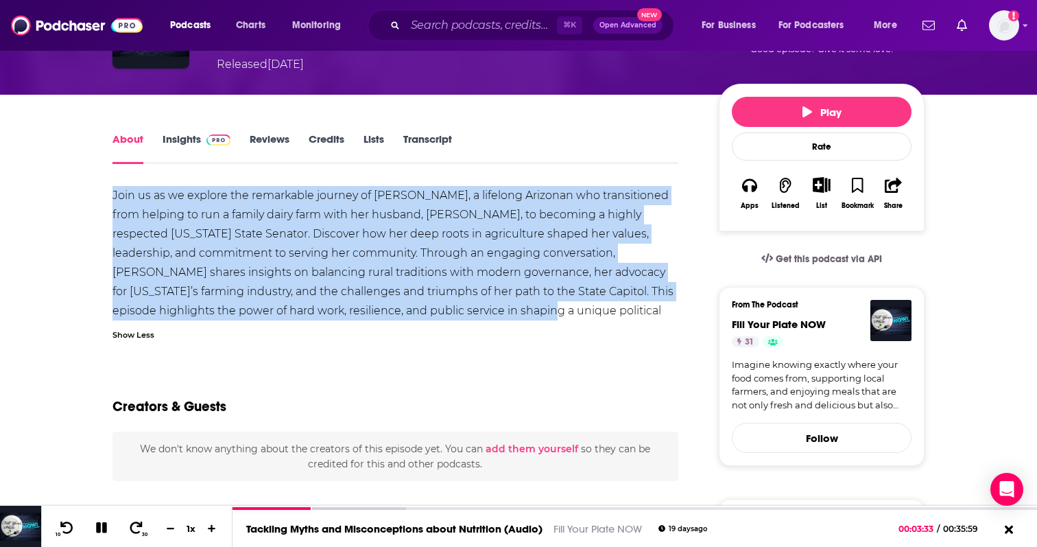
drag, startPoint x: 110, startPoint y: 194, endPoint x: 408, endPoint y: 309, distance: 319.3
copy div "Join us as we explore the remarkable journey of Sine Kerr, a lifelong Arizonan …"
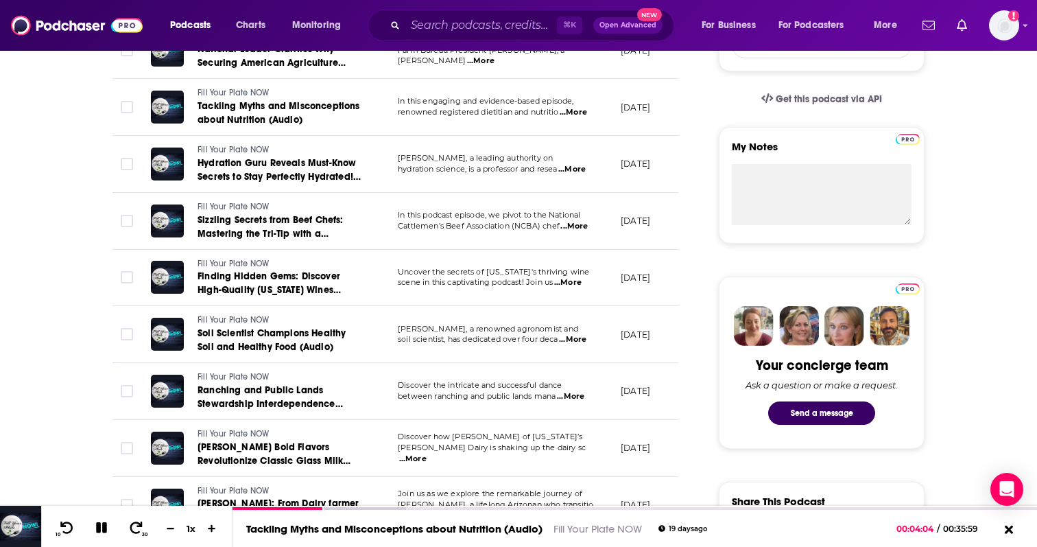
scroll to position [436, 0]
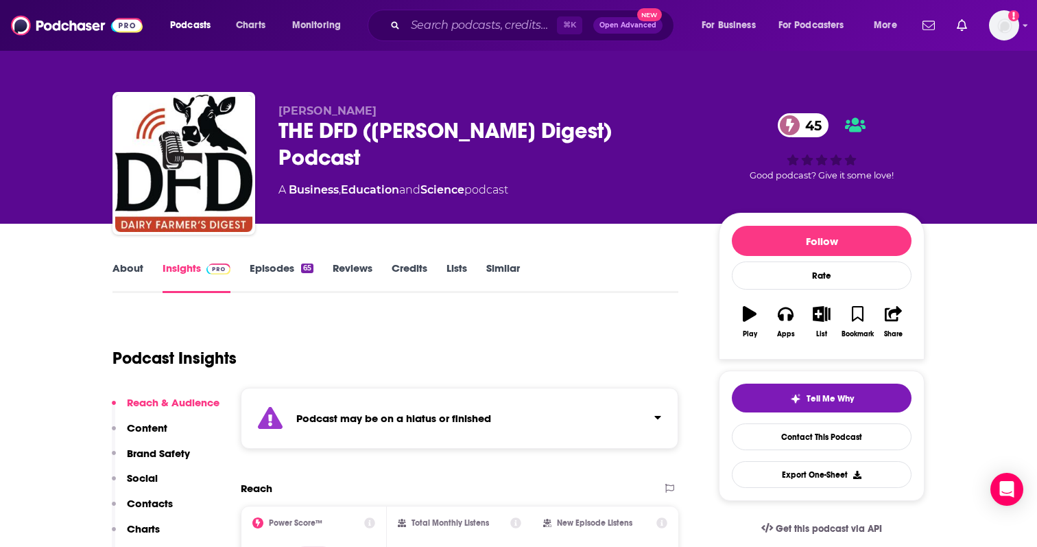
click at [290, 277] on link "Episodes 65" at bounding box center [282, 277] width 64 height 32
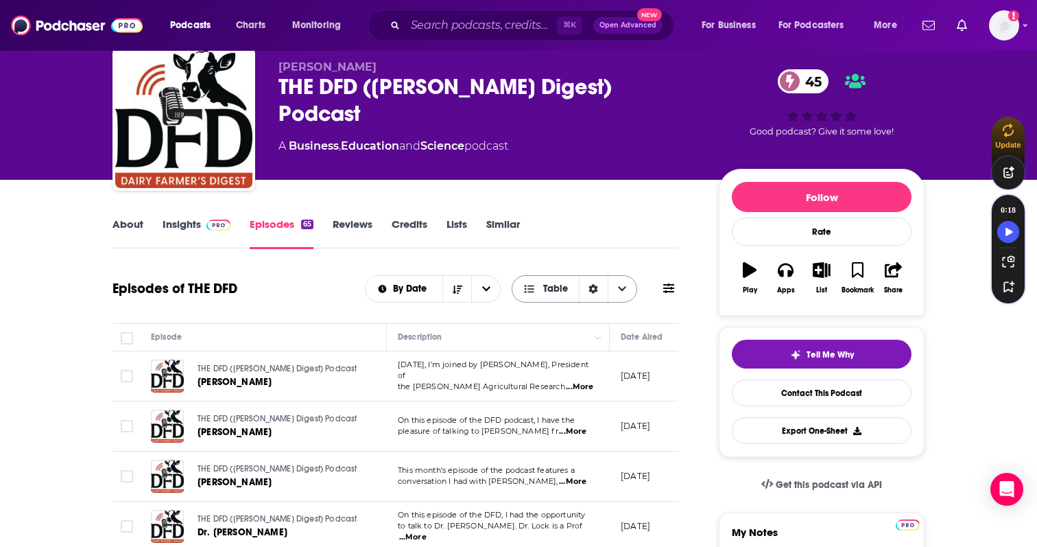
scroll to position [48, 0]
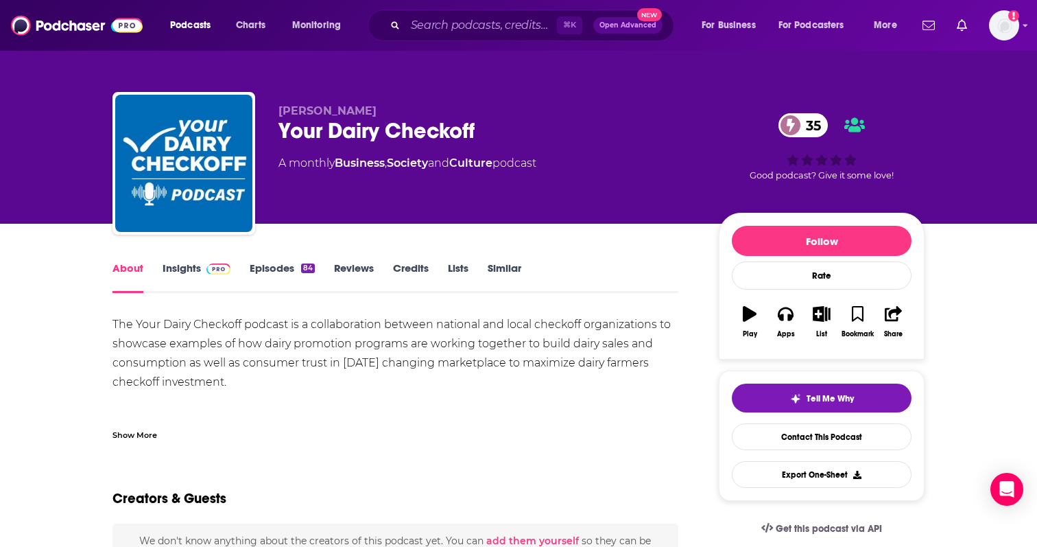
click at [135, 435] on div "Show More" at bounding box center [135, 433] width 45 height 13
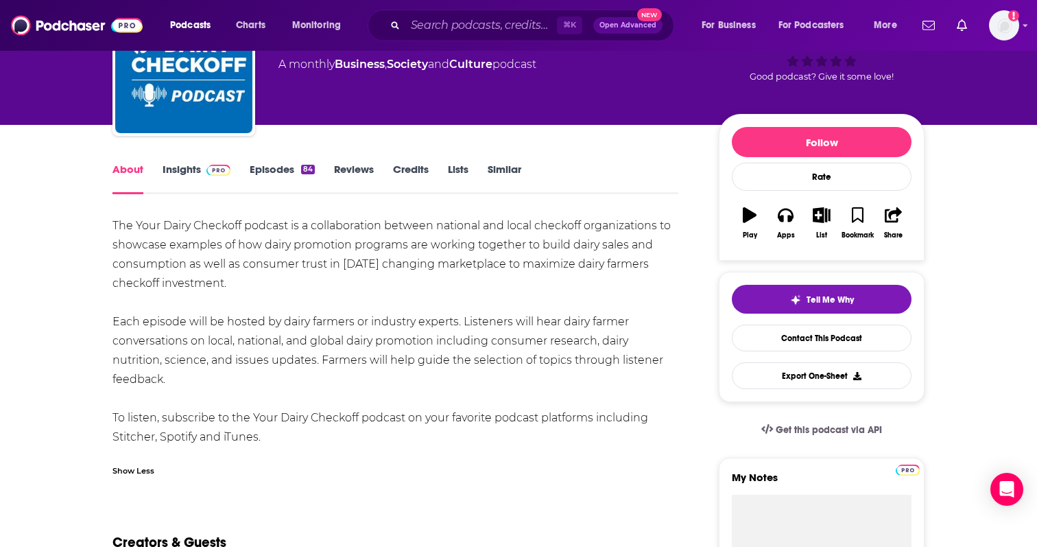
scroll to position [102, 0]
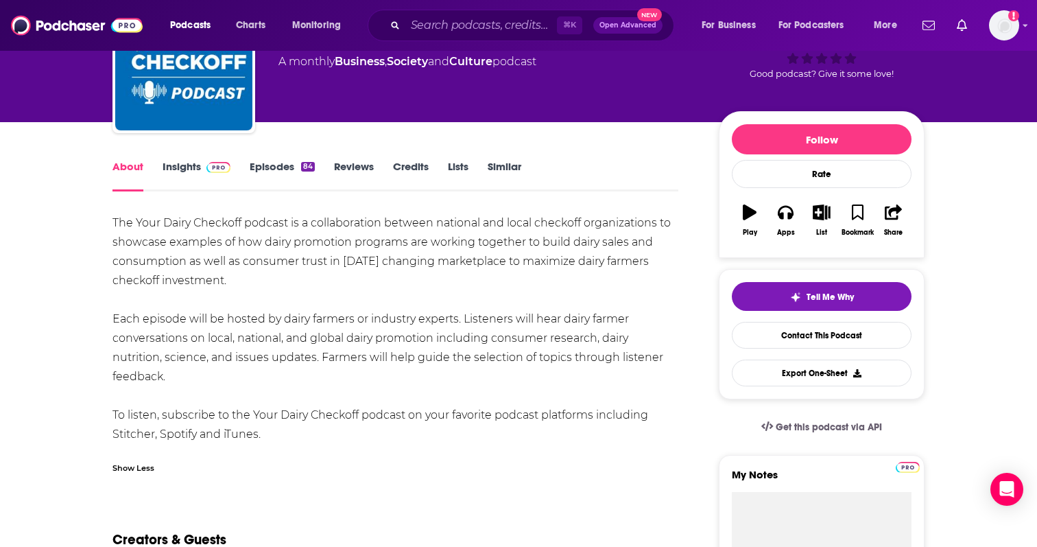
click at [279, 169] on link "Episodes 84" at bounding box center [282, 176] width 65 height 32
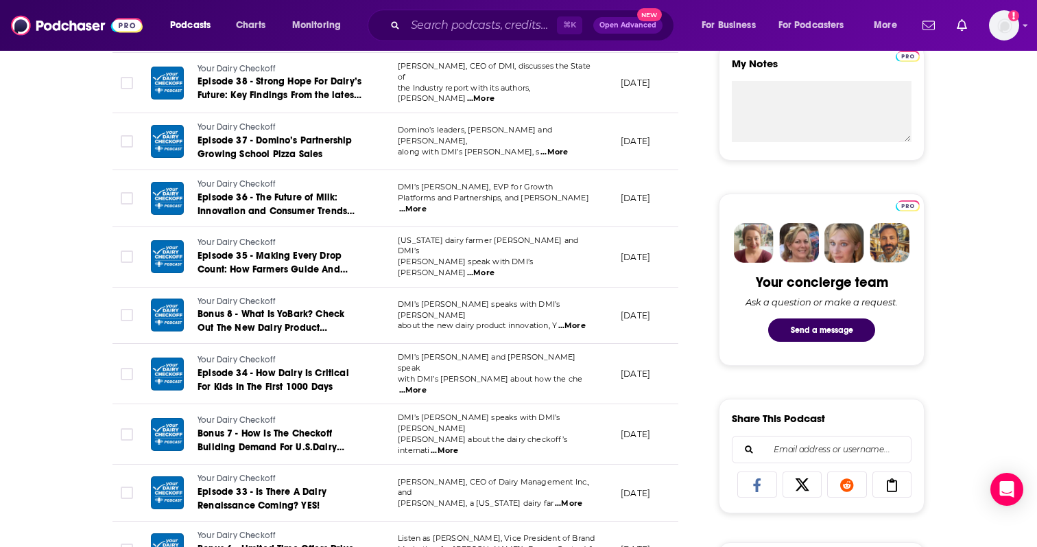
scroll to position [519, 0]
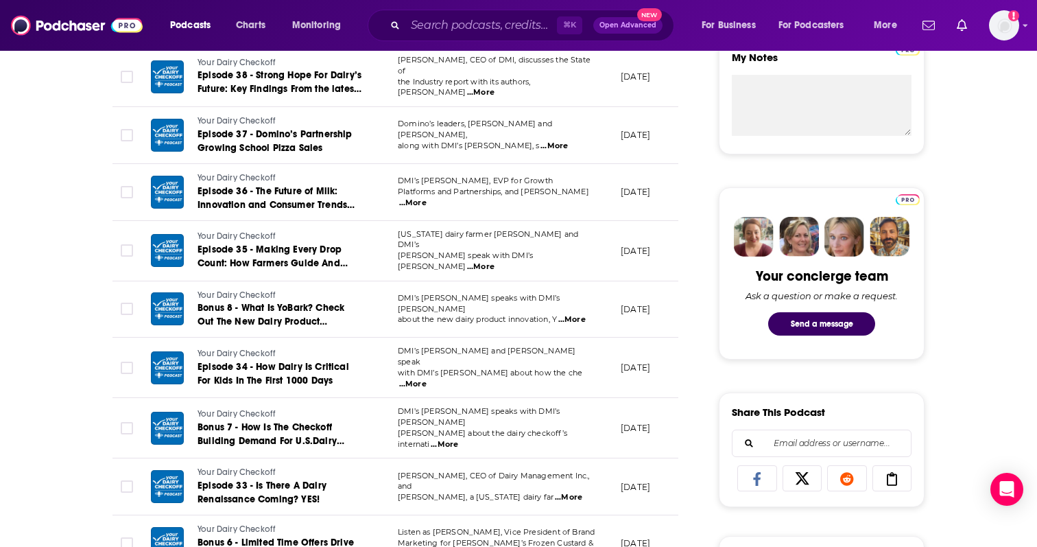
click at [577, 200] on td "DMI’s [PERSON_NAME], EVP for Growth Platforms and Partnerships, and [PERSON_NAM…" at bounding box center [498, 192] width 223 height 57
click at [427, 198] on span "...More" at bounding box center [412, 203] width 27 height 11
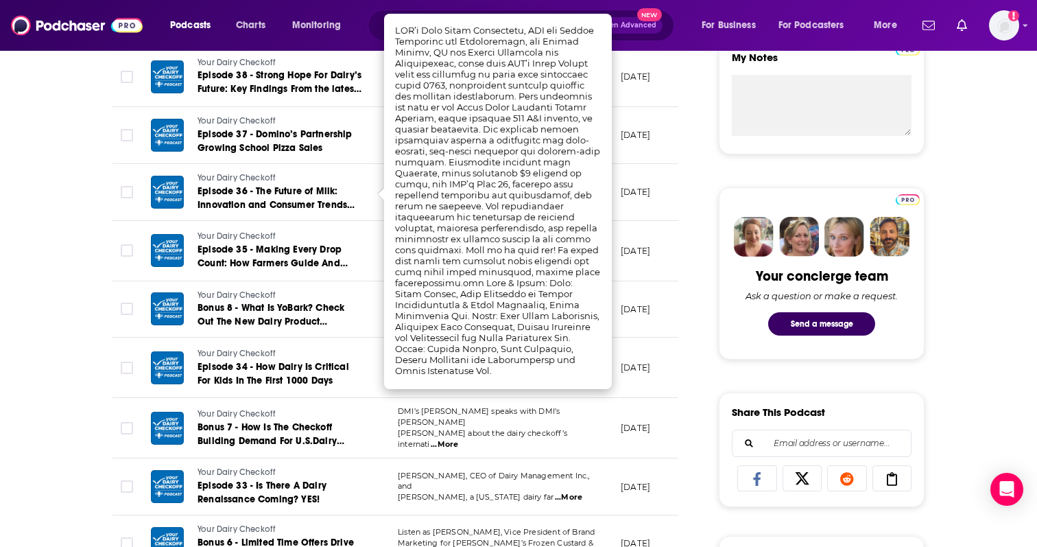
click at [674, 157] on td "[DATE]" at bounding box center [654, 135] width 89 height 57
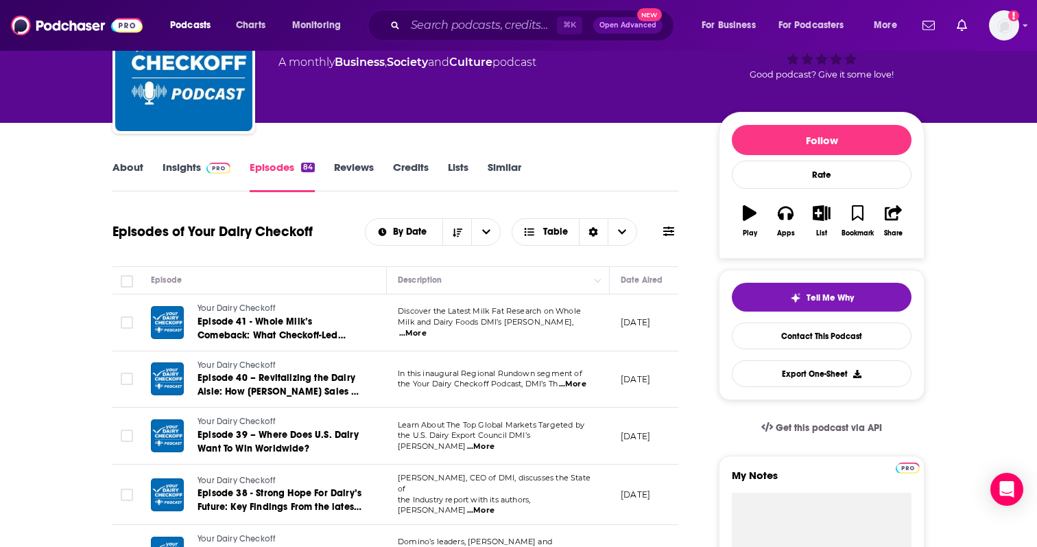
scroll to position [0, 0]
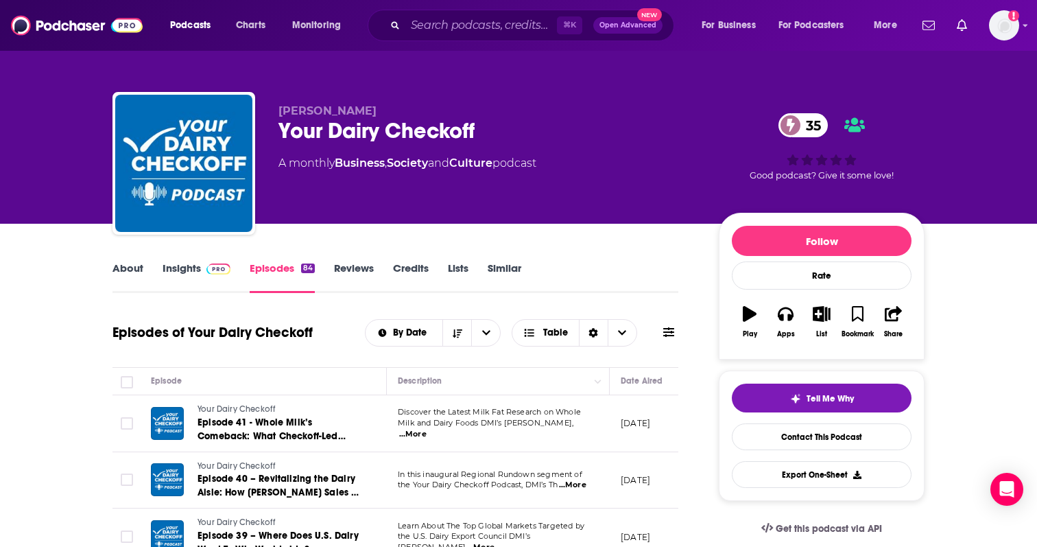
click at [195, 270] on link "Insights" at bounding box center [197, 277] width 68 height 32
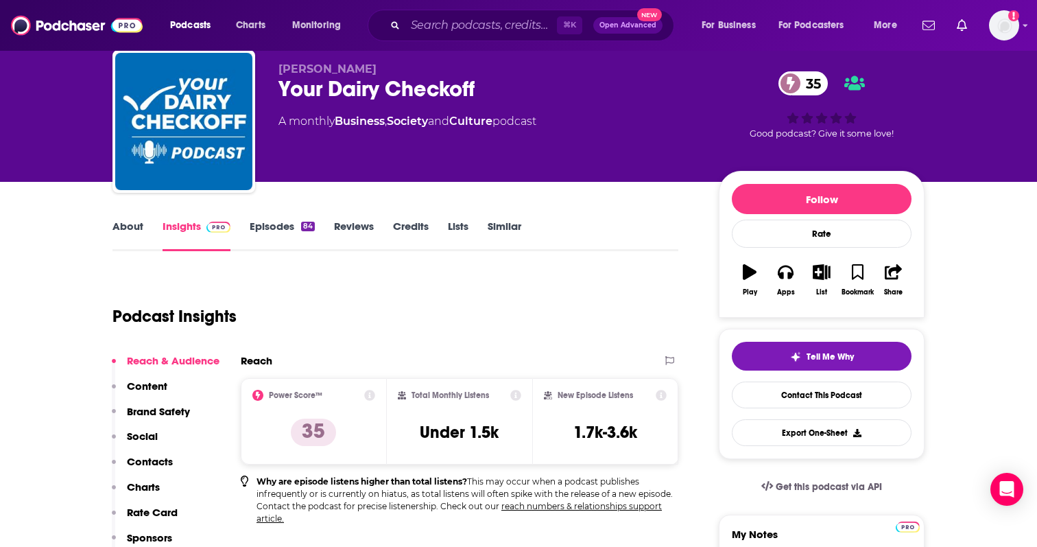
scroll to position [49, 0]
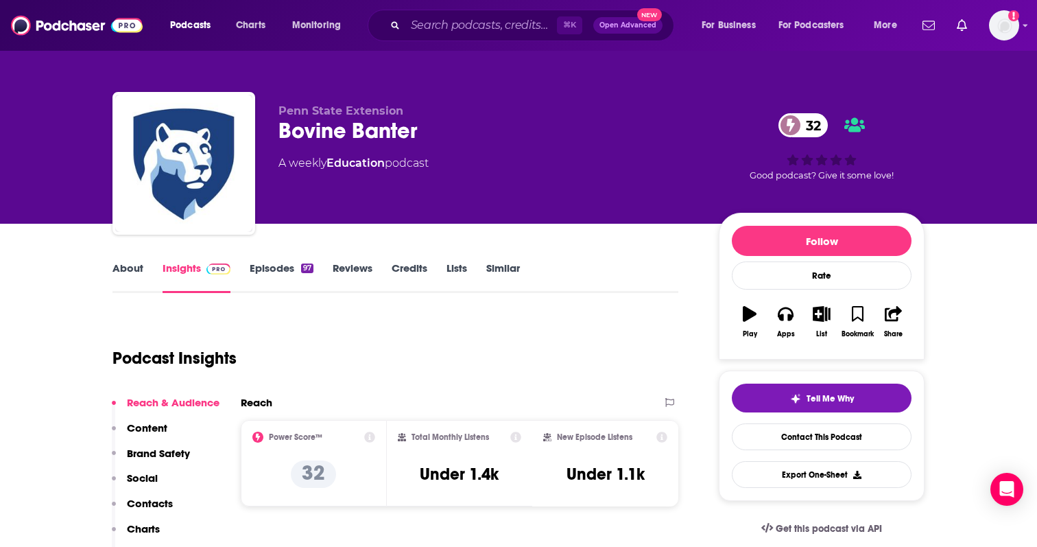
click at [140, 274] on link "About" at bounding box center [128, 277] width 31 height 32
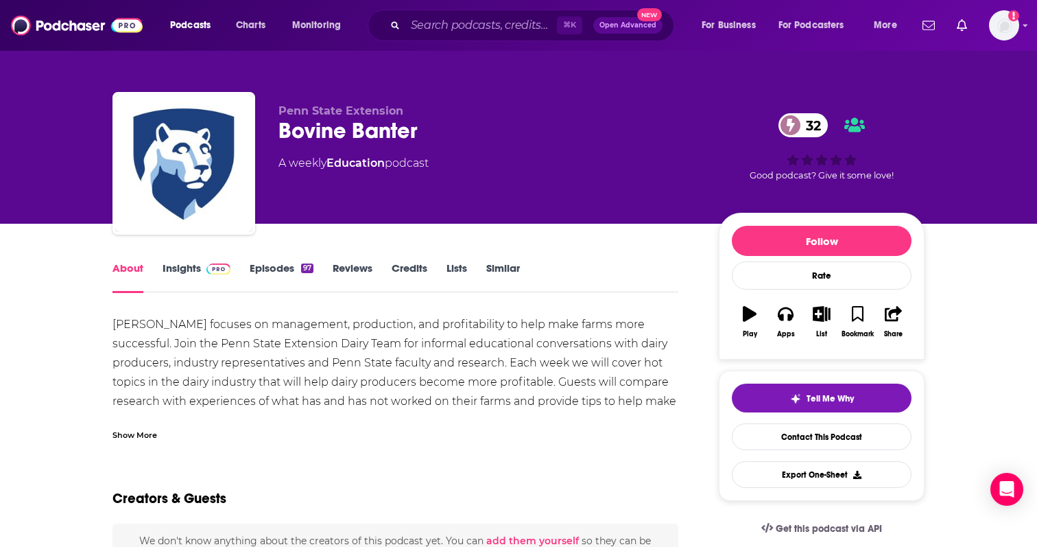
click at [169, 422] on div "Show More" at bounding box center [396, 429] width 566 height 23
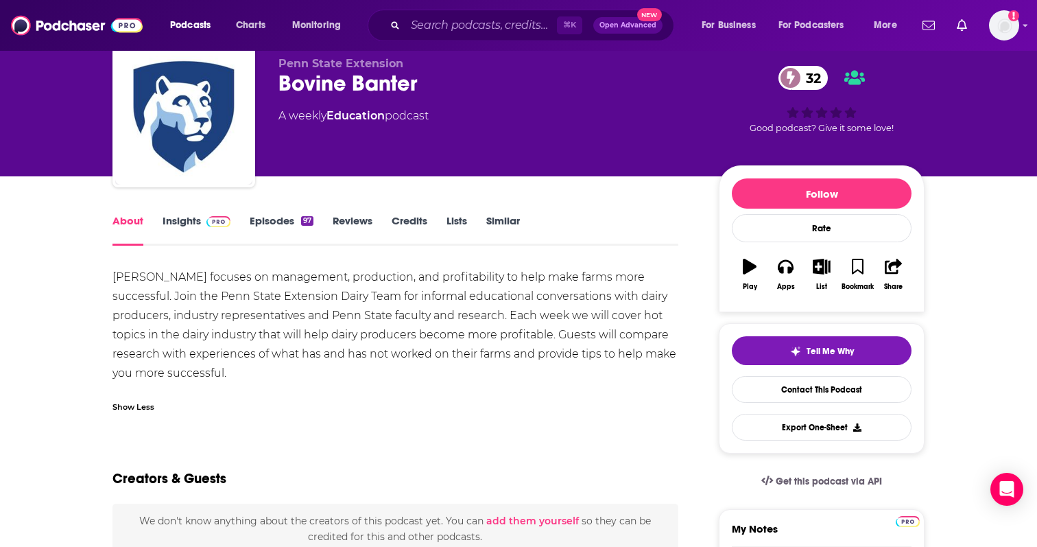
scroll to position [56, 0]
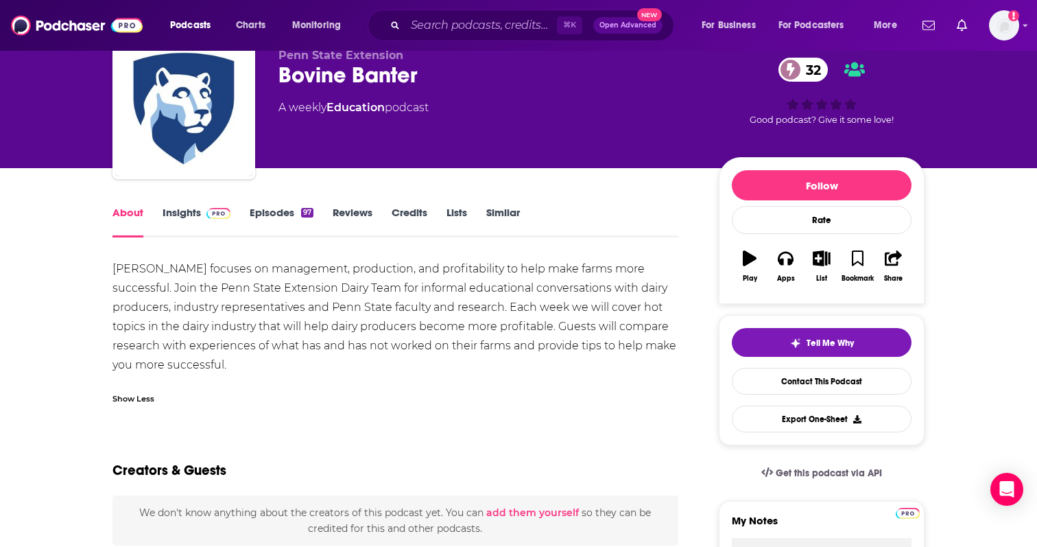
click at [285, 220] on link "Episodes 97" at bounding box center [282, 222] width 64 height 32
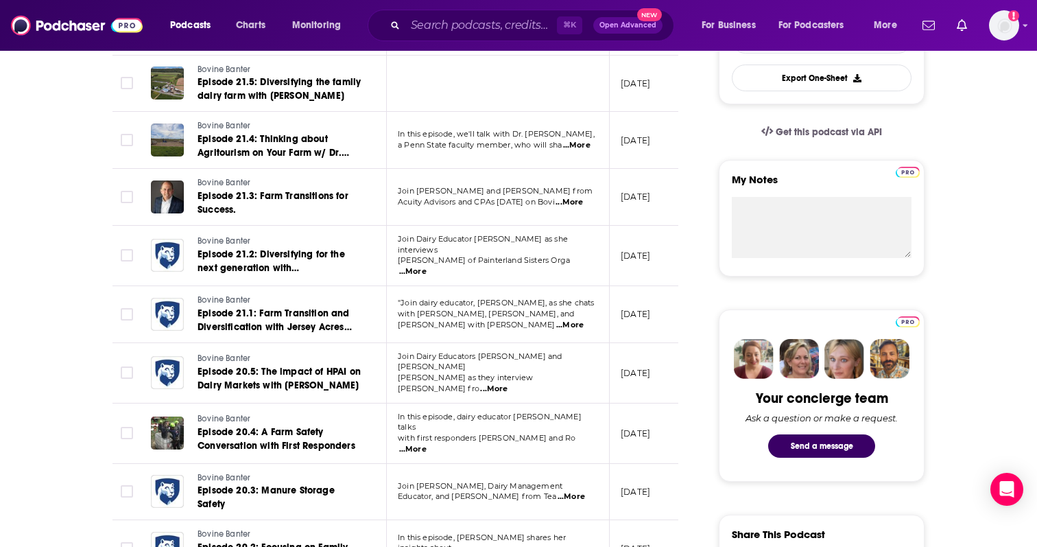
click at [427, 266] on span "...More" at bounding box center [412, 271] width 27 height 11
click at [670, 266] on td "[DATE]" at bounding box center [654, 256] width 89 height 60
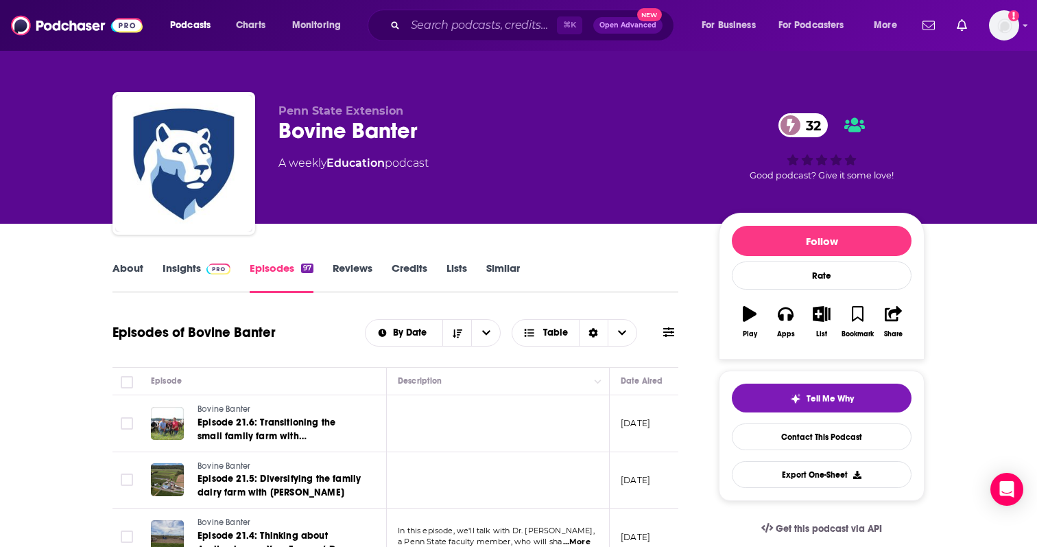
click at [183, 268] on link "Insights" at bounding box center [197, 277] width 68 height 32
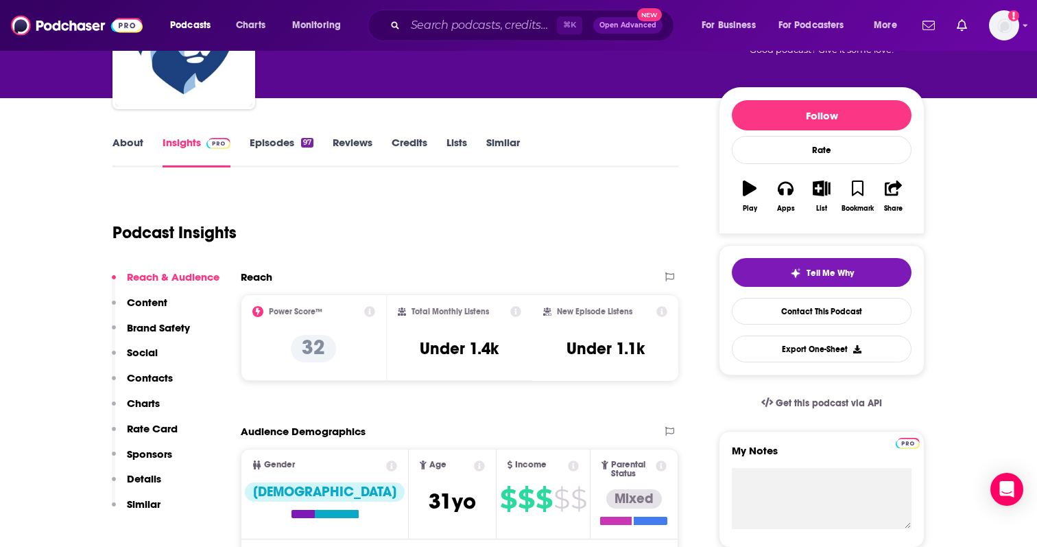
scroll to position [62, 0]
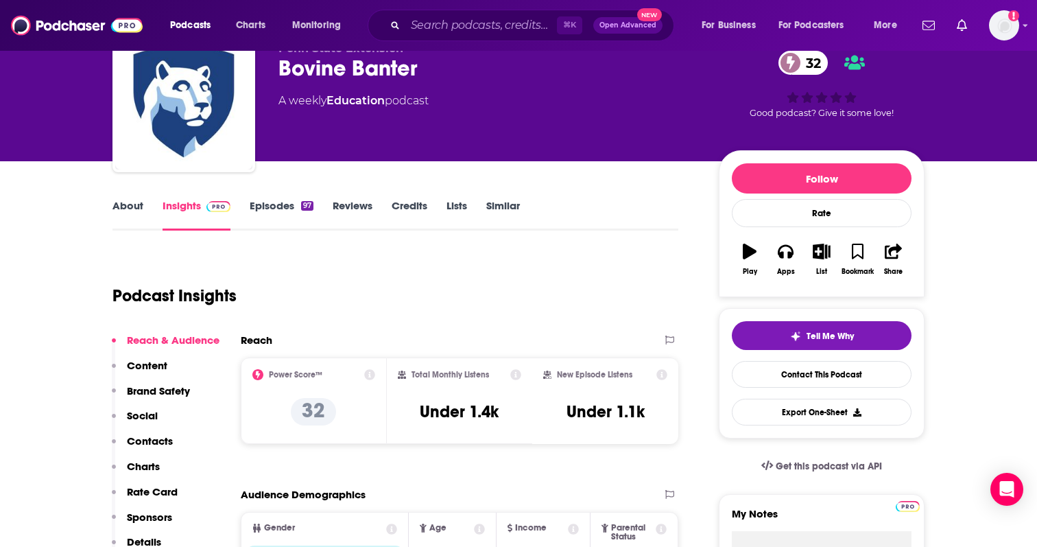
click at [133, 215] on link "About" at bounding box center [128, 215] width 31 height 32
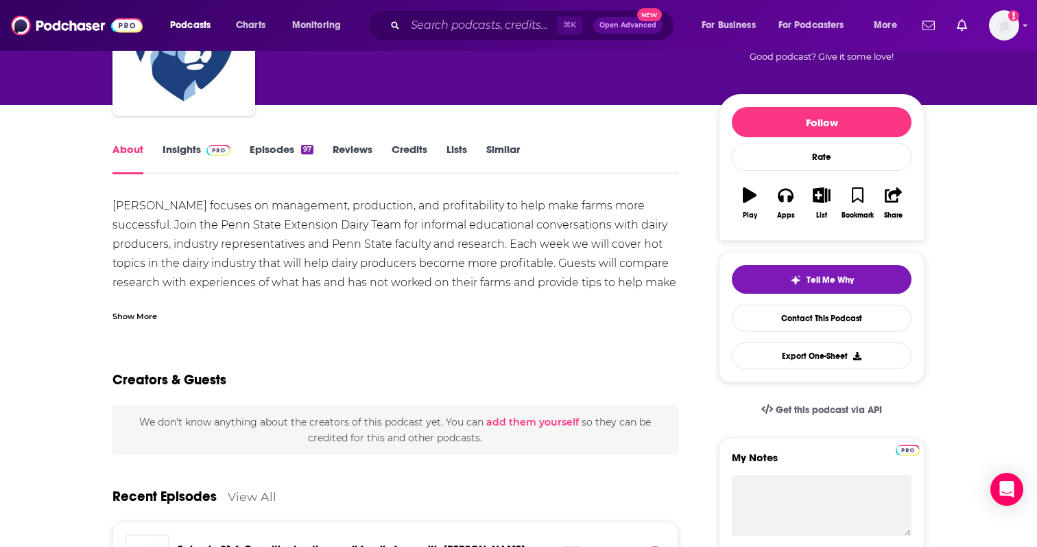
scroll to position [165, 0]
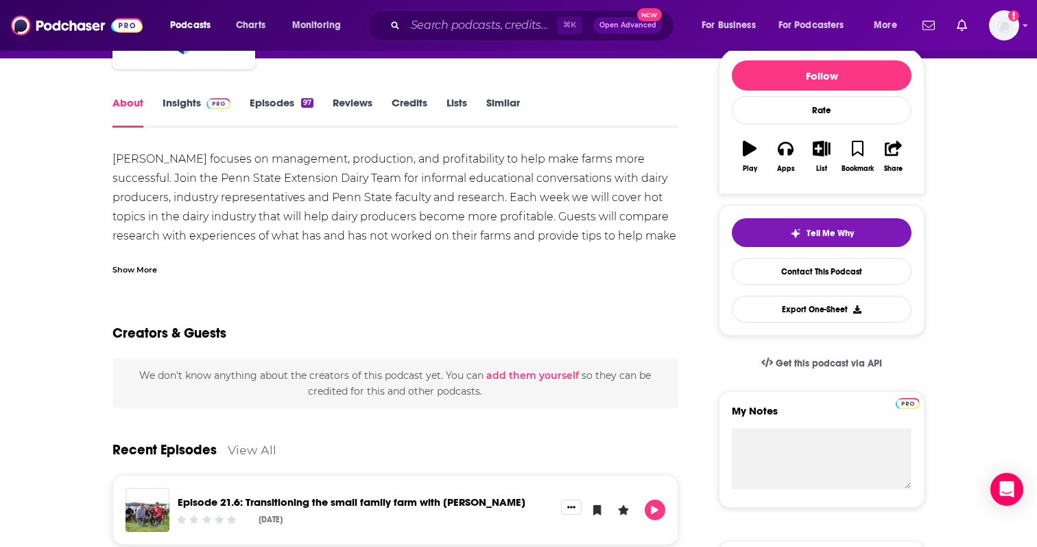
click at [156, 270] on div "Show More" at bounding box center [396, 264] width 566 height 23
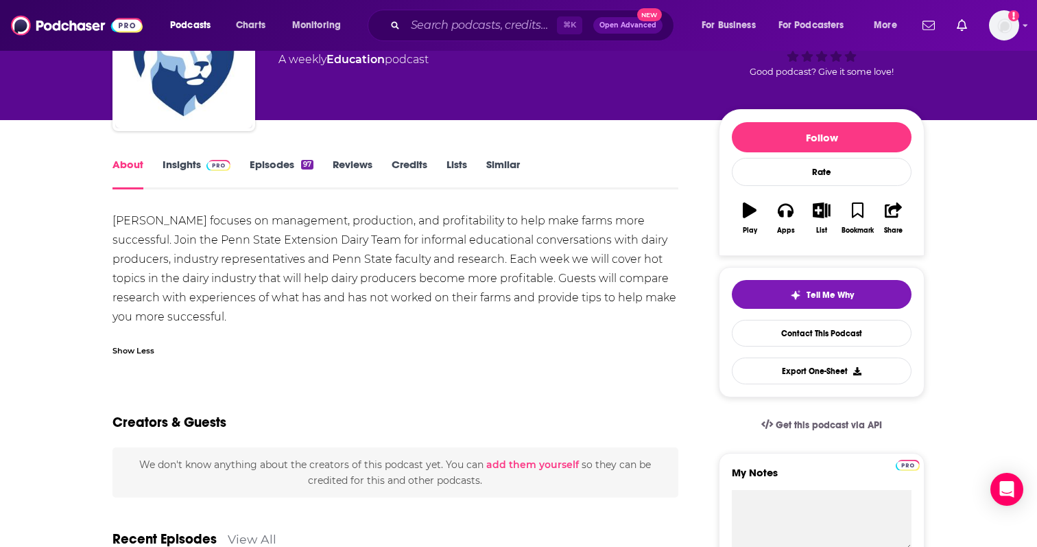
scroll to position [105, 0]
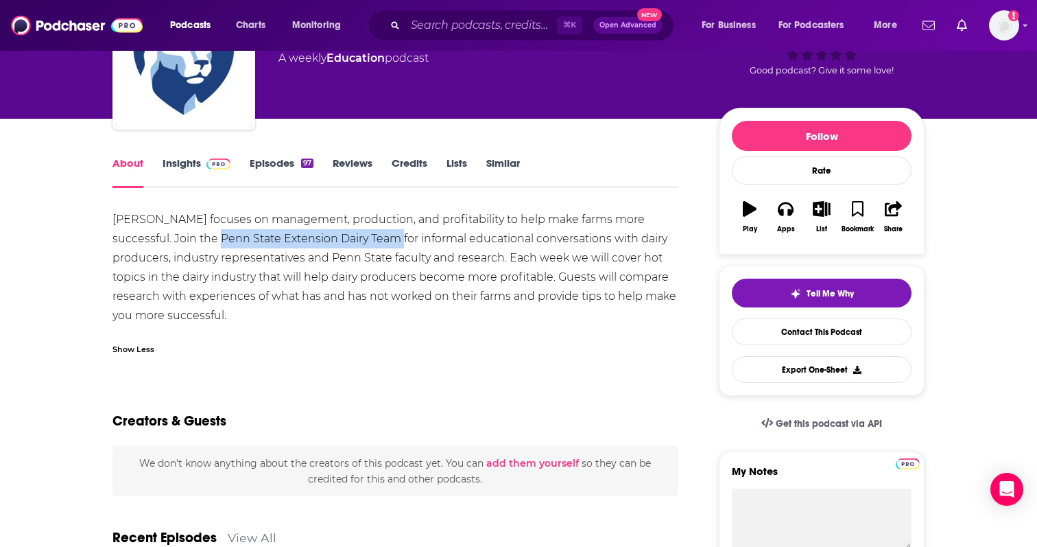
drag, startPoint x: 220, startPoint y: 239, endPoint x: 401, endPoint y: 234, distance: 181.2
click at [401, 234] on div "Bovine Banter focuses on management, production, and profitability to help make…" at bounding box center [396, 267] width 566 height 115
copy div "Penn State Extension Dairy Team"
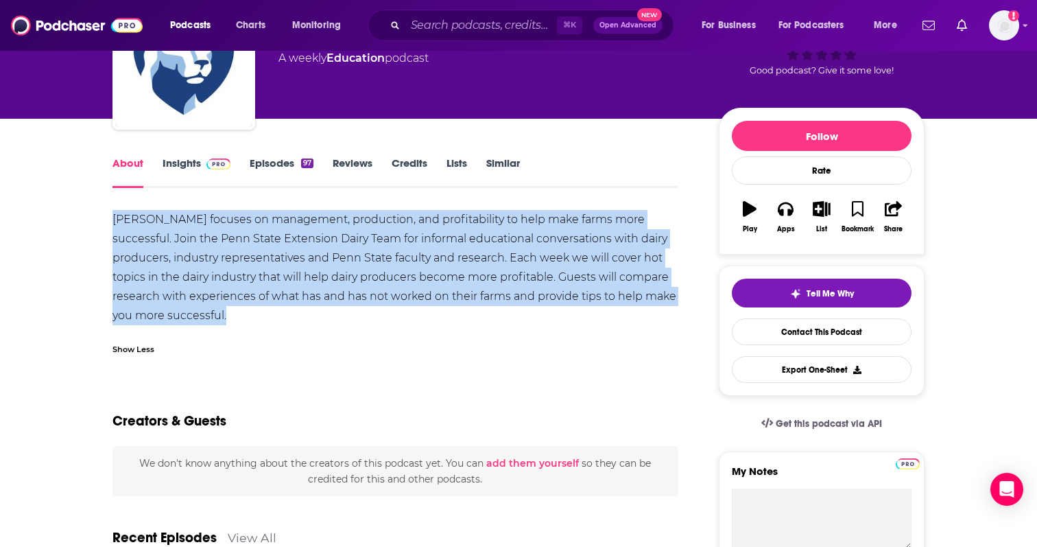
drag, startPoint x: 108, startPoint y: 213, endPoint x: 251, endPoint y: 309, distance: 172.6
copy div "Bovine Banter focuses on management, production, and profitability to help make…"
click at [186, 167] on link "Insights" at bounding box center [197, 172] width 68 height 32
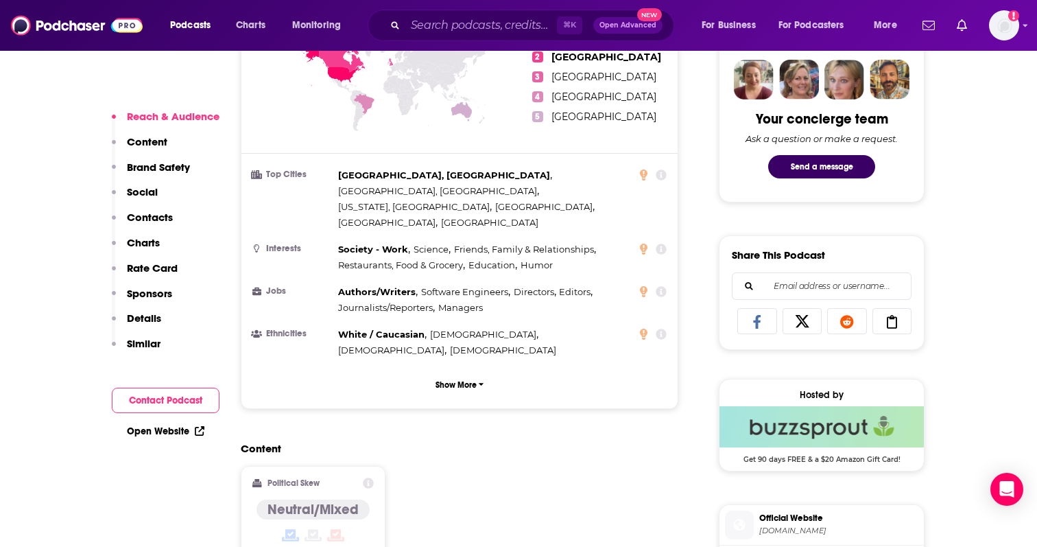
scroll to position [677, 0]
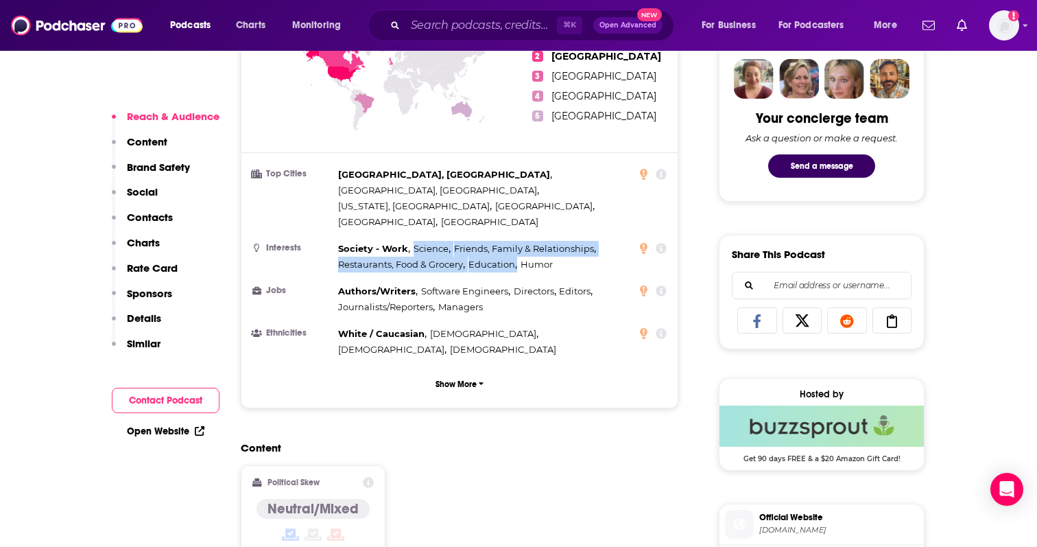
drag, startPoint x: 414, startPoint y: 209, endPoint x: 519, endPoint y: 228, distance: 106.7
click at [519, 241] on div "Society - Work , Science , Friends, Family & Relationships , Restaurants, Food …" at bounding box center [484, 257] width 293 height 32
copy div "Science , Friends, Family & Relationships , Restaurants, Food & Grocery , Educa…"
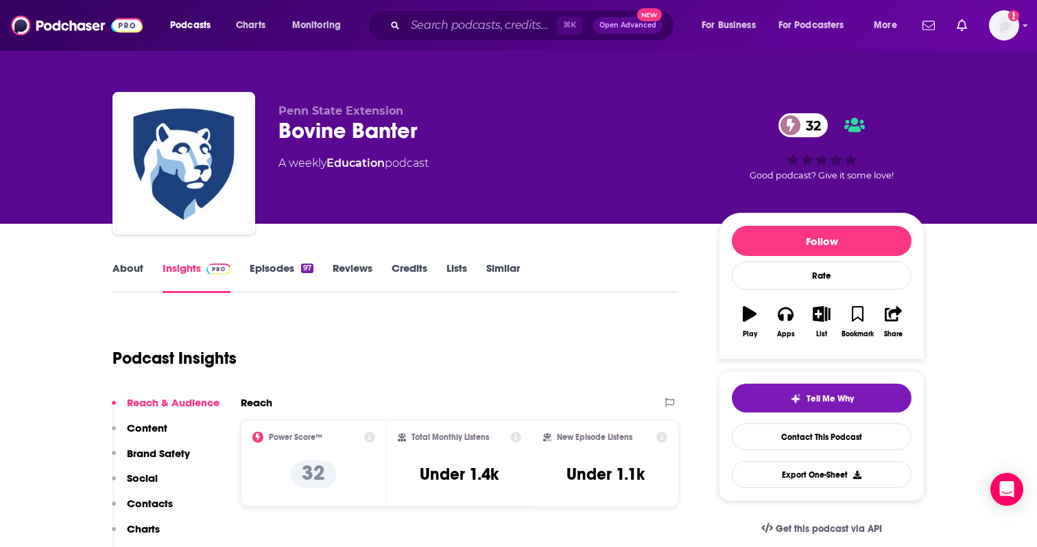
click at [290, 274] on link "Episodes 97" at bounding box center [282, 277] width 64 height 32
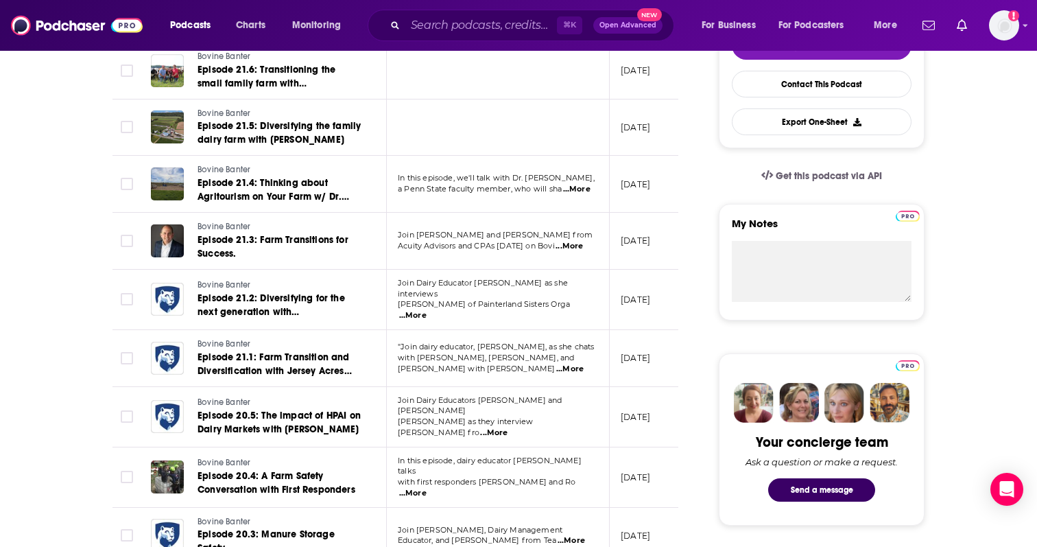
scroll to position [354, 0]
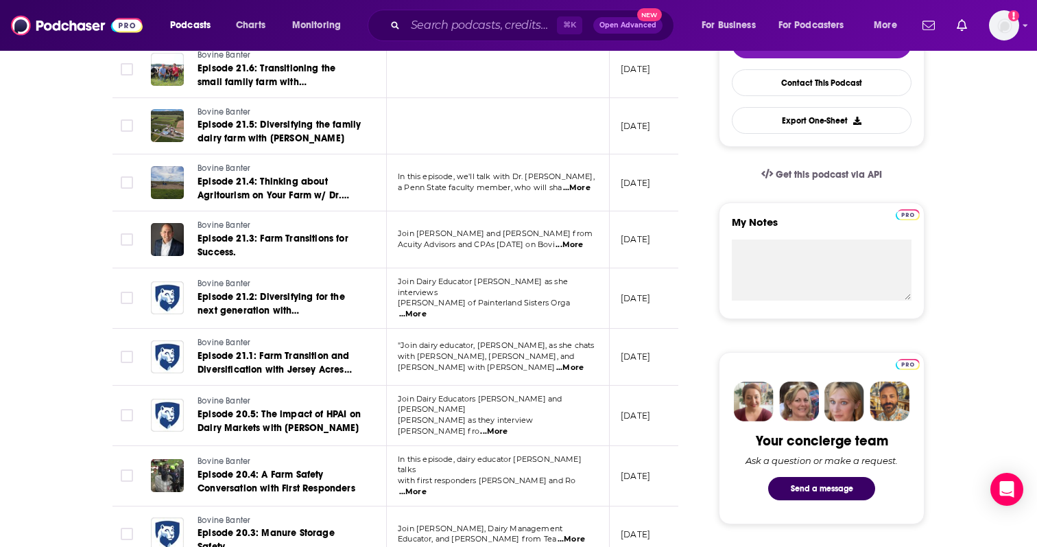
click at [565, 362] on span "...More" at bounding box center [569, 367] width 27 height 11
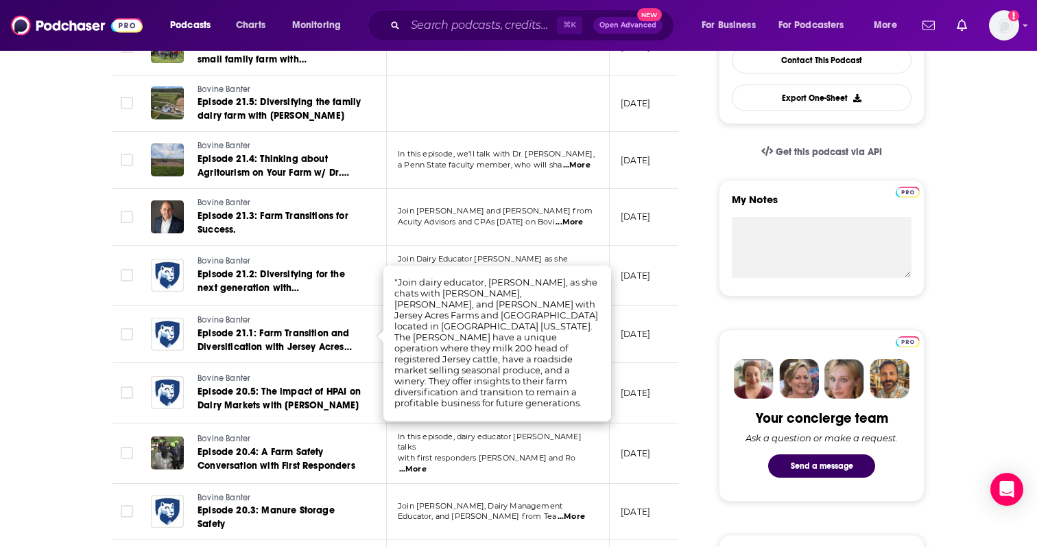
scroll to position [380, 0]
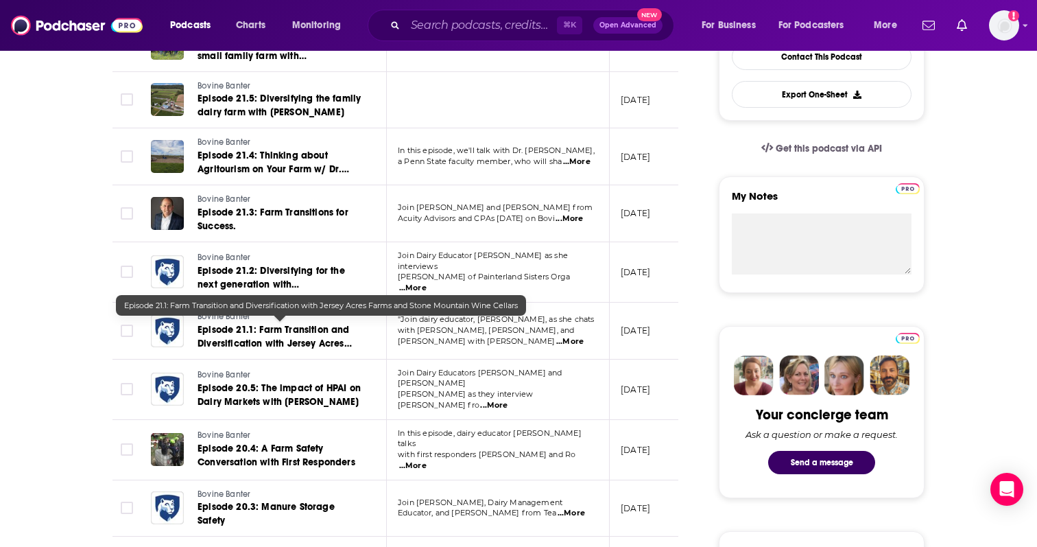
click at [305, 329] on span "Episode 21.1: Farm Transition and Diversification with Jersey Acres Farms and S…" at bounding box center [275, 350] width 154 height 53
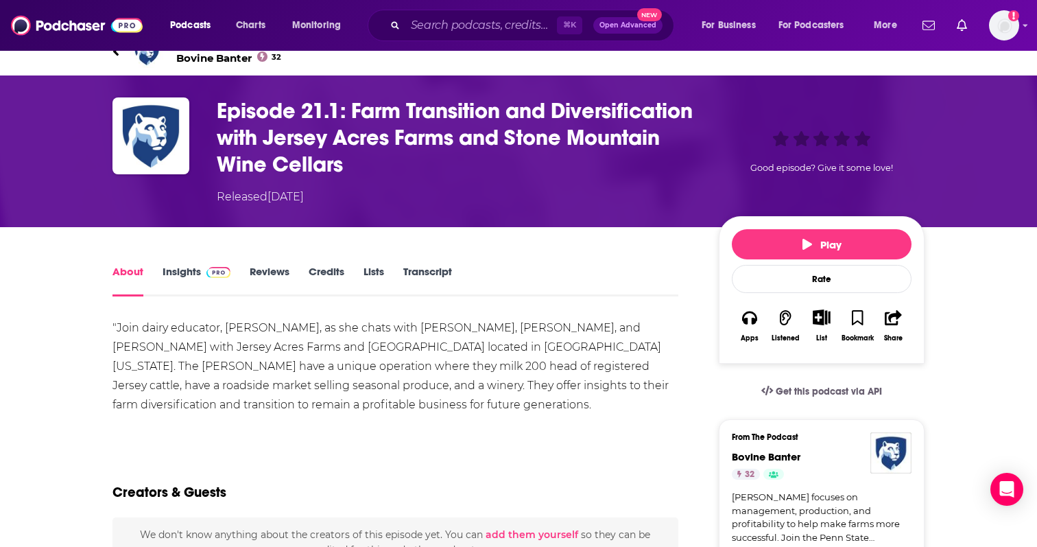
scroll to position [19, 0]
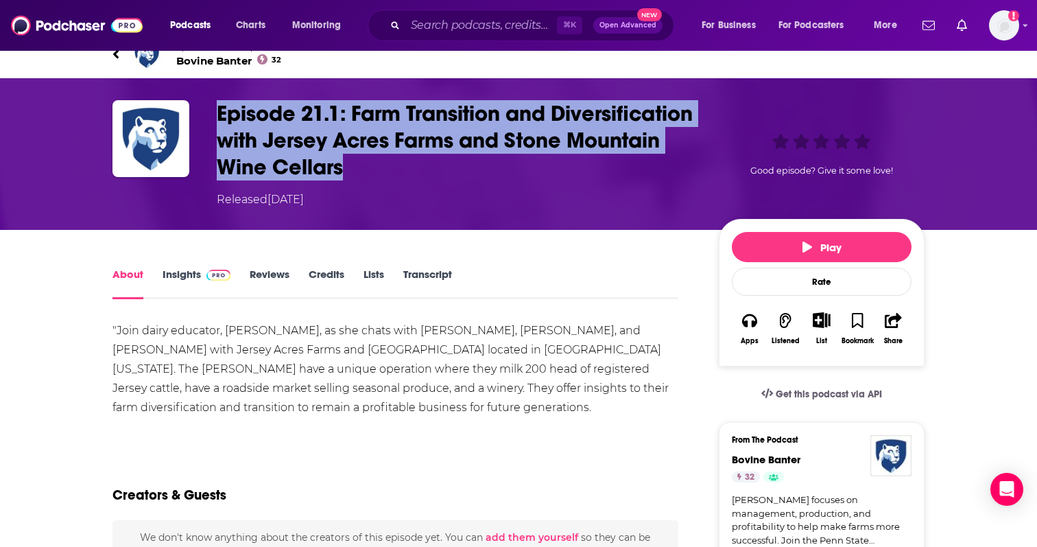
drag, startPoint x: 215, startPoint y: 111, endPoint x: 579, endPoint y: 164, distance: 367.5
click at [579, 164] on div "Episode 21.1: Farm Transition and Diversification with Jersey Acres Farms and S…" at bounding box center [519, 154] width 812 height 108
copy h1 "Episode 21.1: Farm Transition and Diversification with Jersey Acres Farms and S…"
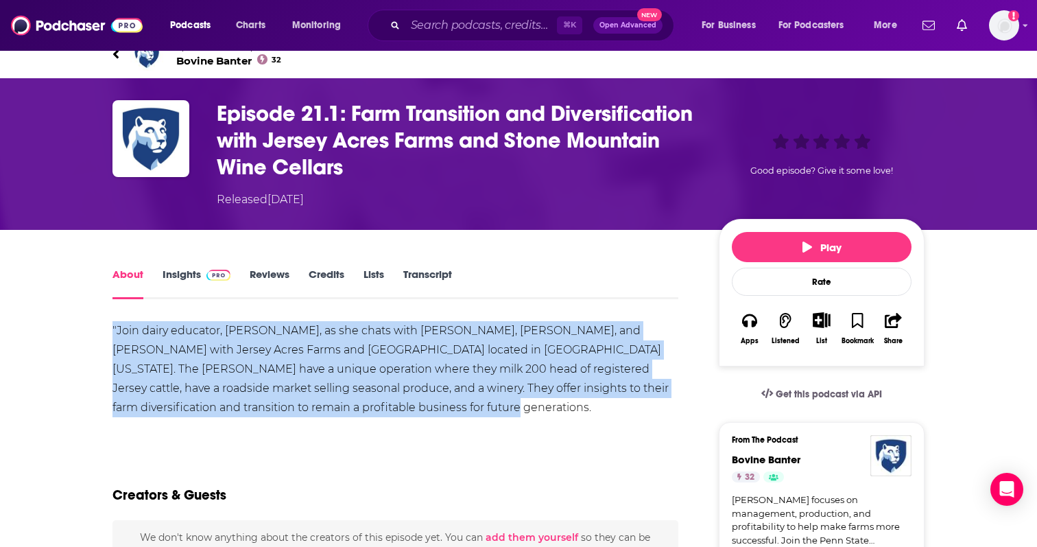
drag, startPoint x: 102, startPoint y: 328, endPoint x: 370, endPoint y: 405, distance: 278.4
copy div ""Join dairy educator, Kasey Hower, as she chats with Kent, Kyle, and Chad Heffn…"
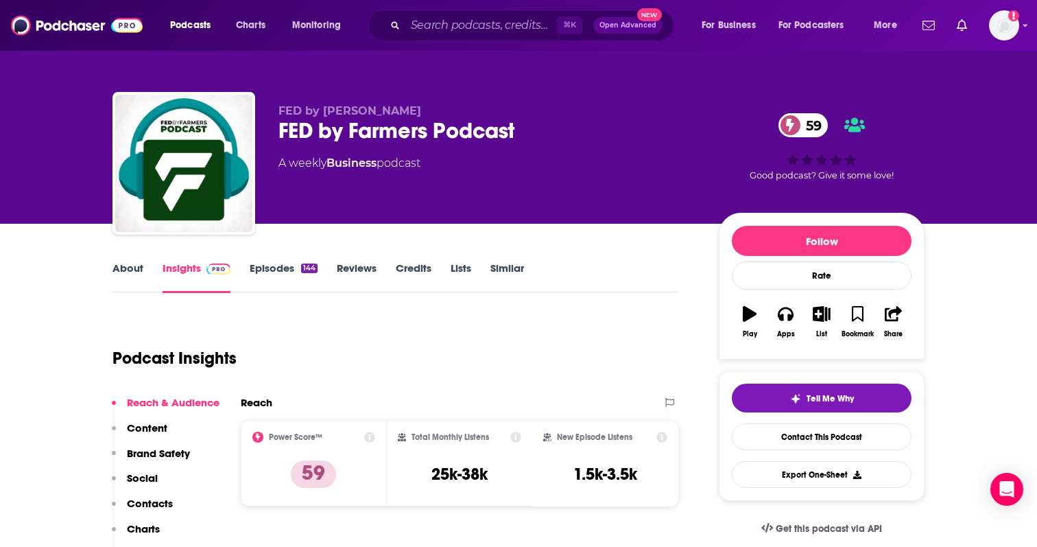
click at [126, 280] on link "About" at bounding box center [128, 277] width 31 height 32
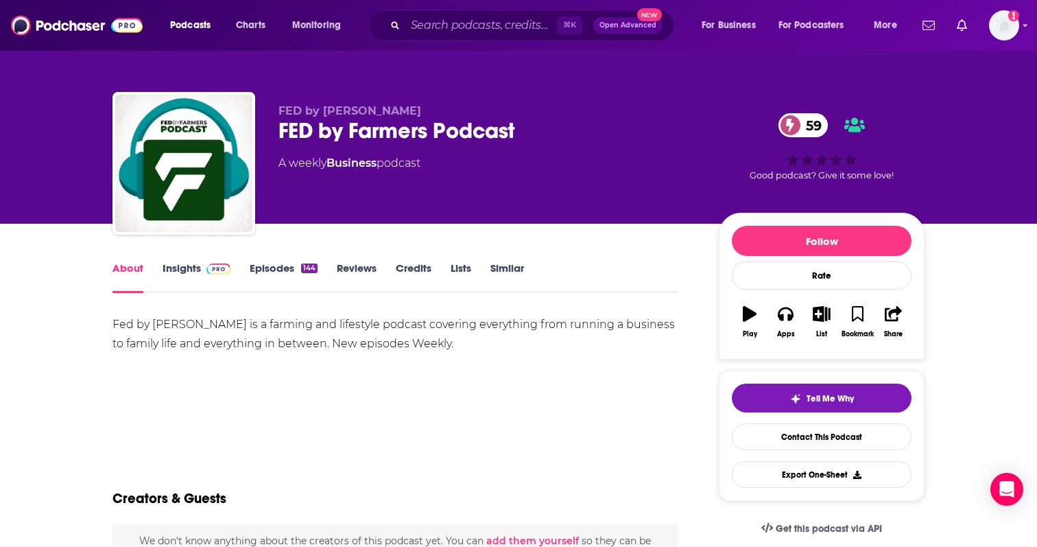
click at [210, 284] on link "Insights" at bounding box center [197, 277] width 68 height 32
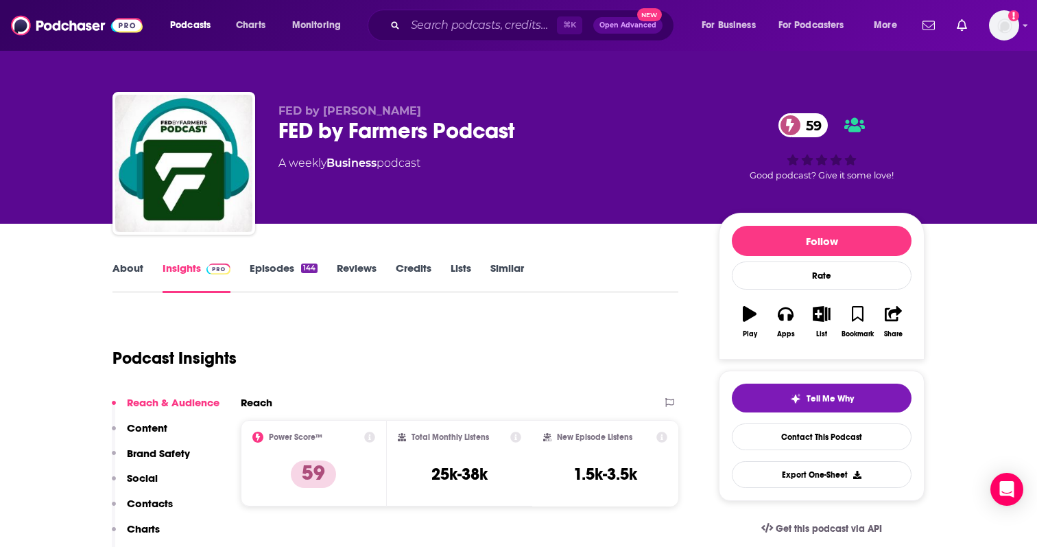
click at [257, 274] on link "Episodes 144" at bounding box center [284, 277] width 68 height 32
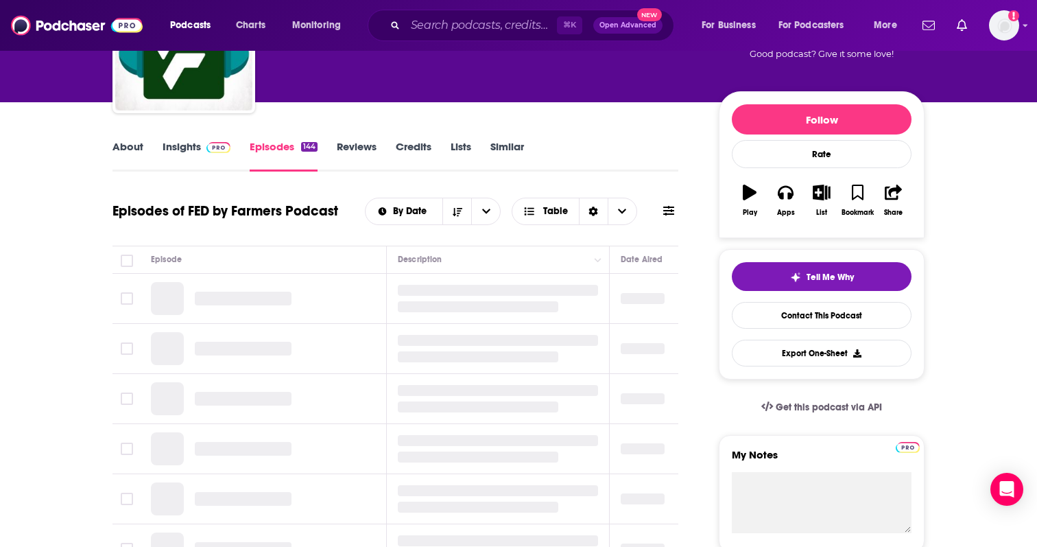
scroll to position [134, 0]
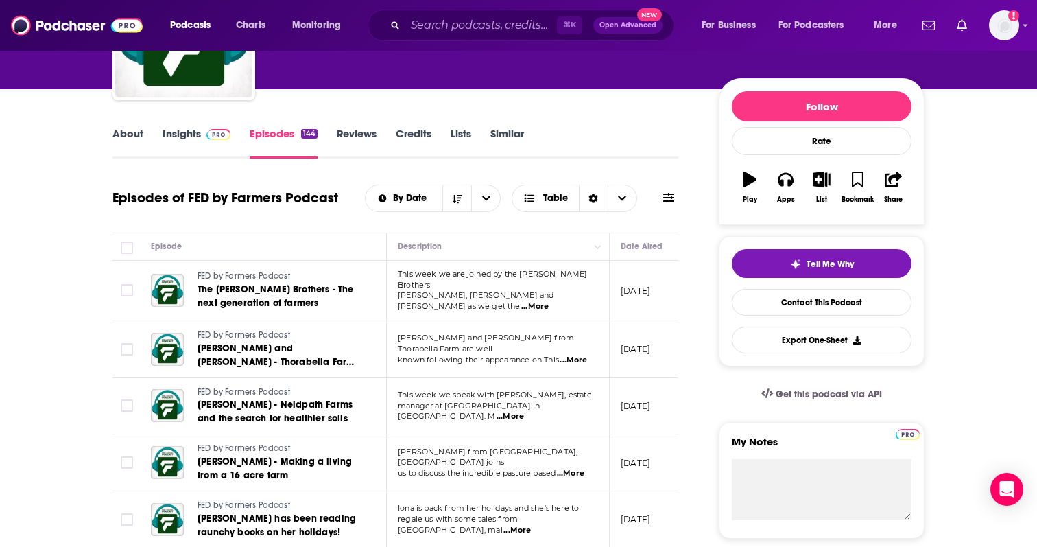
click at [202, 140] on link "Insights" at bounding box center [197, 143] width 68 height 32
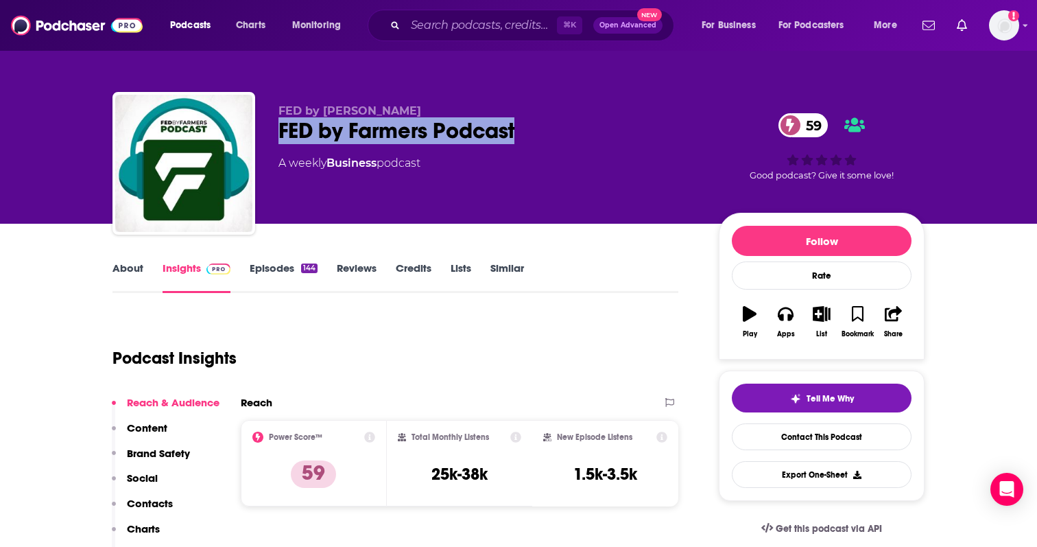
drag, startPoint x: 277, startPoint y: 129, endPoint x: 530, endPoint y: 130, distance: 253.2
click at [530, 130] on div "FED by Farmers FED by Farmers Podcast 59 A weekly Business podcast 59 Good podc…" at bounding box center [519, 166] width 812 height 148
copy h2 "FED by Farmers Podcast"
click at [134, 270] on link "About" at bounding box center [128, 277] width 31 height 32
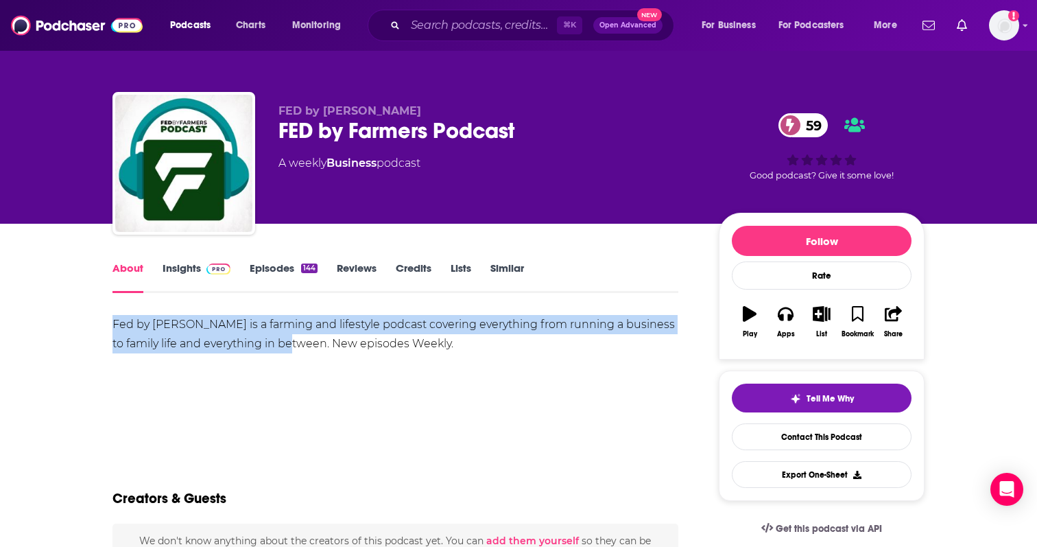
drag, startPoint x: 279, startPoint y: 347, endPoint x: 93, endPoint y: 314, distance: 188.8
copy div "Fed by [PERSON_NAME] is a farming and lifestyle podcast covering everything fro…"
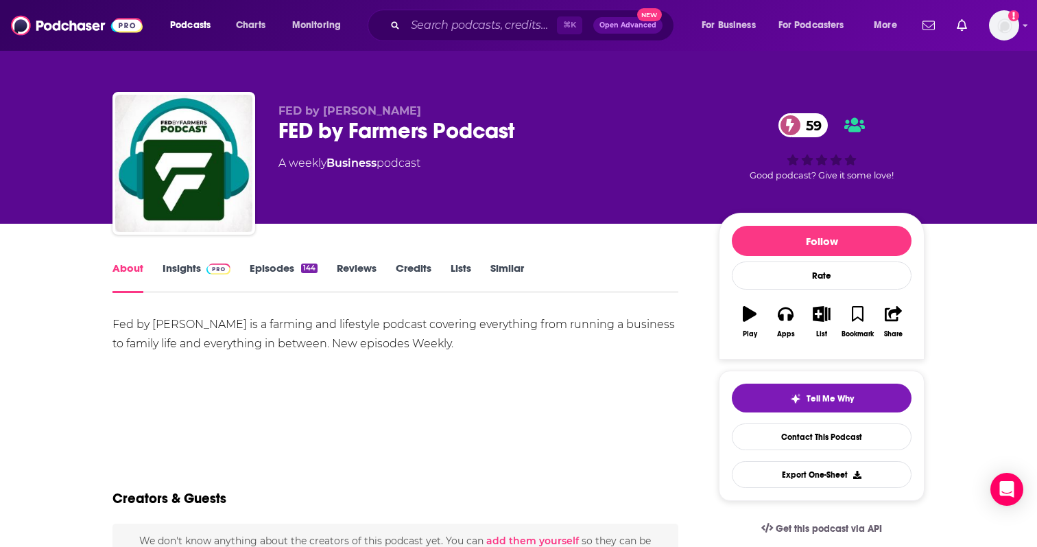
click at [290, 270] on link "Episodes 144" at bounding box center [284, 277] width 68 height 32
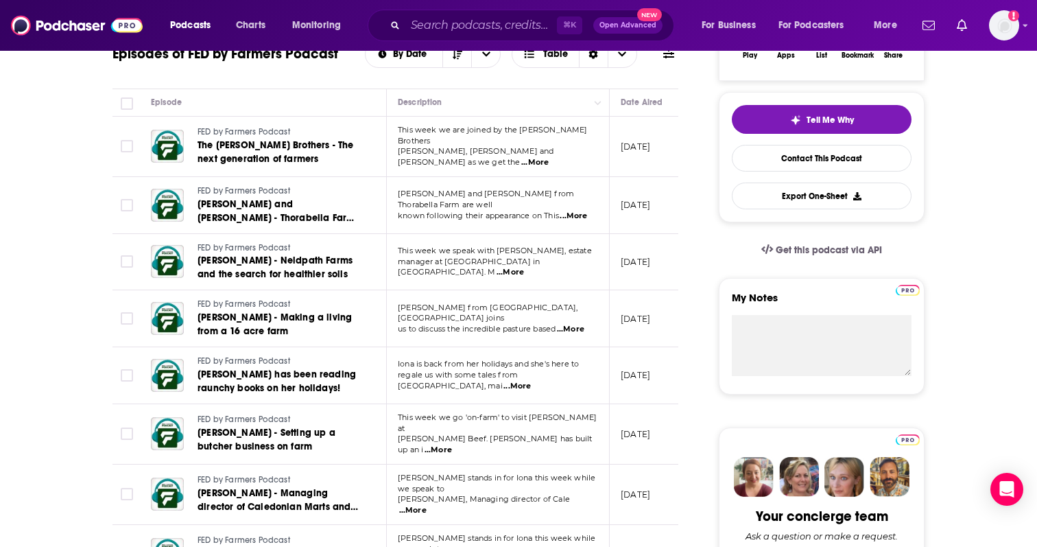
scroll to position [279, 0]
click at [524, 266] on span "...More" at bounding box center [510, 271] width 27 height 11
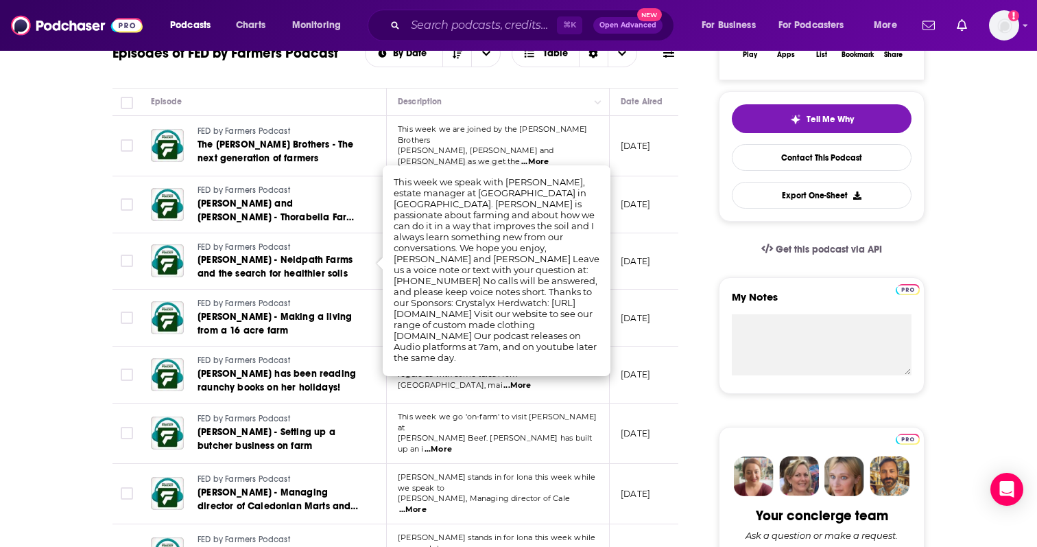
click at [578, 408] on td "This week we go 'on-farm' to visit [PERSON_NAME] at [PERSON_NAME][GEOGRAPHIC_DA…" at bounding box center [498, 433] width 223 height 60
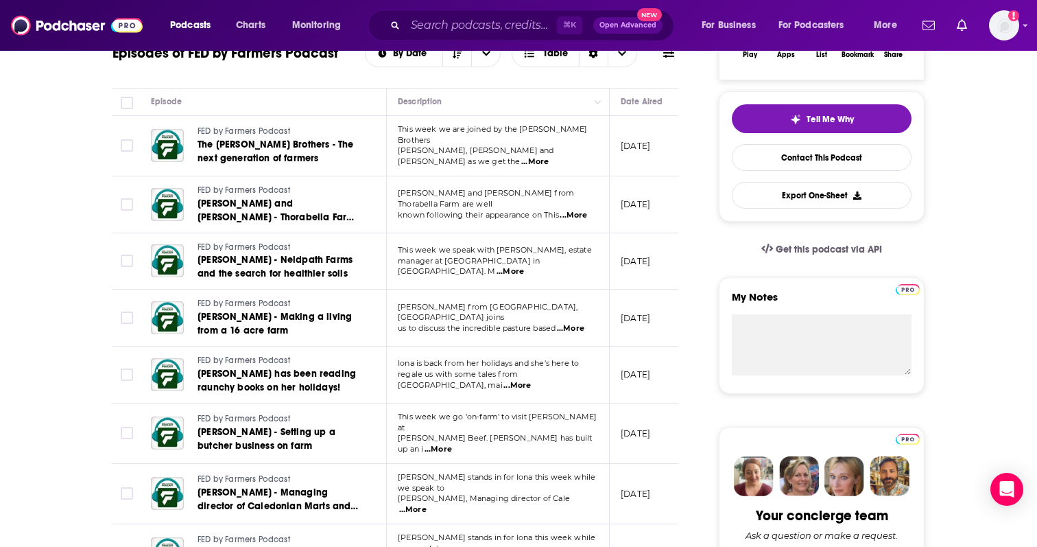
click at [531, 380] on span "...More" at bounding box center [517, 385] width 27 height 11
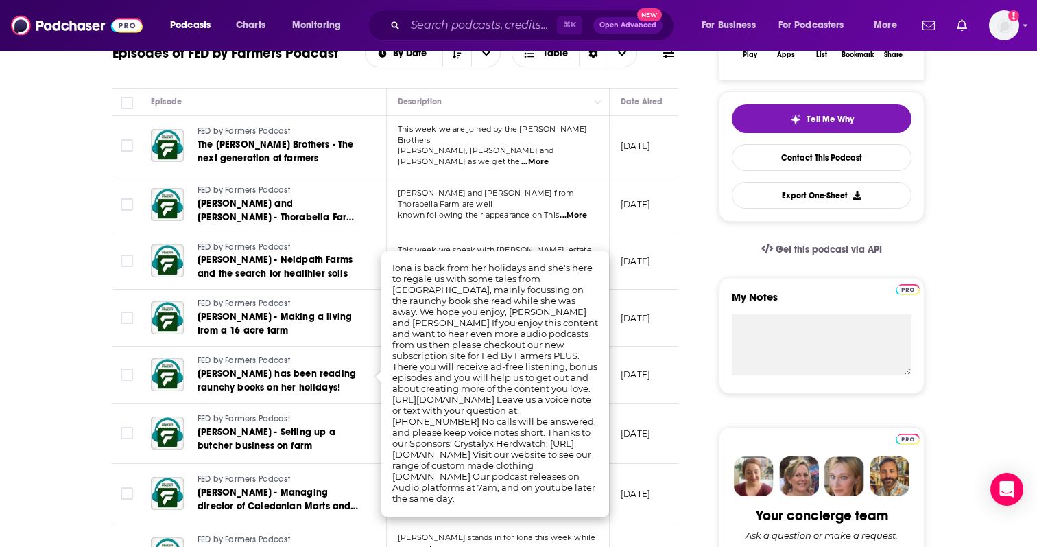
click at [631, 357] on td "September 6, 2025" at bounding box center [654, 375] width 89 height 57
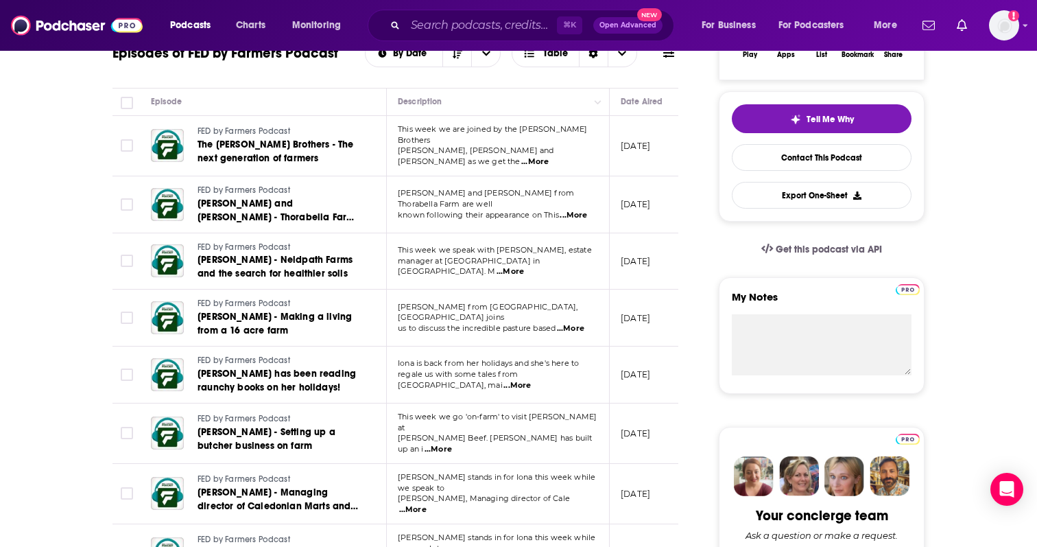
click at [427, 504] on span "...More" at bounding box center [412, 509] width 27 height 11
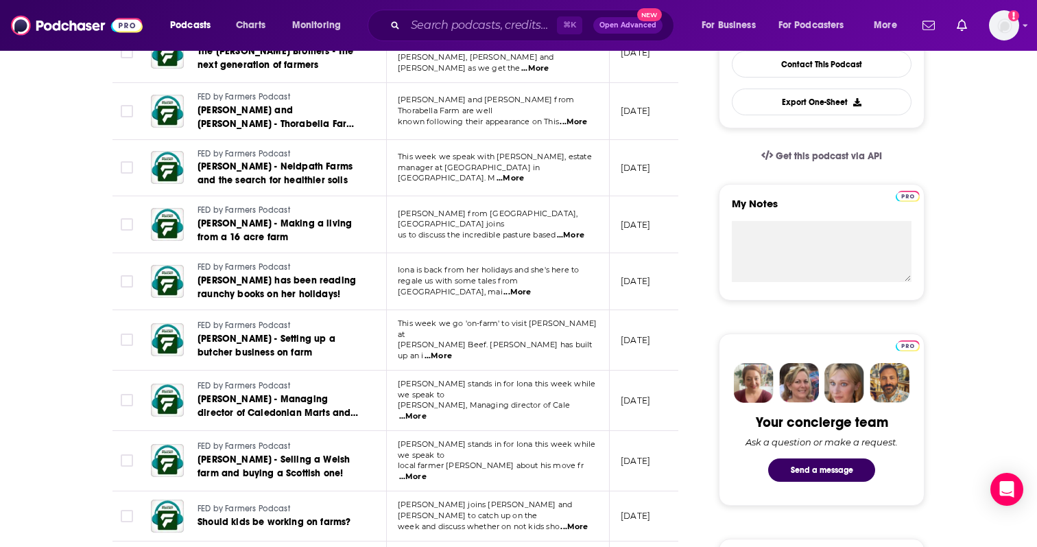
scroll to position [0, 0]
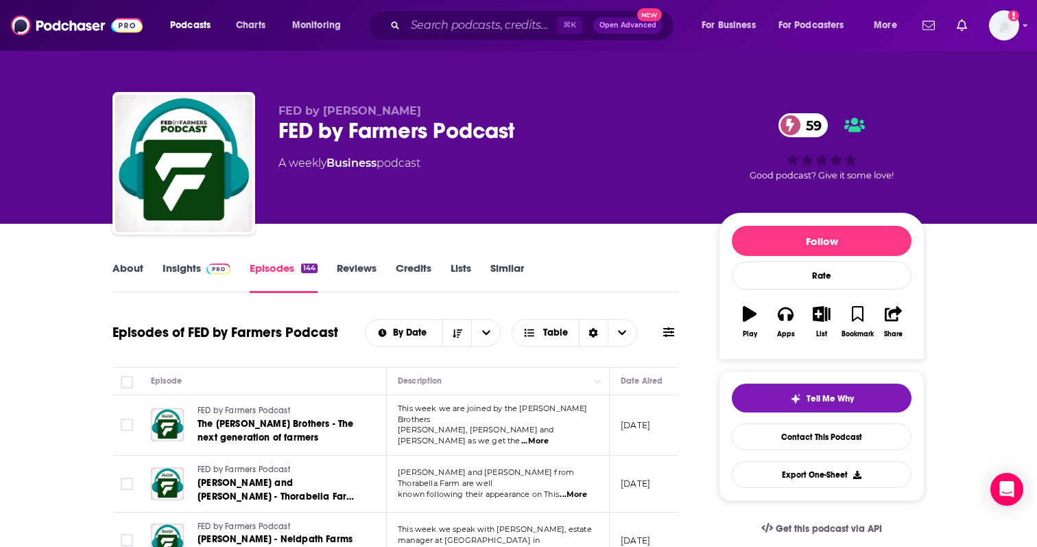
click at [202, 267] on span at bounding box center [216, 267] width 30 height 13
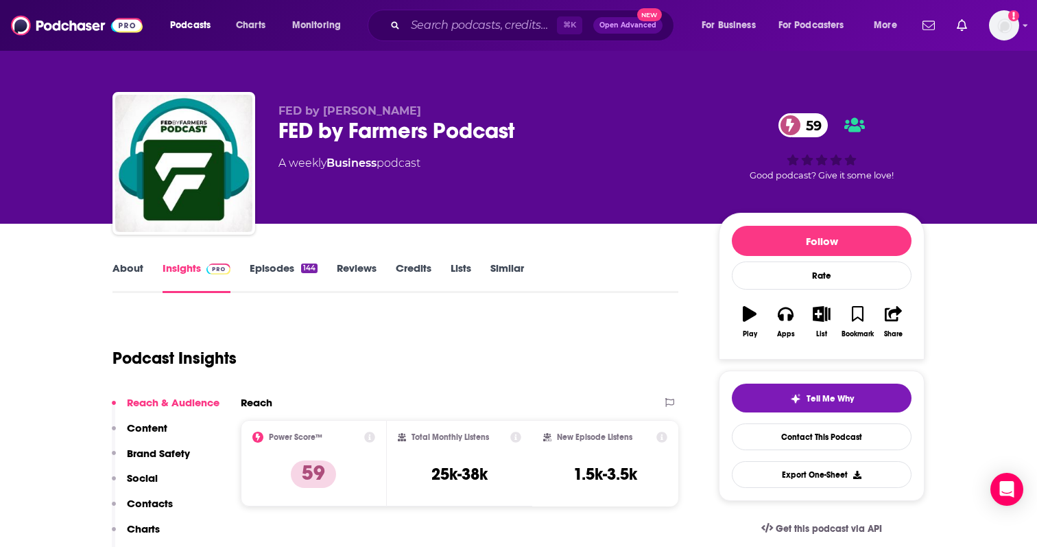
click at [254, 276] on link "Episodes 144" at bounding box center [284, 277] width 68 height 32
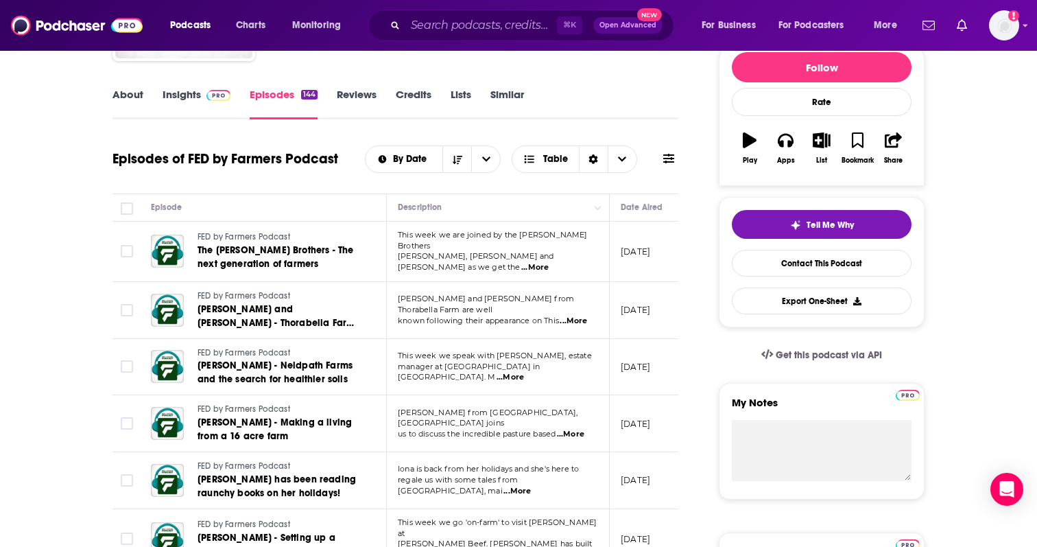
scroll to position [174, 0]
click at [549, 261] on span "...More" at bounding box center [534, 266] width 27 height 11
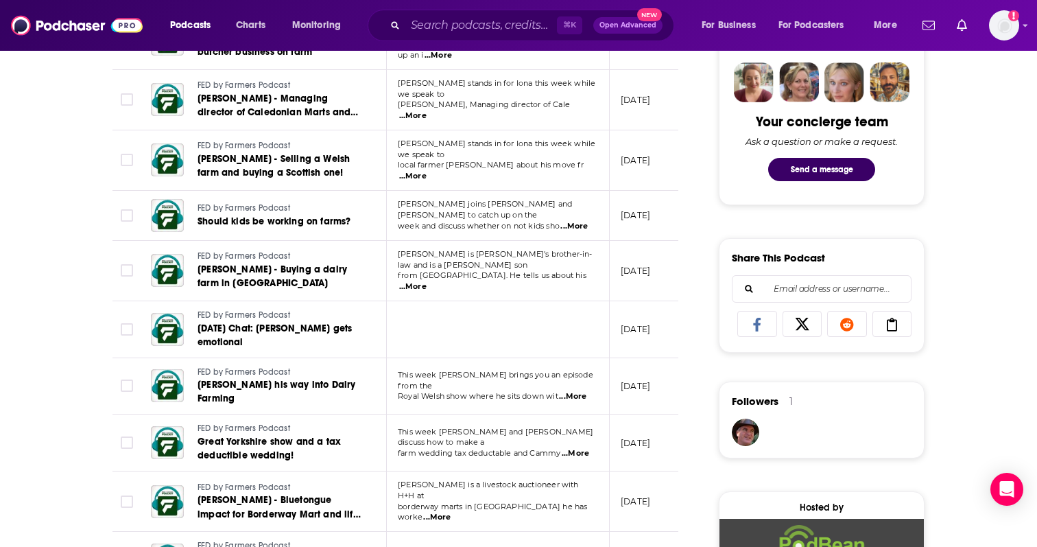
scroll to position [681, 0]
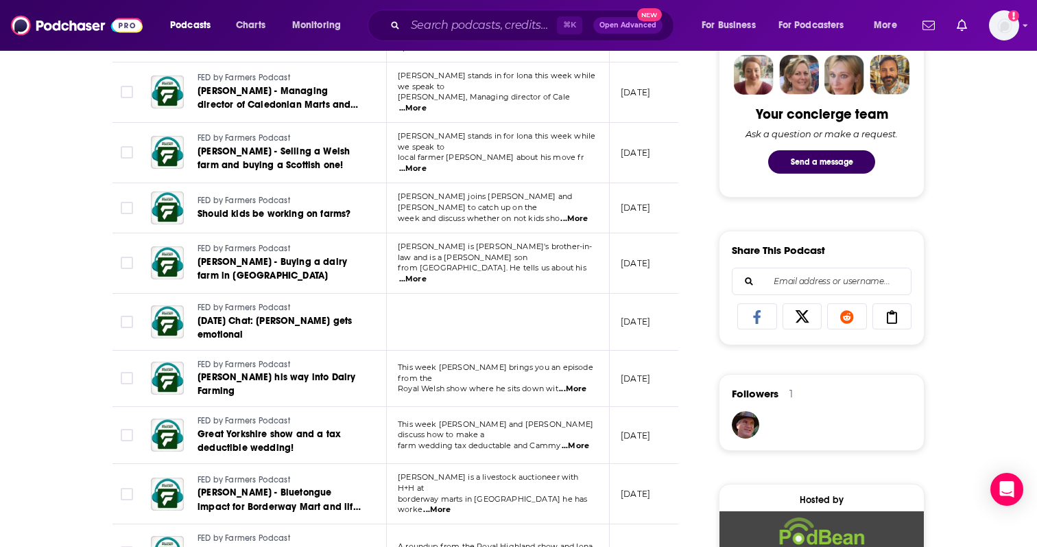
click at [583, 384] on span "...More" at bounding box center [572, 389] width 27 height 11
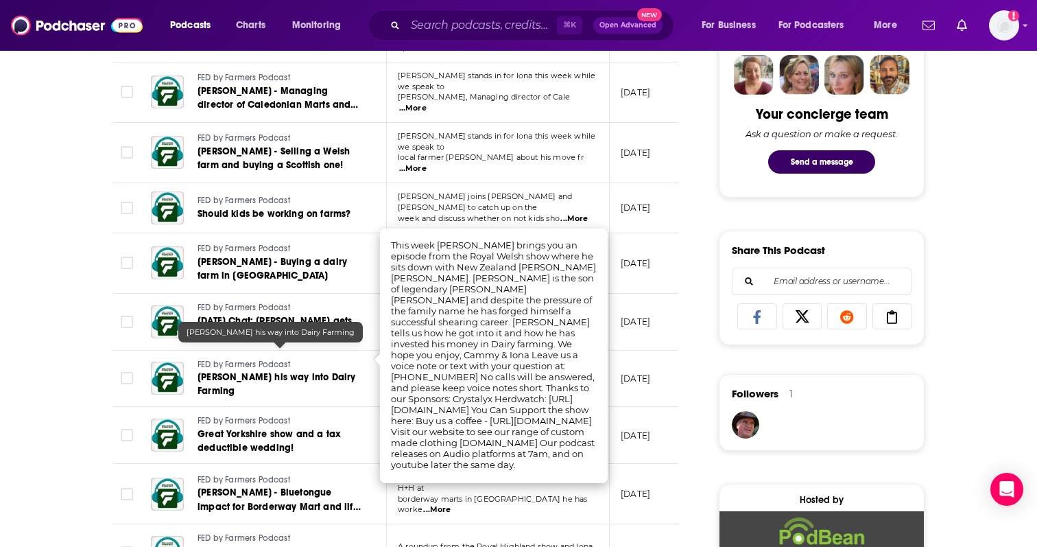
click at [329, 371] on link "Jack Fagan - Shearing his way into Dairy Farming" at bounding box center [280, 384] width 165 height 27
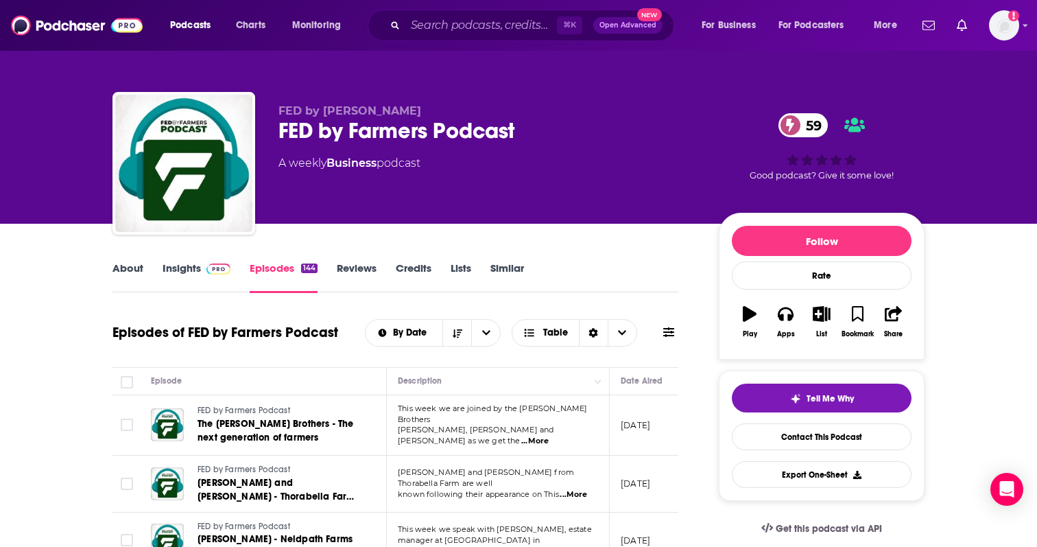
click at [572, 435] on td "This week we are joined by the Barclay Brothers Cameron, Finlay and Archie as w…" at bounding box center [498, 425] width 223 height 60
click at [573, 435] on td "This week we are joined by the Barclay Brothers Cameron, Finlay and Archie as w…" at bounding box center [498, 425] width 223 height 60
click at [549, 436] on span "...More" at bounding box center [534, 441] width 27 height 11
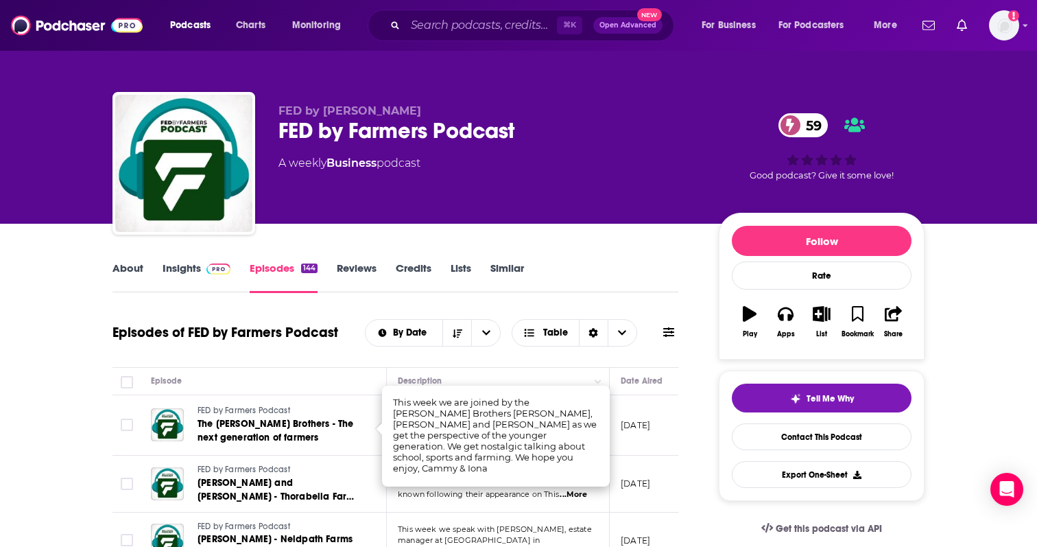
click at [371, 401] on td "FED by Farmers Podcast The Barclay Brothers - The next generation of farmers" at bounding box center [263, 425] width 247 height 60
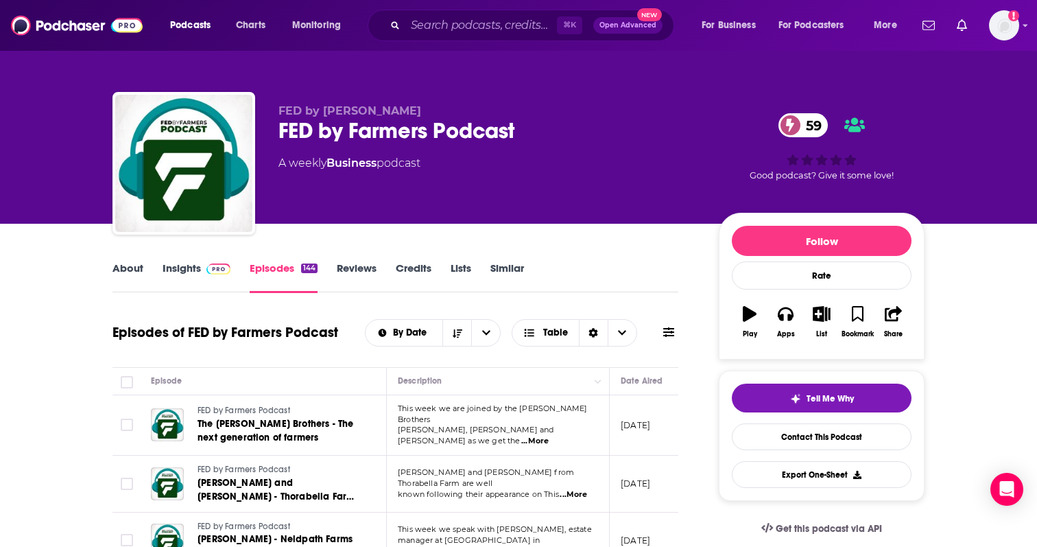
click at [211, 267] on img at bounding box center [219, 268] width 24 height 11
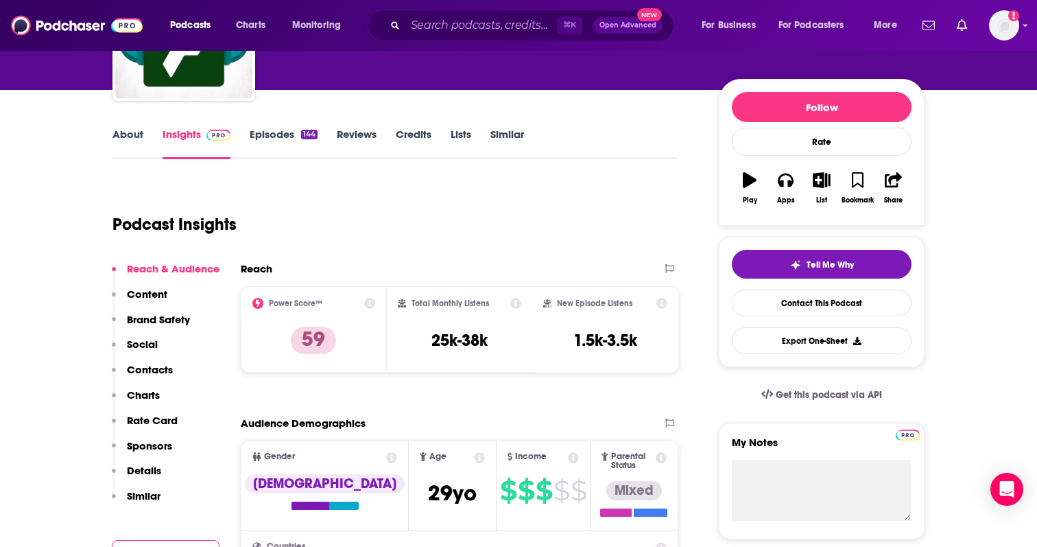
scroll to position [189, 0]
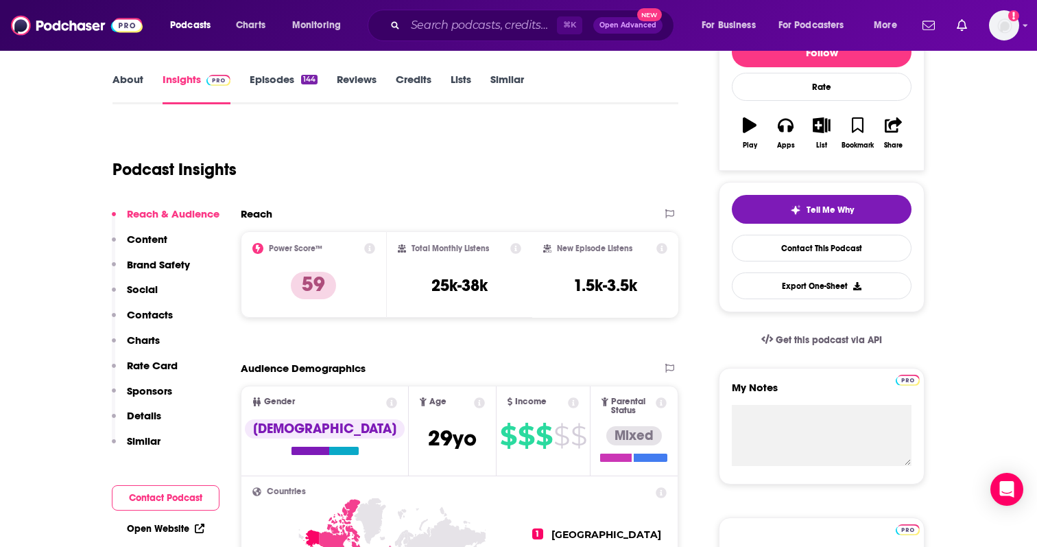
click at [141, 88] on link "About" at bounding box center [128, 89] width 31 height 32
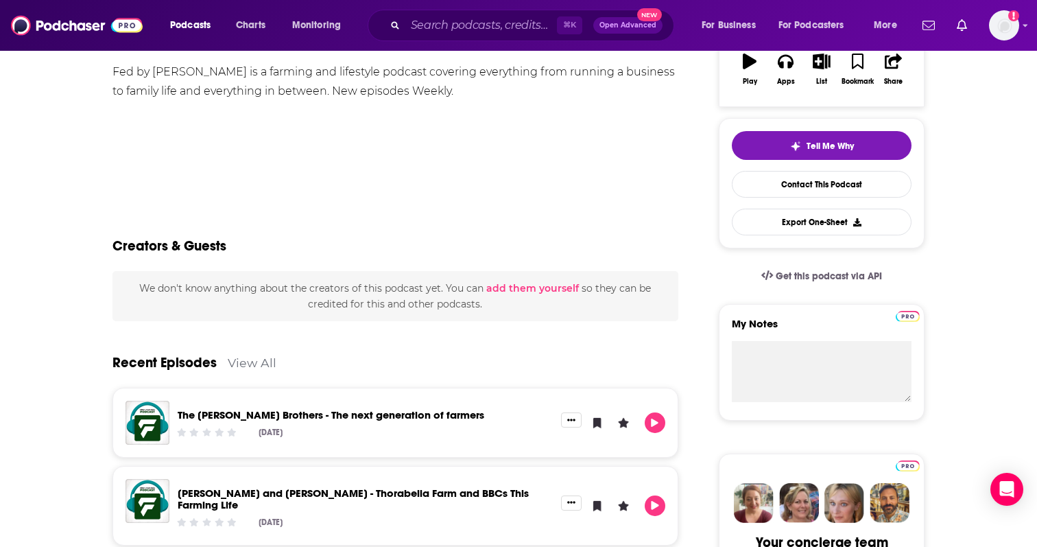
scroll to position [30, 0]
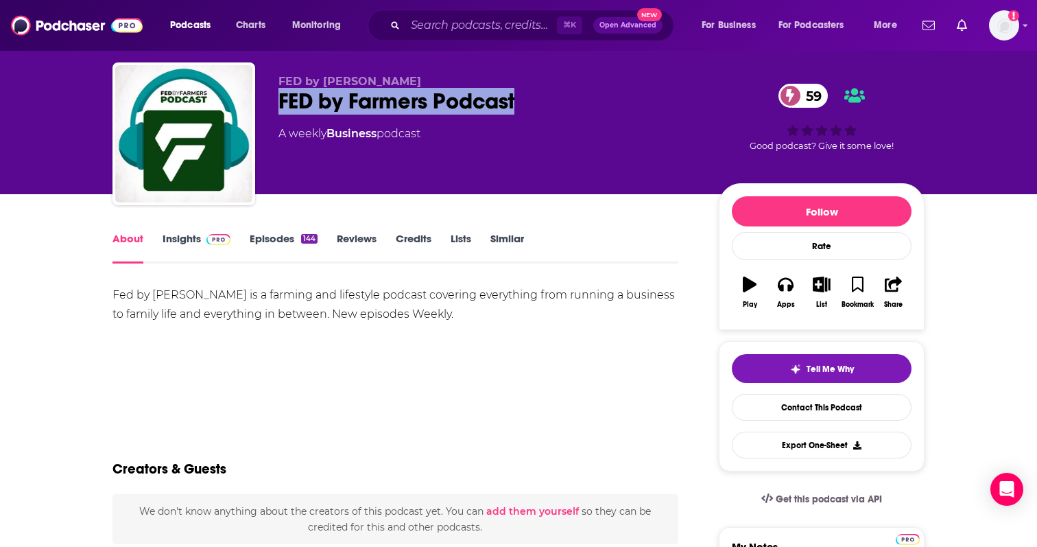
drag, startPoint x: 507, startPoint y: 95, endPoint x: 260, endPoint y: 90, distance: 247.1
click at [260, 90] on div "FED by Farmers FED by Farmers Podcast 59 A weekly Business podcast 59 Good podc…" at bounding box center [519, 136] width 812 height 148
copy h1 "FED by Farmers Podcast"
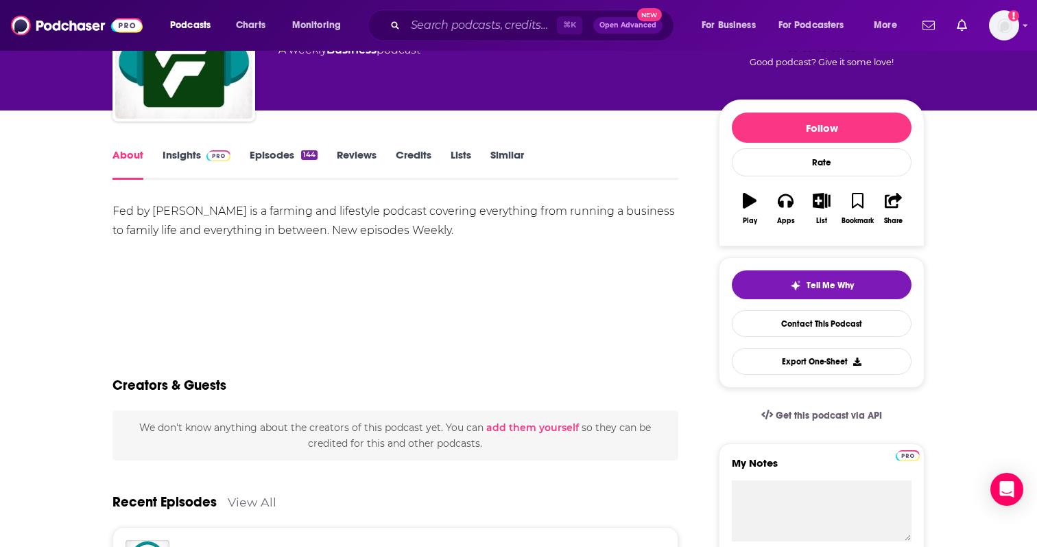
scroll to position [0, 0]
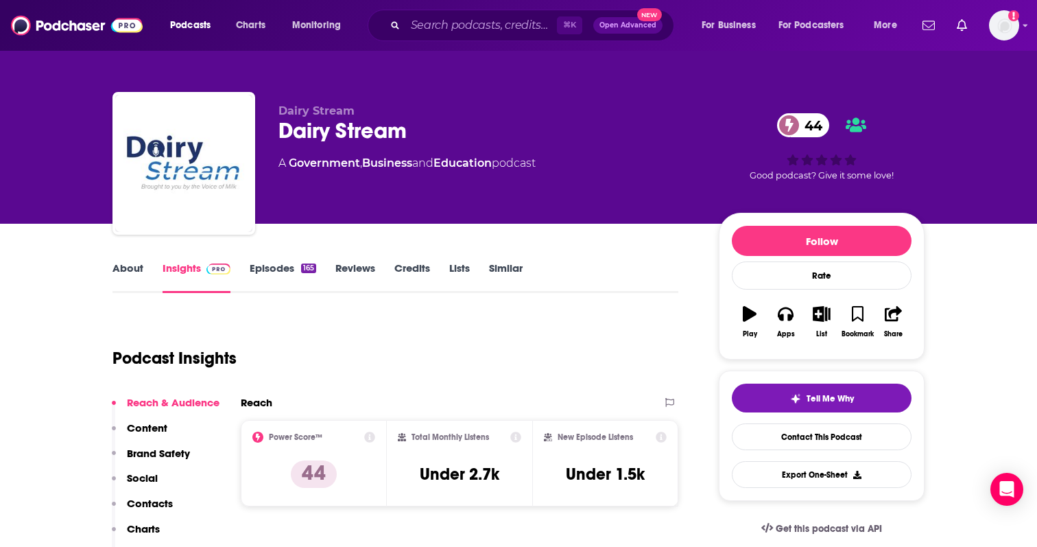
click at [281, 265] on link "Episodes 165" at bounding box center [283, 277] width 67 height 32
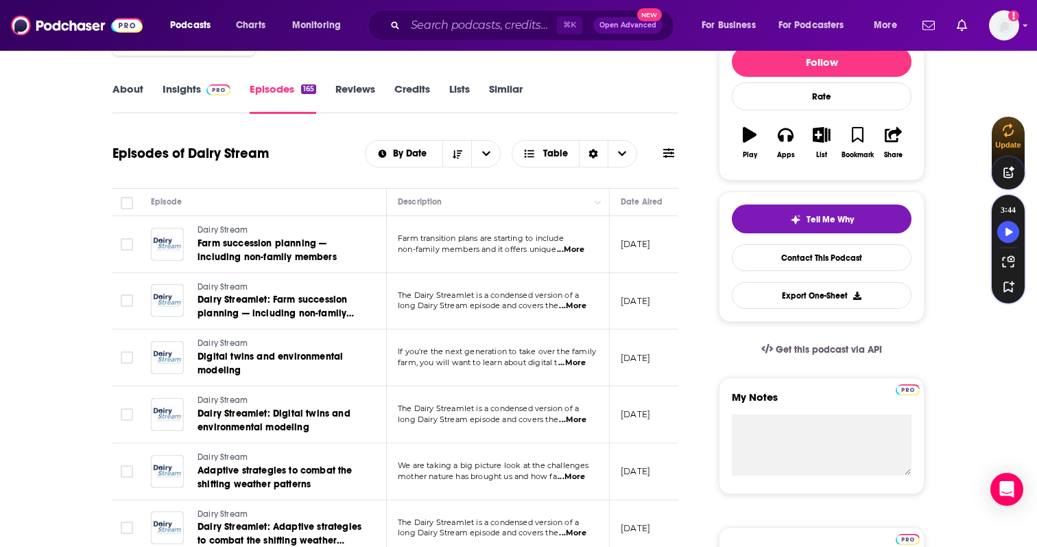
scroll to position [178, 0]
click at [190, 96] on link "Insights" at bounding box center [197, 99] width 68 height 32
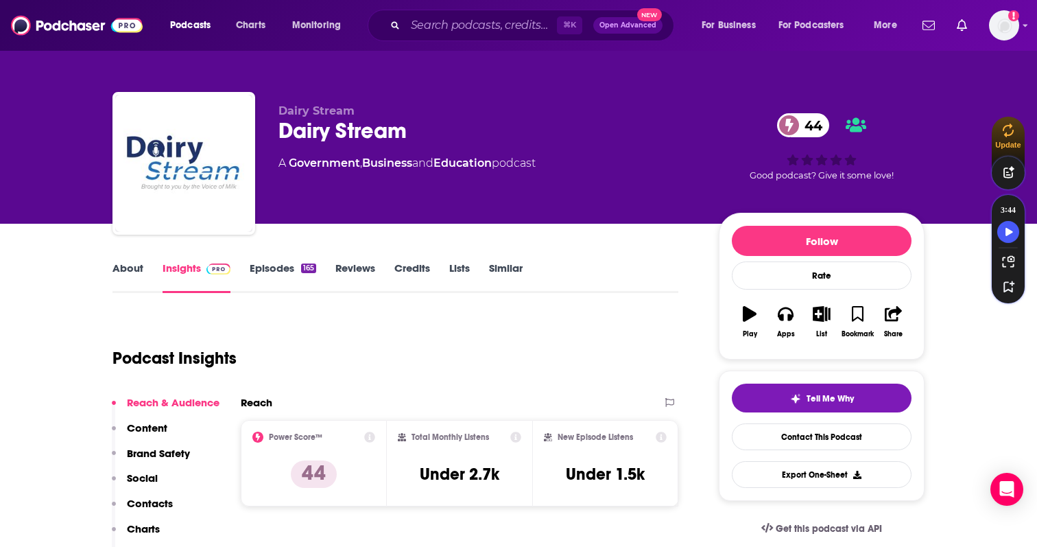
click at [138, 274] on link "About" at bounding box center [128, 277] width 31 height 32
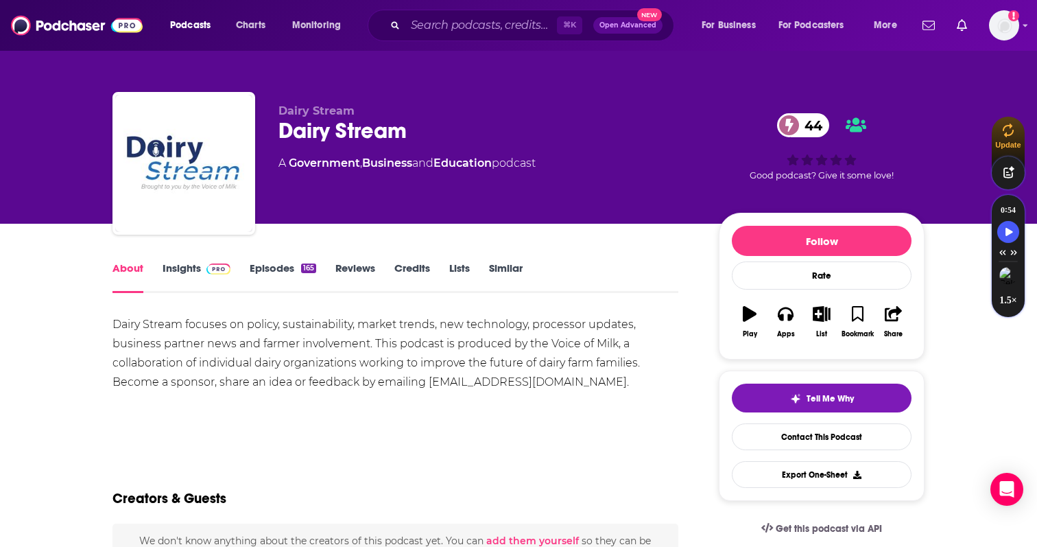
click at [180, 271] on link "Insights" at bounding box center [197, 277] width 68 height 32
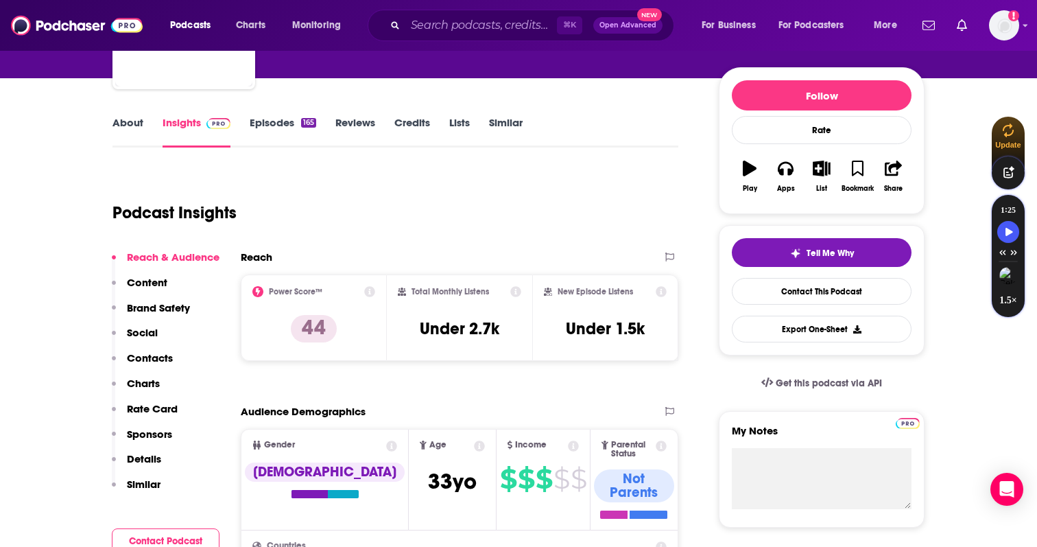
scroll to position [135, 0]
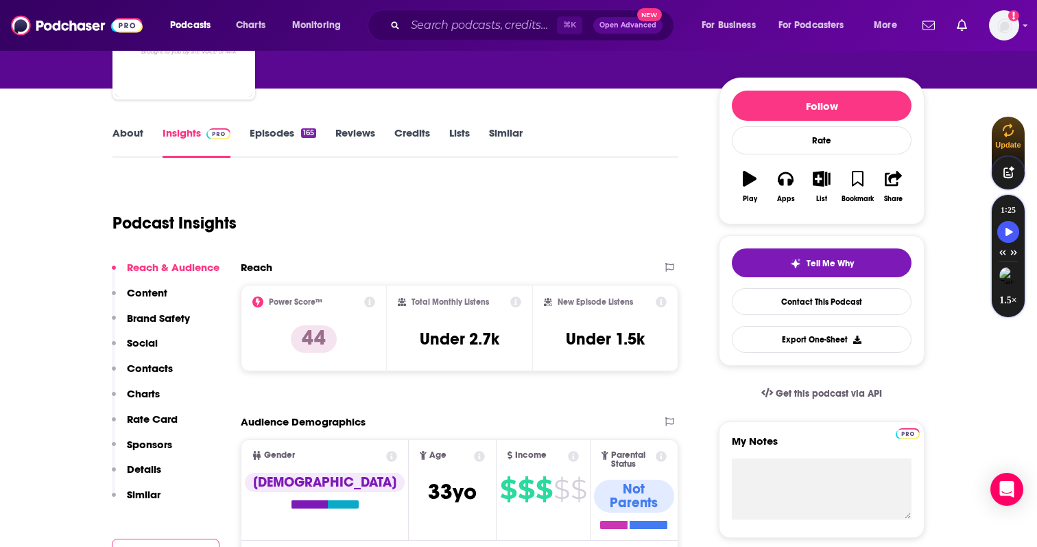
click at [274, 137] on link "Episodes 165" at bounding box center [283, 142] width 67 height 32
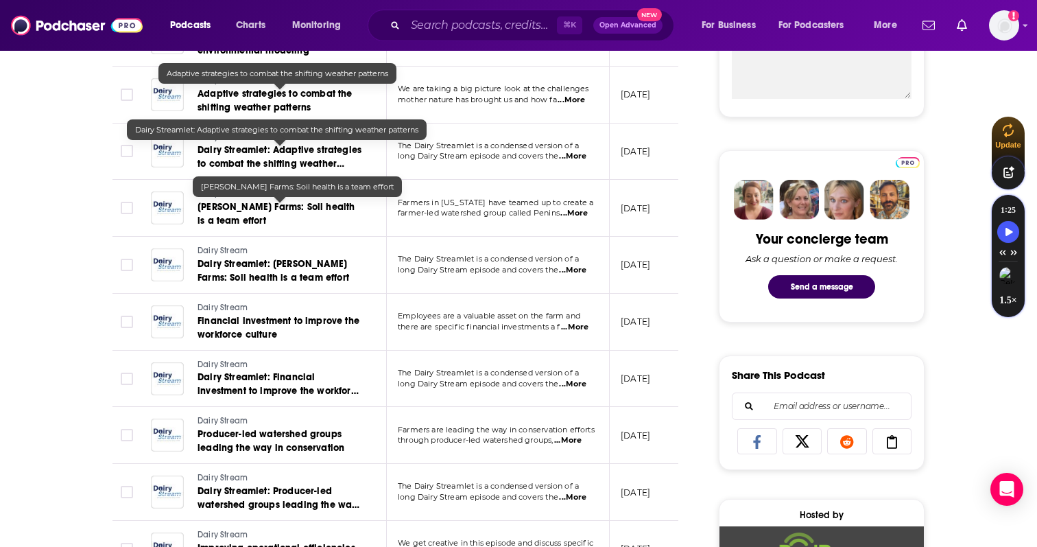
scroll to position [559, 0]
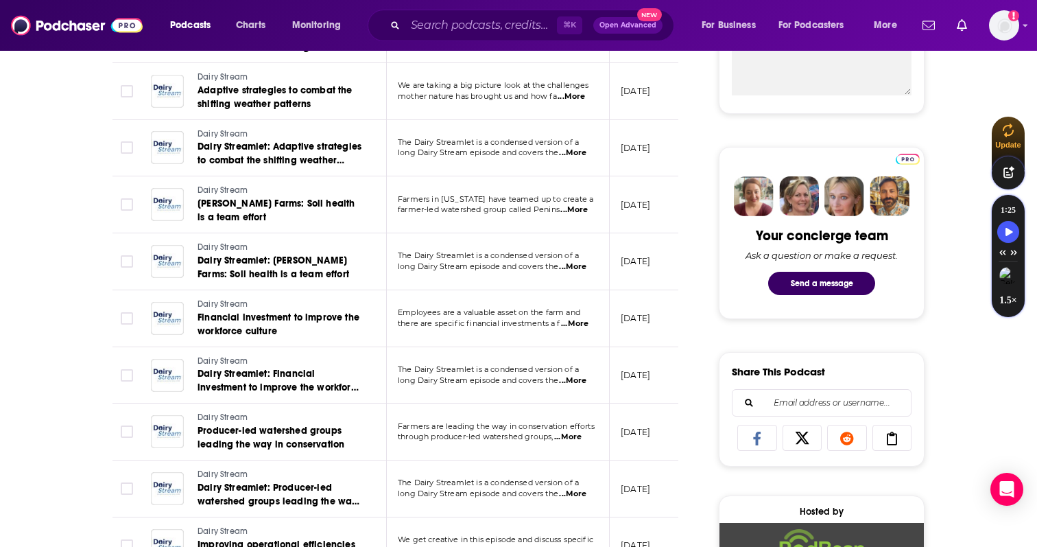
click at [583, 382] on span "...More" at bounding box center [572, 380] width 27 height 11
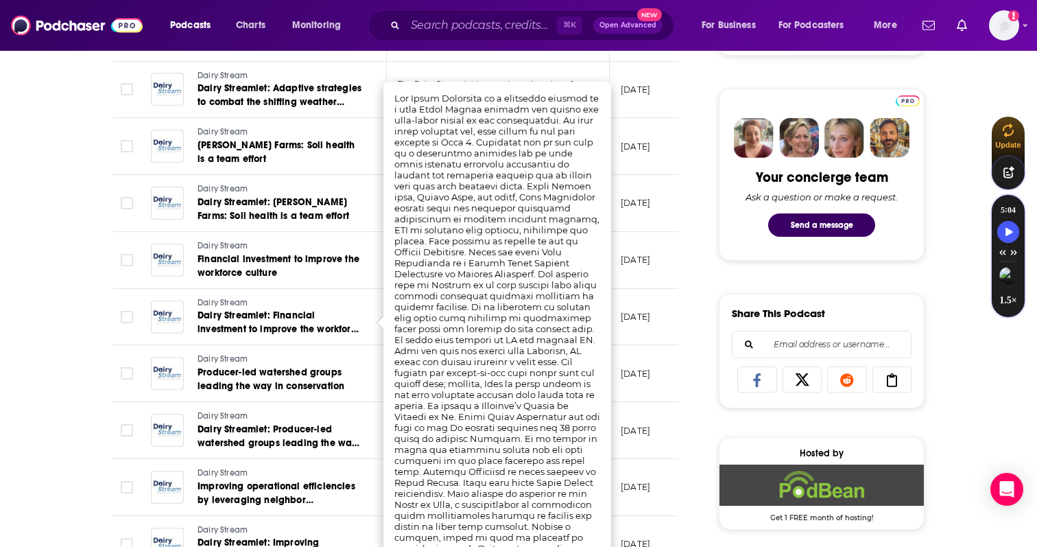
scroll to position [620, 0]
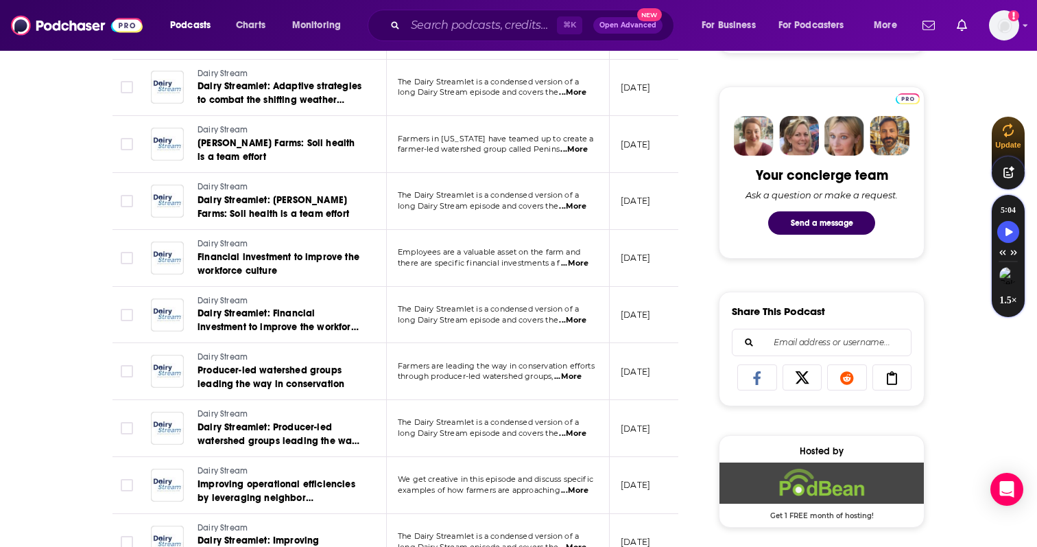
click at [659, 185] on td "July 21, 2025" at bounding box center [654, 201] width 89 height 57
click at [580, 262] on span "...More" at bounding box center [574, 263] width 27 height 11
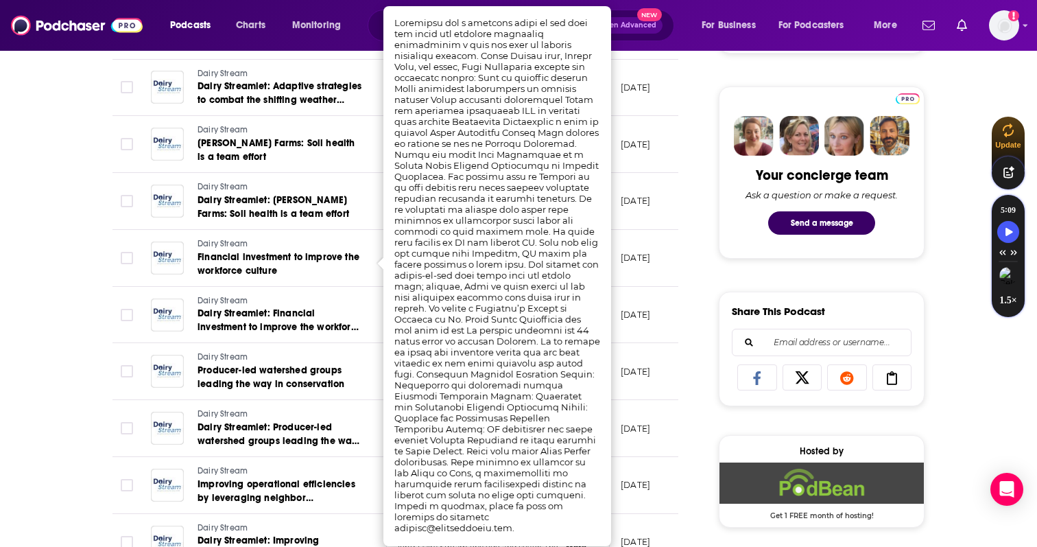
click at [688, 158] on div "About Insights Episodes 165 Reviews Credits Lists Similar Episodes of Dairy Str…" at bounding box center [405, 540] width 629 height 1801
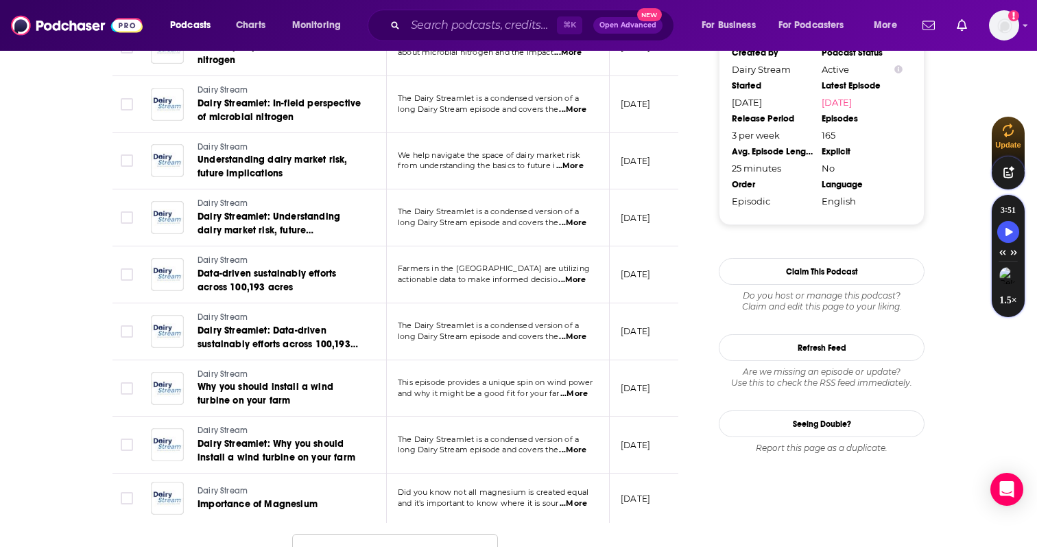
scroll to position [1285, 0]
click at [578, 277] on span "...More" at bounding box center [572, 279] width 27 height 11
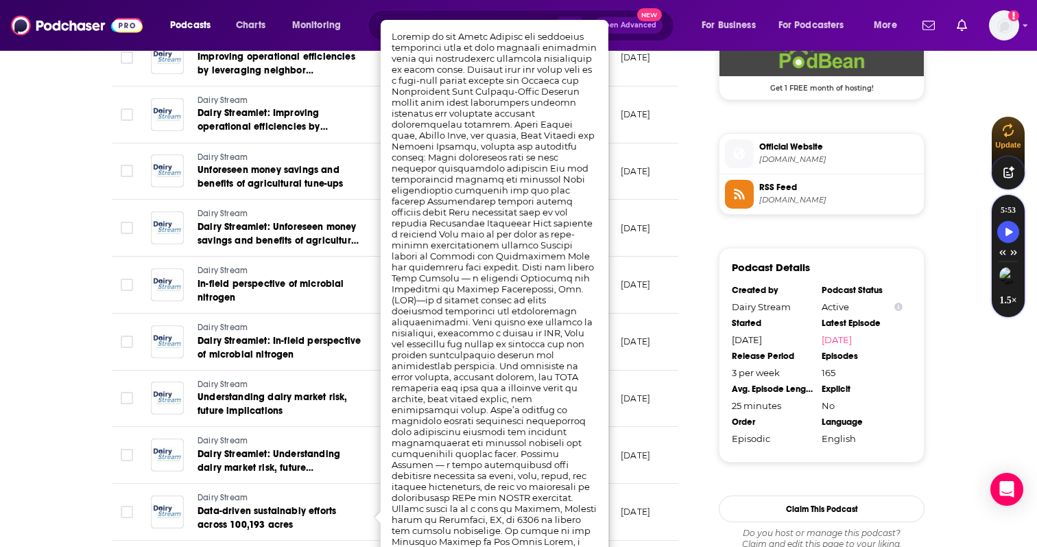
scroll to position [1043, 0]
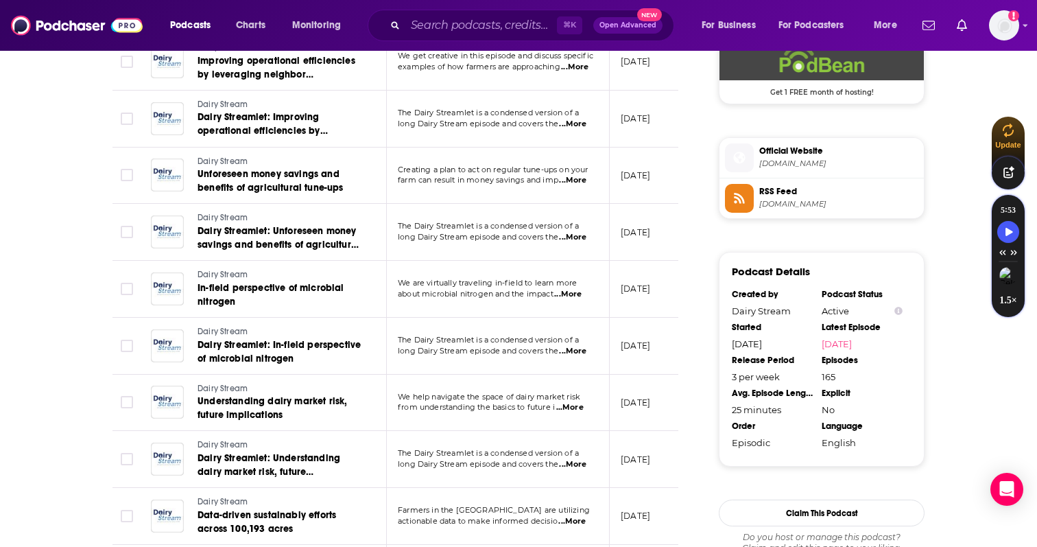
click at [699, 186] on div "About Insights Episodes 165 Reviews Credits Lists Similar Episodes of Dairy Str…" at bounding box center [405, 116] width 629 height 1801
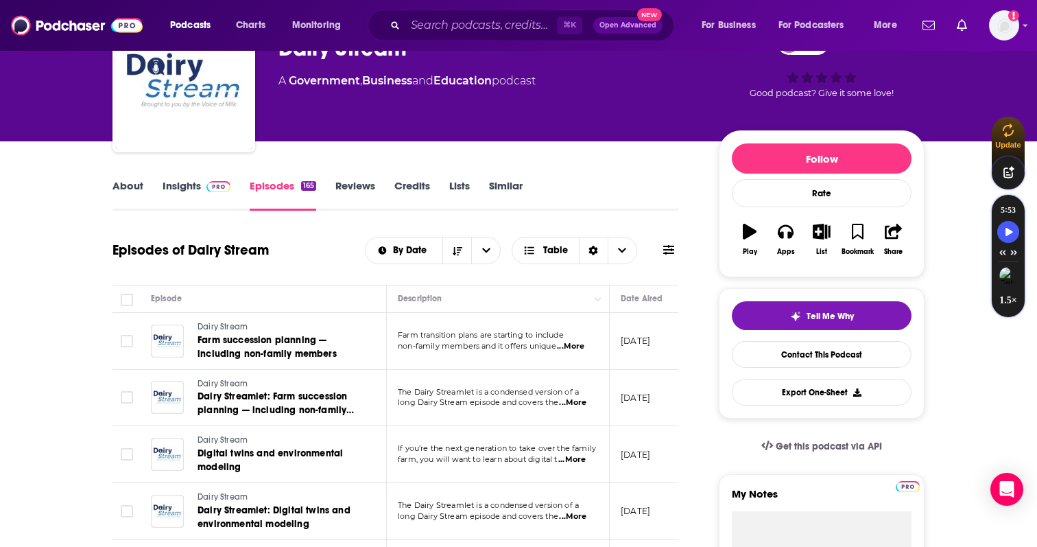
scroll to position [0, 0]
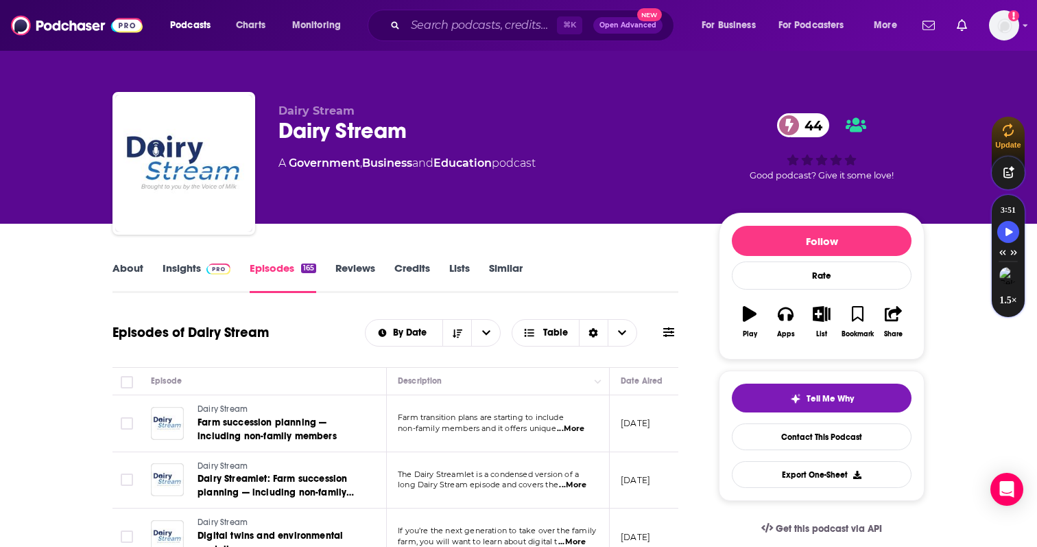
click at [165, 267] on link "Insights" at bounding box center [197, 277] width 68 height 32
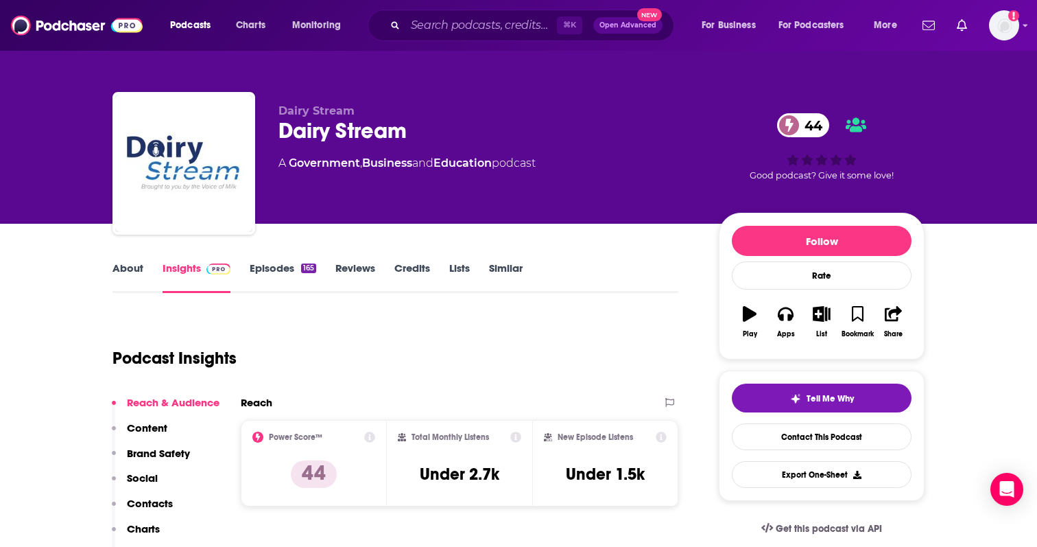
click at [140, 268] on link "About" at bounding box center [128, 277] width 31 height 32
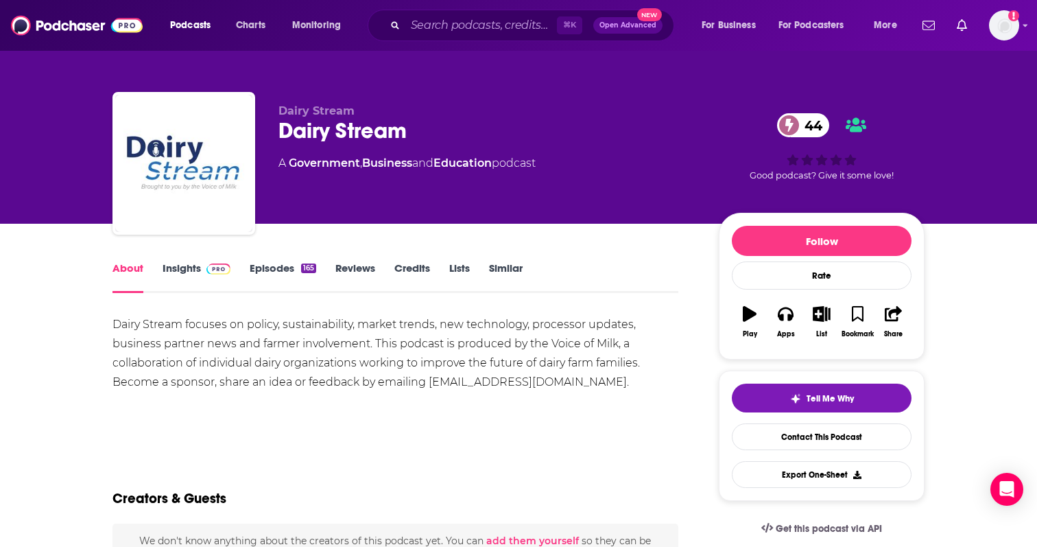
click at [195, 266] on link "Insights" at bounding box center [197, 277] width 68 height 32
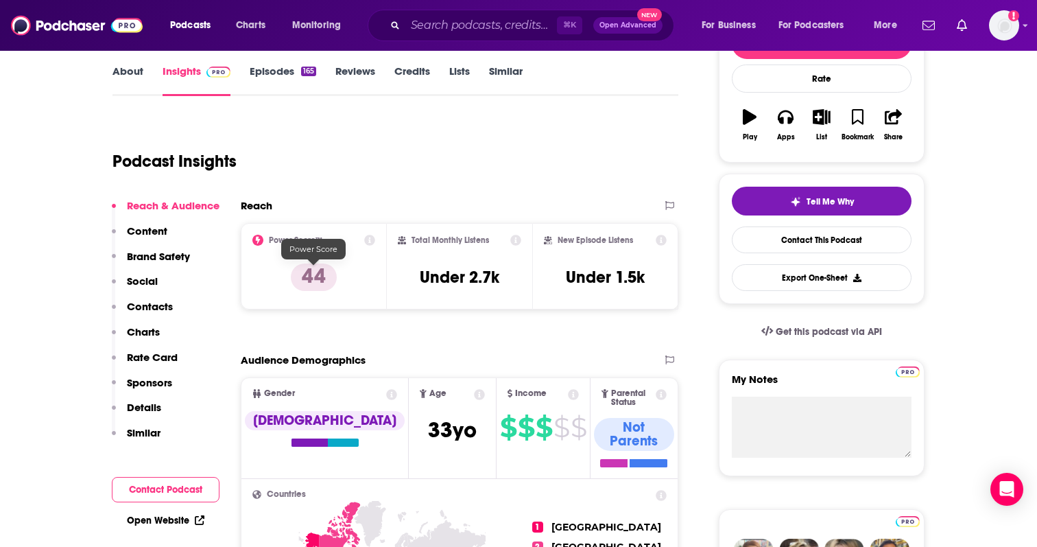
scroll to position [187, 0]
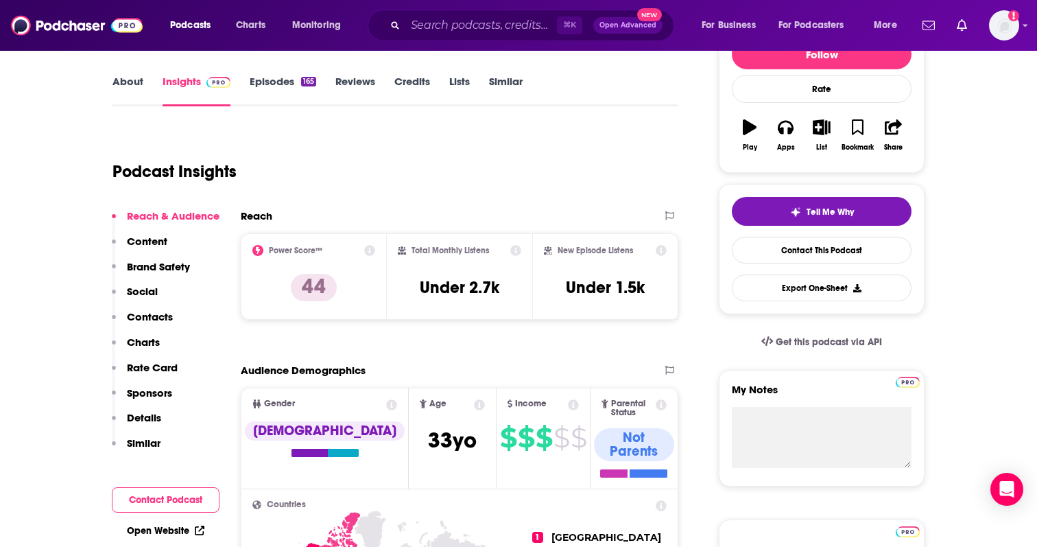
click at [261, 81] on link "Episodes 165" at bounding box center [283, 91] width 67 height 32
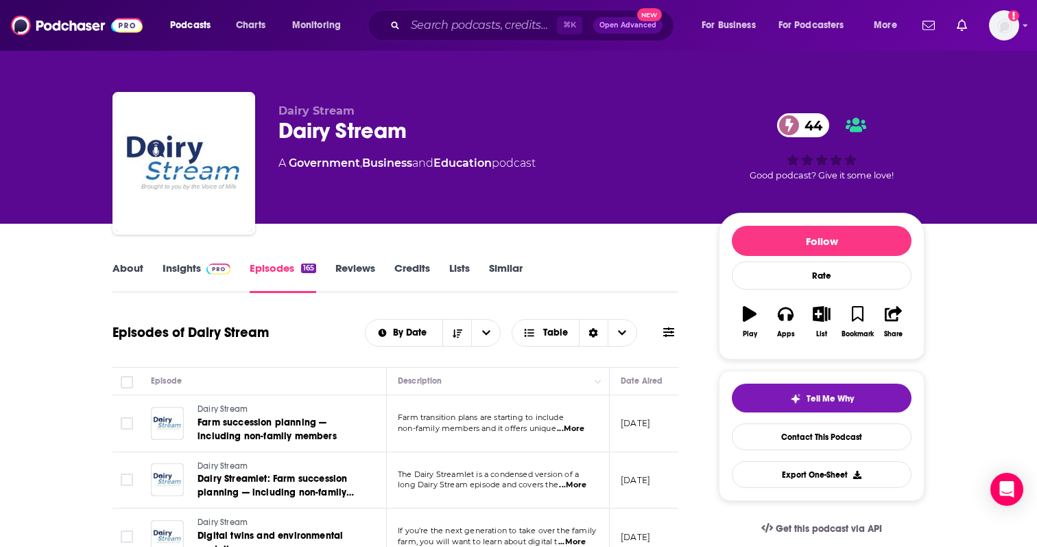
click at [119, 269] on link "About" at bounding box center [128, 277] width 31 height 32
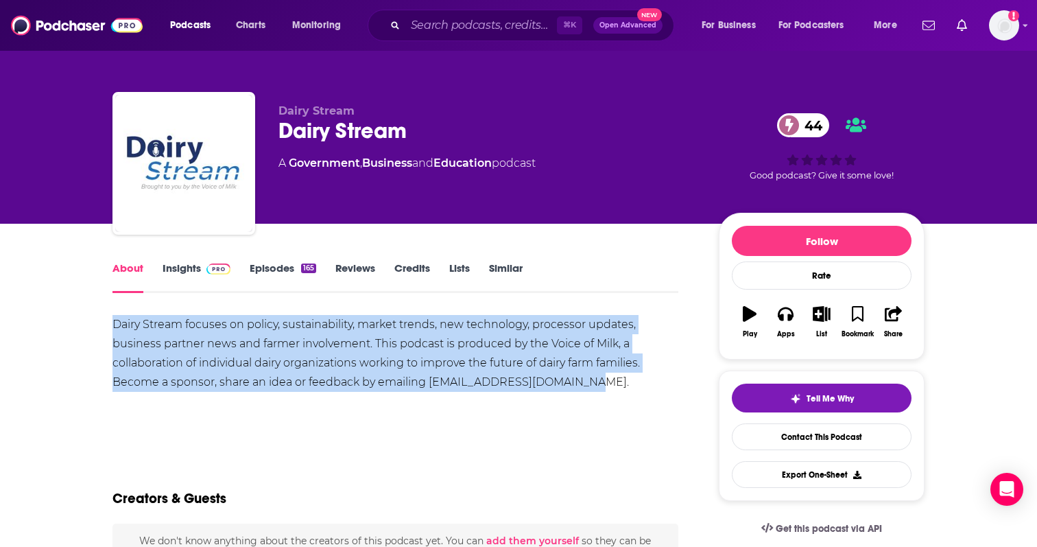
drag, startPoint x: 596, startPoint y: 386, endPoint x: 42, endPoint y: 329, distance: 557.3
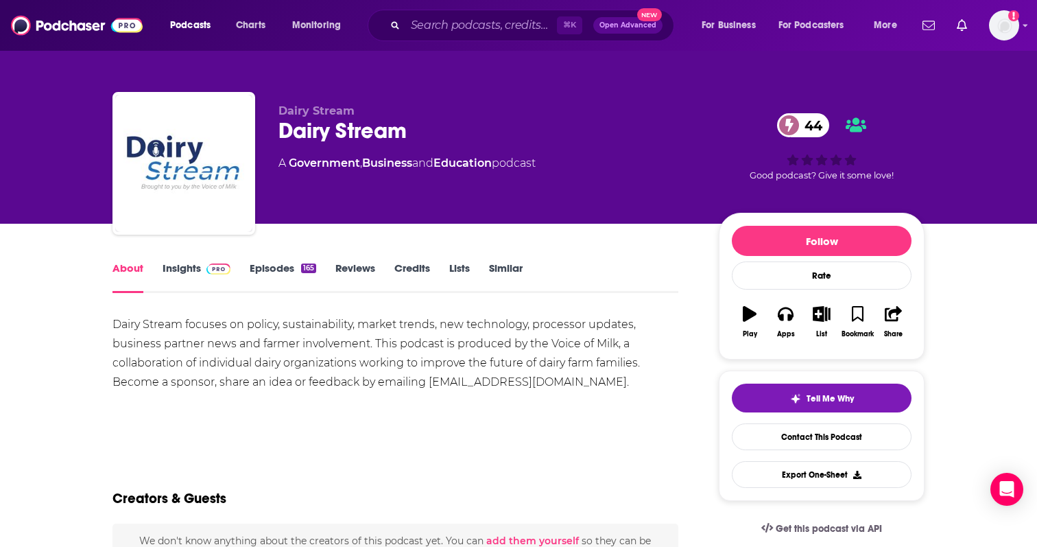
click at [329, 377] on div "Dairy Stream focuses on policy, sustainability, market trends, new technology, …" at bounding box center [396, 353] width 566 height 77
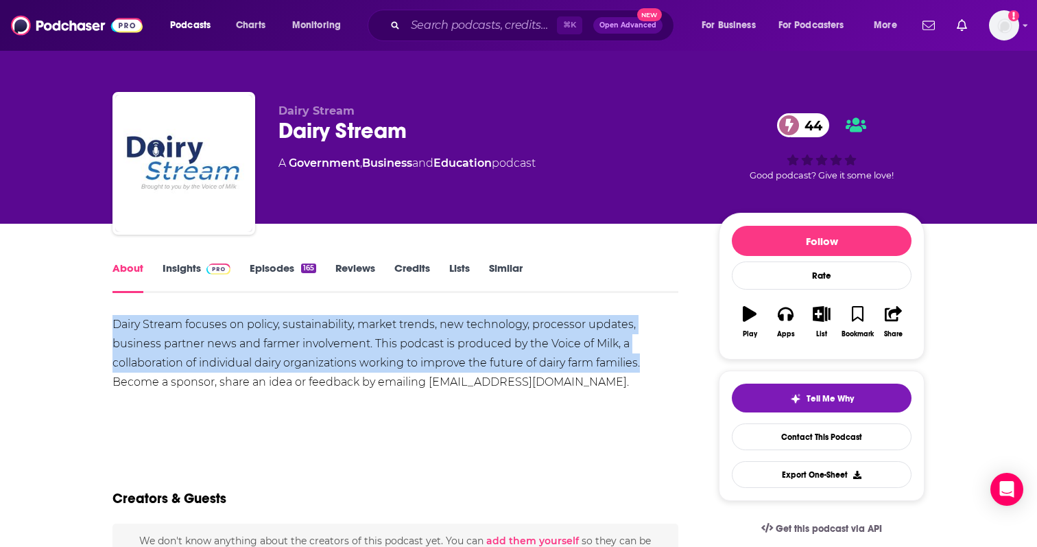
drag, startPoint x: 652, startPoint y: 363, endPoint x: 91, endPoint y: 325, distance: 561.9
copy div "Dairy Stream focuses on policy, sustainability, market trends, new technology, …"
click at [278, 272] on link "Episodes 165" at bounding box center [283, 277] width 67 height 32
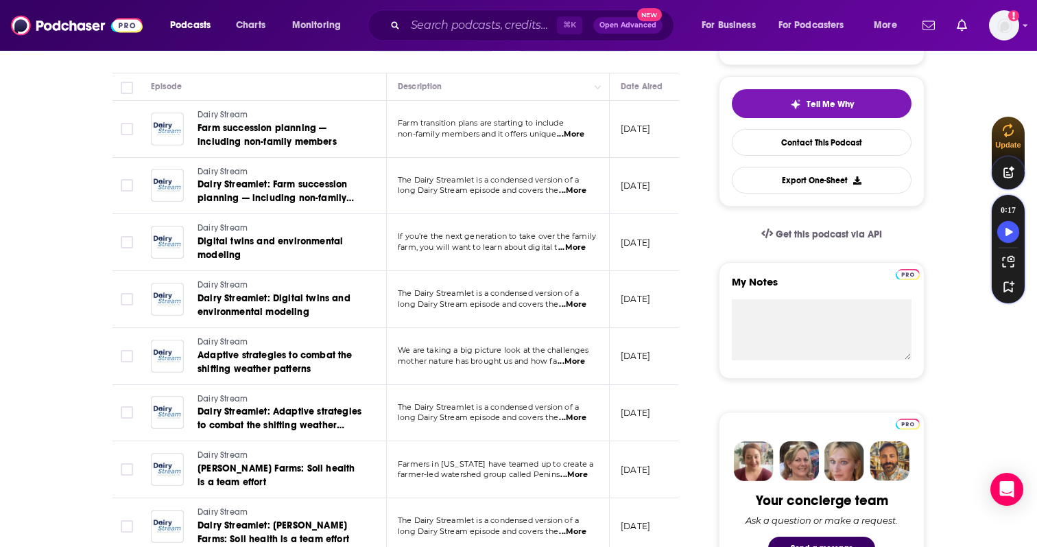
scroll to position [305, 0]
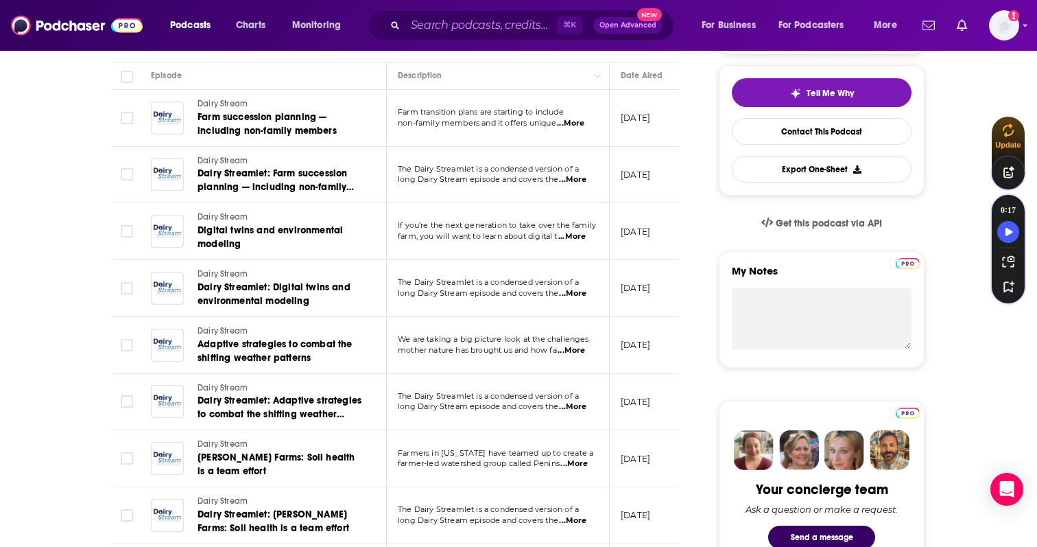
click at [577, 239] on span "...More" at bounding box center [572, 236] width 27 height 11
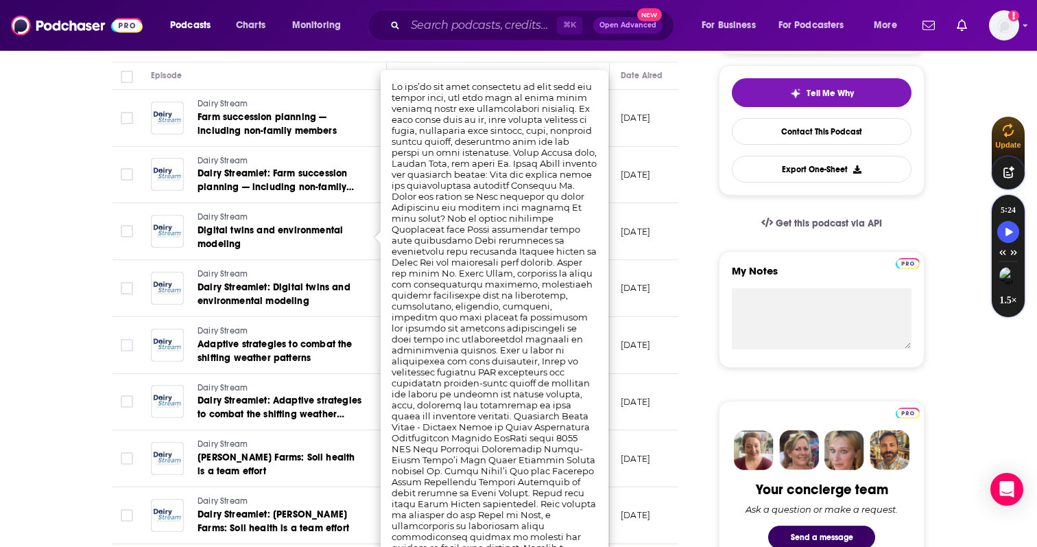
click at [649, 215] on td "[DATE]" at bounding box center [654, 231] width 89 height 57
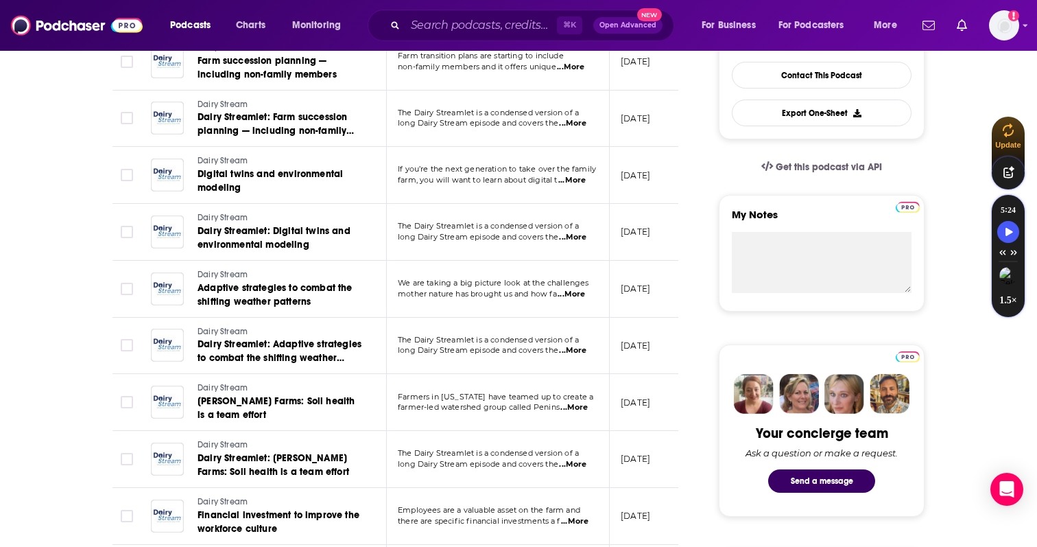
scroll to position [378, 0]
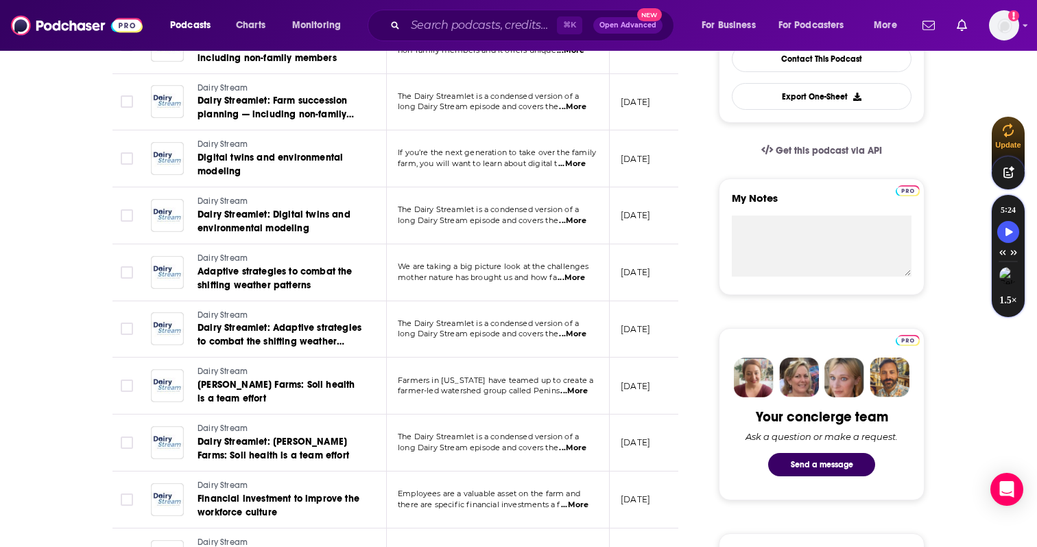
click at [575, 274] on span "...More" at bounding box center [571, 277] width 27 height 11
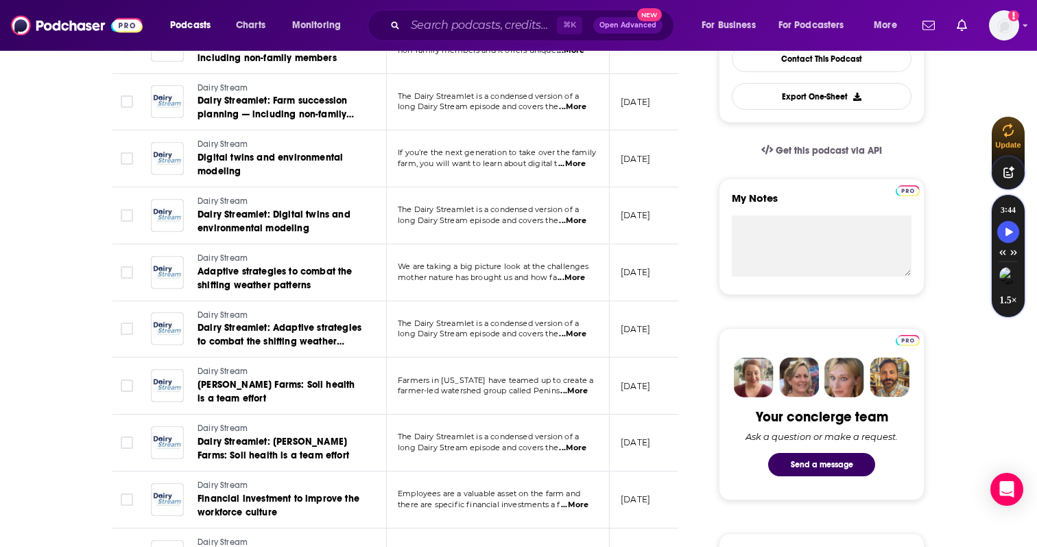
scroll to position [0, 0]
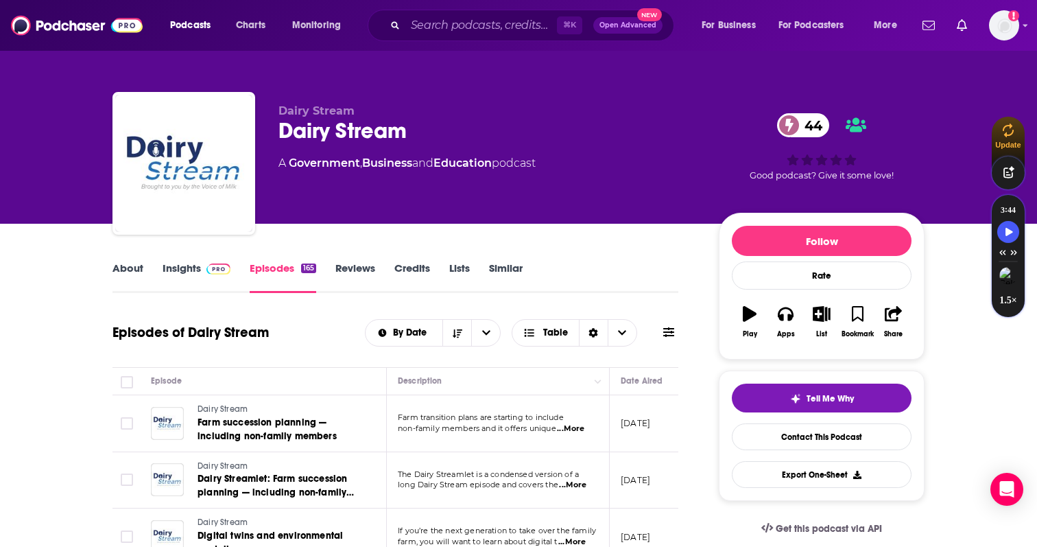
click at [188, 287] on link "Insights" at bounding box center [197, 277] width 68 height 32
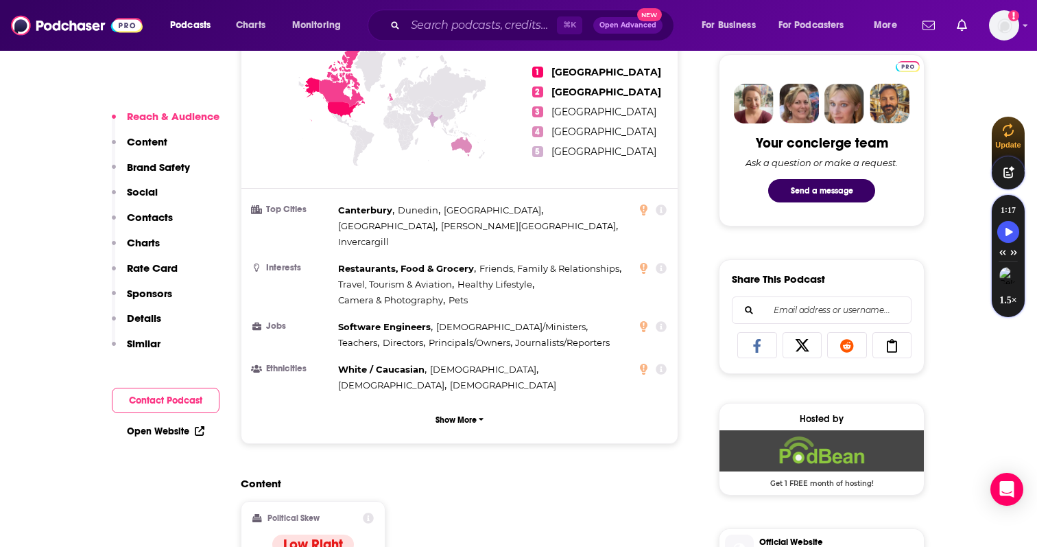
scroll to position [740, 0]
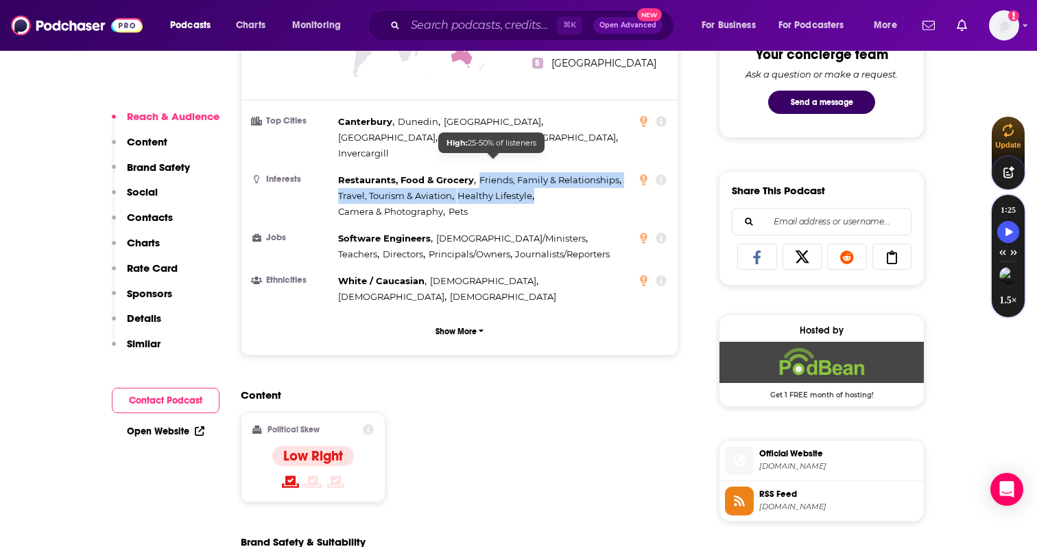
drag, startPoint x: 478, startPoint y: 146, endPoint x: 536, endPoint y: 165, distance: 60.5
click at [536, 172] on div "Restaurants, Food & Grocery , Friends, Family & Relationships , Travel, Tourism…" at bounding box center [484, 195] width 293 height 47
copy div "Friends, Family & Relationships , Travel, Tourism & Aviation , Healthy Lifestyl…"
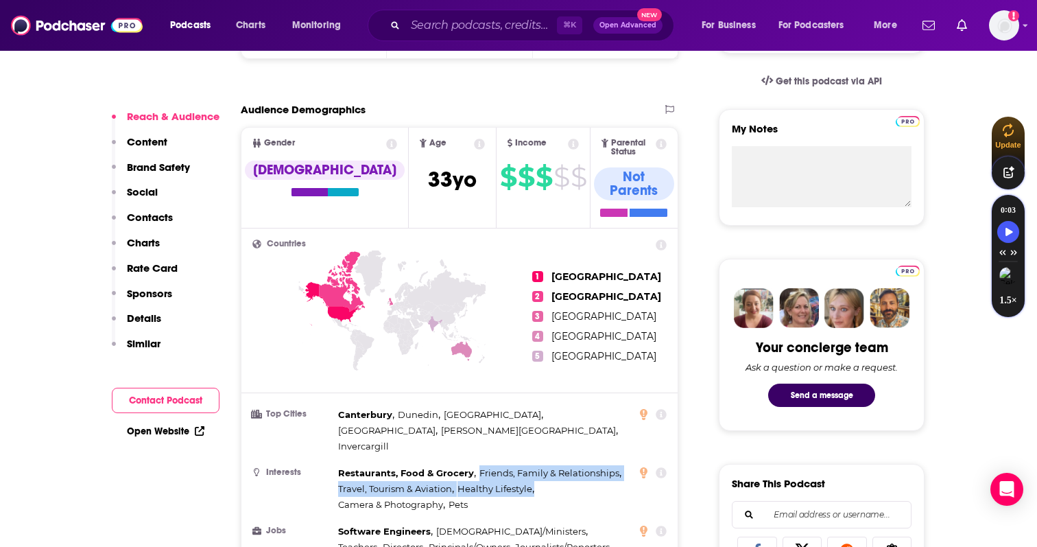
scroll to position [112, 0]
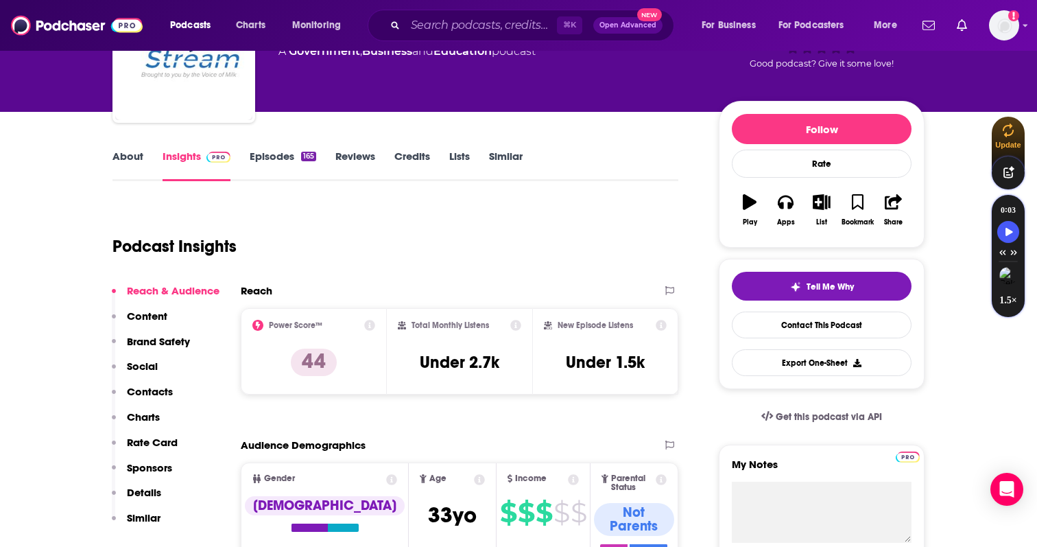
click at [272, 161] on link "Episodes 165" at bounding box center [283, 166] width 67 height 32
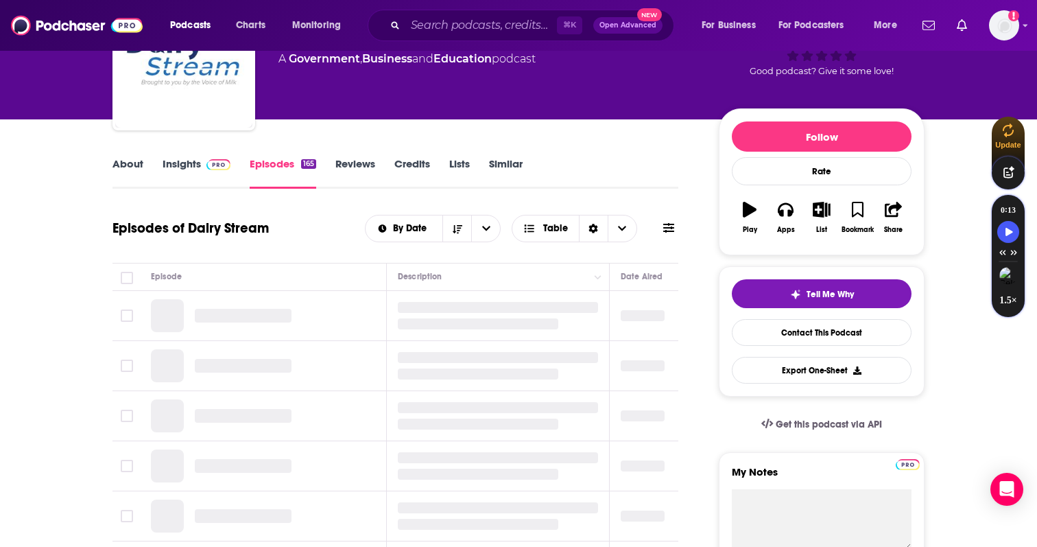
scroll to position [438, 0]
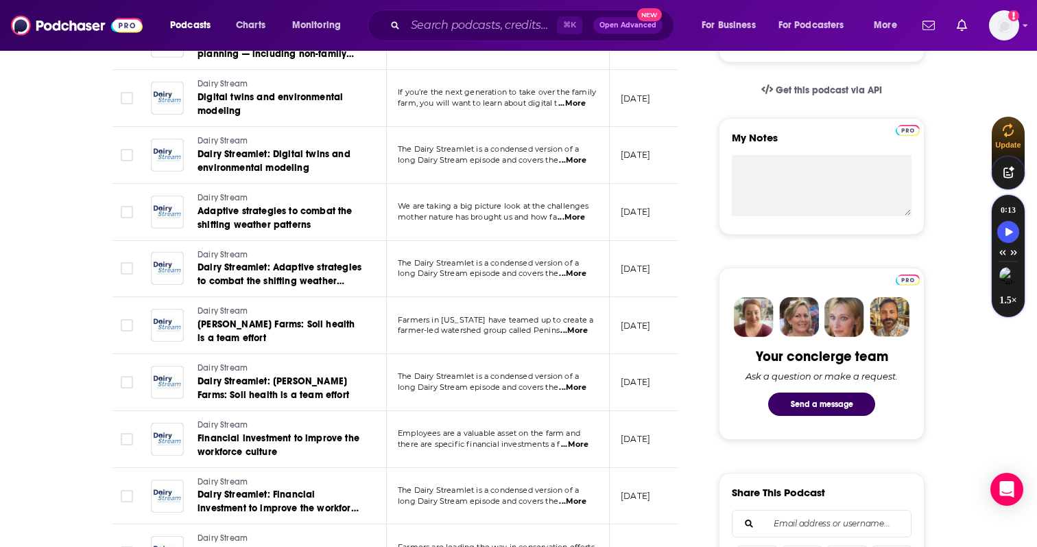
click at [572, 281] on td "The Dairy Streamlet is a condensed version of a long Dairy Stream episode and c…" at bounding box center [498, 269] width 223 height 57
click at [575, 329] on span "...More" at bounding box center [574, 330] width 27 height 11
drag, startPoint x: 392, startPoint y: 19, endPoint x: 473, endPoint y: 42, distance: 83.4
click at [231, 322] on span "Kinnard Farms: Soil health is a team effort" at bounding box center [276, 330] width 157 height 25
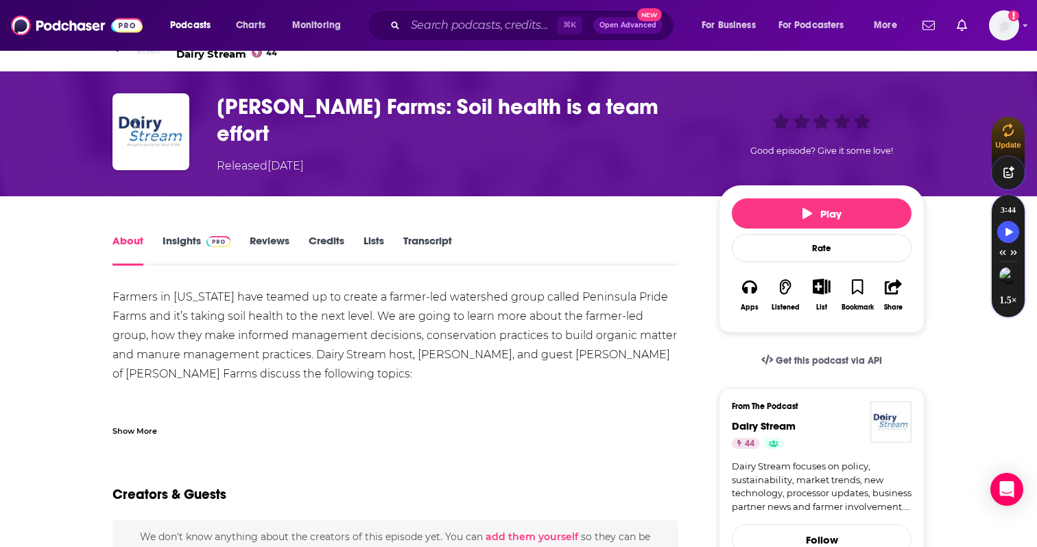
scroll to position [30, 0]
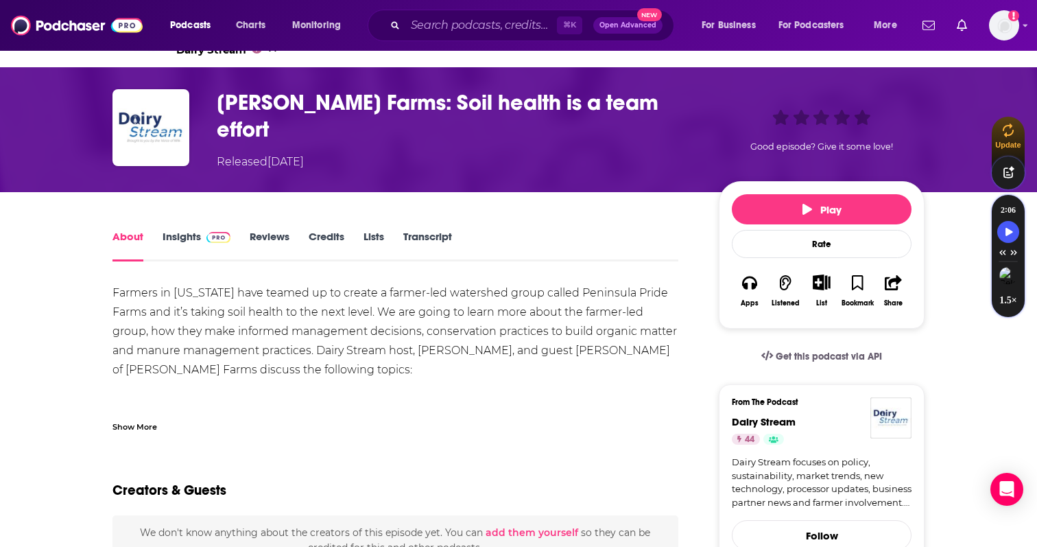
click at [167, 414] on div "Farmers in Wisconsin have teamed up to create a farmer-led watershed group call…" at bounding box center [396, 357] width 566 height 149
click at [156, 423] on div "Show More" at bounding box center [135, 425] width 45 height 13
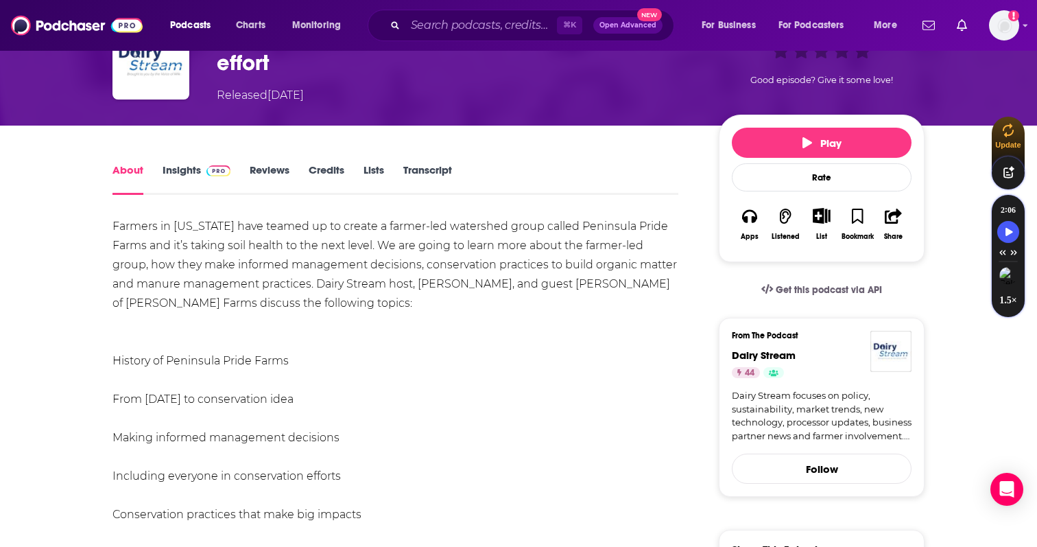
scroll to position [96, 0]
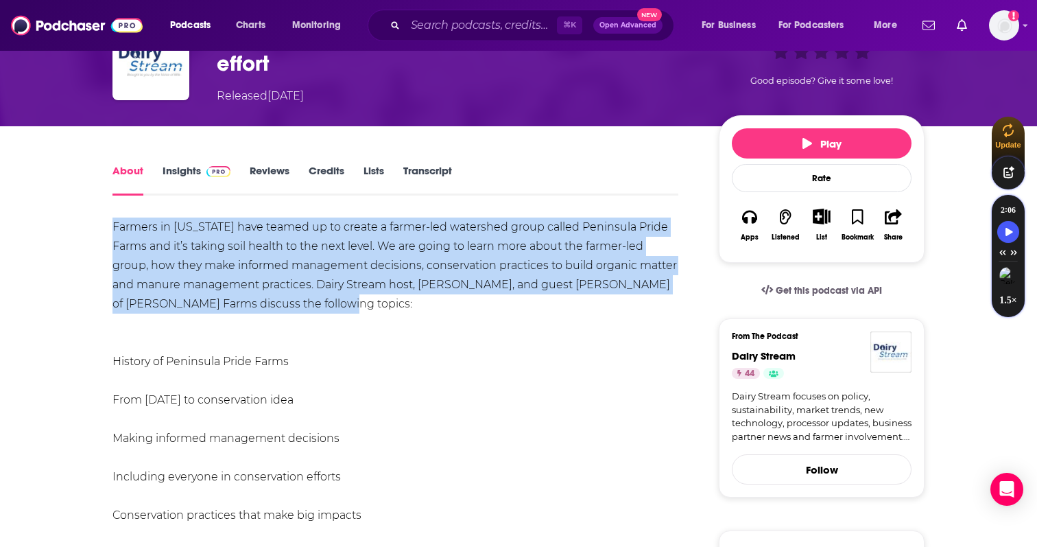
drag, startPoint x: 320, startPoint y: 306, endPoint x: 77, endPoint y: 231, distance: 254.4
copy div "Farmers in Wisconsin have teamed up to create a farmer-led watershed group call…"
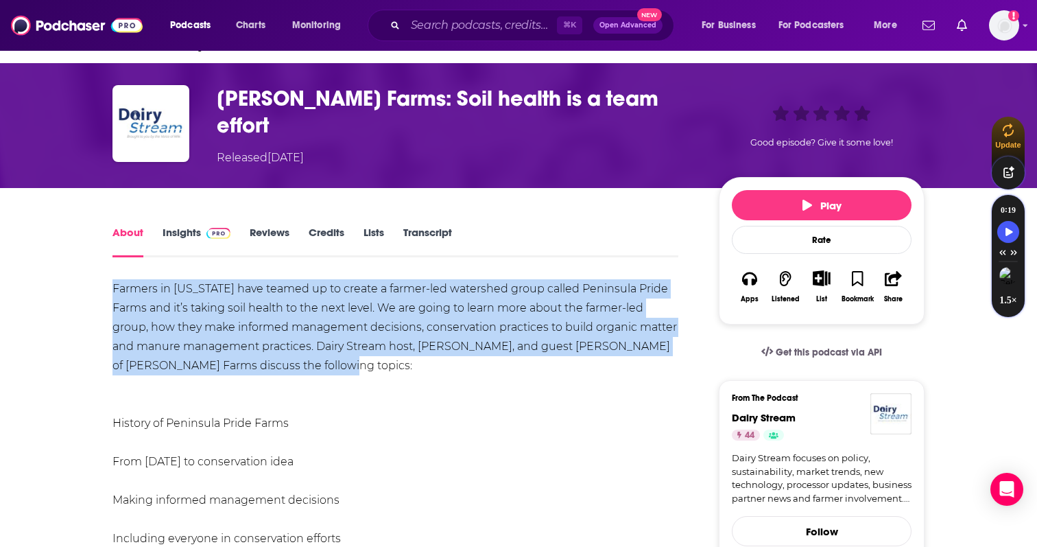
scroll to position [0, 0]
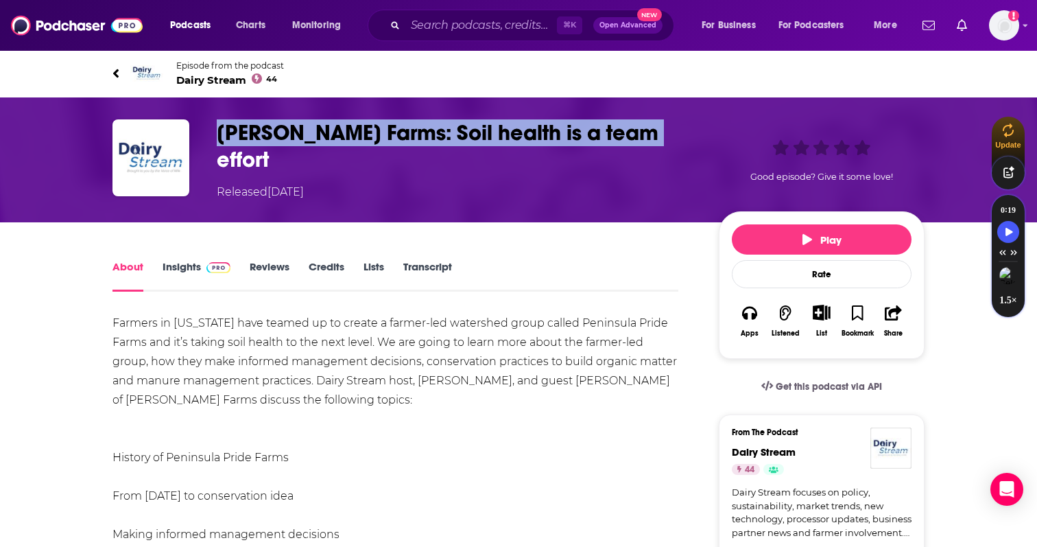
drag, startPoint x: 221, startPoint y: 129, endPoint x: 637, endPoint y: 138, distance: 415.9
click at [637, 138] on h1 "Kinnard Farms: Soil health is a team effort" at bounding box center [457, 146] width 480 height 54
copy h1 "Kinnard Farms: Soil health is a team effort"
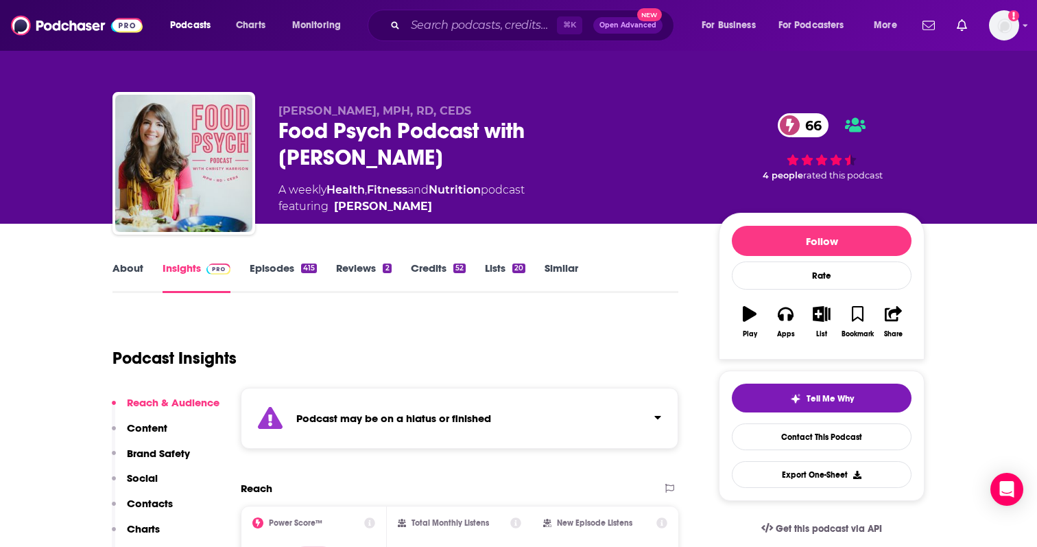
click at [269, 276] on link "Episodes 415" at bounding box center [283, 277] width 67 height 32
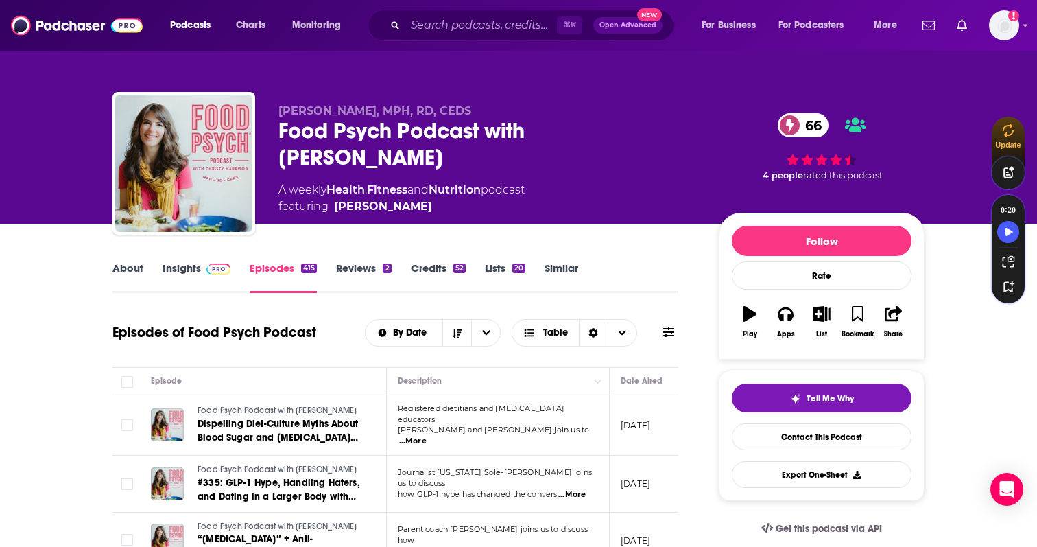
click at [132, 267] on link "About" at bounding box center [128, 277] width 31 height 32
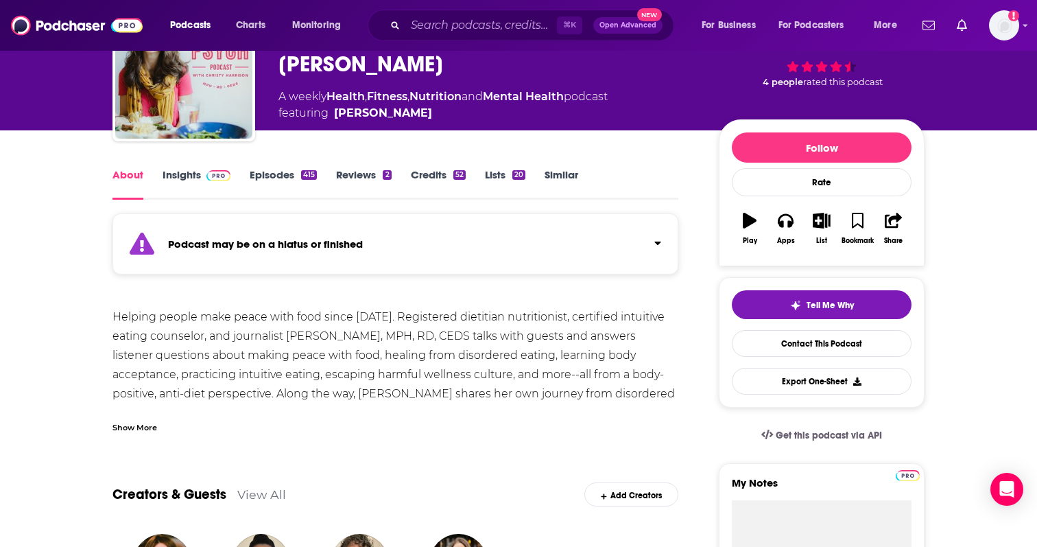
scroll to position [112, 0]
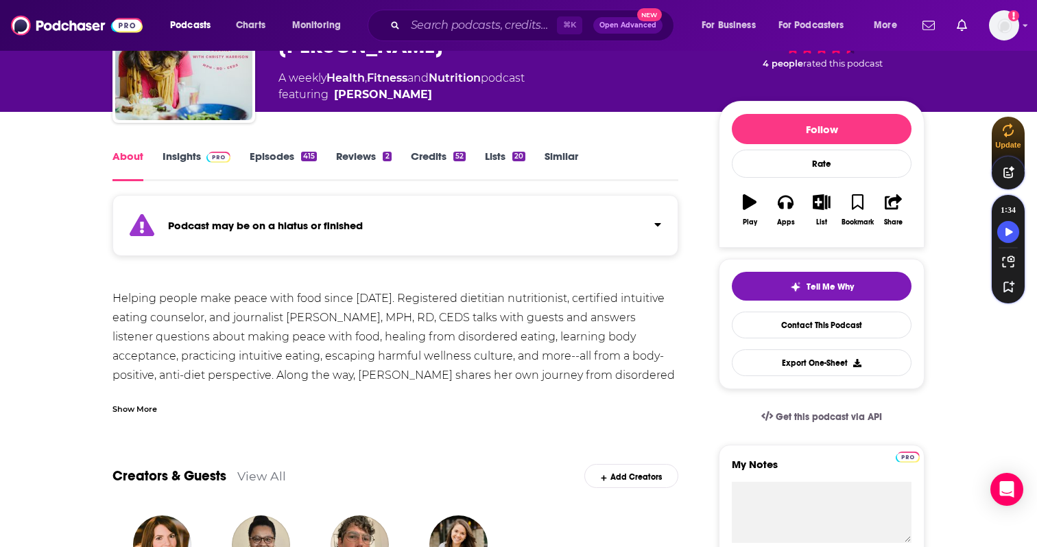
click at [638, 237] on div "Podcast may be on a hiatus or finished" at bounding box center [396, 225] width 566 height 61
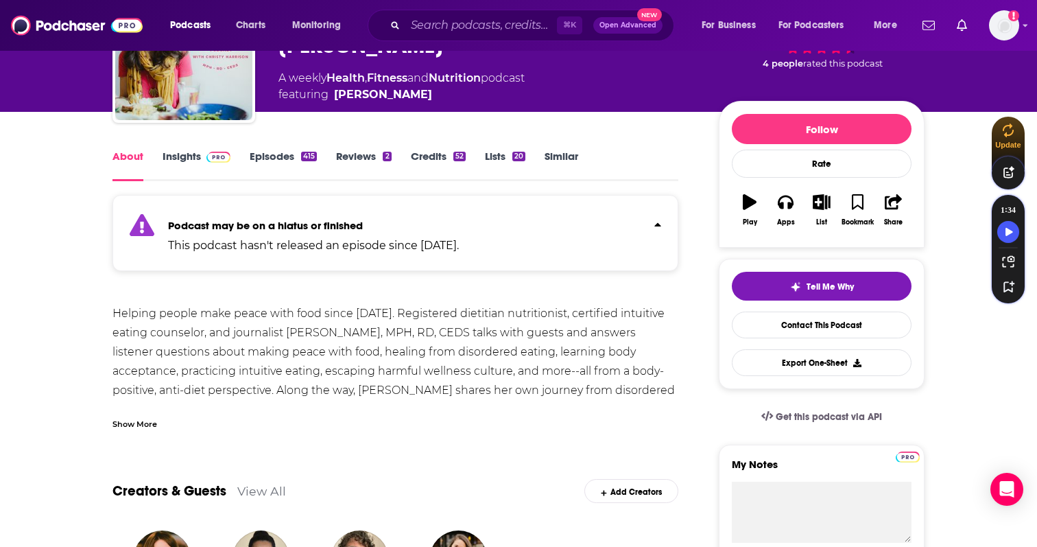
click at [638, 237] on div "Podcast may be on a hiatus or finished This podcast hasn't released an episode …" at bounding box center [396, 233] width 566 height 76
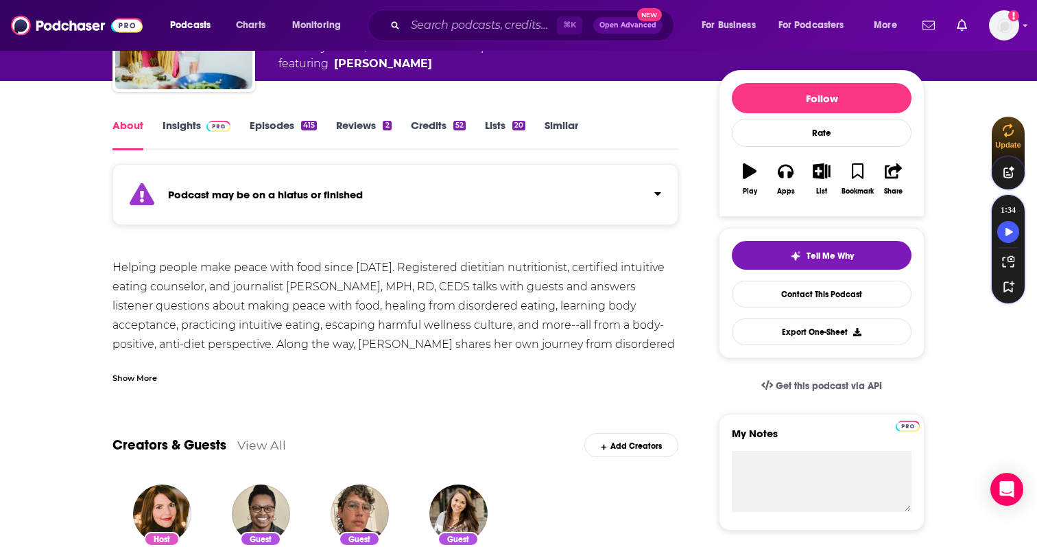
scroll to position [145, 0]
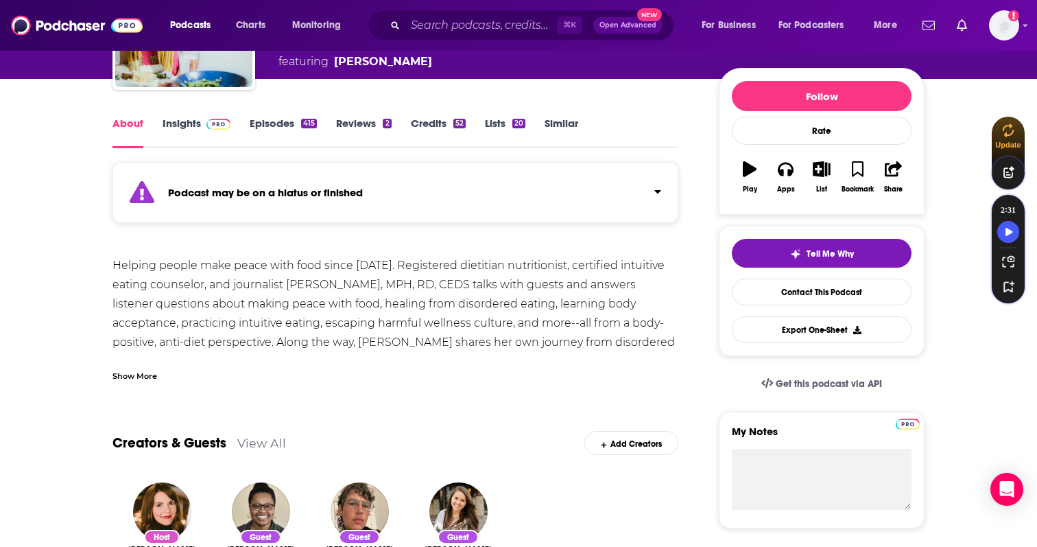
click at [158, 377] on div "Show More" at bounding box center [396, 370] width 566 height 23
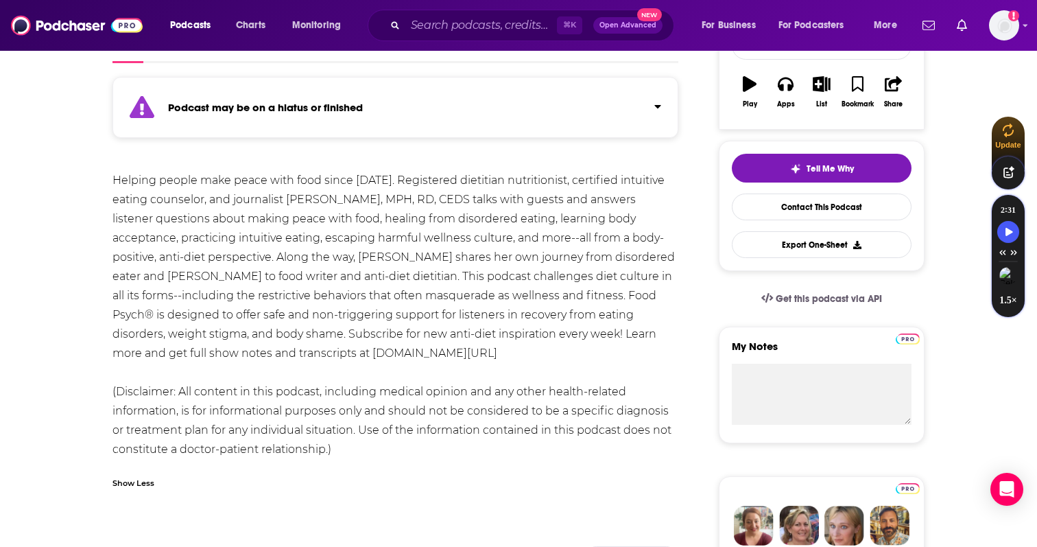
scroll to position [0, 0]
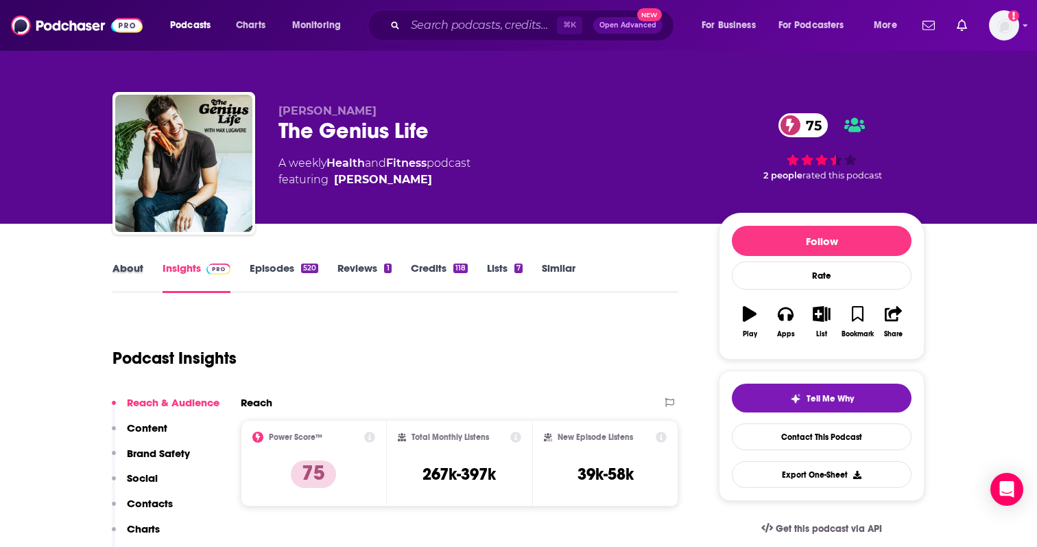
click at [149, 269] on div "About" at bounding box center [138, 277] width 50 height 32
click at [137, 274] on link "About" at bounding box center [128, 277] width 31 height 32
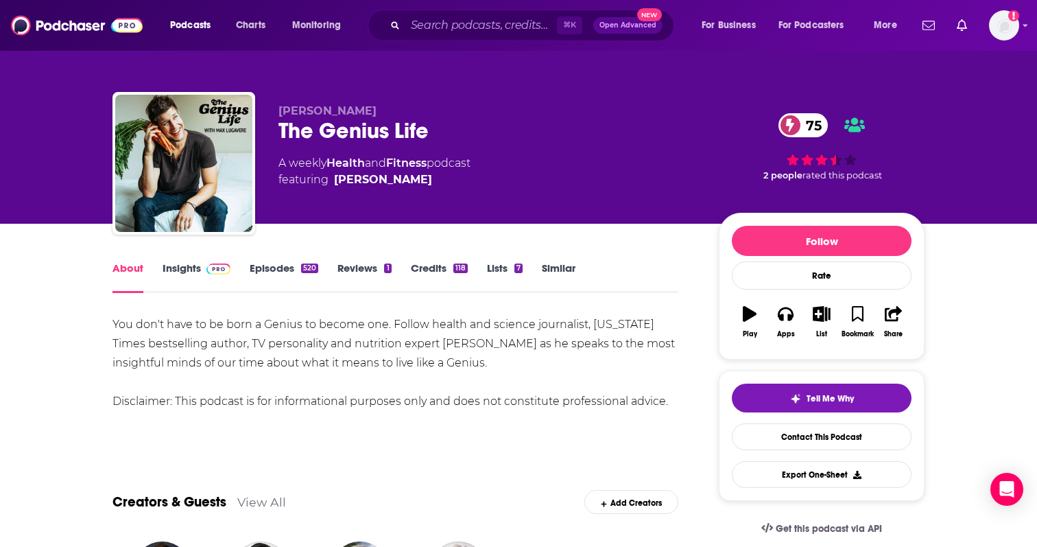
click at [279, 272] on link "Episodes 520" at bounding box center [284, 277] width 69 height 32
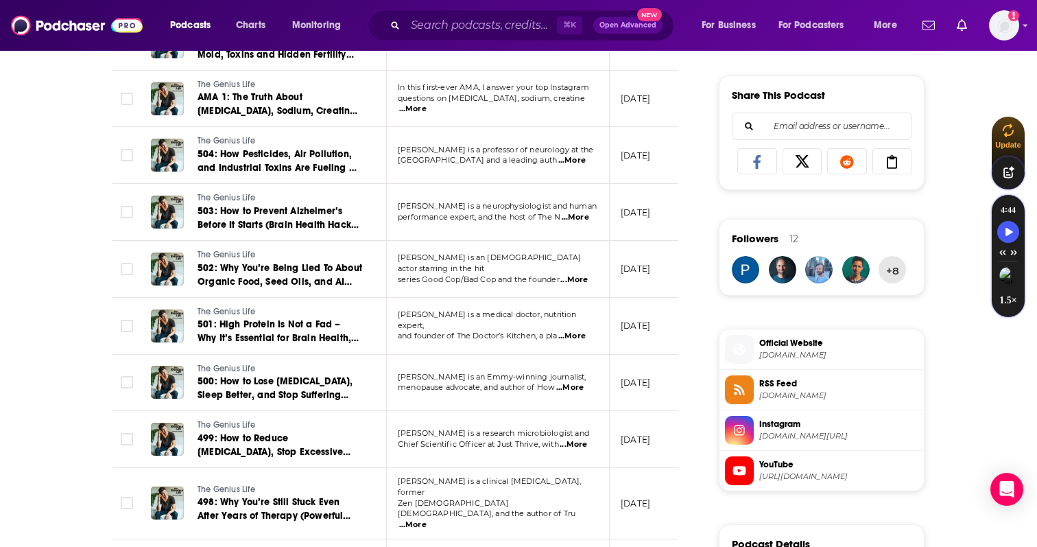
scroll to position [843, 0]
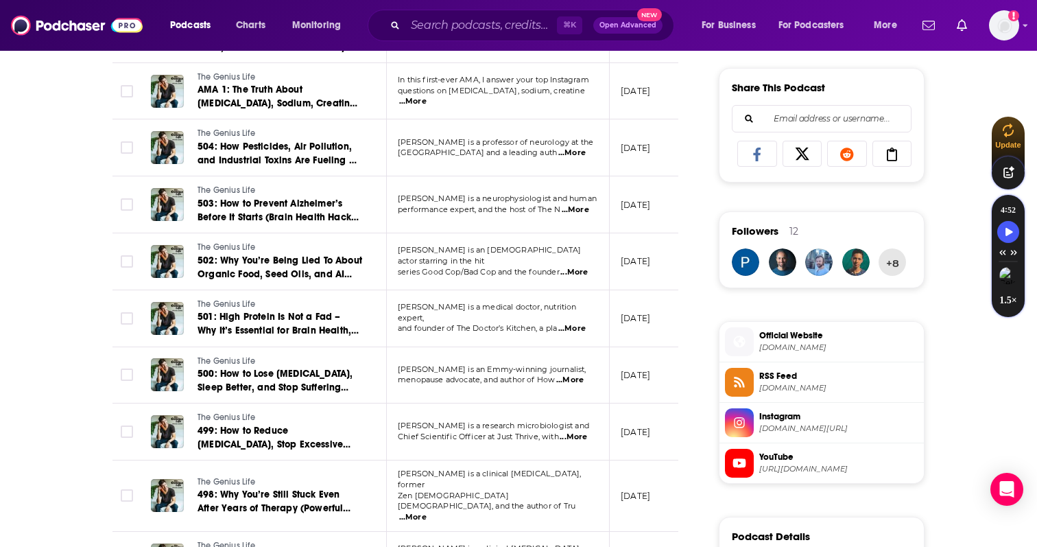
click at [427, 99] on span "...More" at bounding box center [412, 101] width 27 height 11
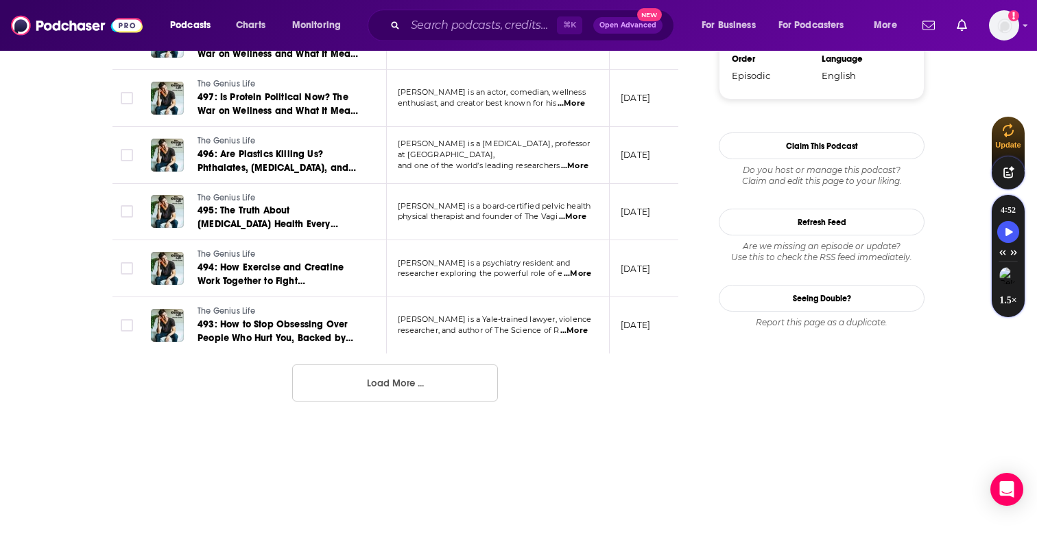
scroll to position [1479, 0]
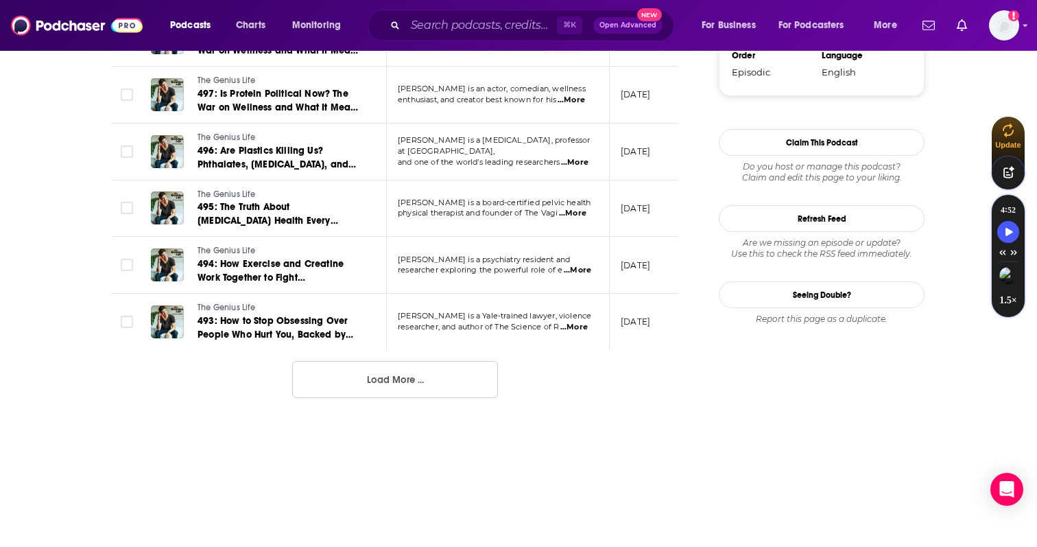
click at [434, 372] on button "Load More ..." at bounding box center [395, 379] width 206 height 37
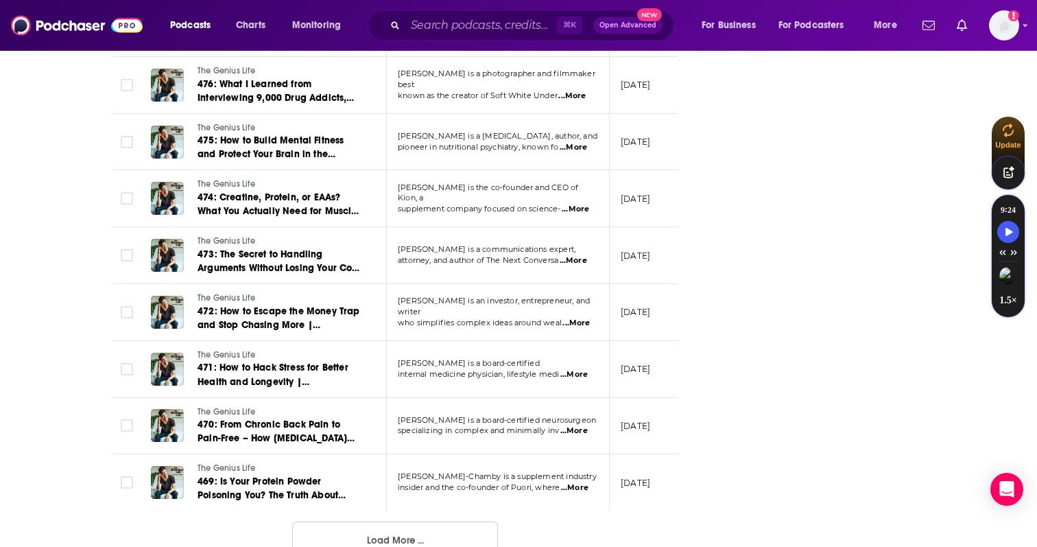
scroll to position [2758, 0]
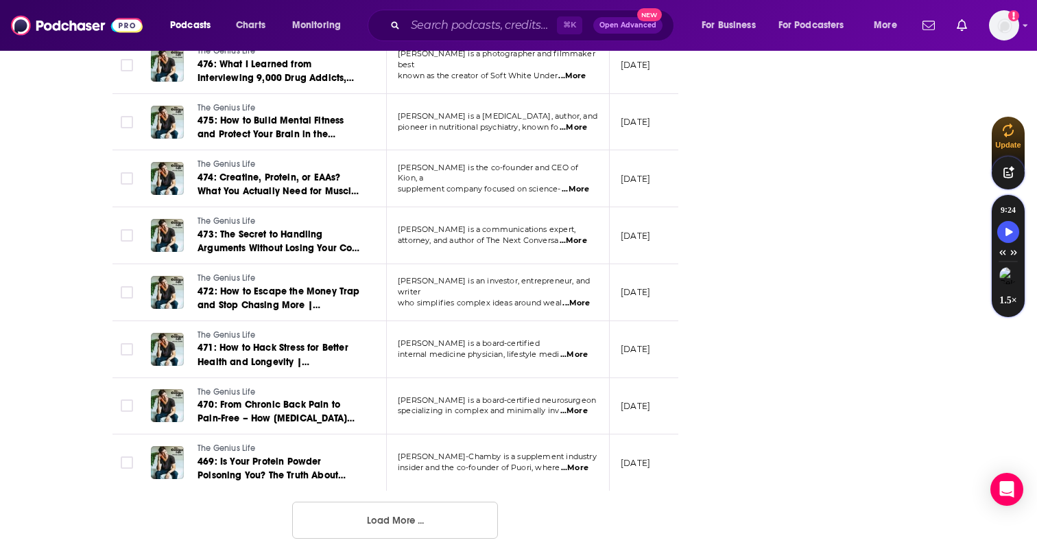
click at [441, 513] on button "Load More ..." at bounding box center [395, 520] width 206 height 37
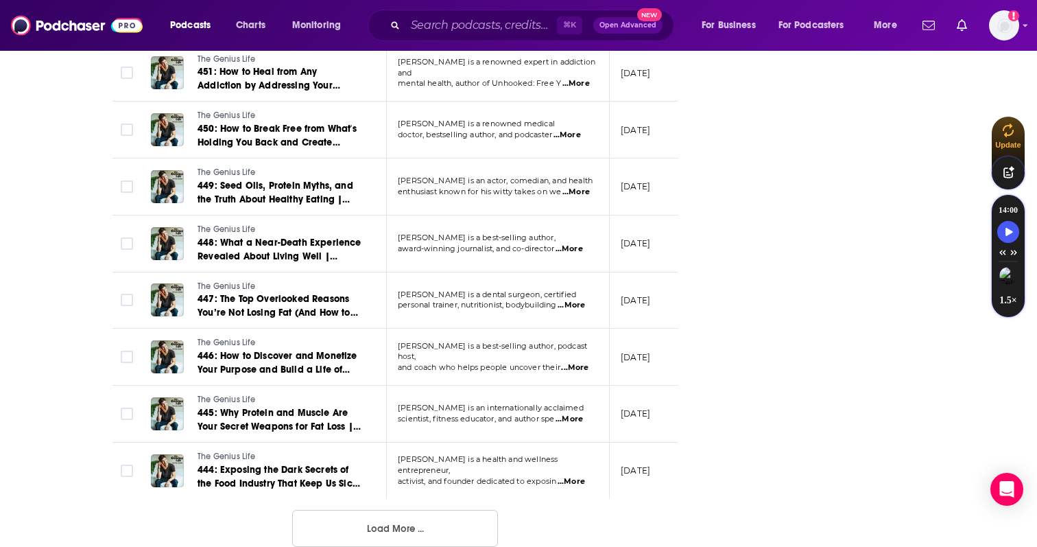
scroll to position [4177, 0]
click at [441, 513] on button "Load More ..." at bounding box center [395, 527] width 206 height 37
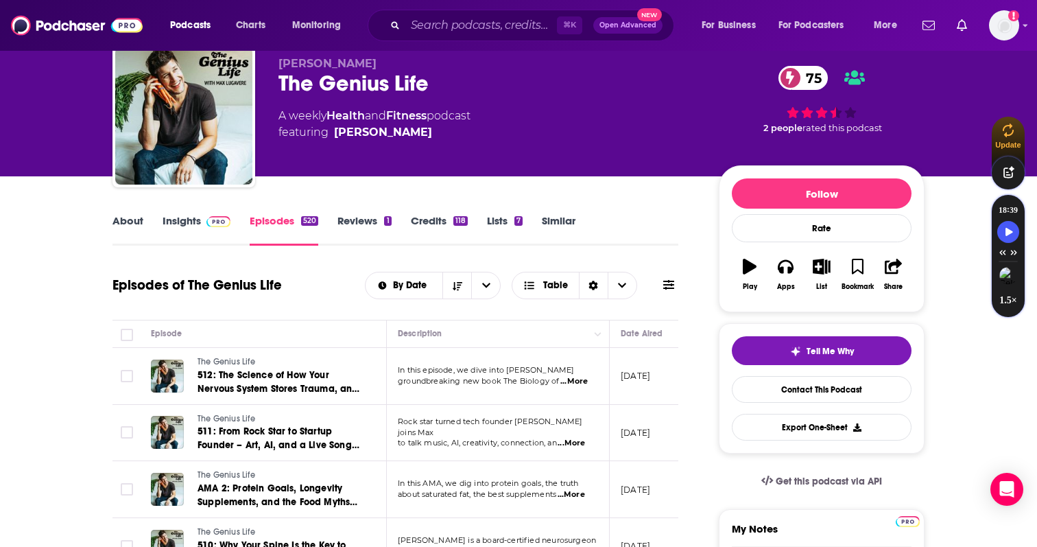
scroll to position [0, 0]
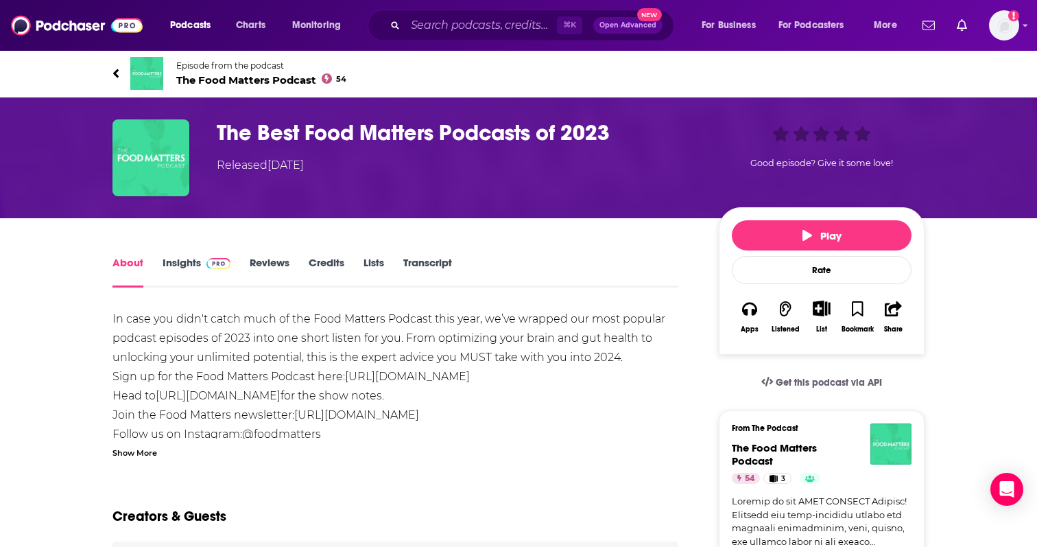
click at [214, 270] on link "Insights" at bounding box center [197, 272] width 68 height 32
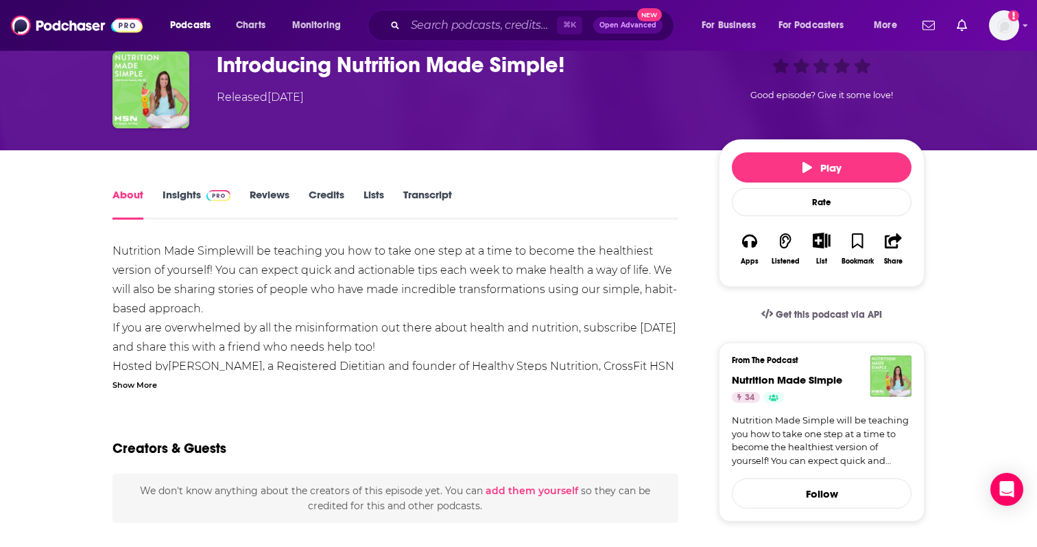
scroll to position [91, 0]
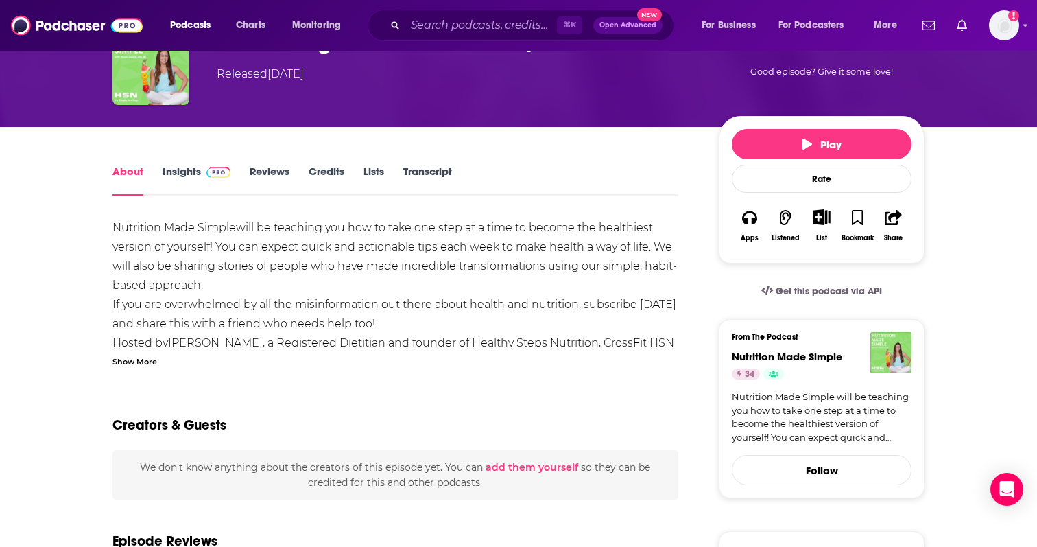
click at [189, 176] on link "Insights" at bounding box center [197, 181] width 68 height 32
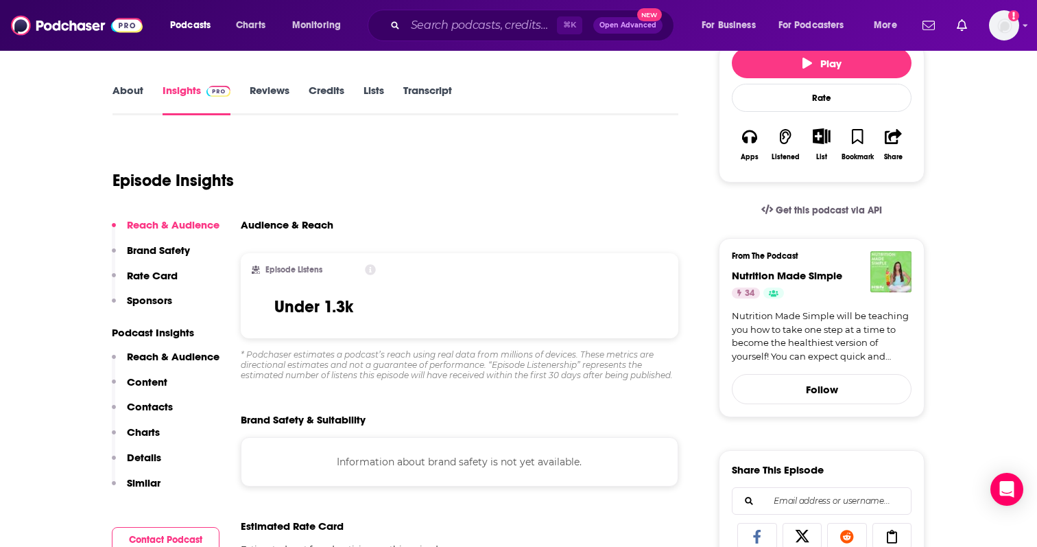
scroll to position [175, 0]
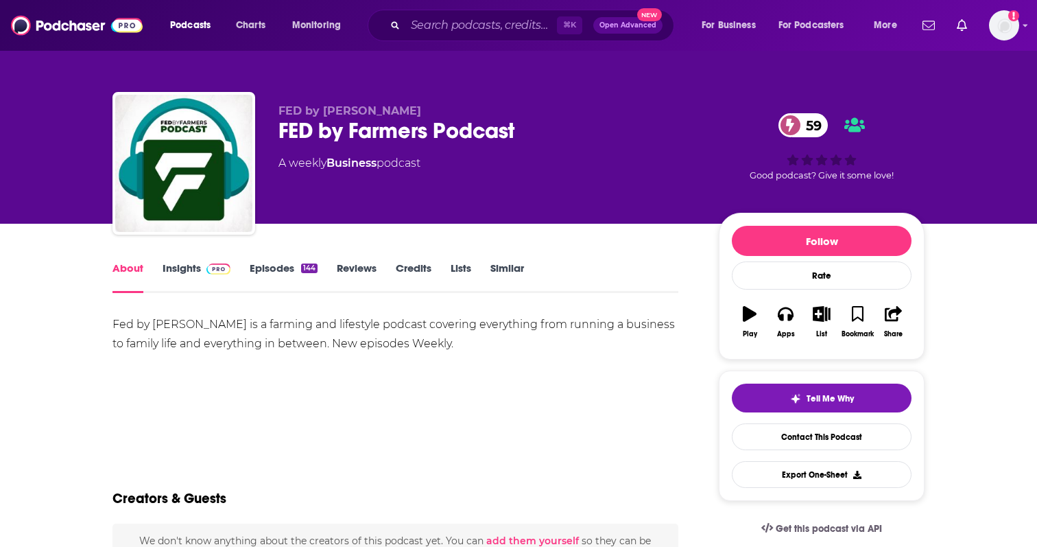
click at [258, 275] on link "Episodes 144" at bounding box center [284, 277] width 68 height 32
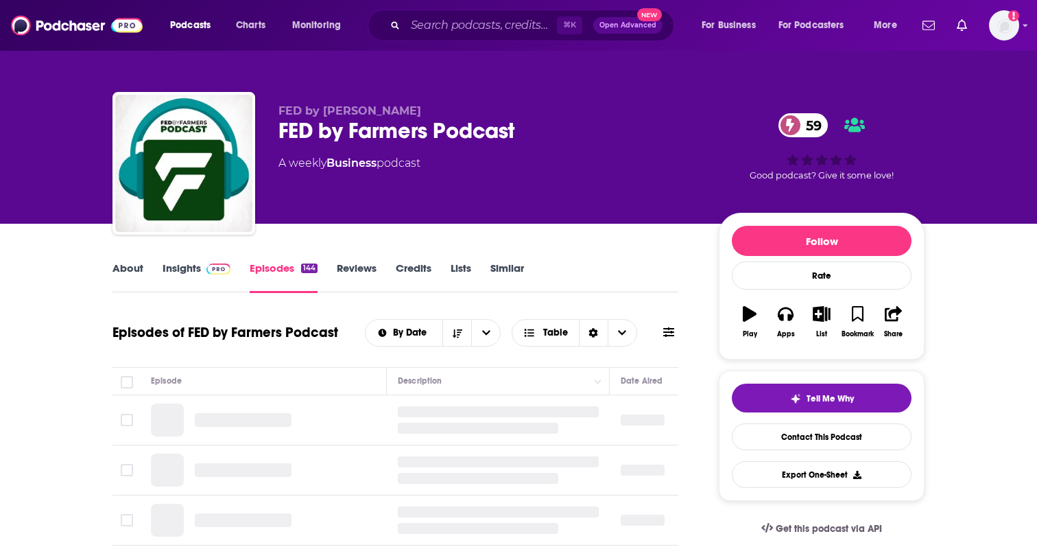
click at [194, 275] on link "Insights" at bounding box center [197, 277] width 68 height 32
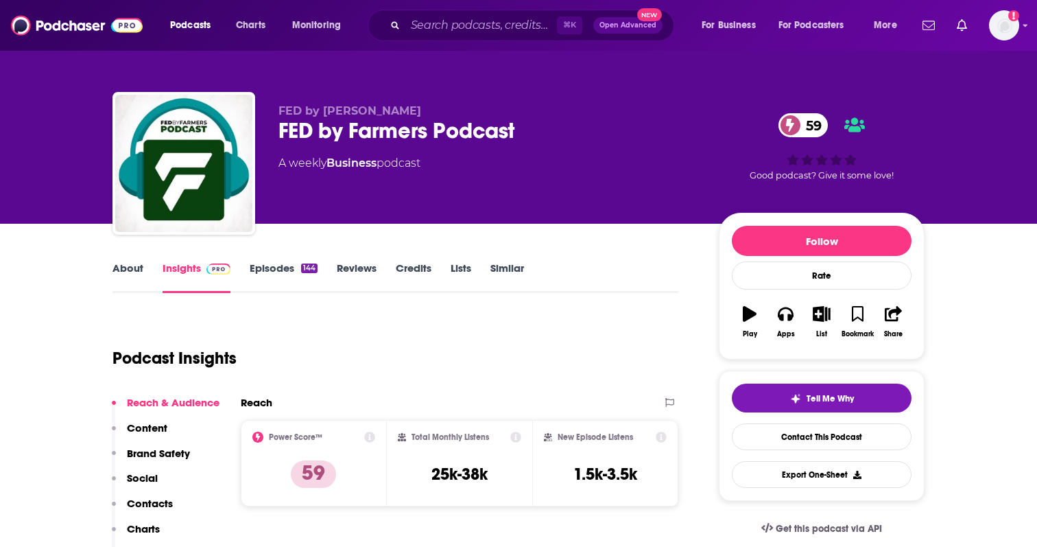
click at [276, 268] on link "Episodes 144" at bounding box center [284, 277] width 68 height 32
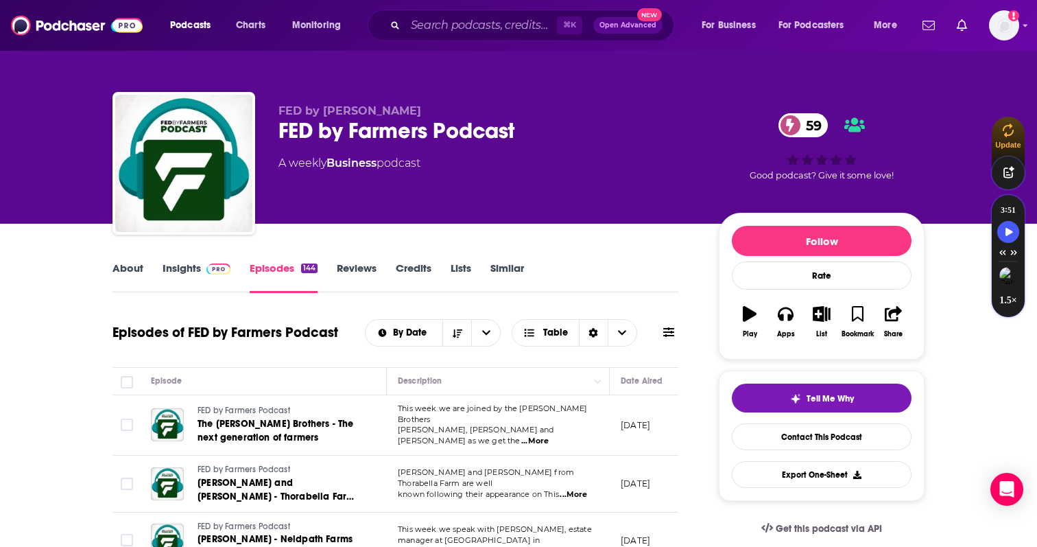
click at [222, 275] on link "Insights" at bounding box center [197, 277] width 68 height 32
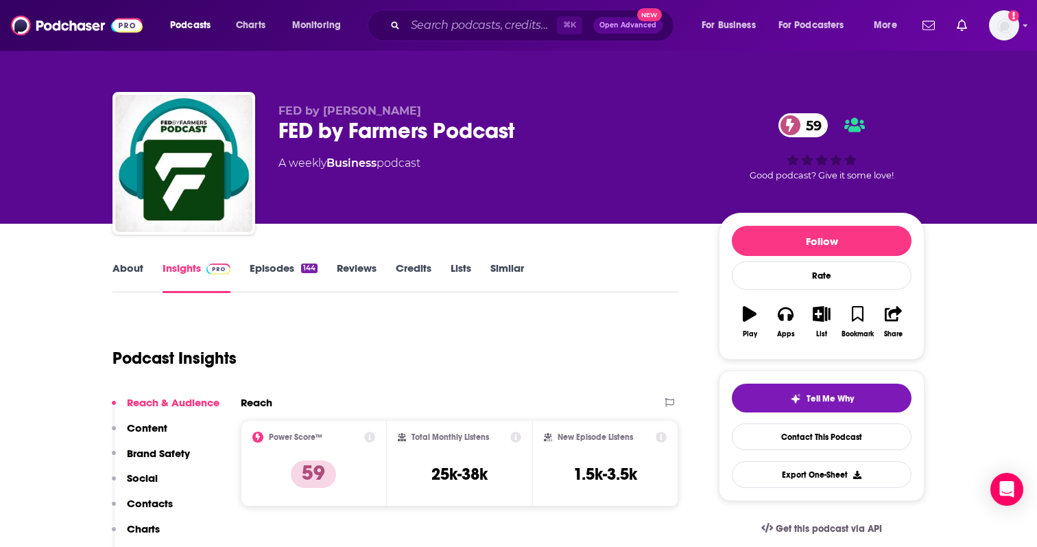
click at [292, 275] on link "Episodes 144" at bounding box center [284, 277] width 68 height 32
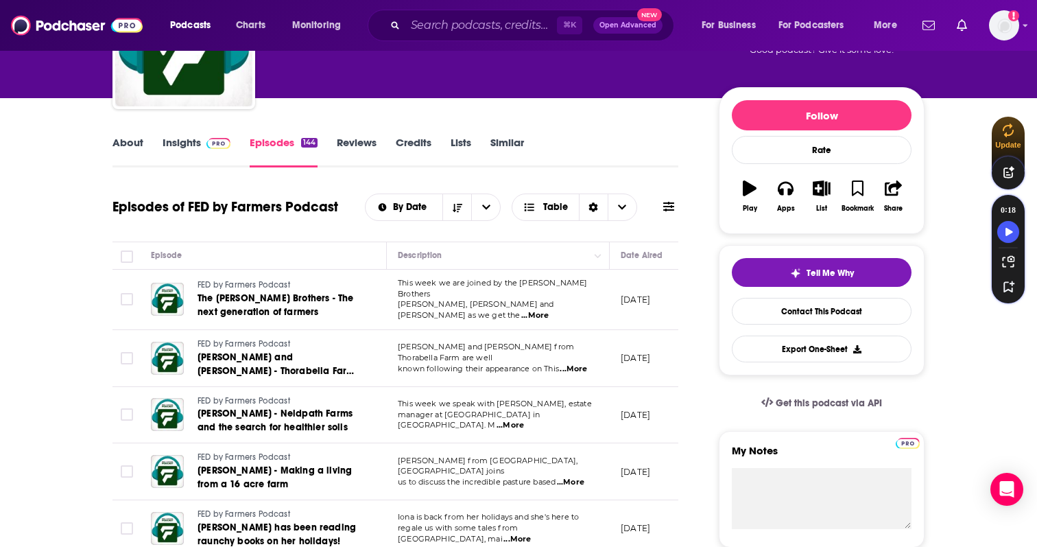
scroll to position [136, 0]
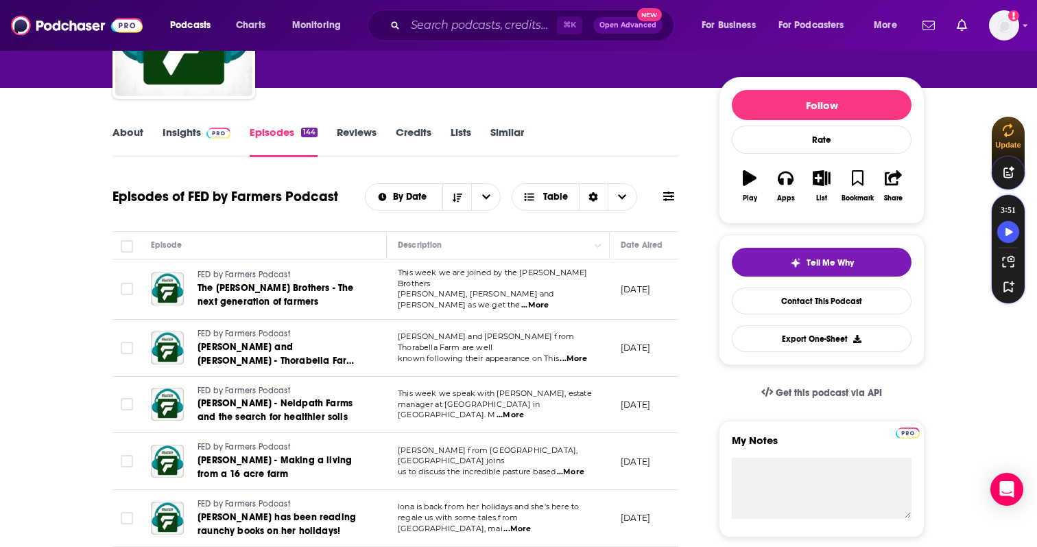
click at [583, 353] on span "...More" at bounding box center [573, 358] width 27 height 11
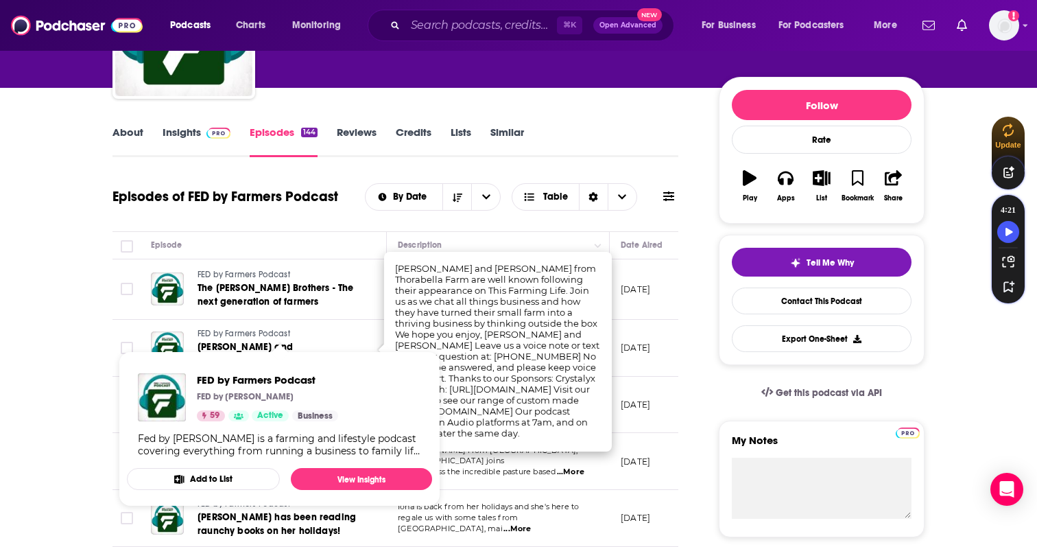
click at [258, 340] on link "Nikki and Olly Dallas - Thorabella Farm and BBCs This Farming Life" at bounding box center [280, 353] width 165 height 27
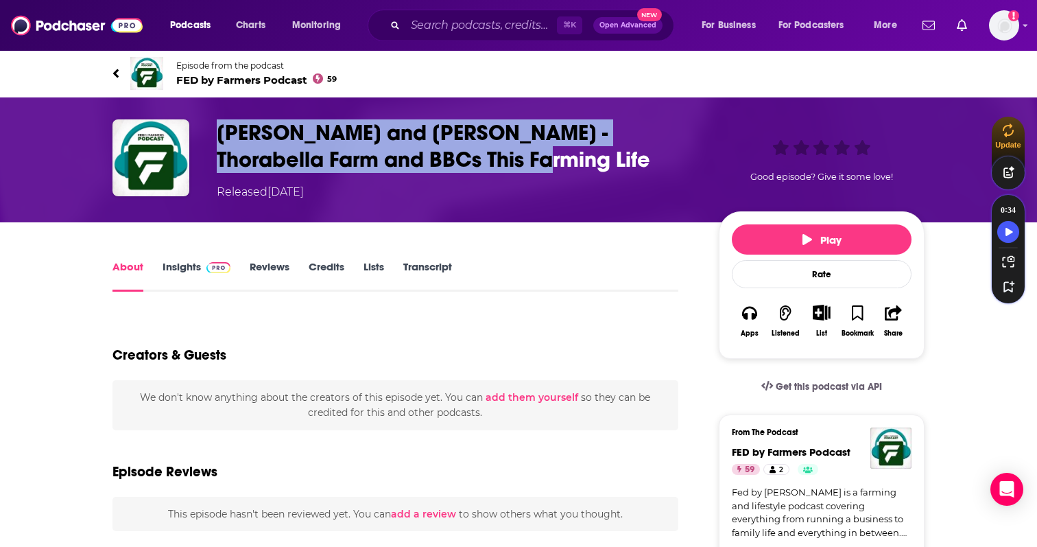
drag, startPoint x: 455, startPoint y: 151, endPoint x: 205, endPoint y: 115, distance: 252.3
click at [205, 115] on div "Nikki and Olly Dallas - Thorabella Farm and BBCs This Farming Life Released Tue…" at bounding box center [519, 159] width 878 height 125
copy h1 "Nikki and Olly Dallas - Thorabella Farm and BBCs This Farming Life"
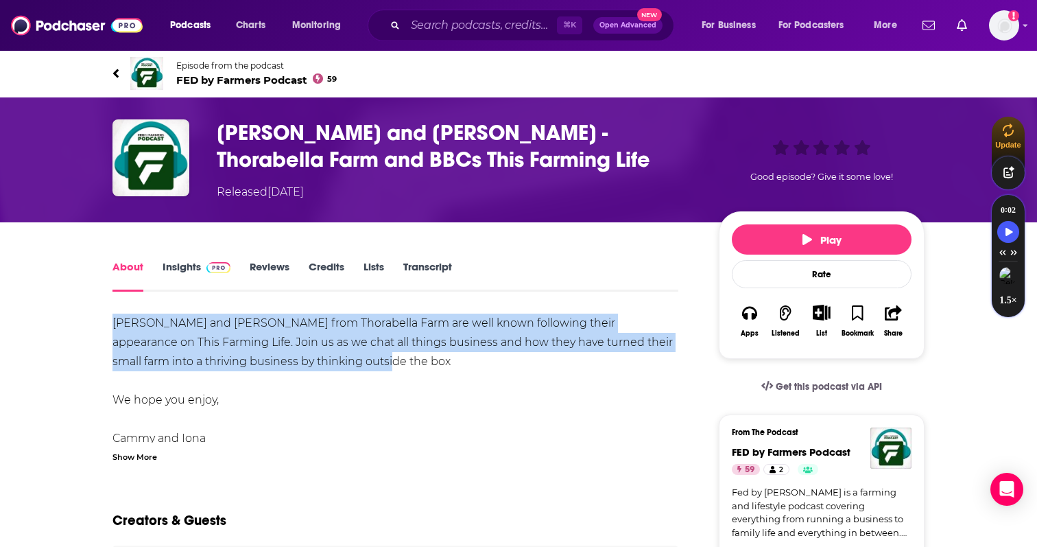
drag, startPoint x: 326, startPoint y: 367, endPoint x: 108, endPoint y: 322, distance: 222.7
copy div "Nikki and Olly Dallas from Thorabella Farm are well known following their appea…"
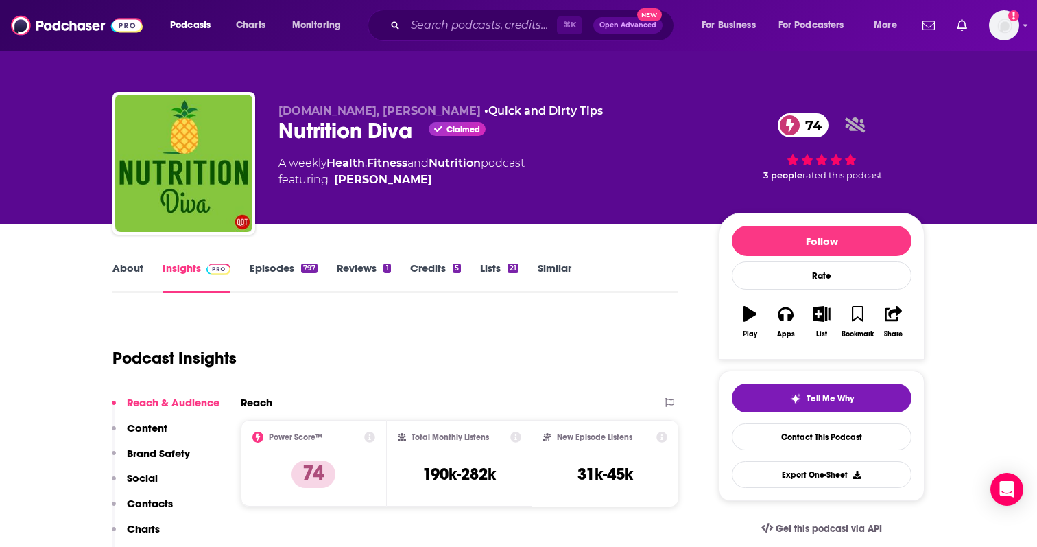
click at [130, 277] on link "About" at bounding box center [128, 277] width 31 height 32
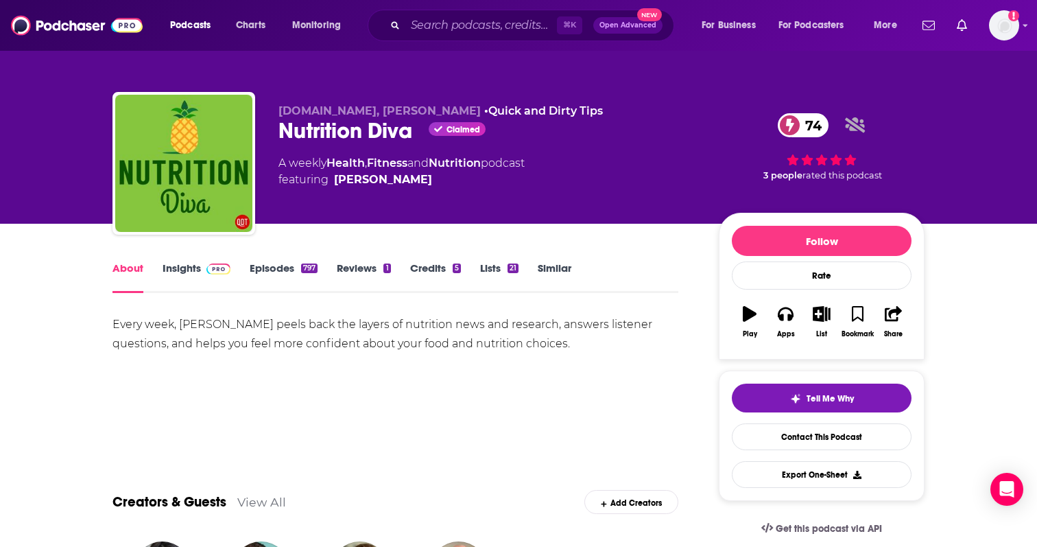
click at [279, 276] on link "Episodes 797" at bounding box center [284, 277] width 68 height 32
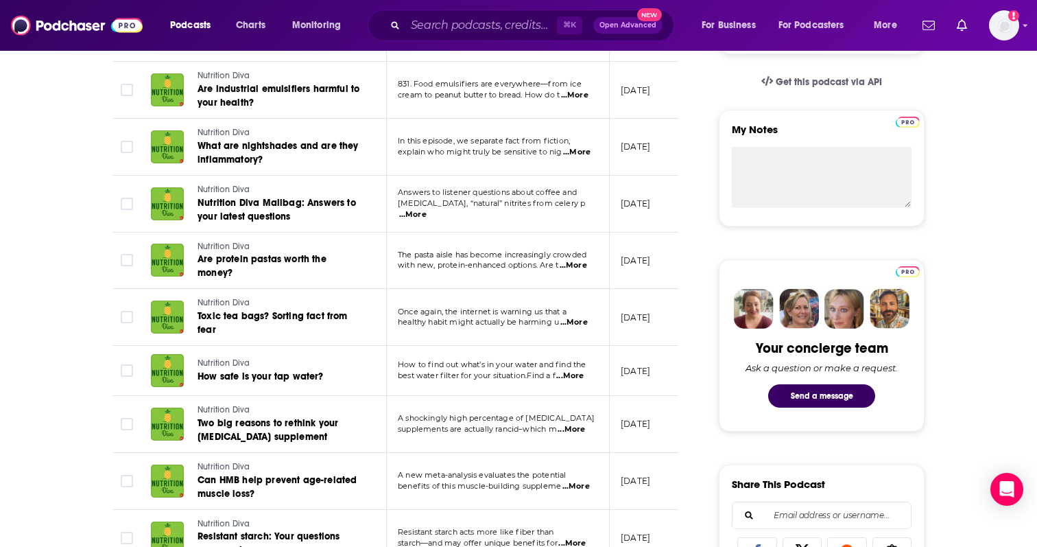
scroll to position [476, 0]
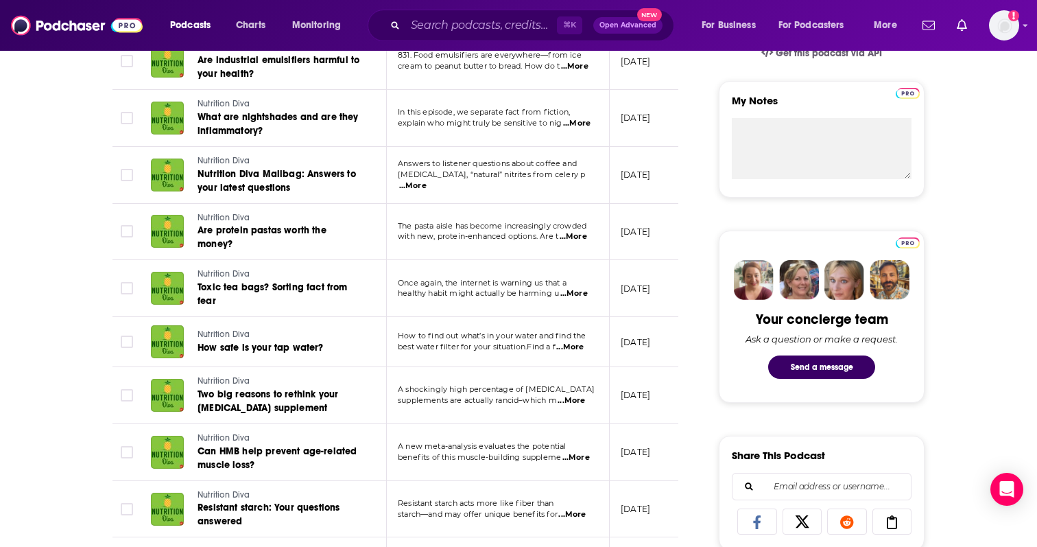
click at [578, 458] on span "...More" at bounding box center [576, 457] width 27 height 11
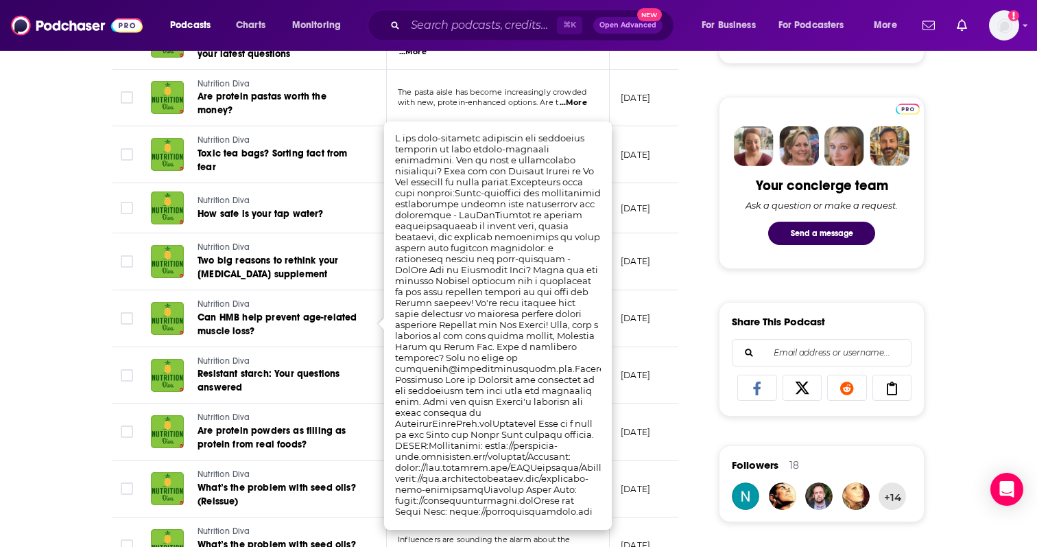
scroll to position [617, 0]
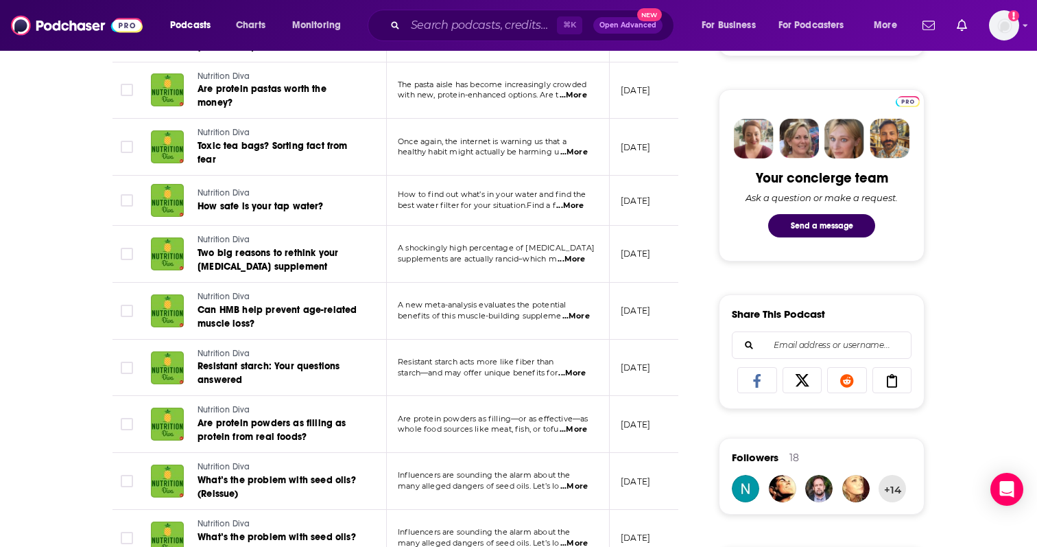
click at [291, 350] on link "Nutrition Diva" at bounding box center [280, 354] width 165 height 12
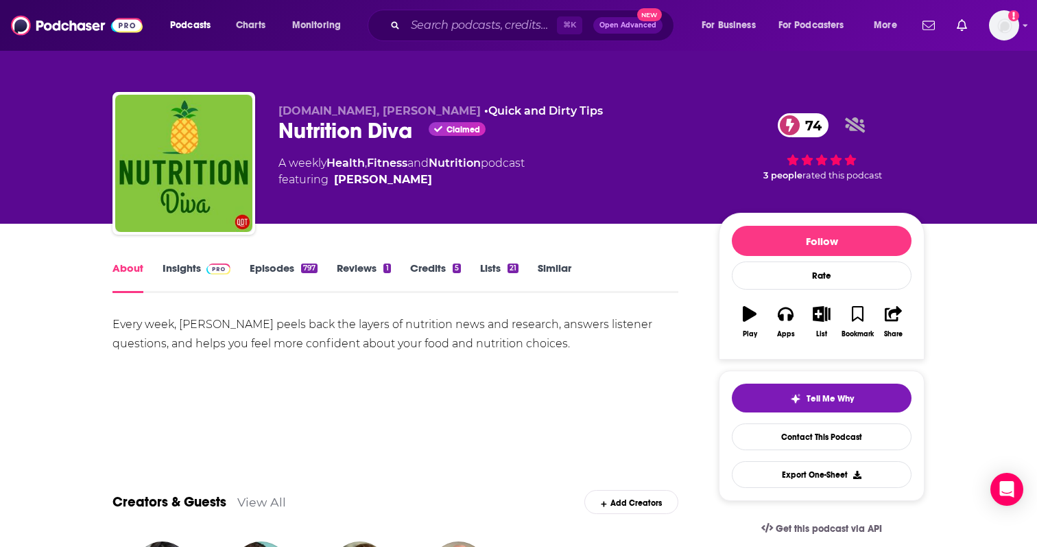
click at [201, 271] on span at bounding box center [216, 267] width 30 height 13
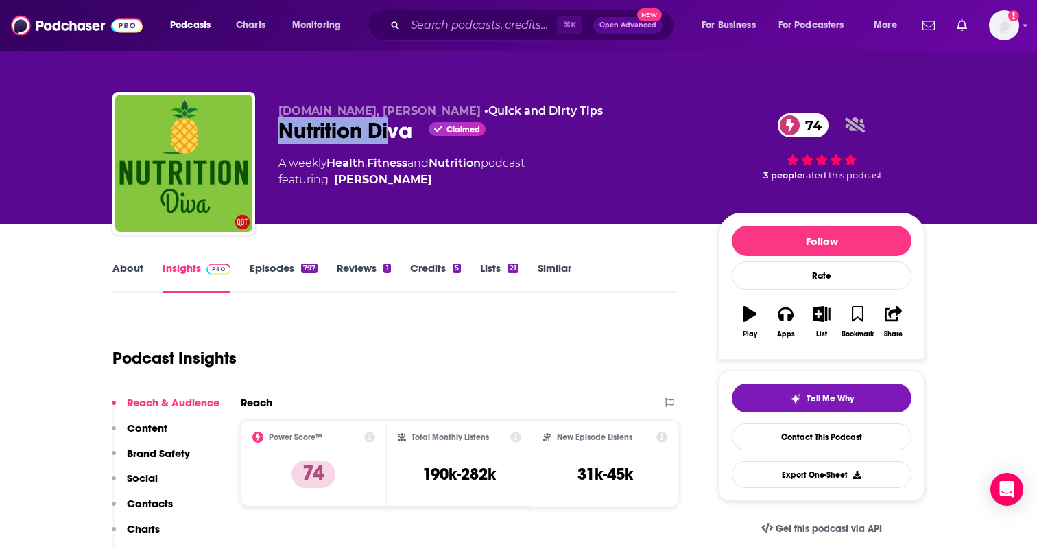
drag, startPoint x: 277, startPoint y: 133, endPoint x: 390, endPoint y: 132, distance: 112.5
click at [390, 132] on div "QuickAndDirtyTips.com, Monica Reinagel • Quick and Dirty Tips Nutrition Diva Cl…" at bounding box center [519, 166] width 812 height 148
click at [121, 267] on link "About" at bounding box center [128, 277] width 31 height 32
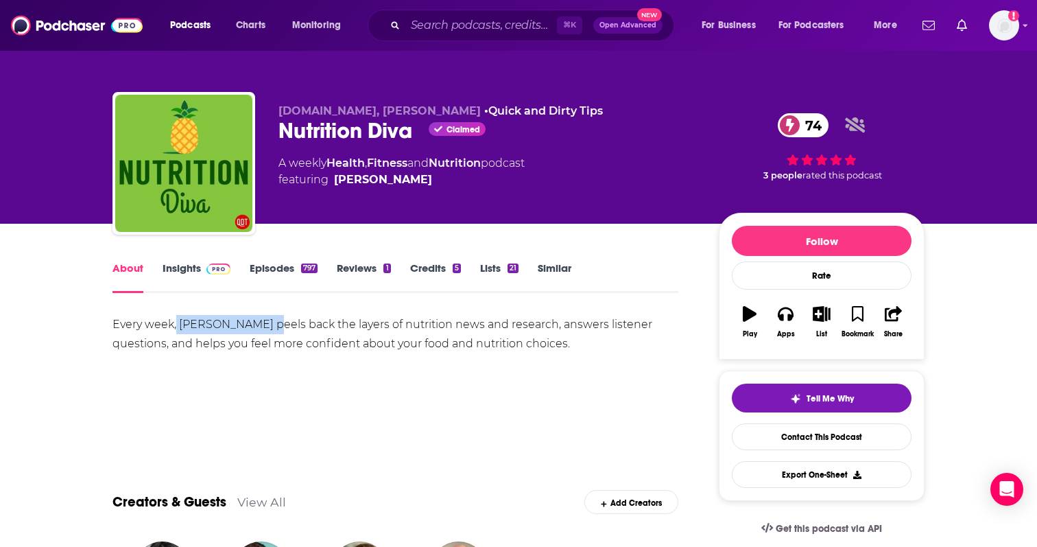
drag, startPoint x: 176, startPoint y: 325, endPoint x: 271, endPoint y: 327, distance: 94.7
click at [271, 327] on div "Every week, Monica Reinagel peels back the layers of nutrition news and researc…" at bounding box center [396, 334] width 566 height 38
copy div "Monica Reinagel"
click at [247, 335] on div "Every week, Monica Reinagel peels back the layers of nutrition news and researc…" at bounding box center [396, 334] width 566 height 38
drag, startPoint x: 101, startPoint y: 326, endPoint x: 643, endPoint y: 338, distance: 542.2
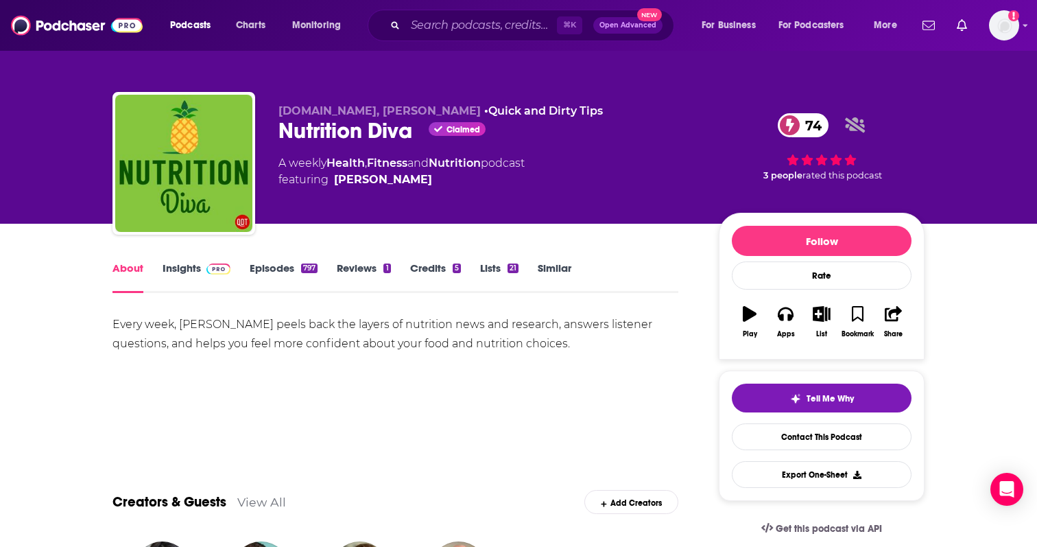
copy div "Every week, Monica Reinagel peels back the layers of nutrition news and researc…"
click at [196, 273] on link "Insights" at bounding box center [197, 277] width 68 height 32
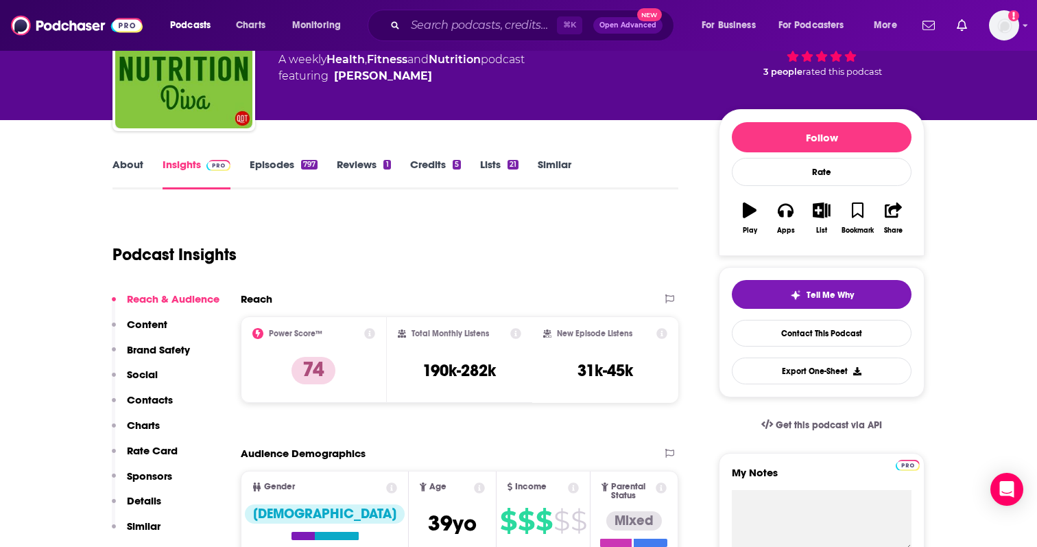
scroll to position [108, 0]
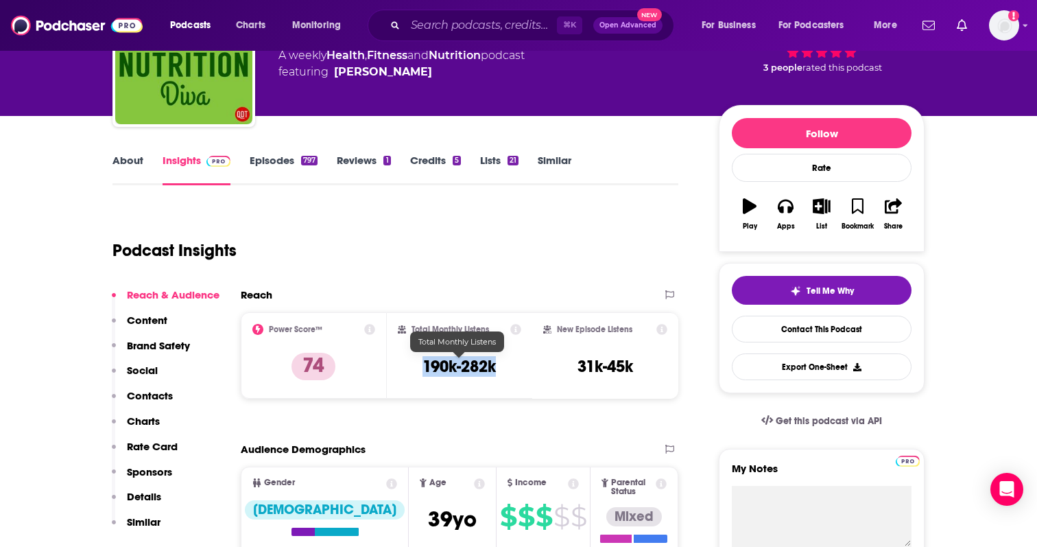
drag, startPoint x: 417, startPoint y: 367, endPoint x: 504, endPoint y: 367, distance: 87.8
click at [504, 367] on div "Total Monthly Listens 190k-282k" at bounding box center [460, 355] width 124 height 63
copy h3 "190k-282k"
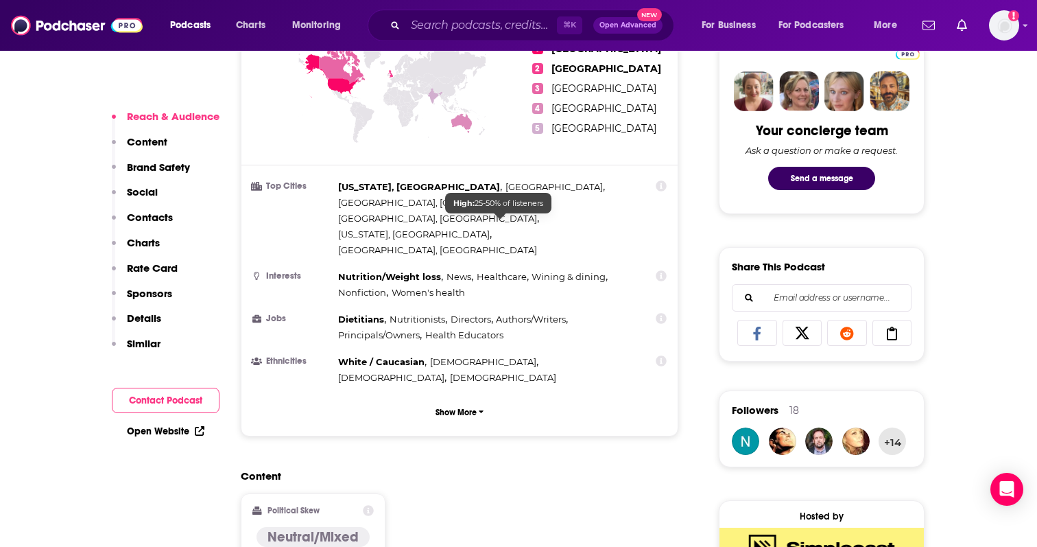
scroll to position [0, 0]
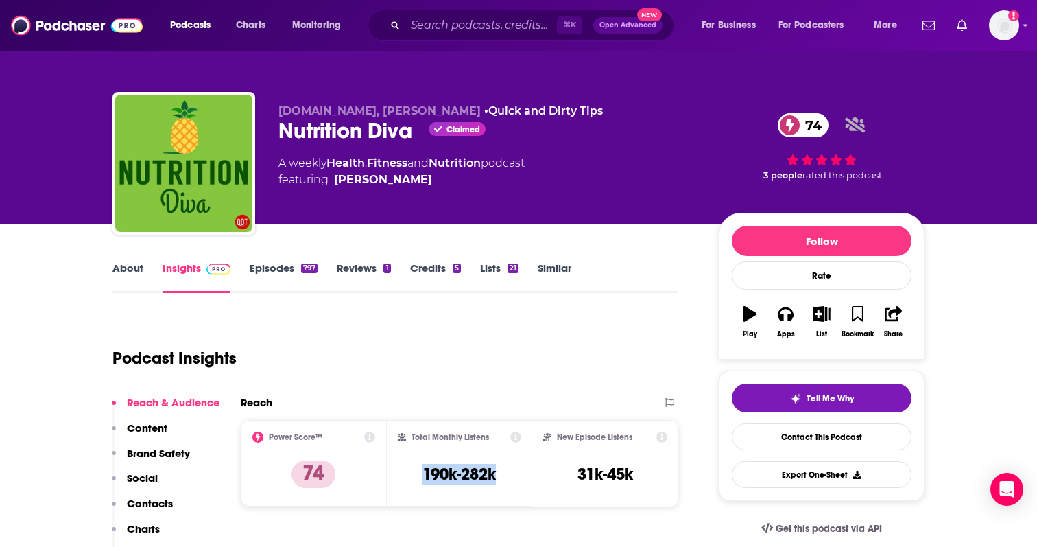
click at [274, 271] on link "Episodes 797" at bounding box center [284, 277] width 68 height 32
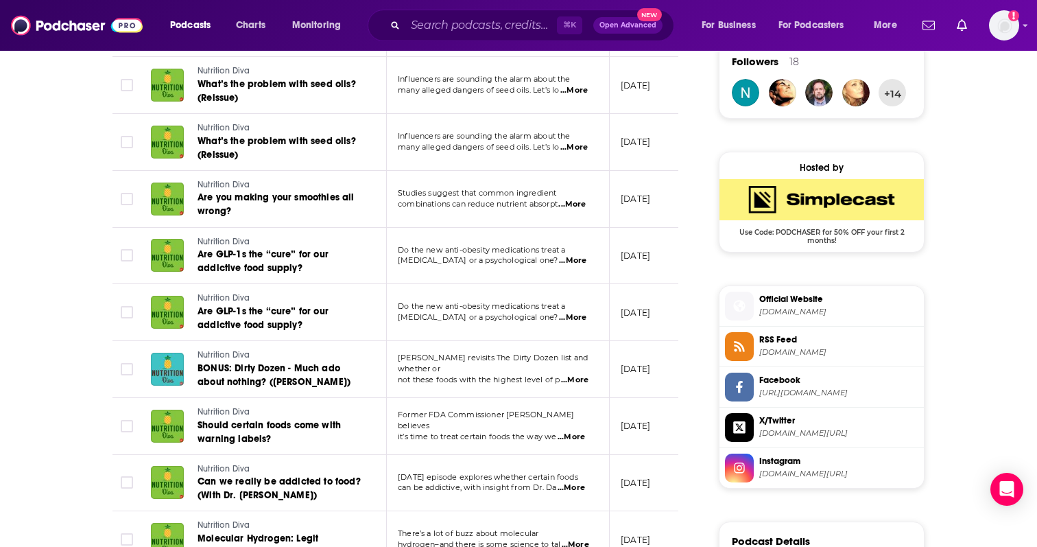
scroll to position [1005, 0]
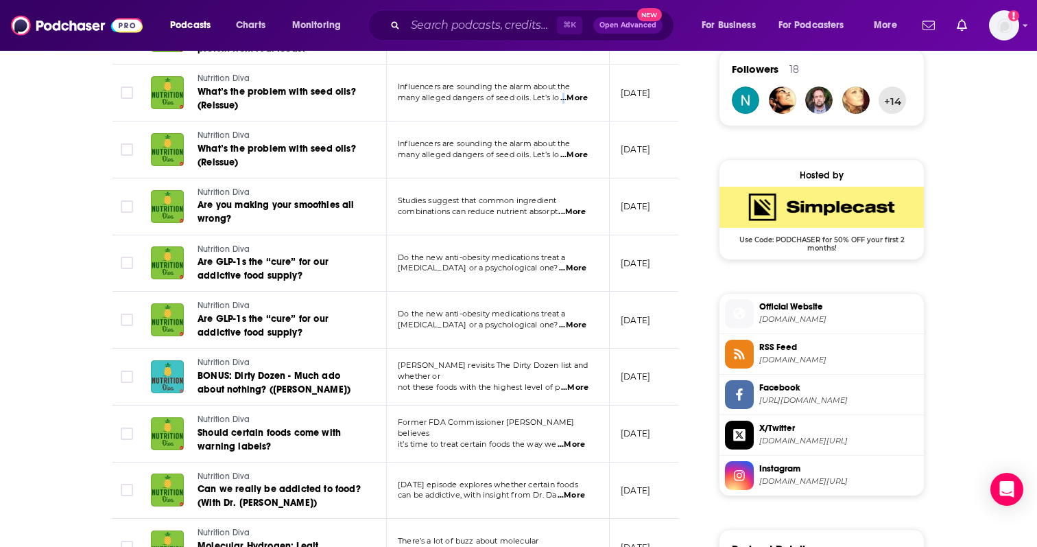
click at [563, 99] on span "...More" at bounding box center [574, 98] width 27 height 11
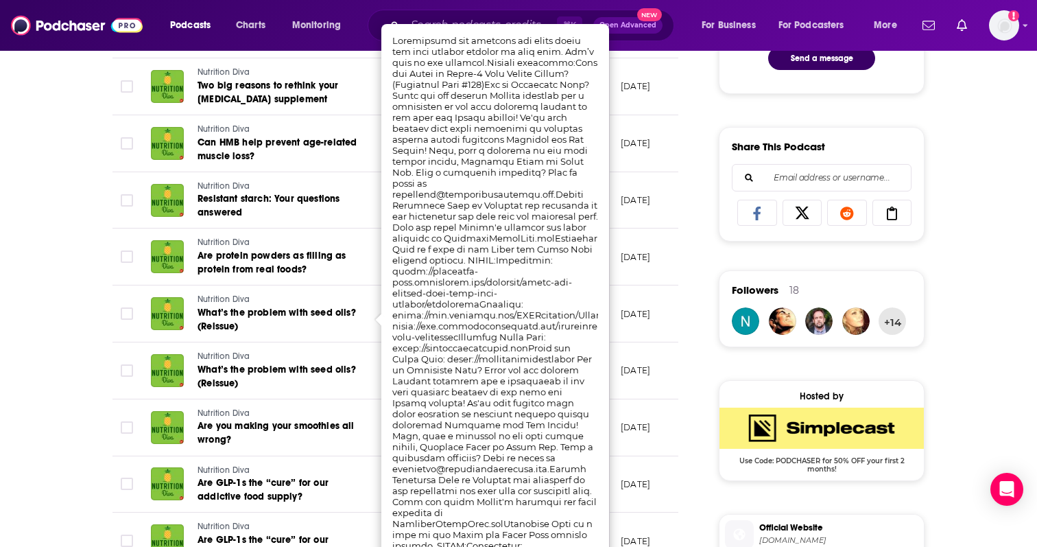
scroll to position [772, 0]
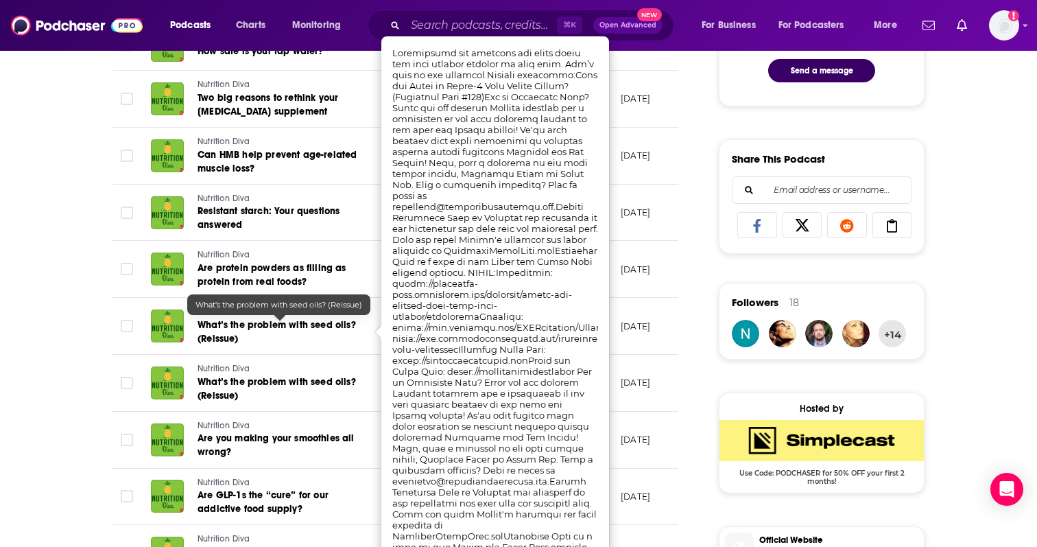
click at [345, 325] on span "What’s the problem with seed oils? (Reissue)" at bounding box center [277, 331] width 159 height 25
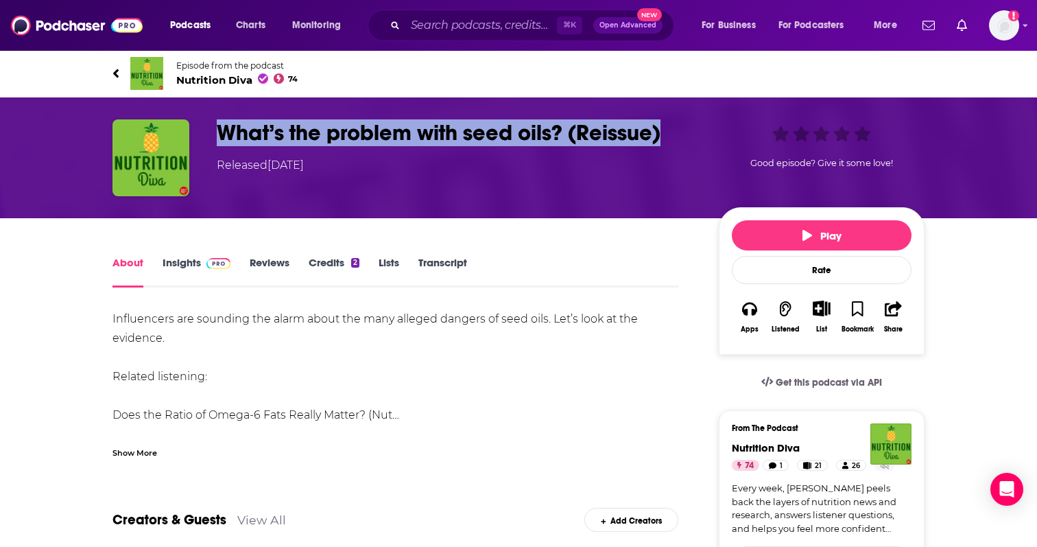
drag, startPoint x: 213, startPoint y: 134, endPoint x: 699, endPoint y: 132, distance: 485.8
click at [699, 132] on div "What’s the problem with seed oils? (Reissue) Released Wednesday, 2nd July 2025 …" at bounding box center [519, 157] width 812 height 77
copy h1 "What’s the problem with seed oils? (Reissue)"
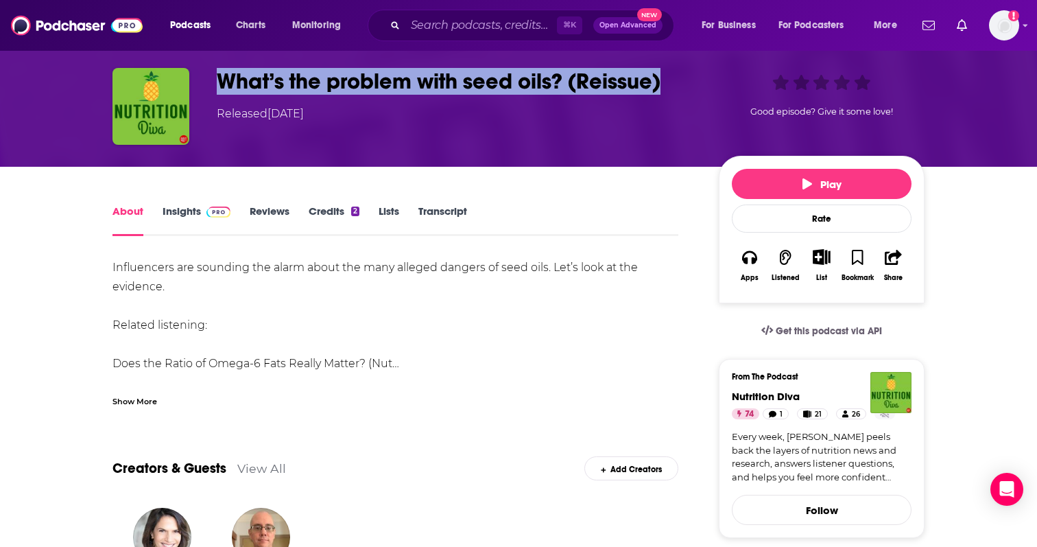
scroll to position [84, 0]
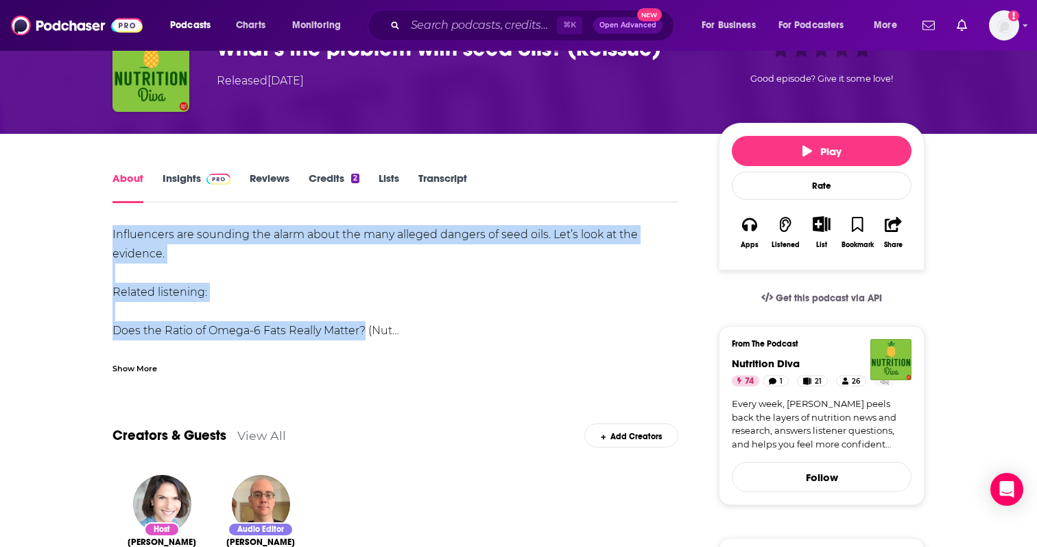
drag, startPoint x: 106, startPoint y: 234, endPoint x: 364, endPoint y: 329, distance: 275.5
copy div "Influencers are sounding the alarm about the many alleged dangers of seed oils.…"
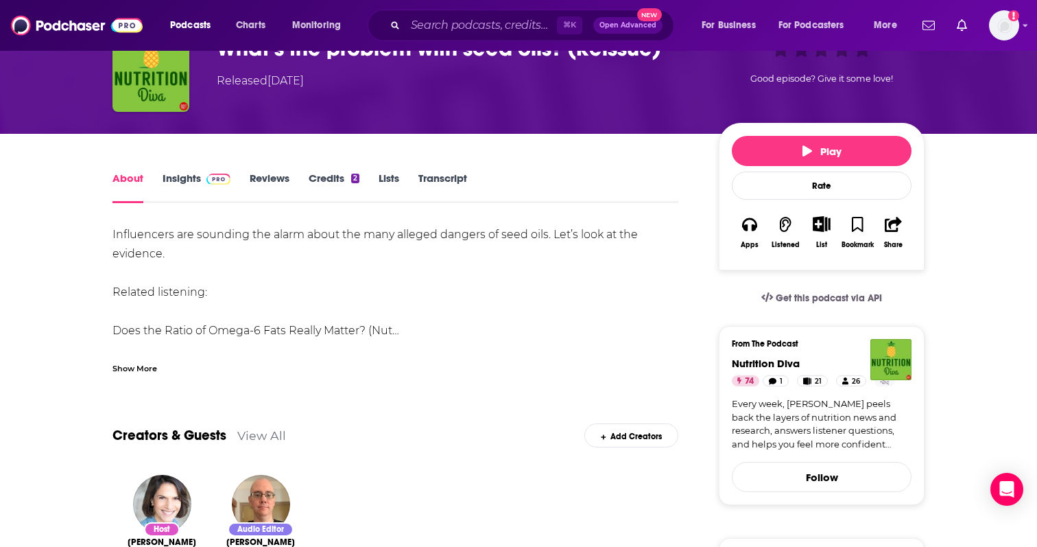
click at [128, 368] on div "Show More" at bounding box center [135, 367] width 45 height 13
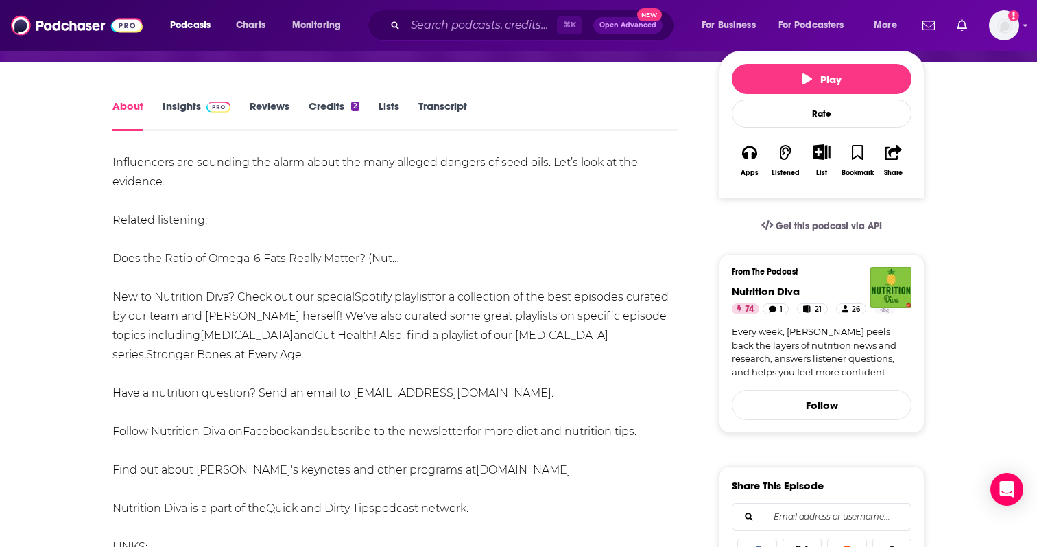
scroll to position [137, 0]
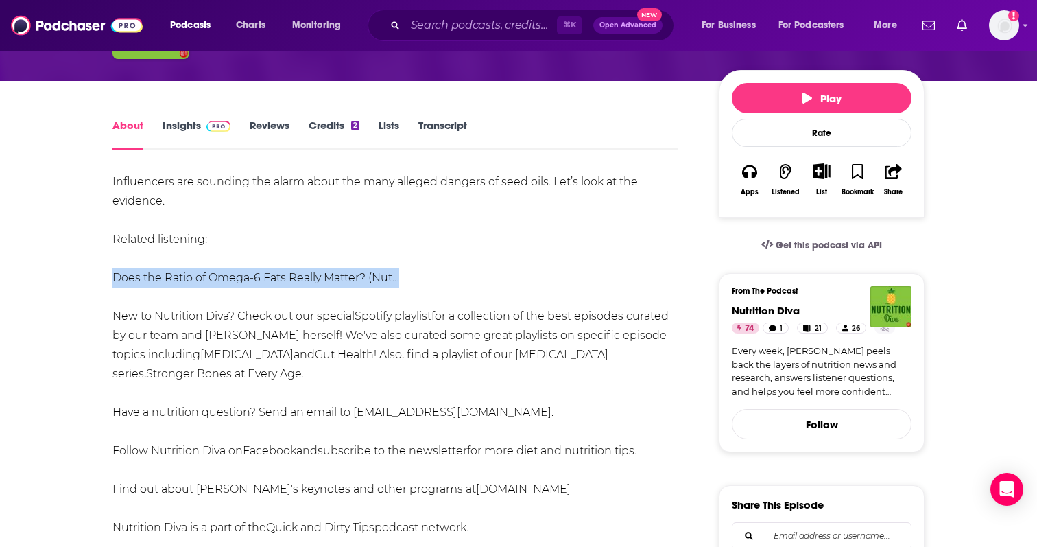
drag, startPoint x: 106, startPoint y: 277, endPoint x: 398, endPoint y: 277, distance: 291.6
copy link "Does the Ratio of Omega-6 Fats Really Matter? (Nut…"
click at [185, 128] on link "Insights" at bounding box center [197, 135] width 68 height 32
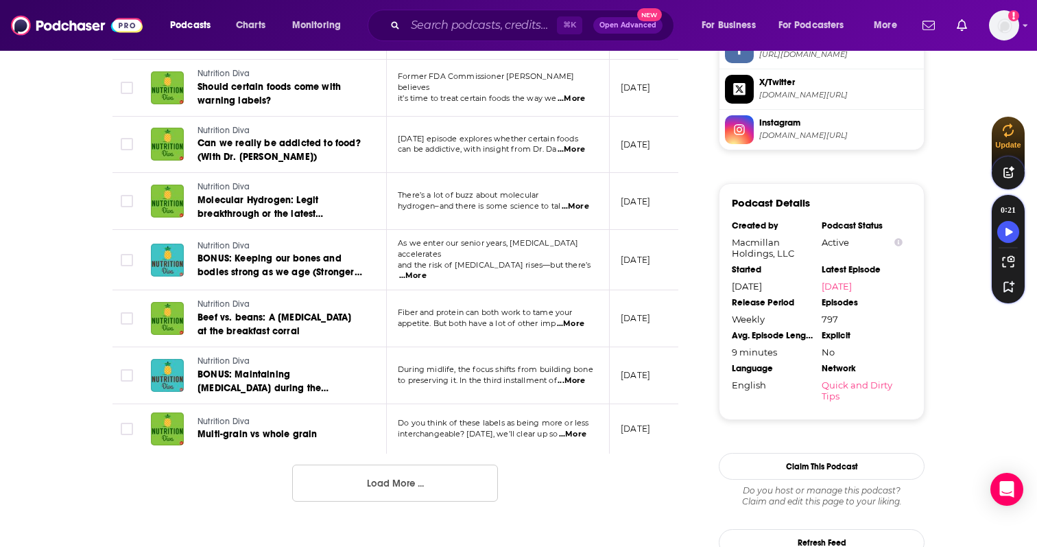
scroll to position [1514, 0]
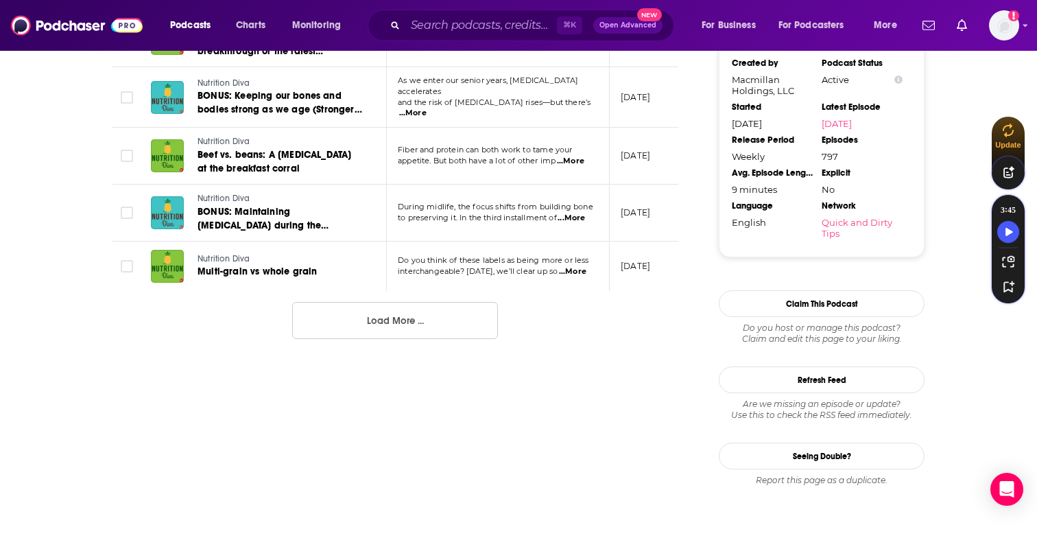
click at [482, 312] on button "Load More ..." at bounding box center [395, 320] width 206 height 37
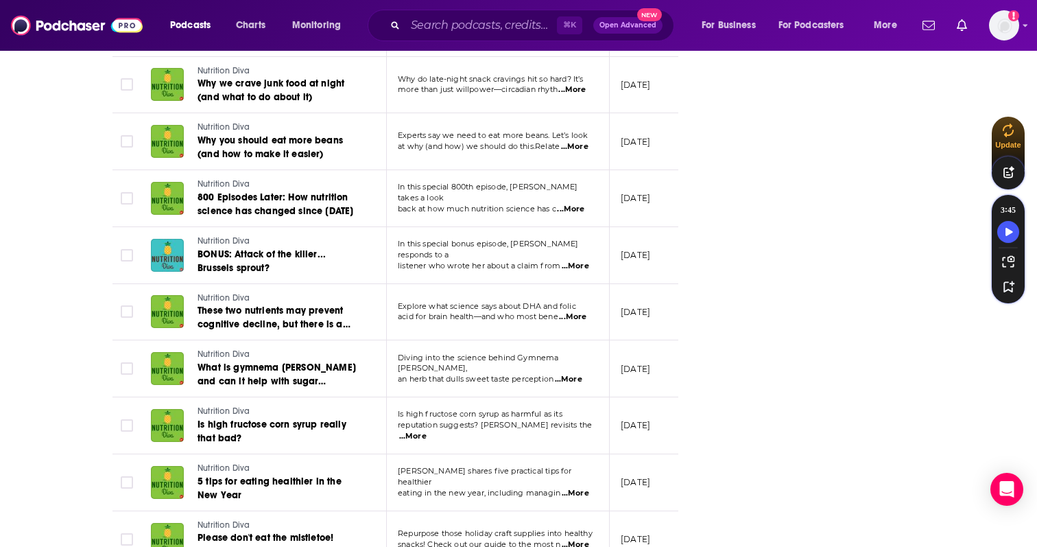
scroll to position [2718, 0]
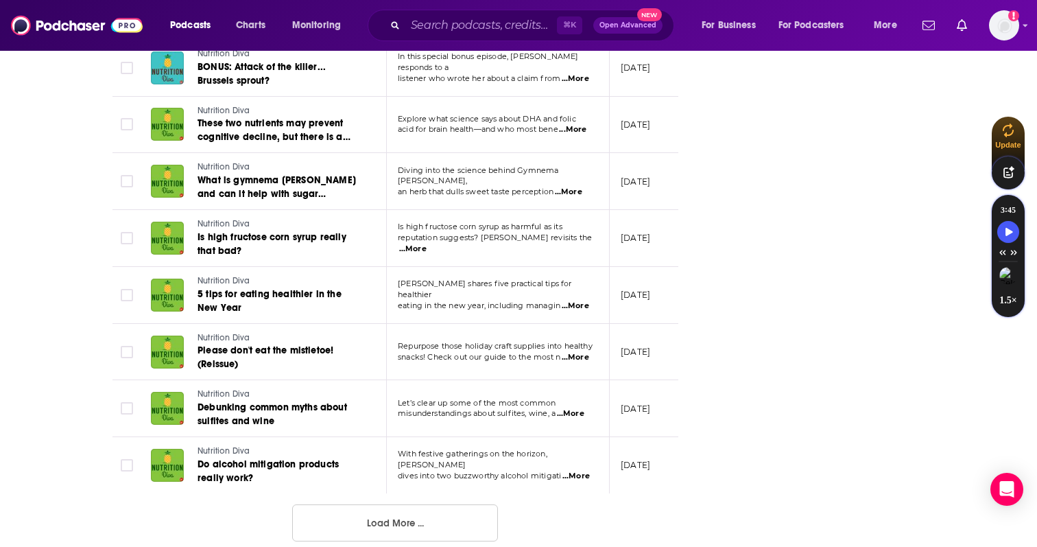
click at [376, 504] on button "Load More ..." at bounding box center [395, 522] width 206 height 37
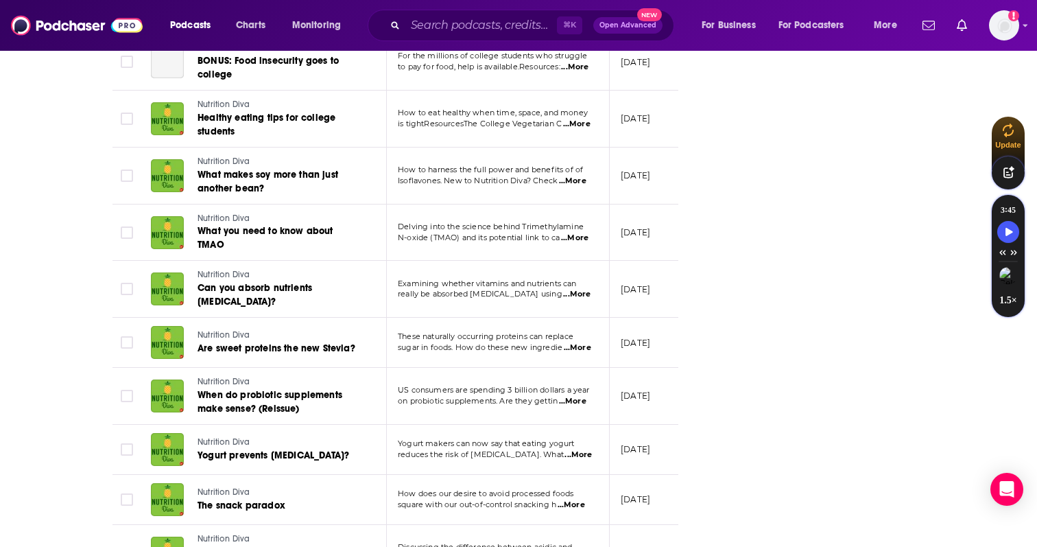
scroll to position [4077, 0]
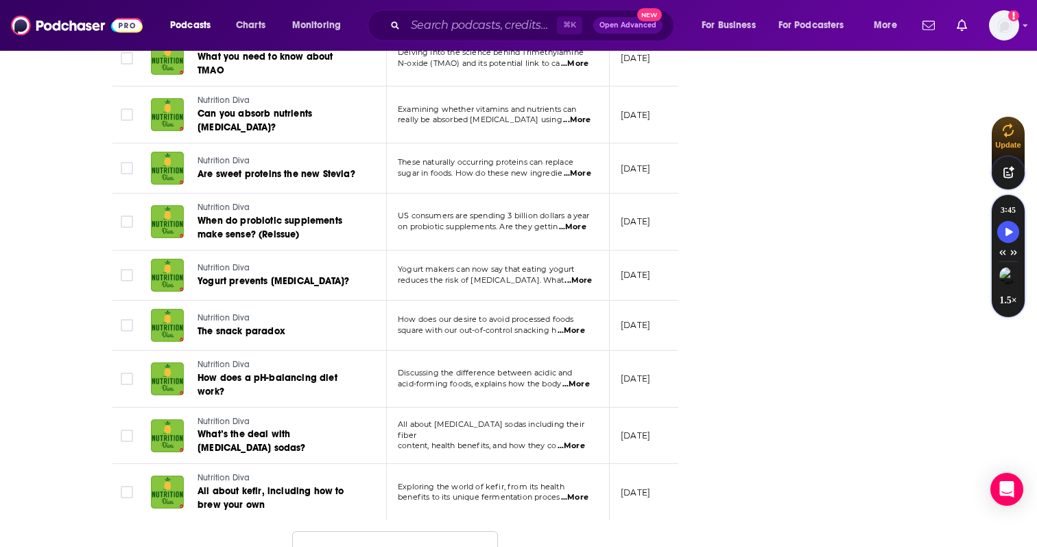
click at [364, 531] on button "Load More ..." at bounding box center [395, 549] width 206 height 37
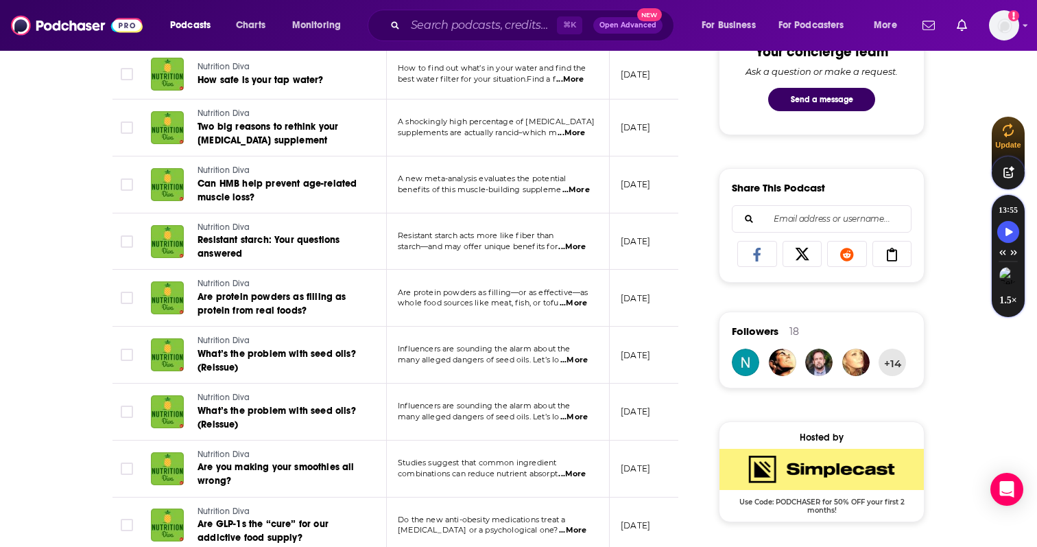
scroll to position [744, 0]
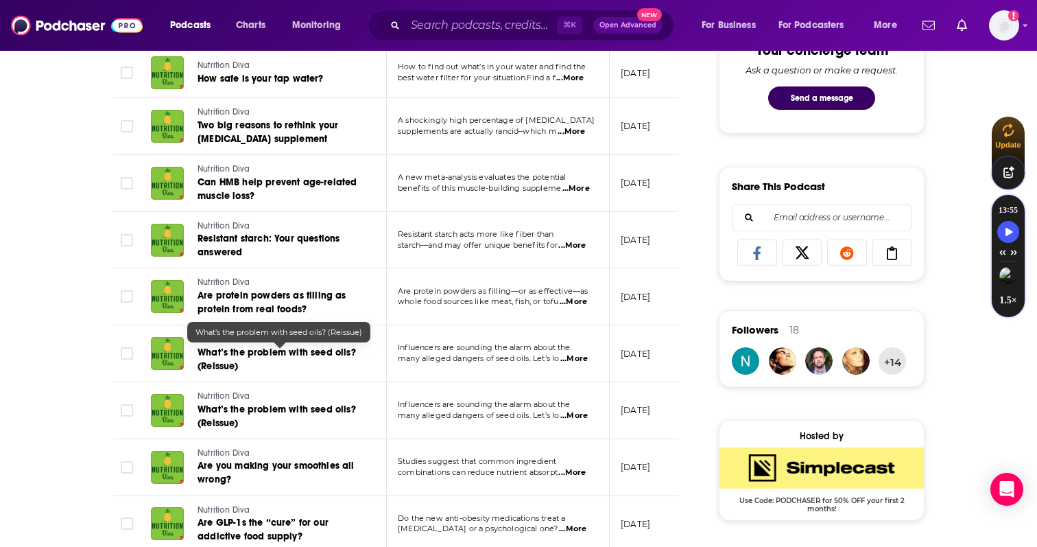
click at [345, 349] on span "What’s the problem with seed oils? (Reissue)" at bounding box center [277, 359] width 159 height 25
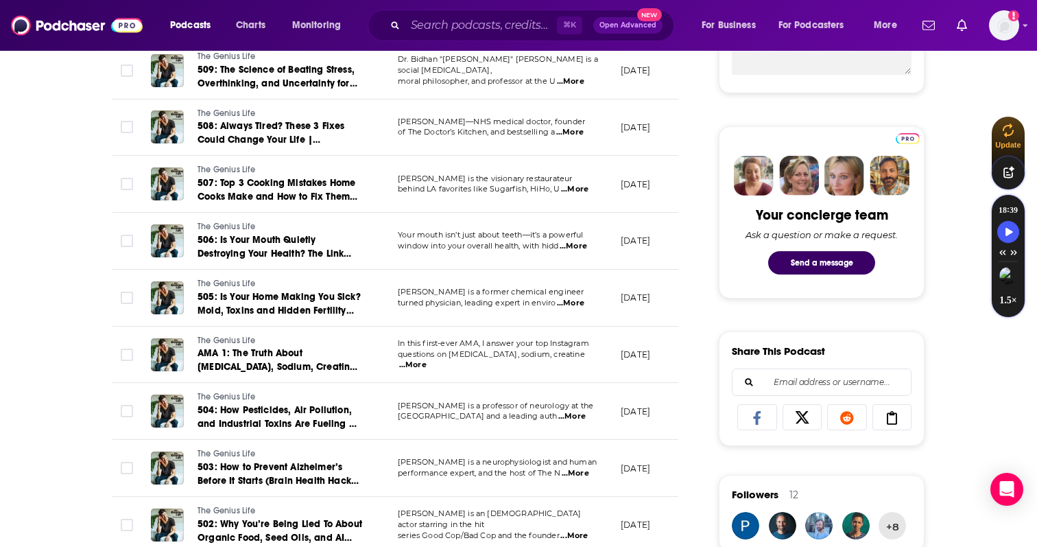
scroll to position [596, 0]
